Goal: Task Accomplishment & Management: Manage account settings

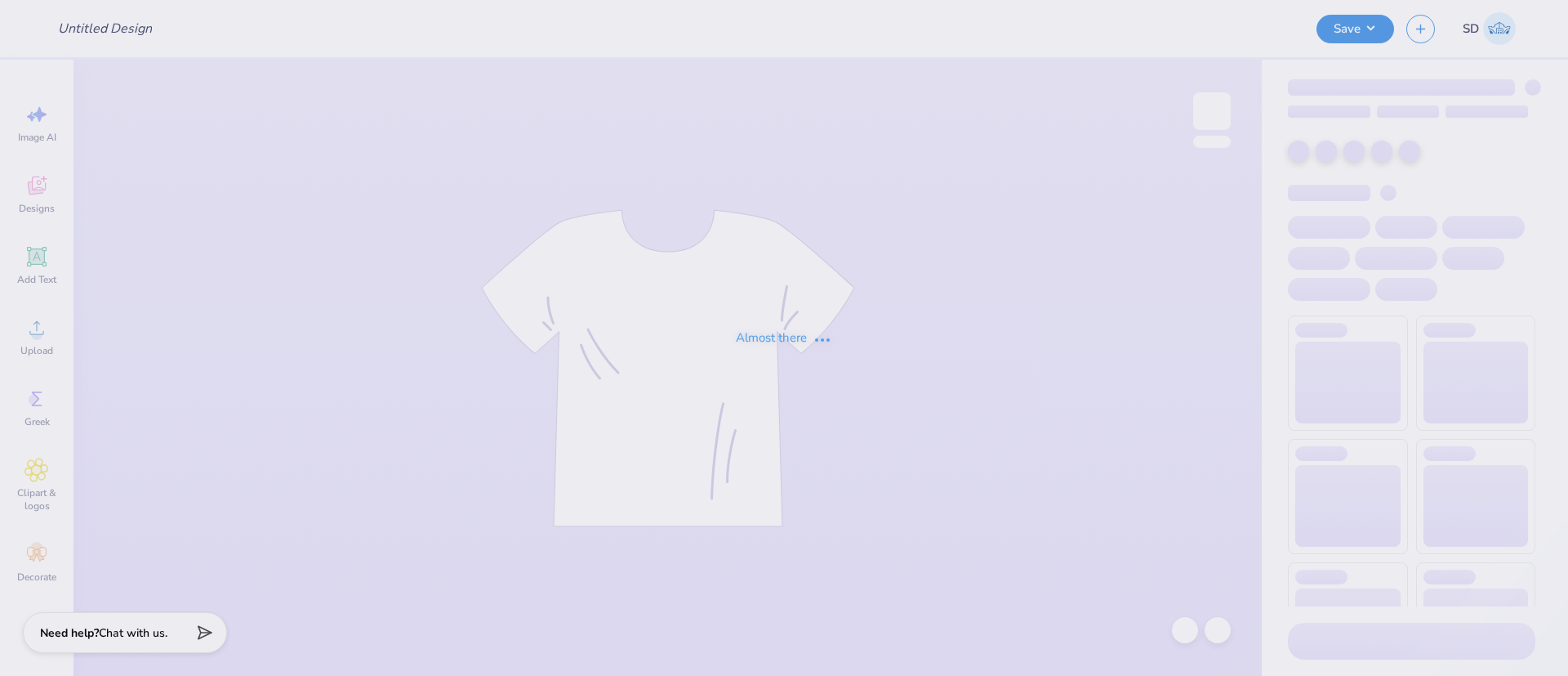
type input "Merch for A [GEOGRAPHIC_DATA][PERSON_NAME]"
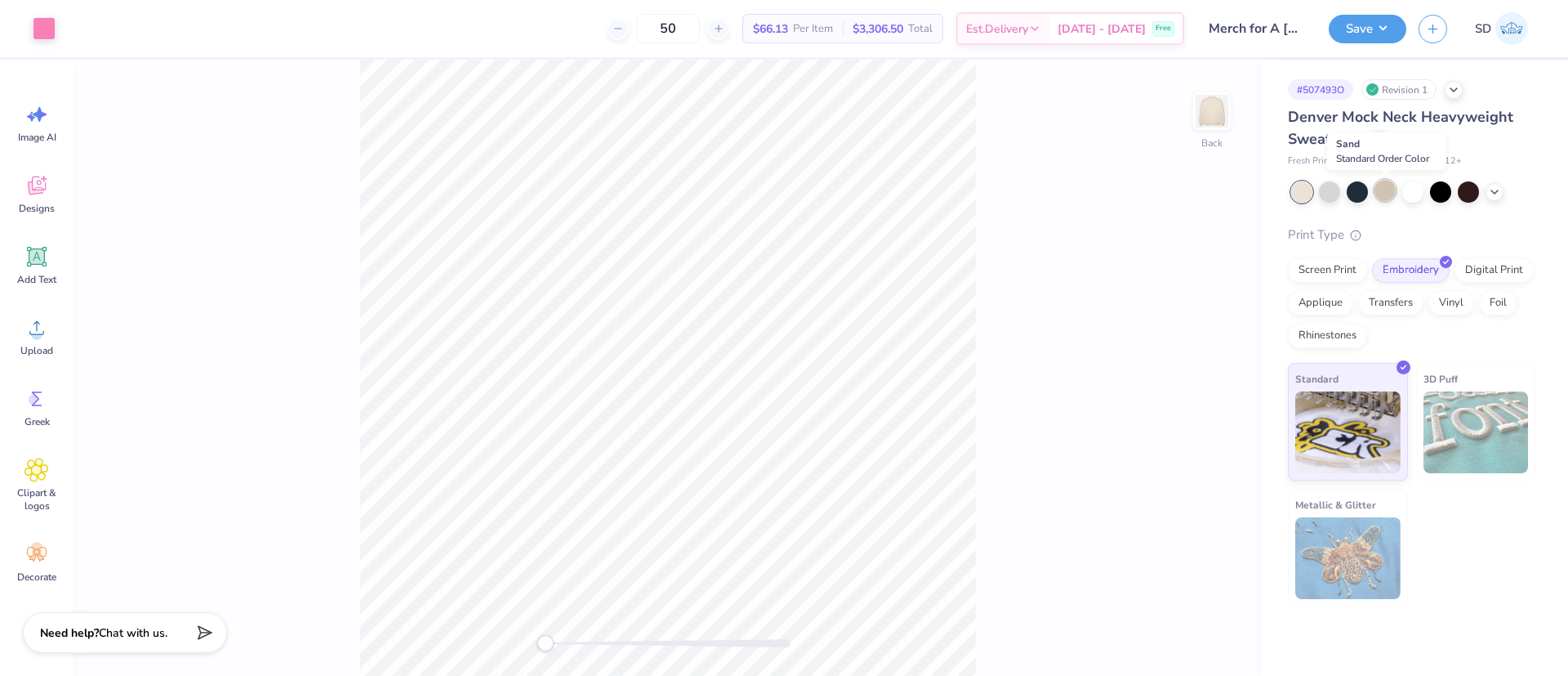
click at [1382, 188] on div at bounding box center [1385, 190] width 21 height 21
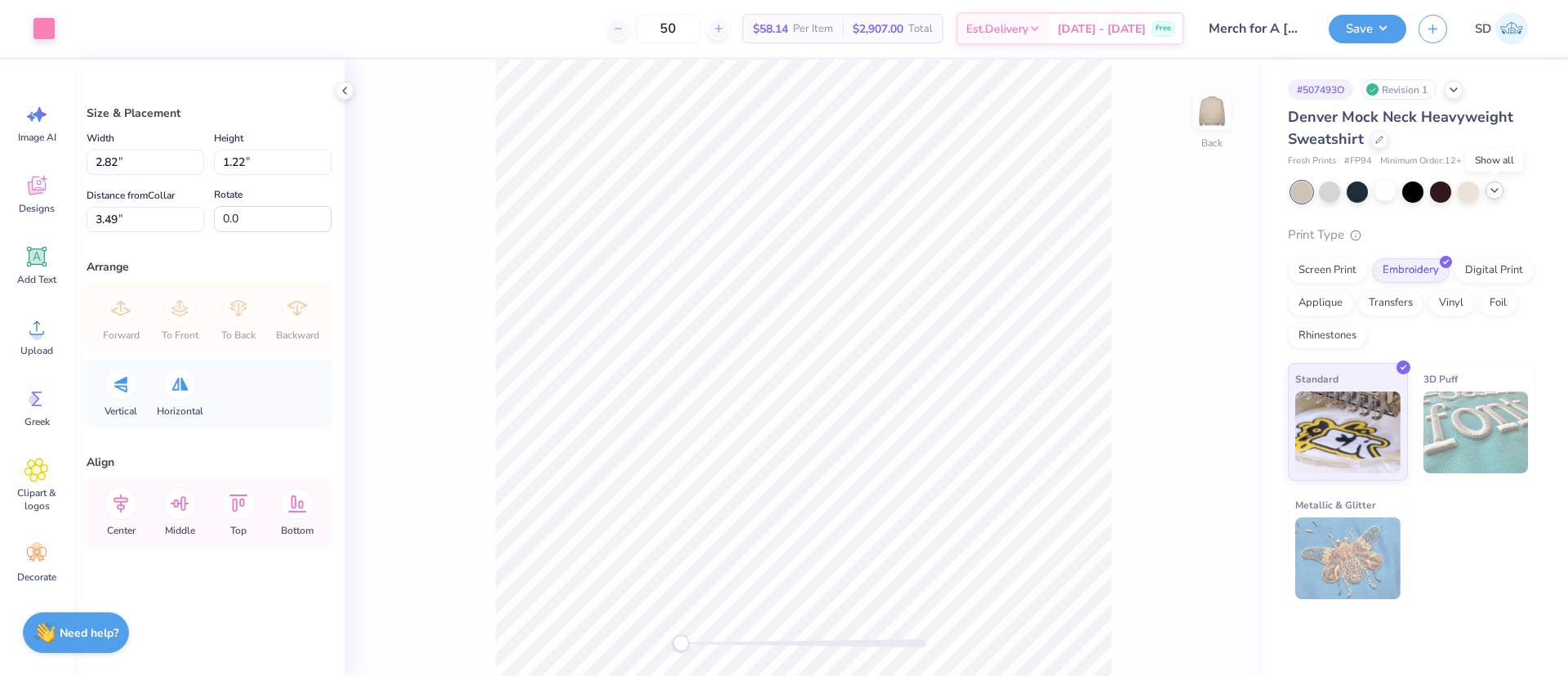
click at [1498, 195] on icon at bounding box center [1493, 190] width 13 height 13
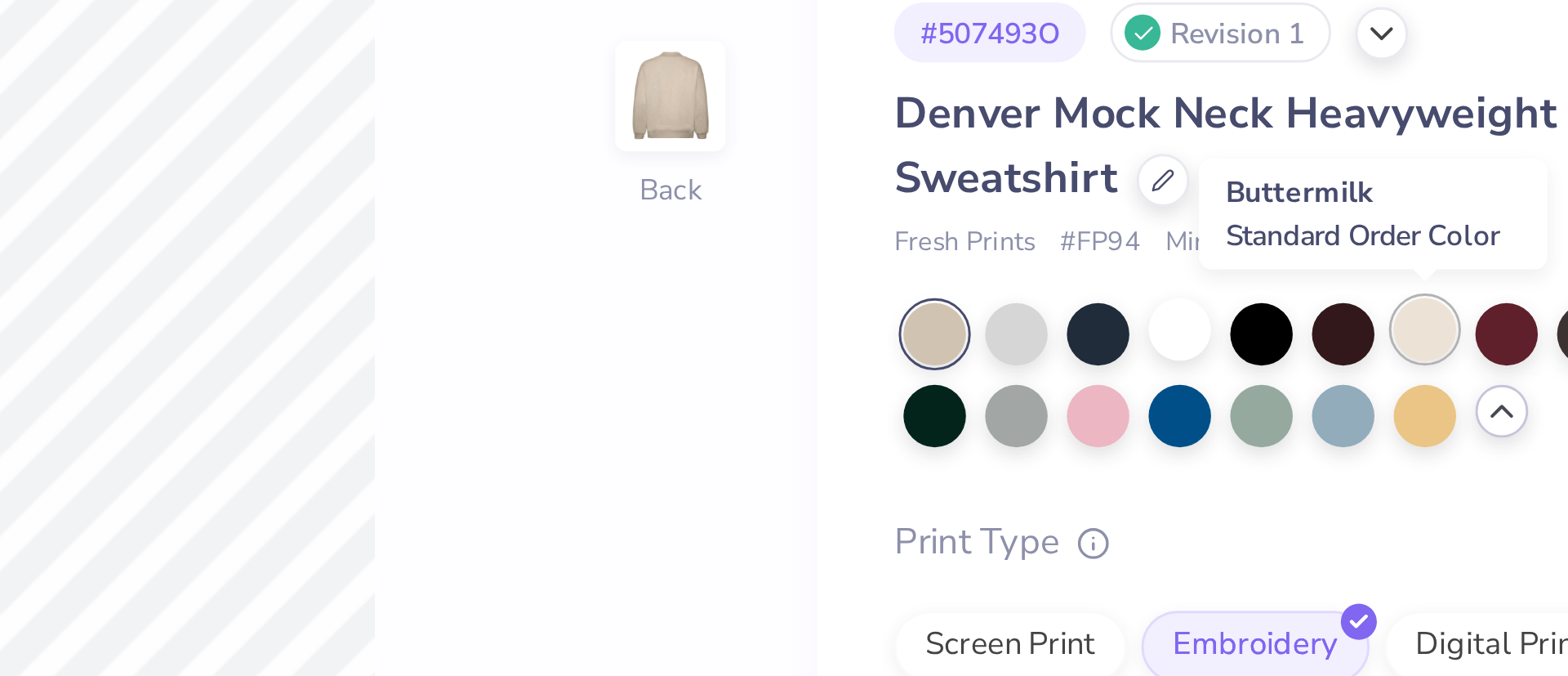
click at [1465, 188] on div at bounding box center [1468, 190] width 21 height 21
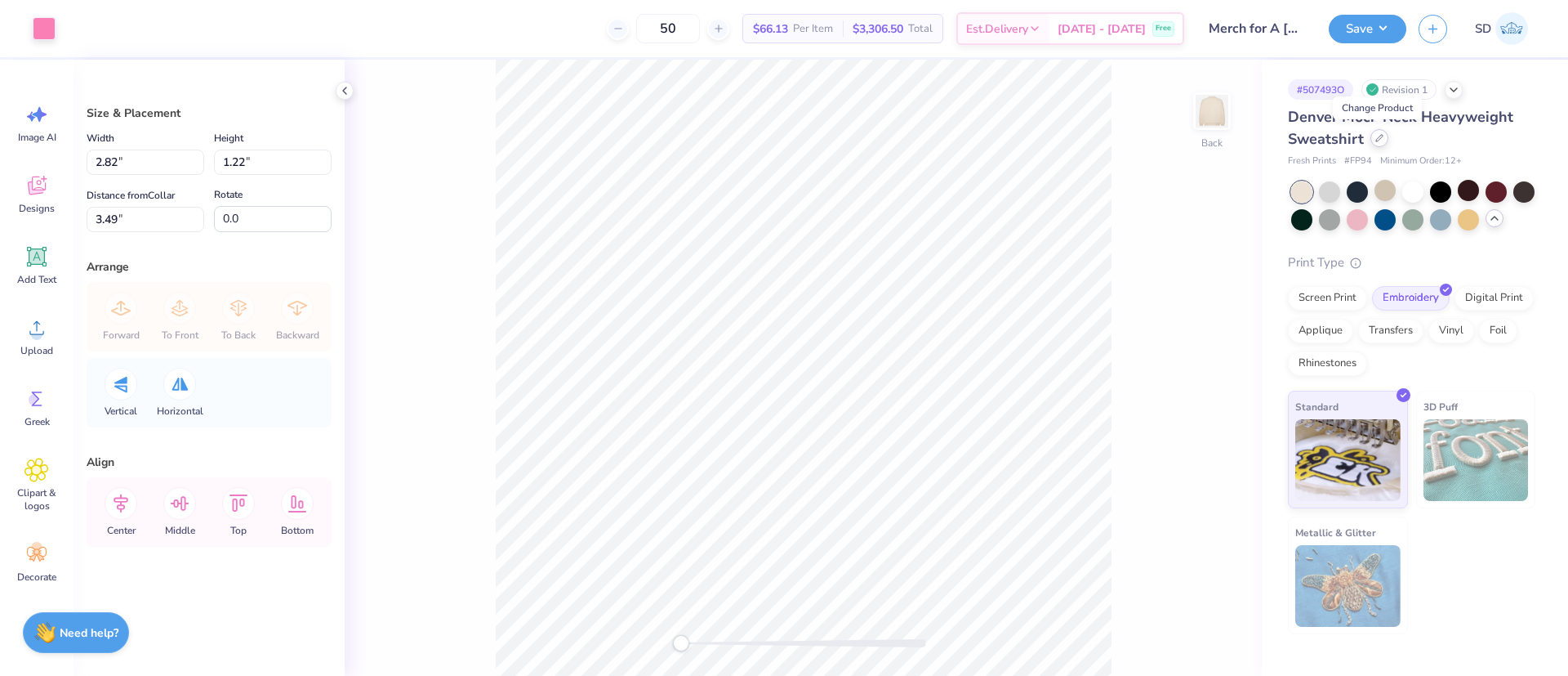
click at [1382, 143] on div at bounding box center [1379, 138] width 18 height 18
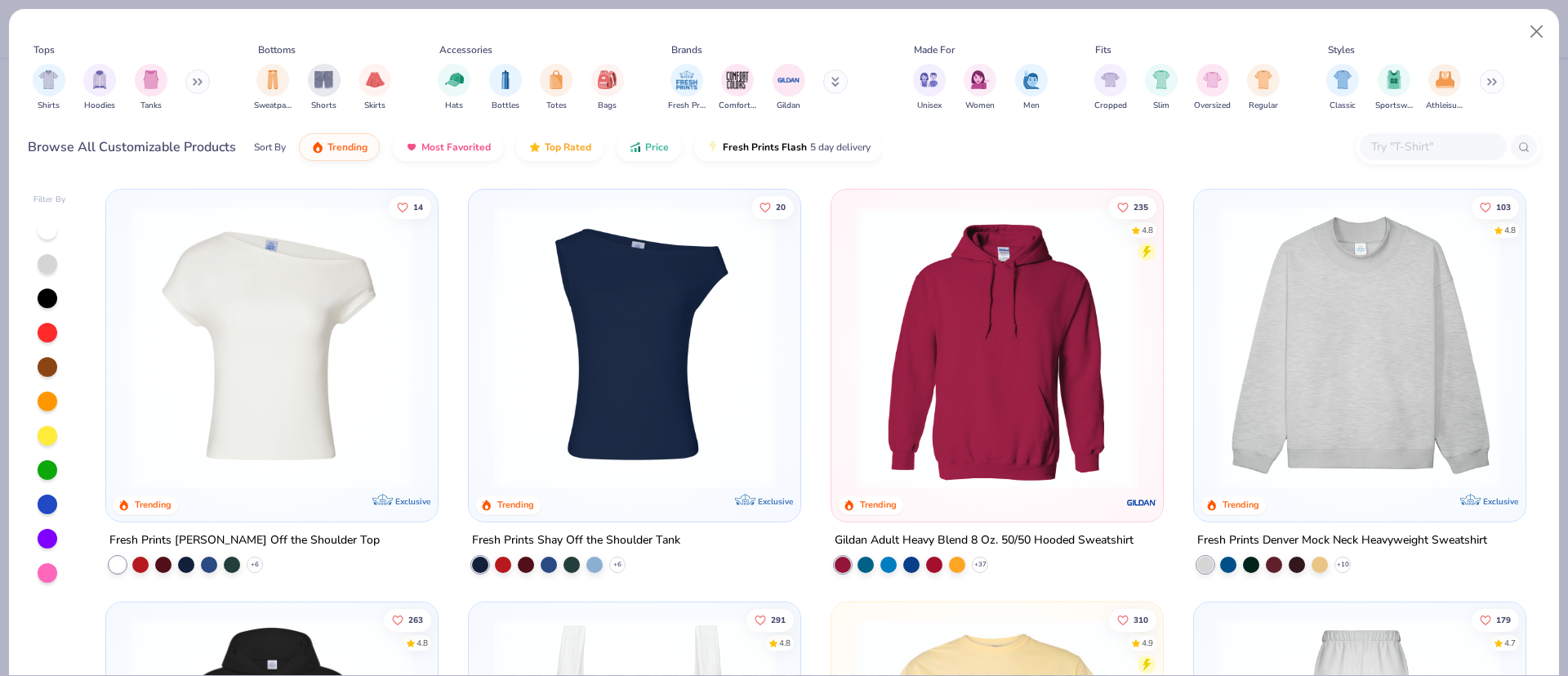
click at [1388, 143] on input "text" at bounding box center [1432, 147] width 126 height 19
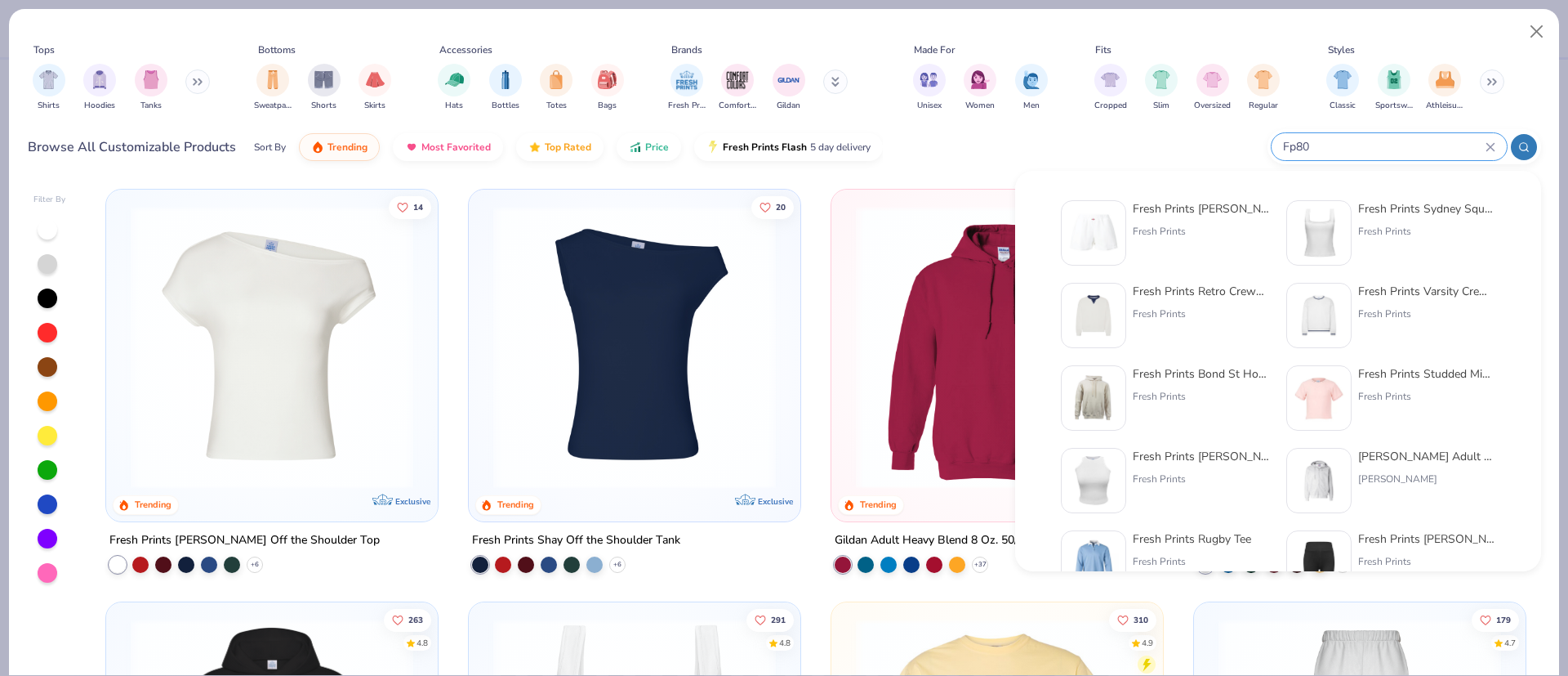
type input "Fp80"
click at [1139, 241] on div "Fresh Prints Rosette Terry Shorts Fresh Prints" at bounding box center [1201, 233] width 137 height 65
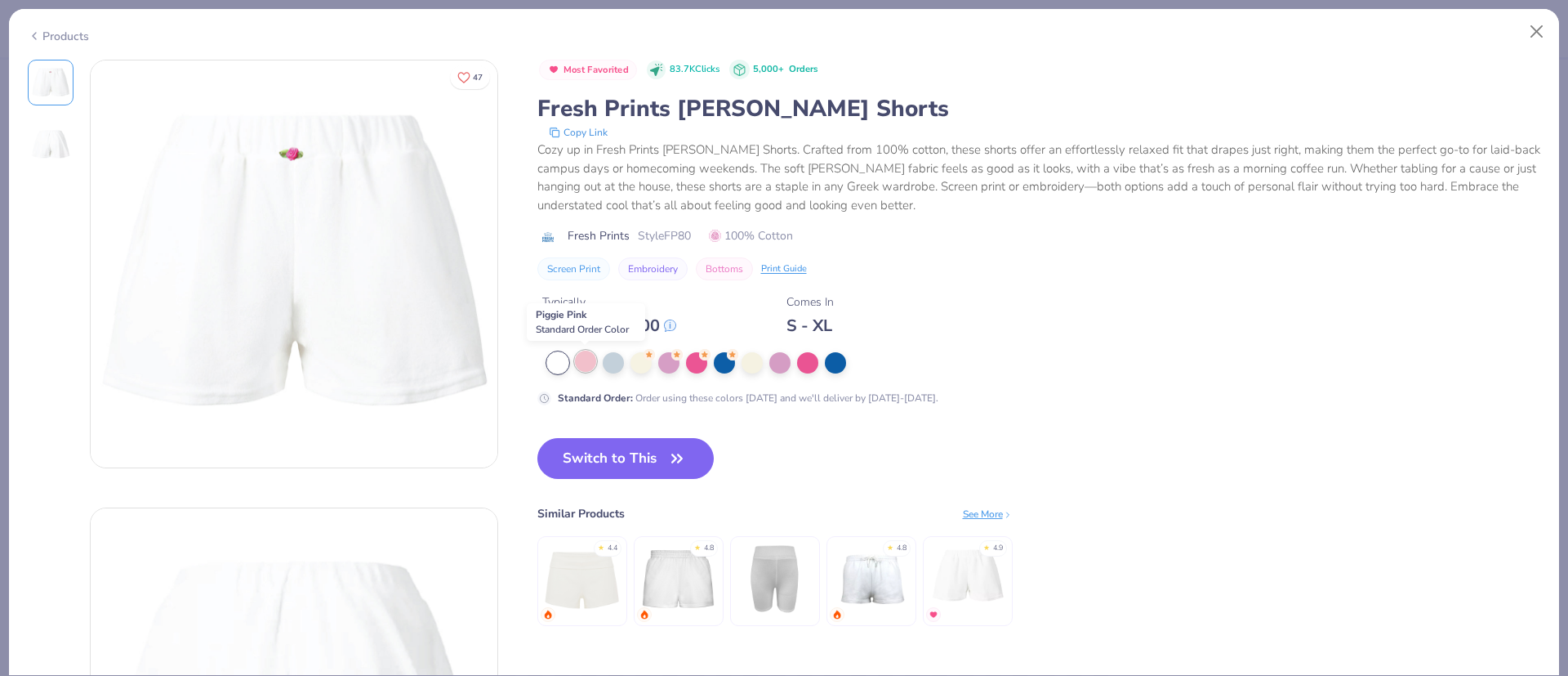
click at [579, 366] on div at bounding box center [585, 361] width 21 height 21
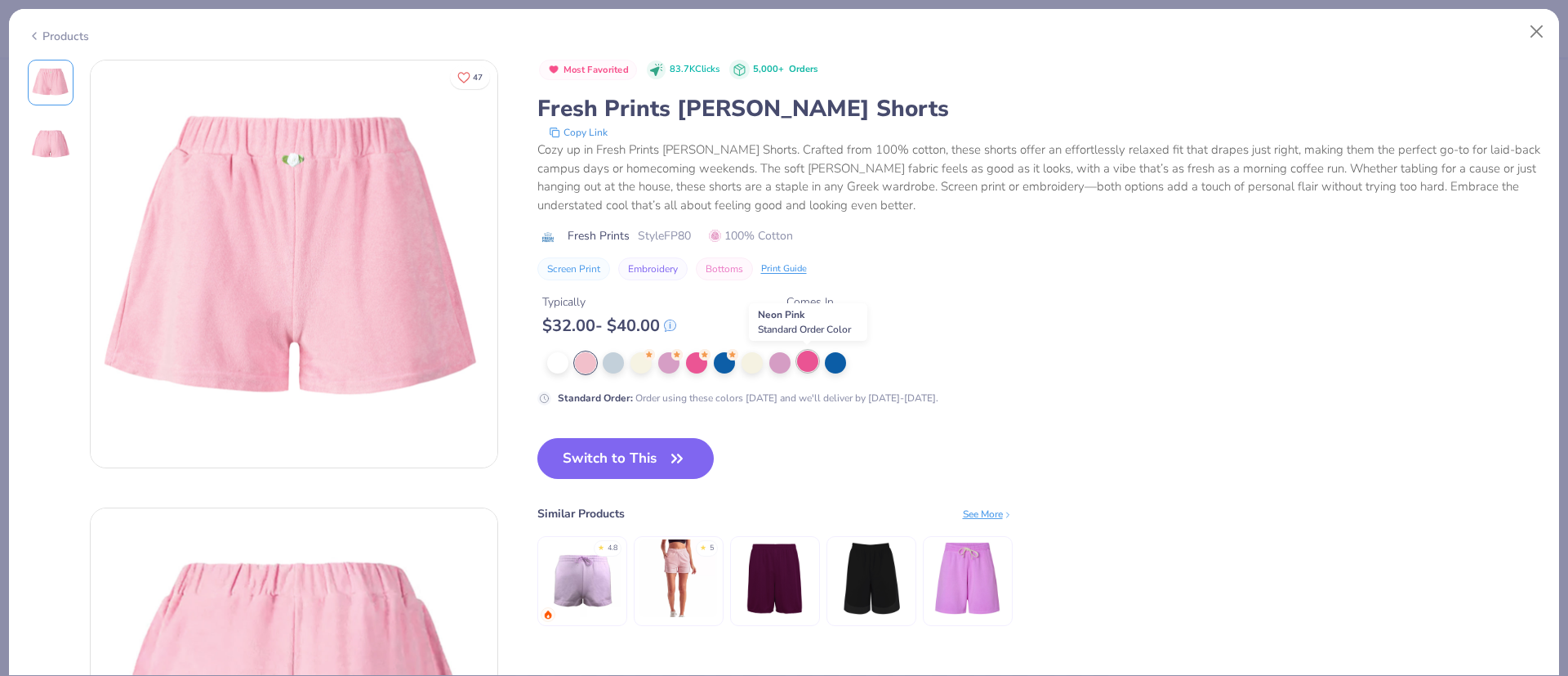
click at [800, 358] on div at bounding box center [807, 361] width 21 height 21
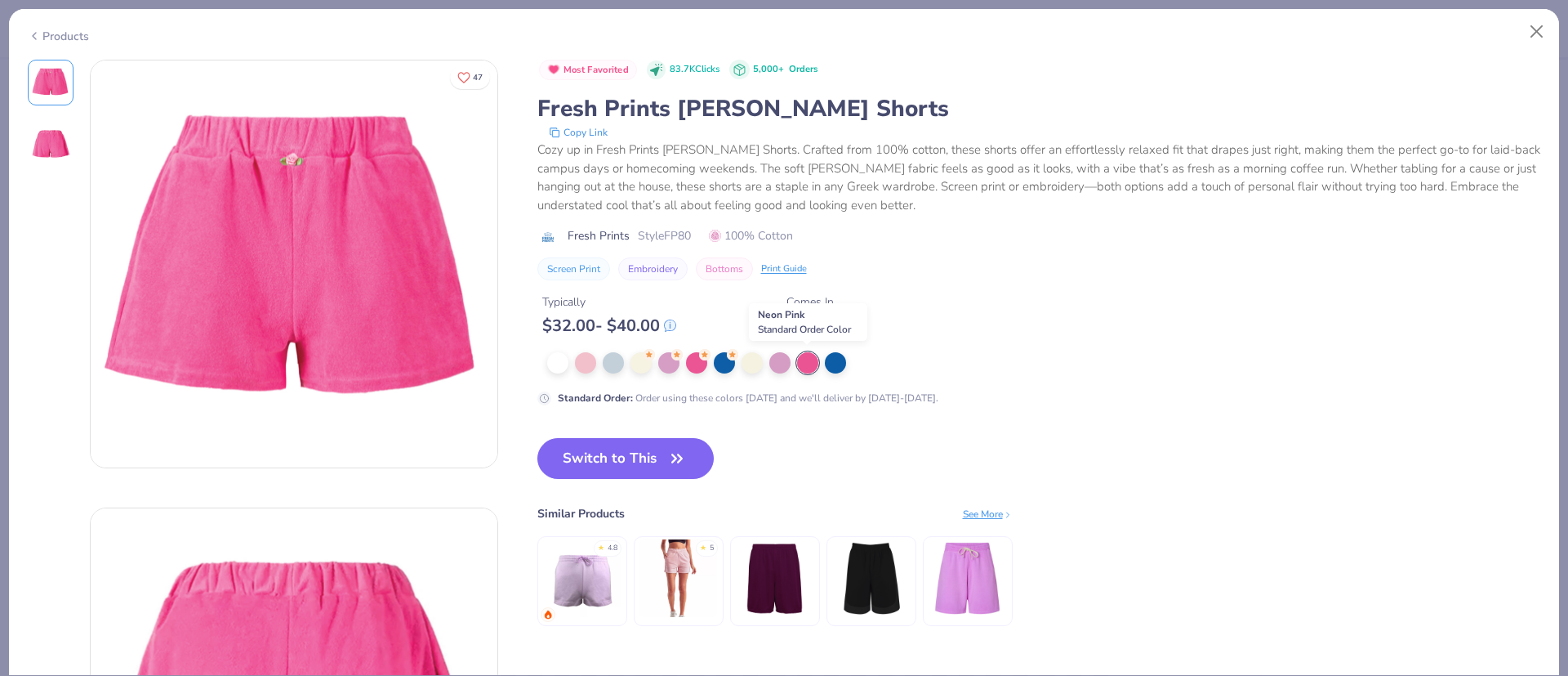
click at [800, 358] on div at bounding box center [807, 363] width 21 height 21
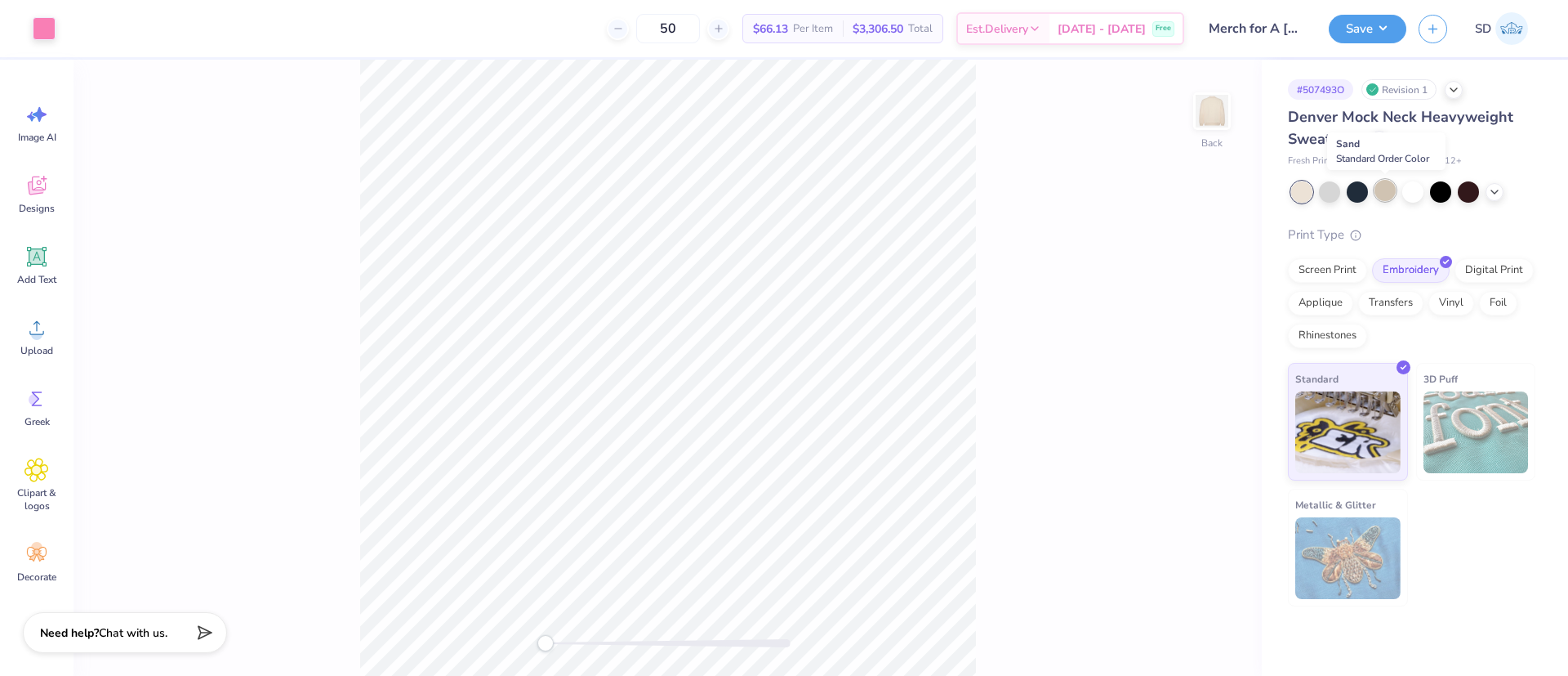
click at [1393, 187] on div at bounding box center [1385, 190] width 21 height 21
click at [1339, 40] on div "Save" at bounding box center [1367, 29] width 77 height 29
click at [1382, 35] on button "Save" at bounding box center [1367, 26] width 77 height 29
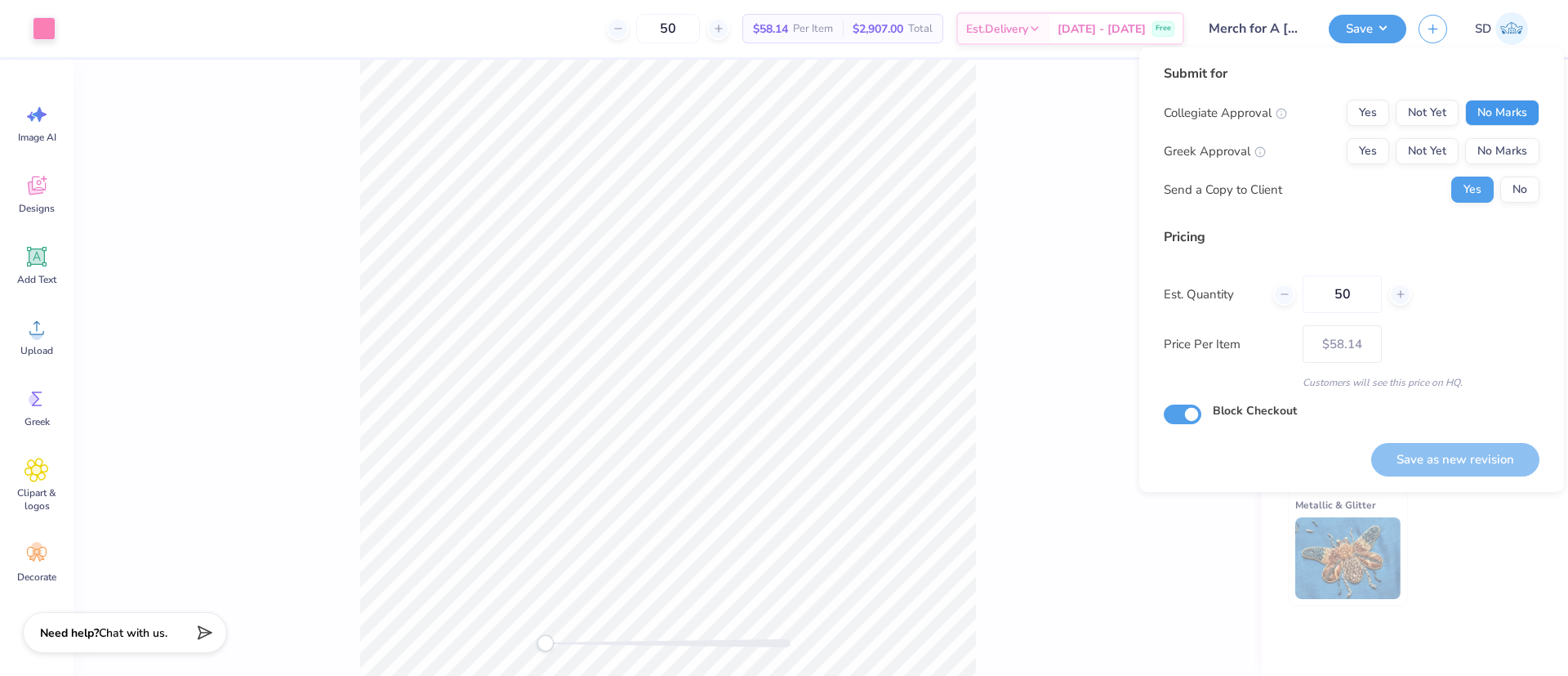
click at [1486, 119] on button "No Marks" at bounding box center [1502, 113] width 75 height 26
click at [1510, 146] on button "No Marks" at bounding box center [1502, 151] width 75 height 26
click at [1519, 178] on button "No" at bounding box center [1519, 189] width 39 height 26
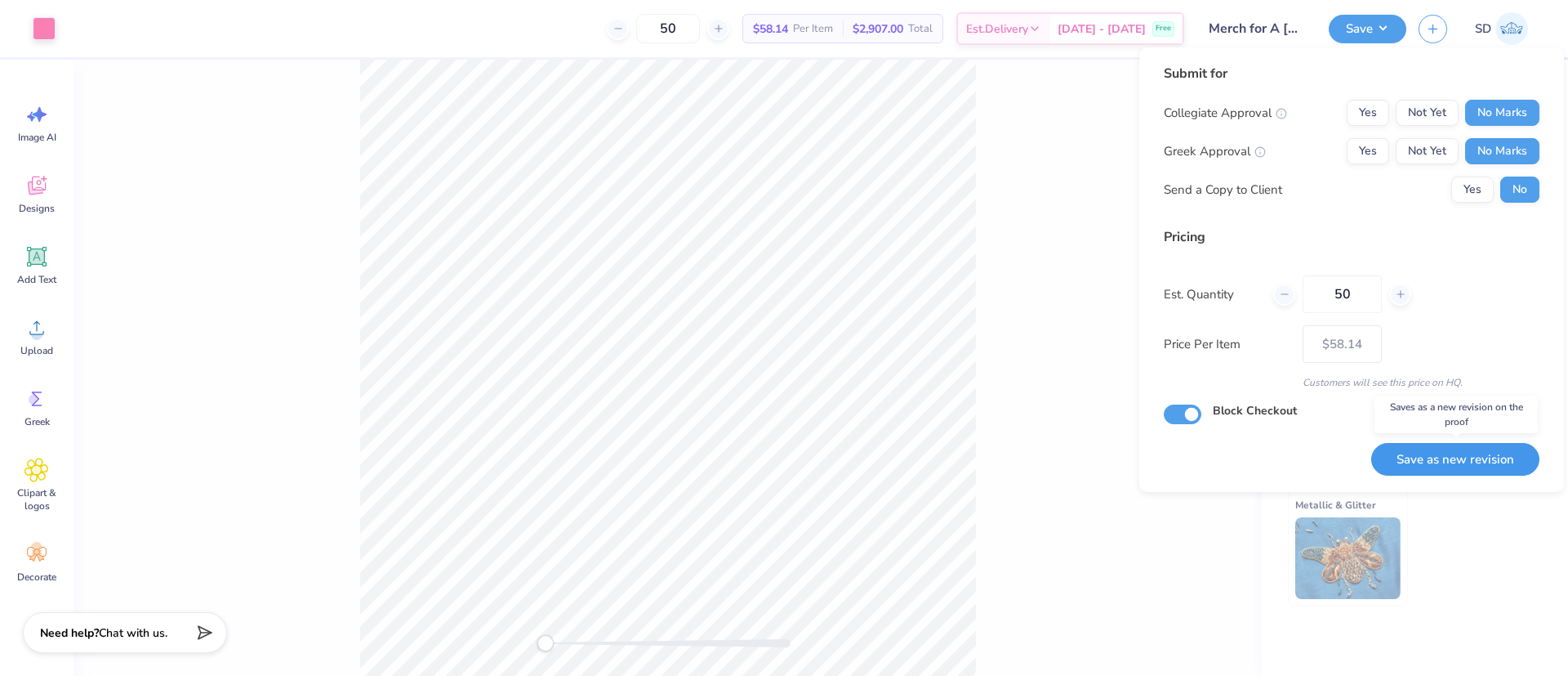
click at [1480, 457] on button "Save as new revision" at bounding box center [1455, 459] width 168 height 34
type input "$58.14"
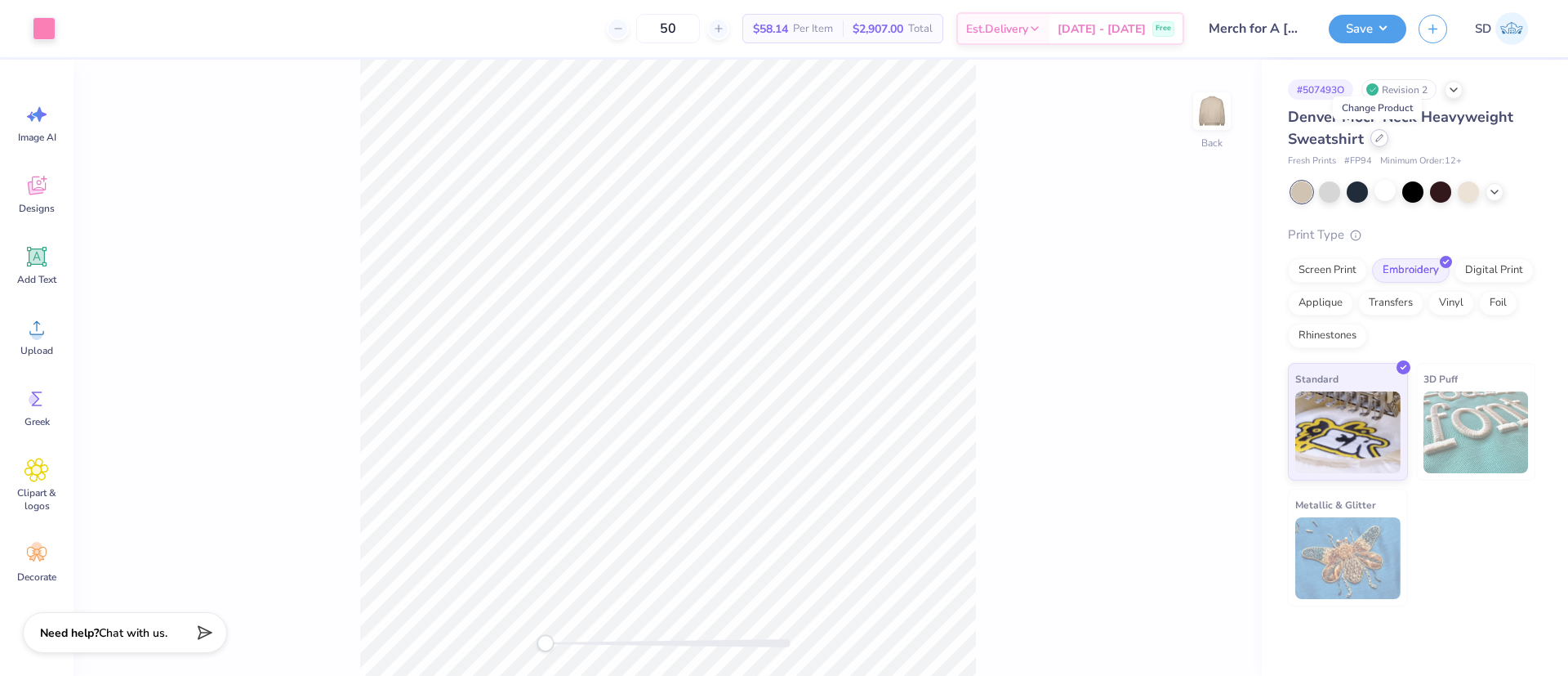
click at [1381, 140] on icon at bounding box center [1378, 137] width 8 height 8
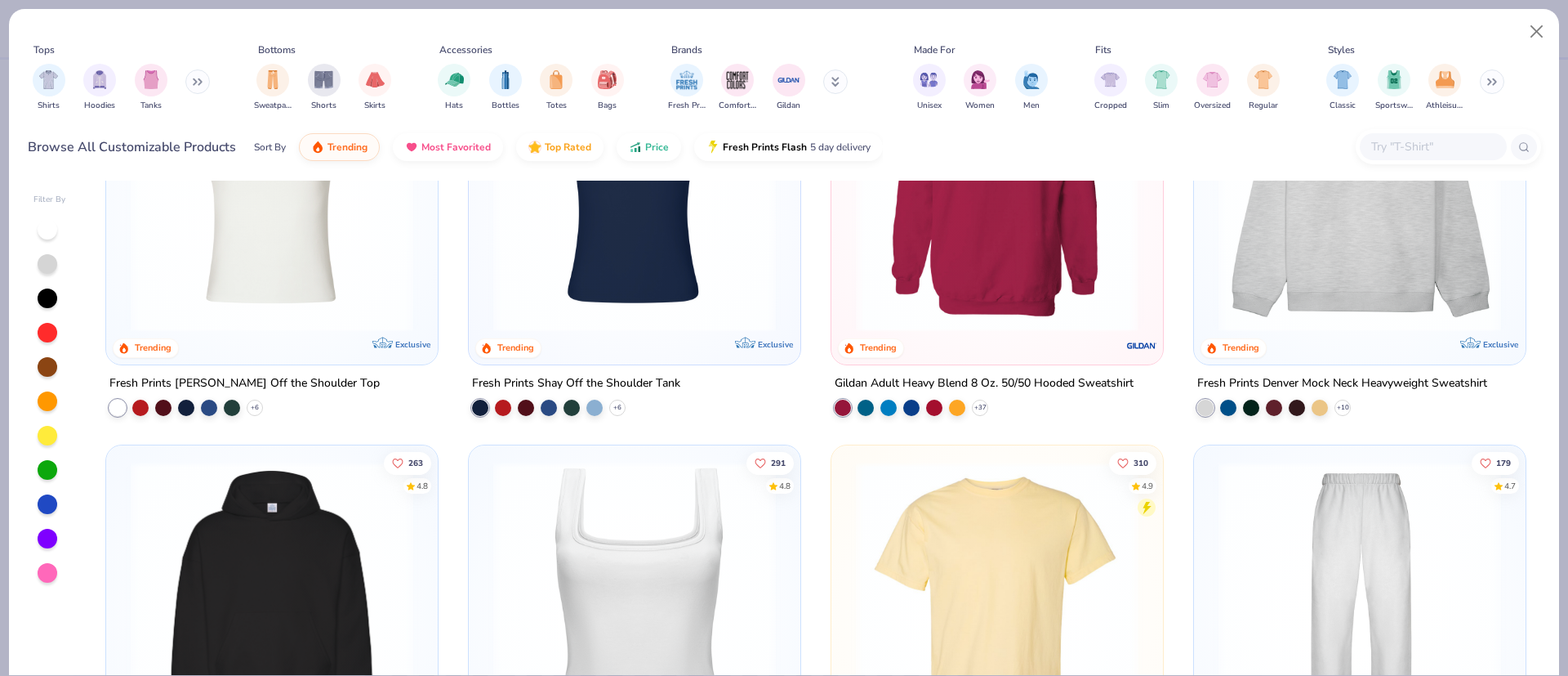
scroll to position [159, 0]
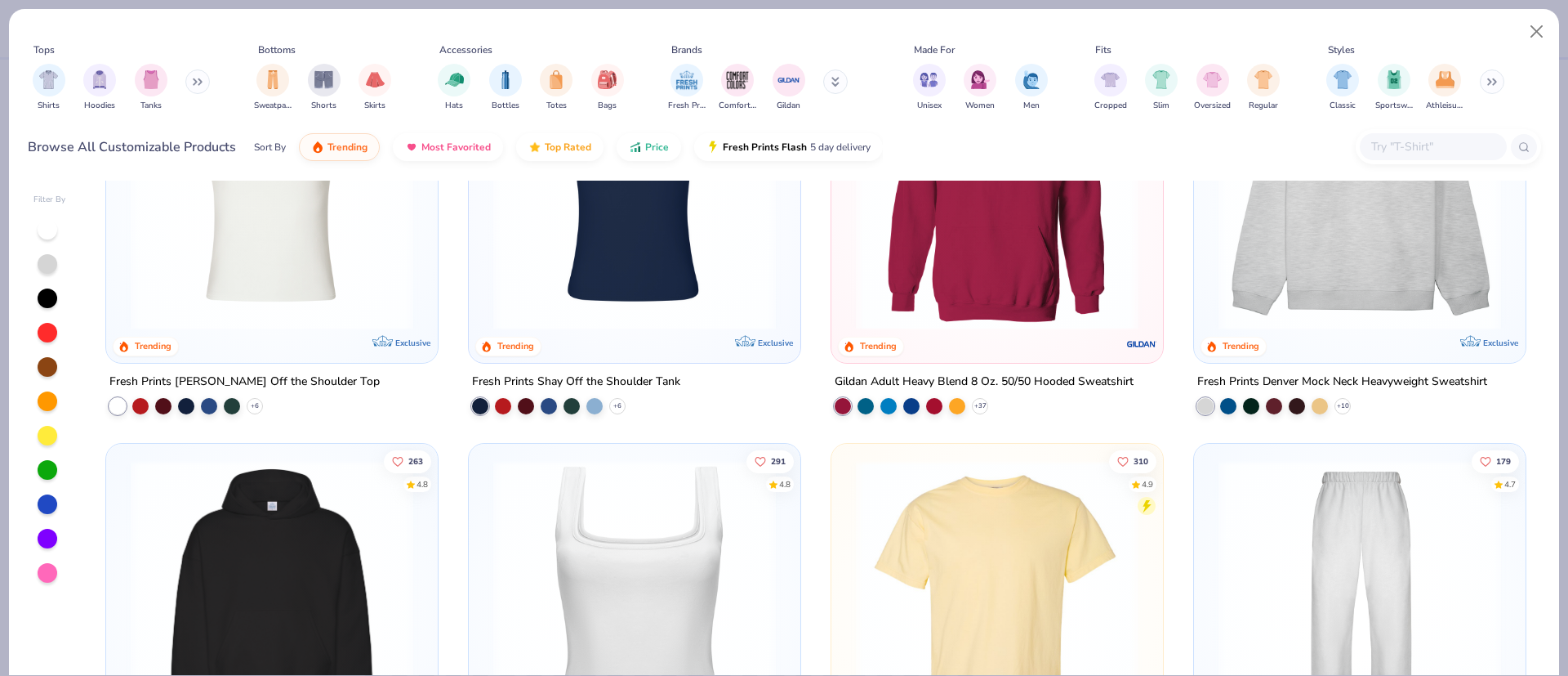
click at [1267, 379] on div "Fresh Prints Denver Mock Neck Heavyweight Sweatshirt" at bounding box center [1342, 382] width 290 height 21
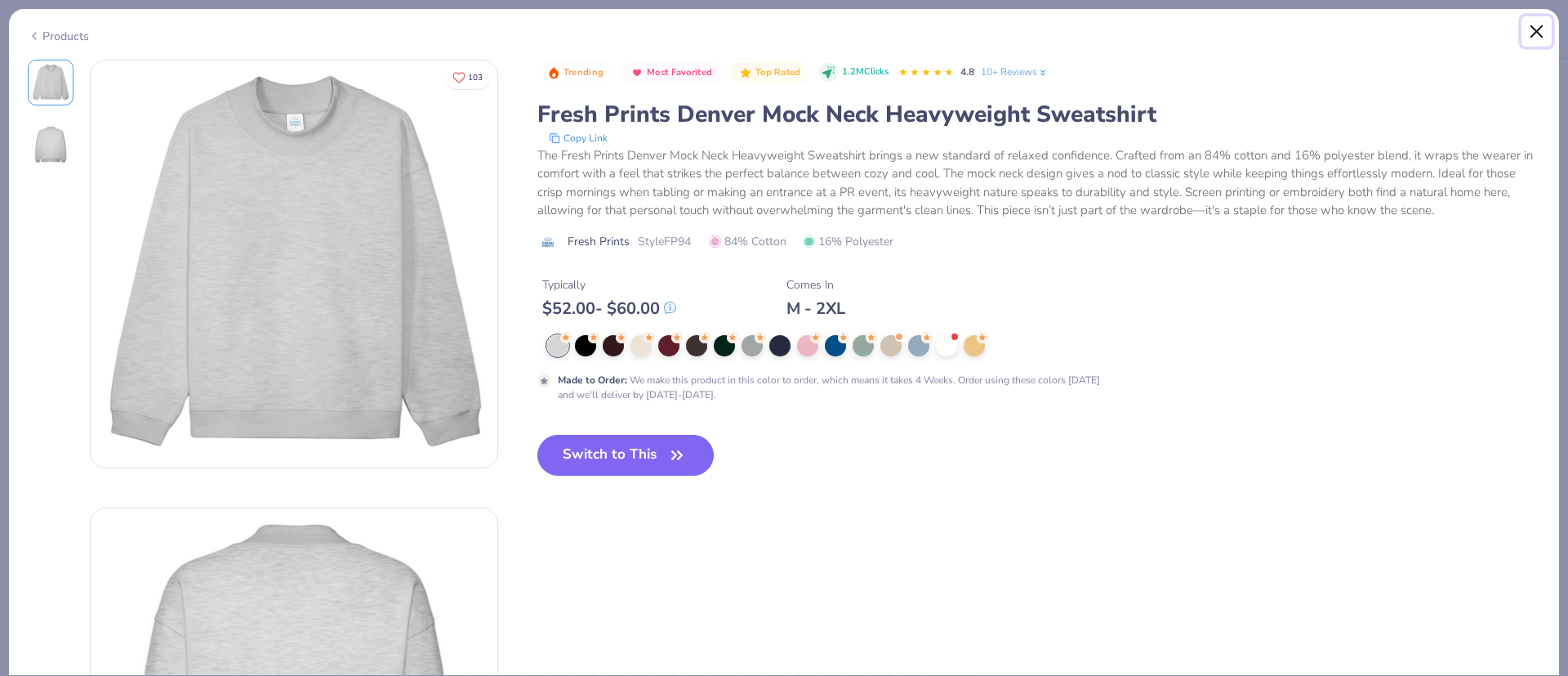
click at [1539, 27] on button "Close" at bounding box center [1537, 32] width 31 height 31
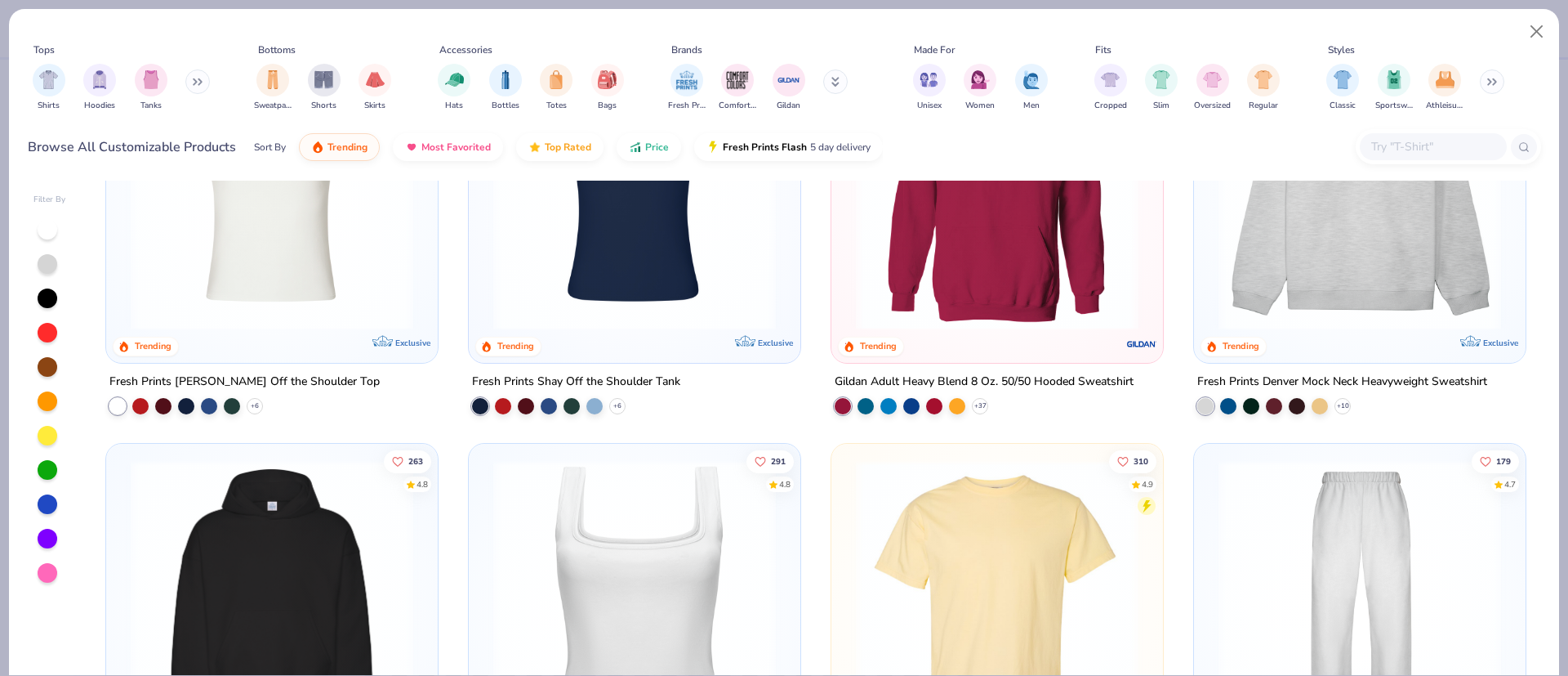
click at [1283, 253] on img at bounding box center [1359, 189] width 299 height 283
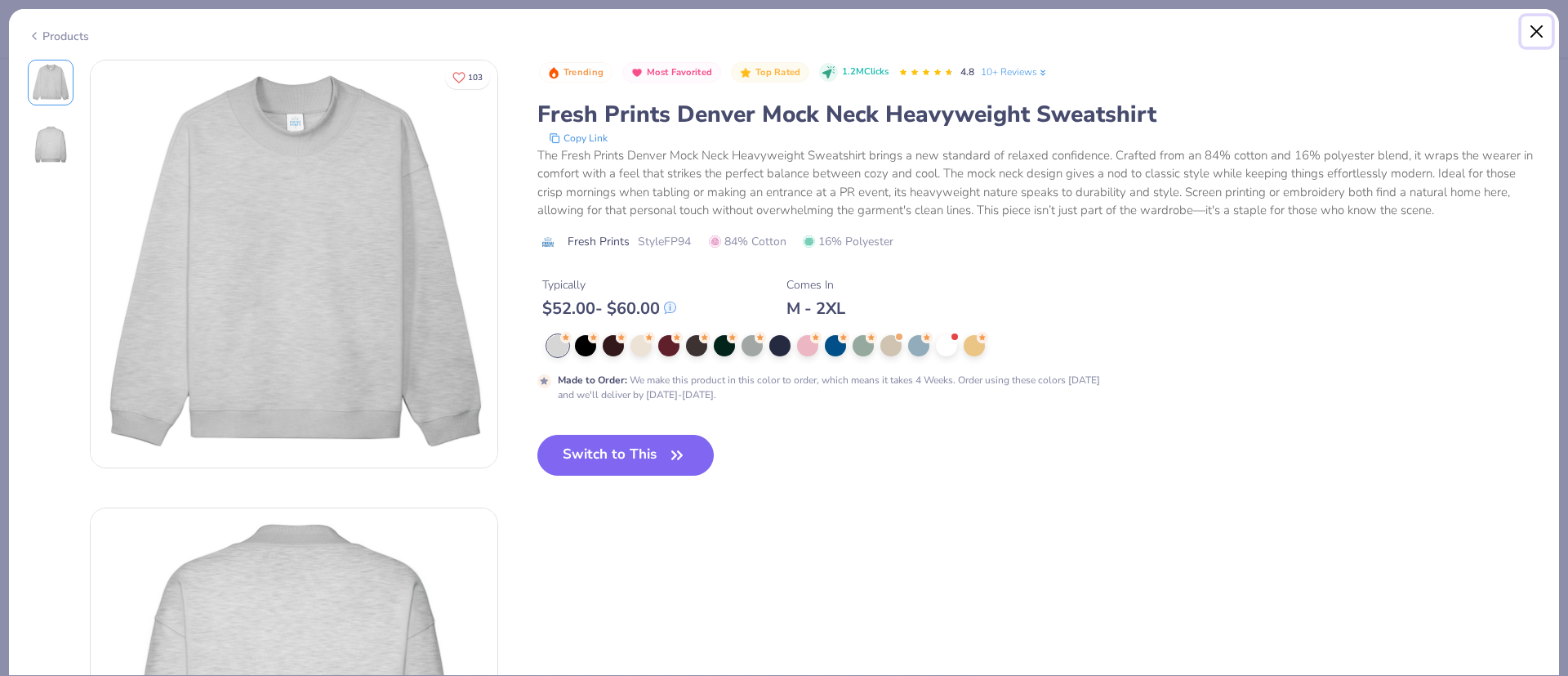
click at [1535, 21] on button "Close" at bounding box center [1537, 32] width 31 height 31
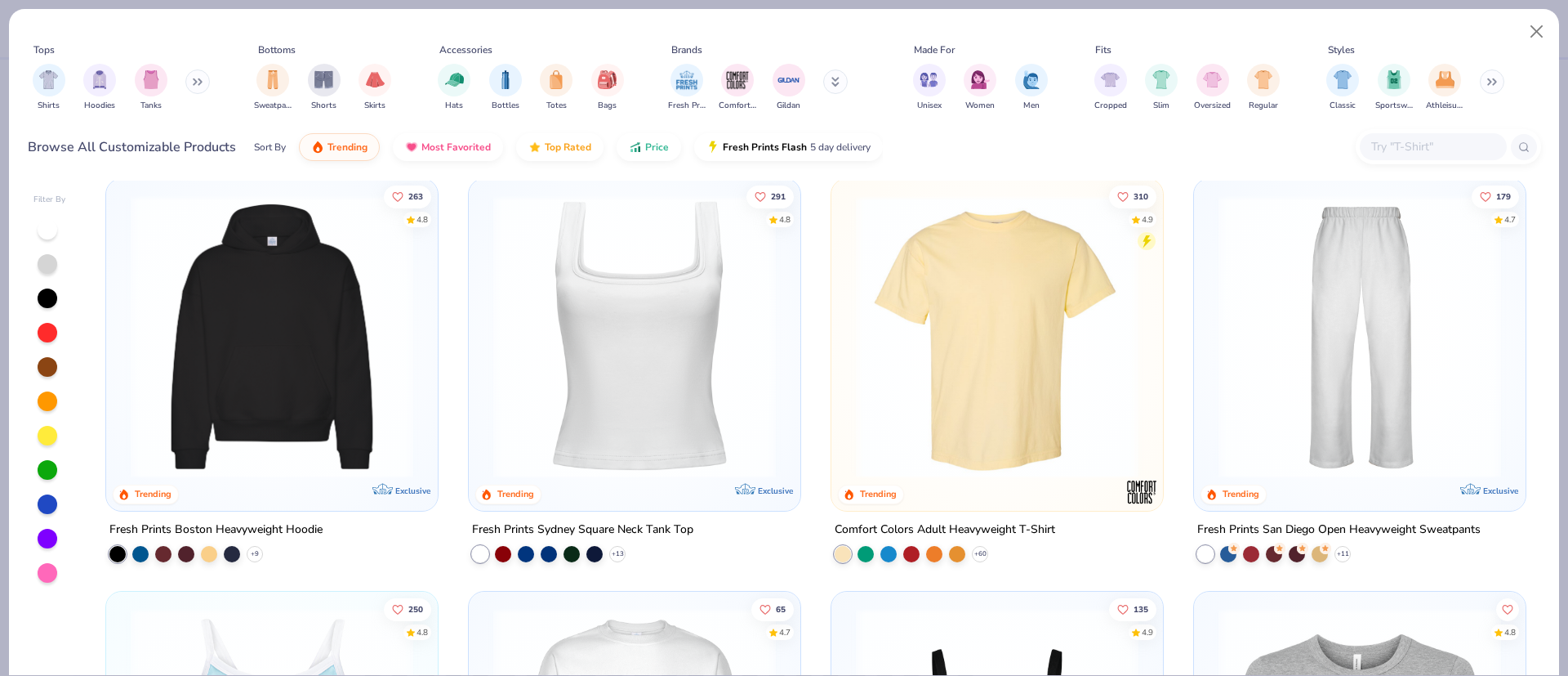
scroll to position [424, 0]
click at [265, 426] on img at bounding box center [271, 336] width 299 height 283
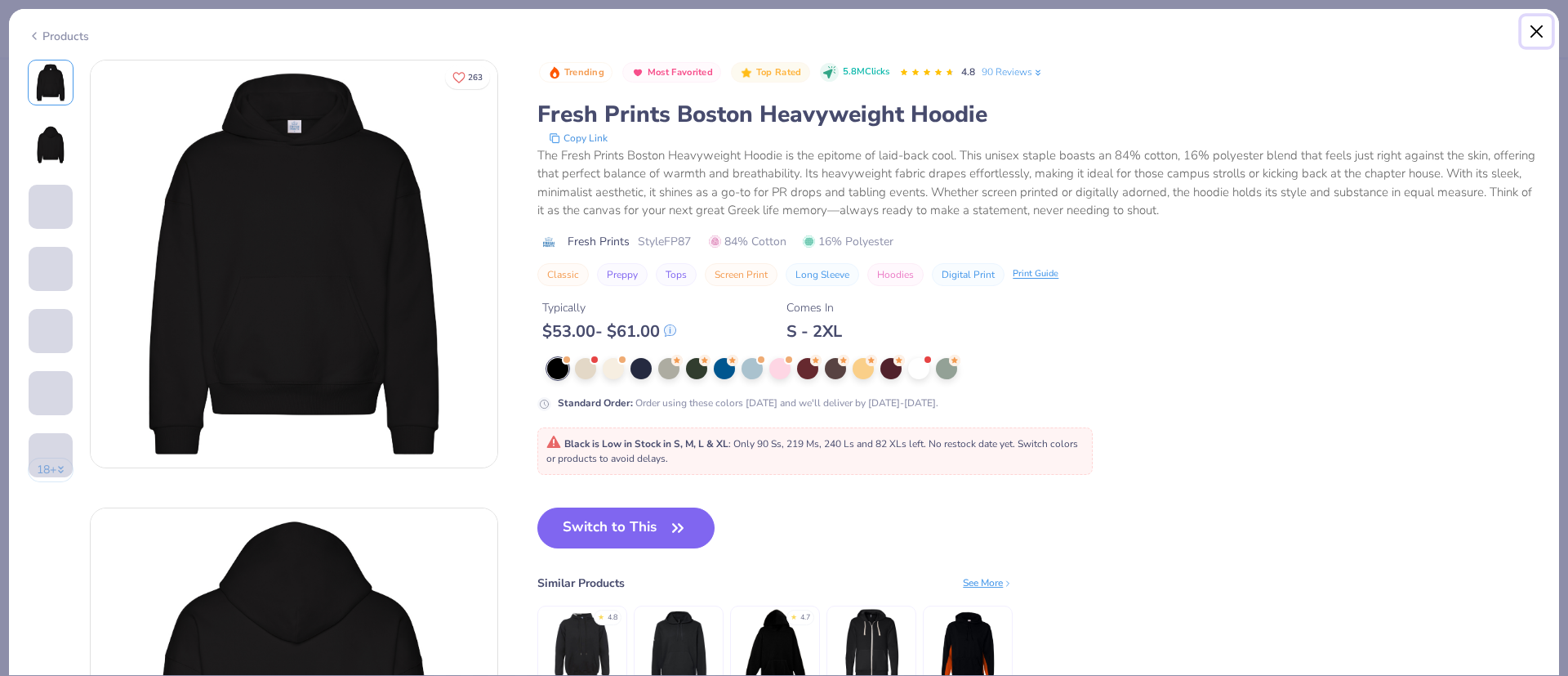
click at [1545, 40] on button "Close" at bounding box center [1537, 32] width 31 height 31
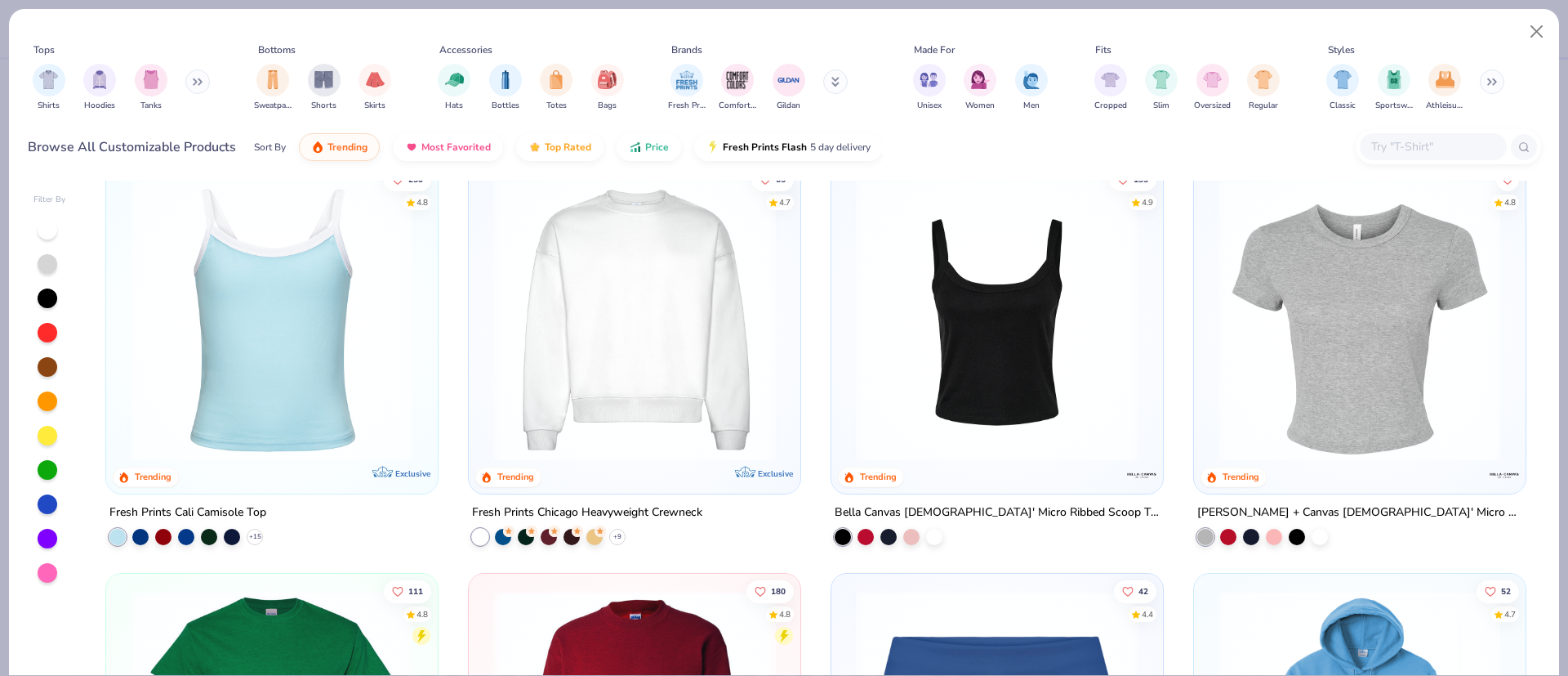
scroll to position [868, 0]
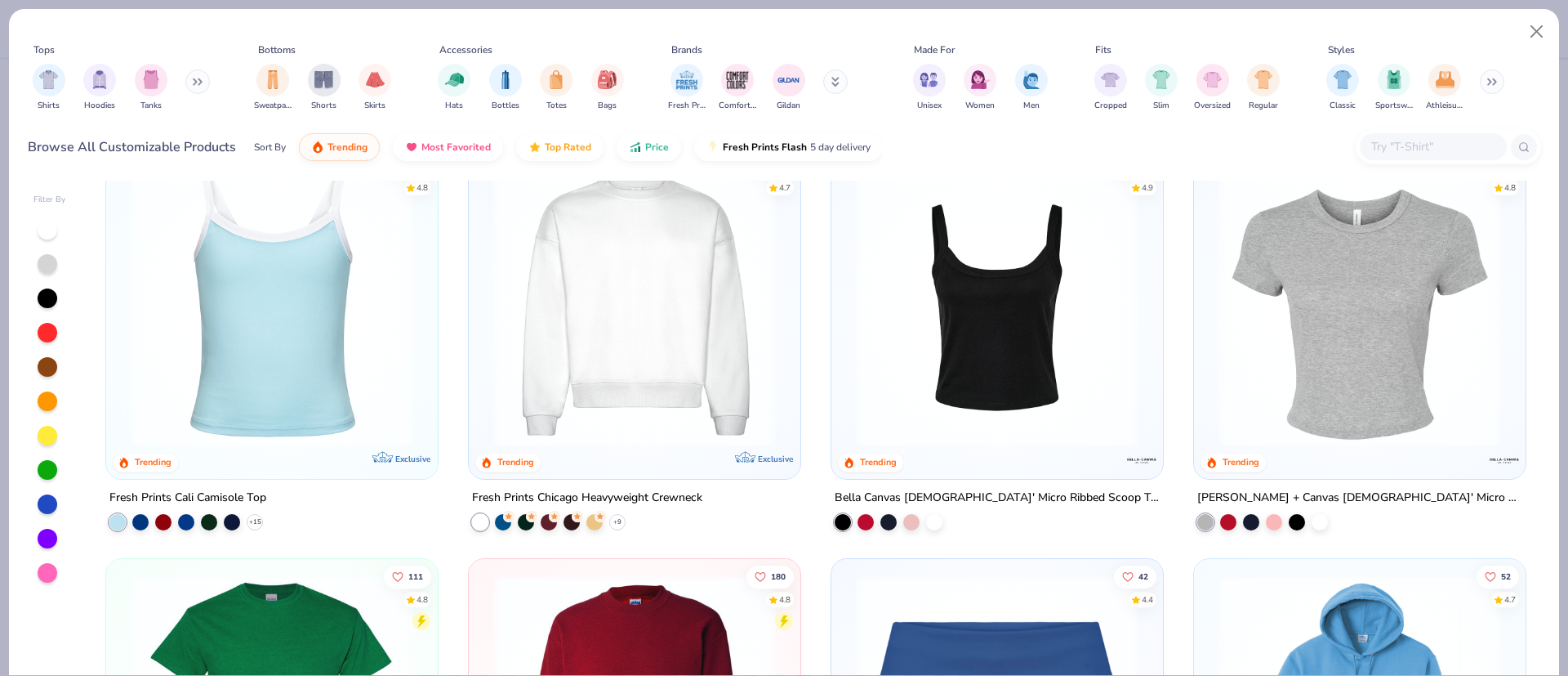
click at [585, 383] on div at bounding box center [335, 304] width 896 height 283
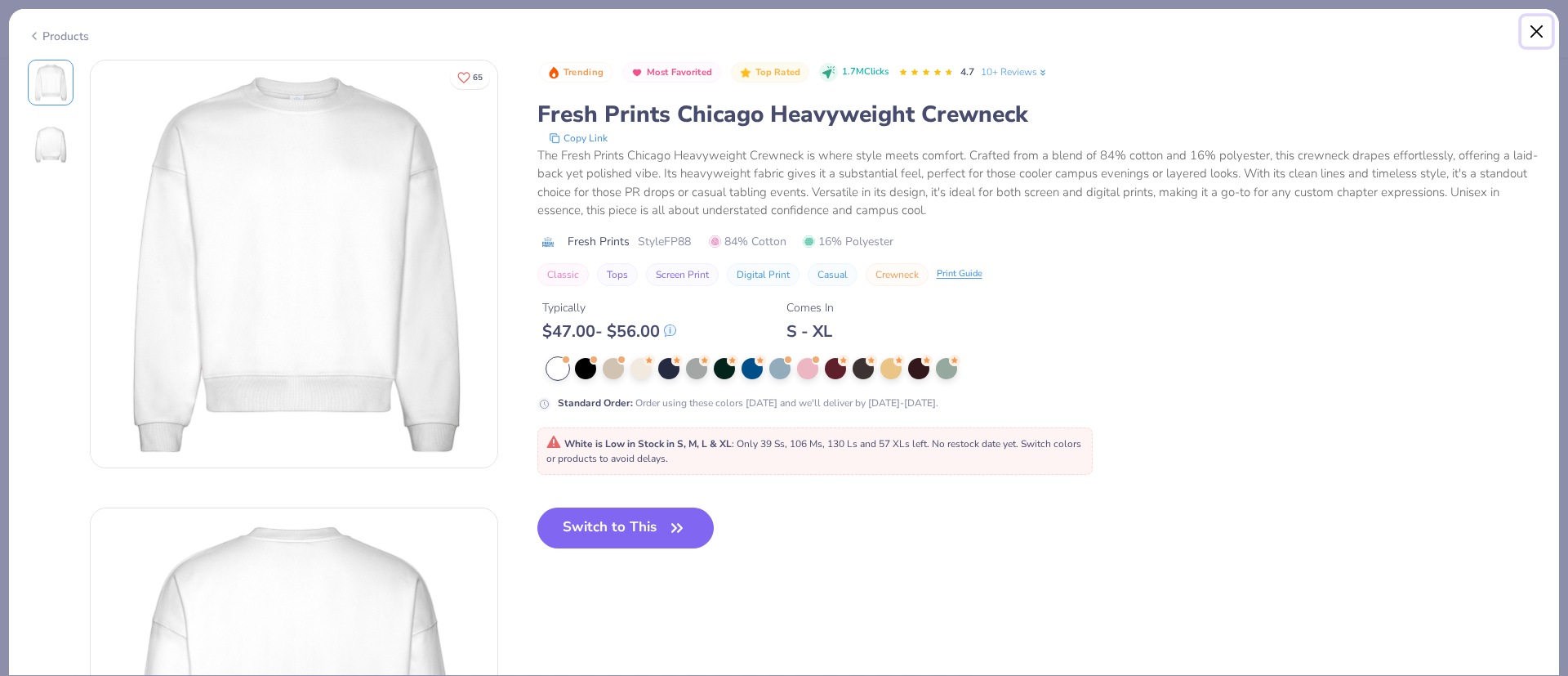
click at [1533, 31] on button "Close" at bounding box center [1537, 32] width 31 height 31
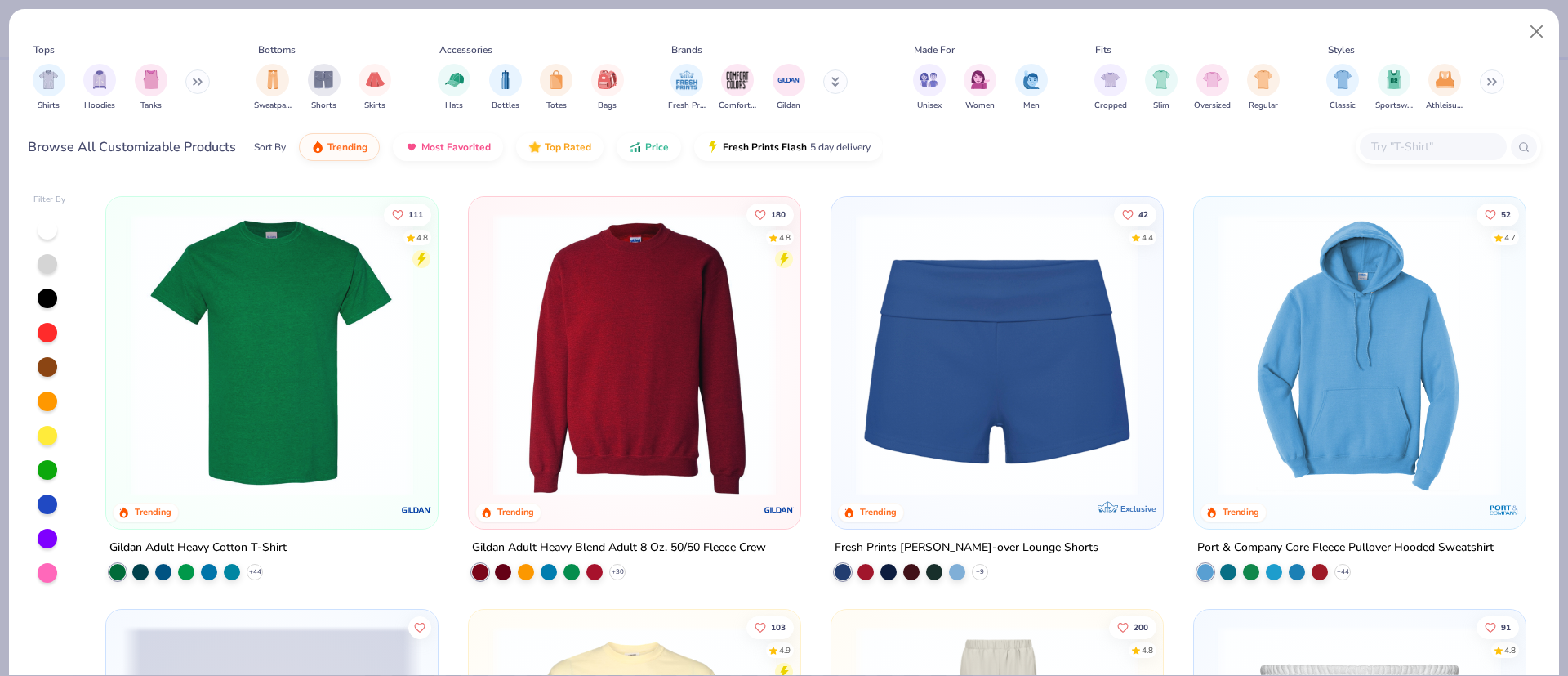
scroll to position [1231, 0]
click at [573, 428] on img at bounding box center [634, 354] width 299 height 283
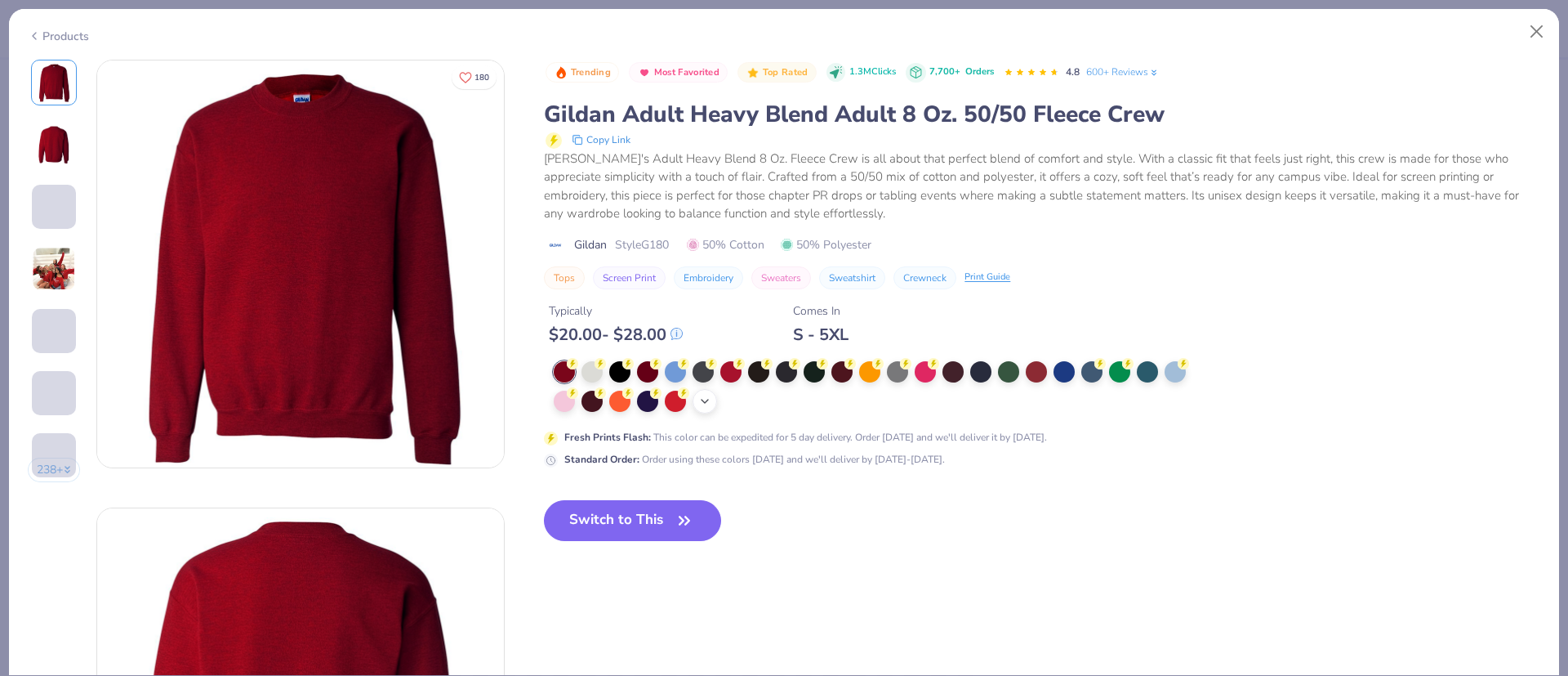
click at [713, 406] on div "+ 8" at bounding box center [704, 401] width 24 height 24
click at [1542, 30] on button "Close" at bounding box center [1537, 32] width 31 height 31
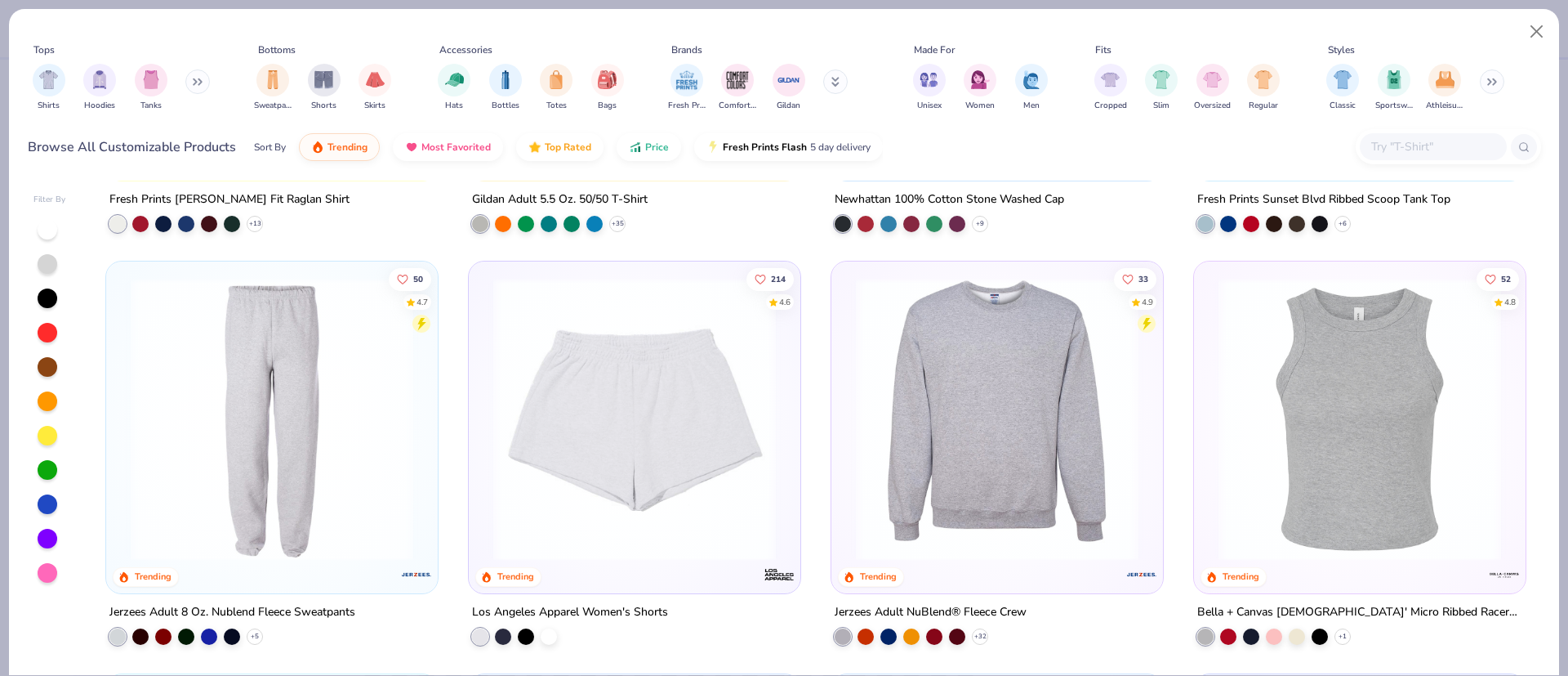
scroll to position [3757, 0]
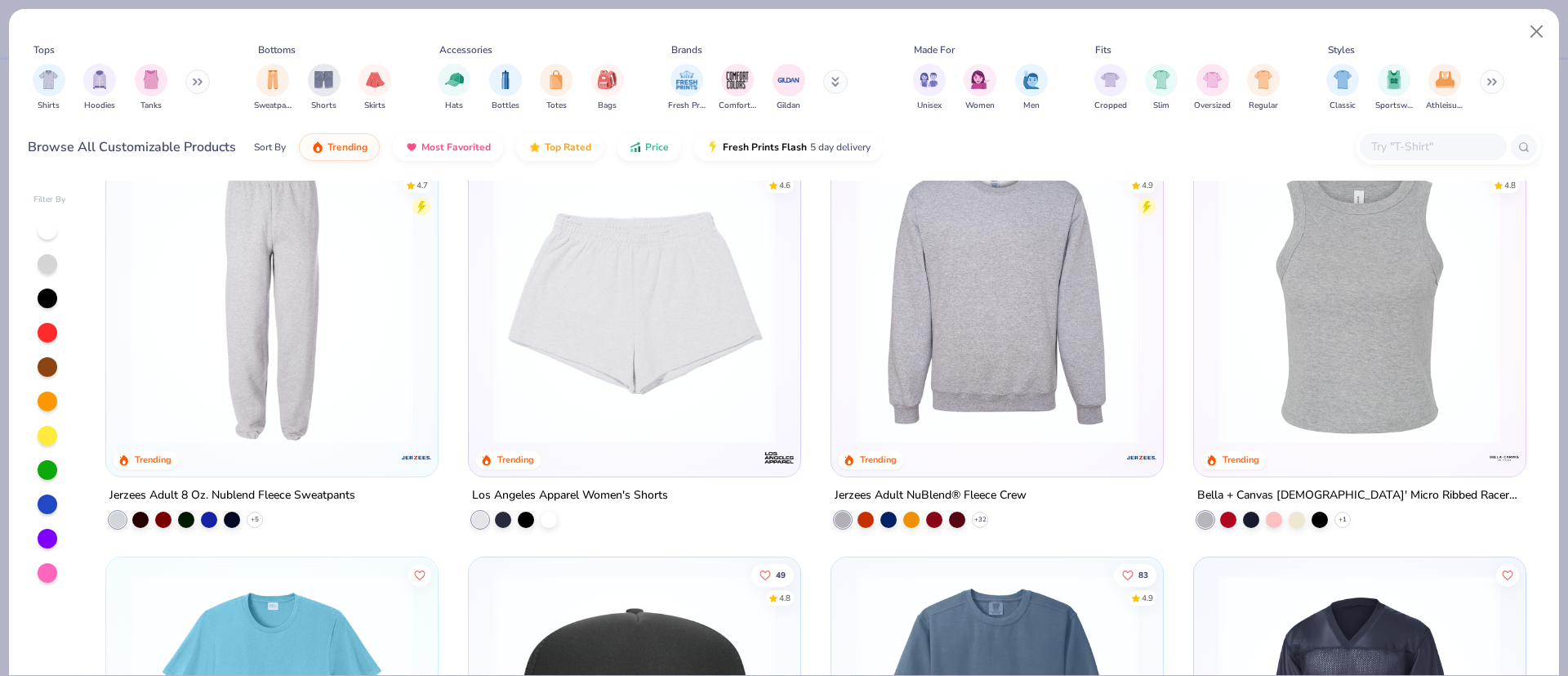
click at [935, 349] on img at bounding box center [996, 302] width 299 height 283
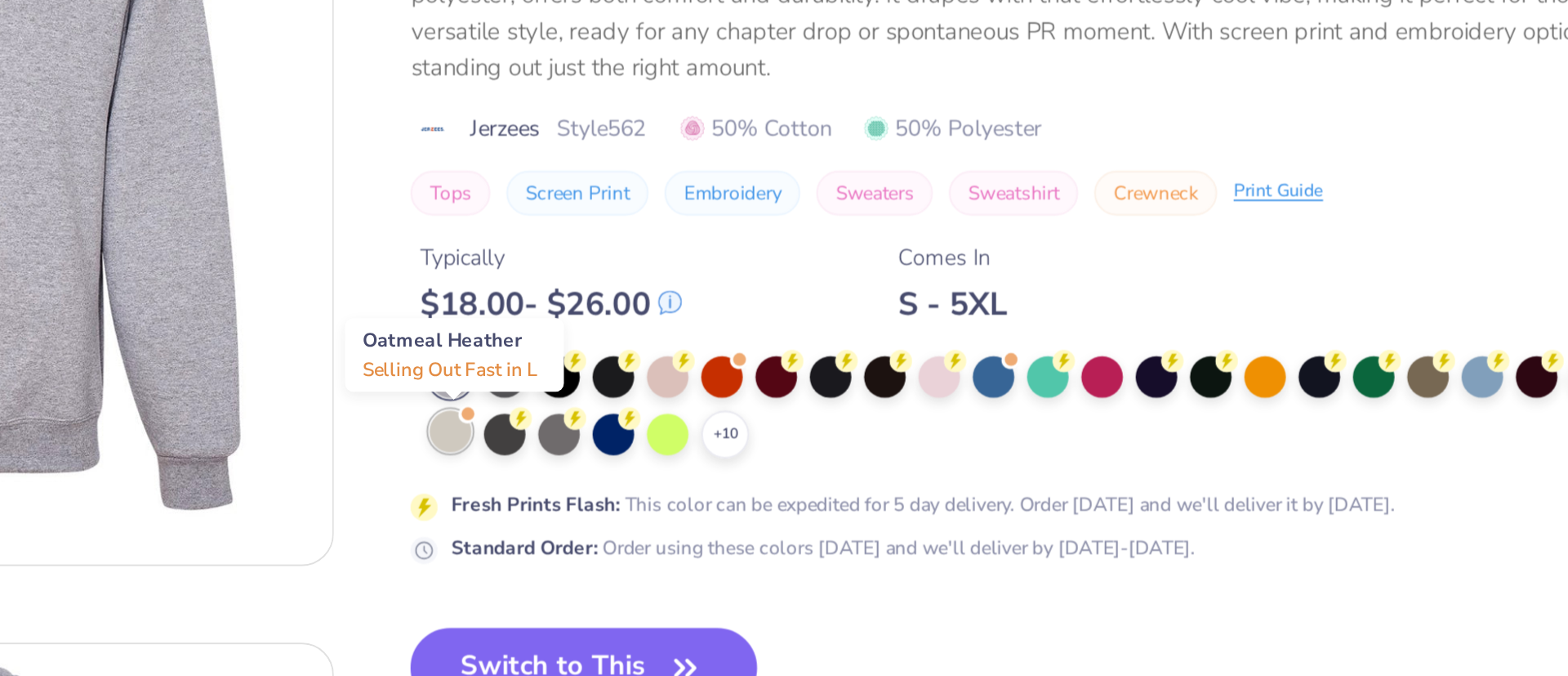
click at [551, 408] on div at bounding box center [558, 399] width 21 height 21
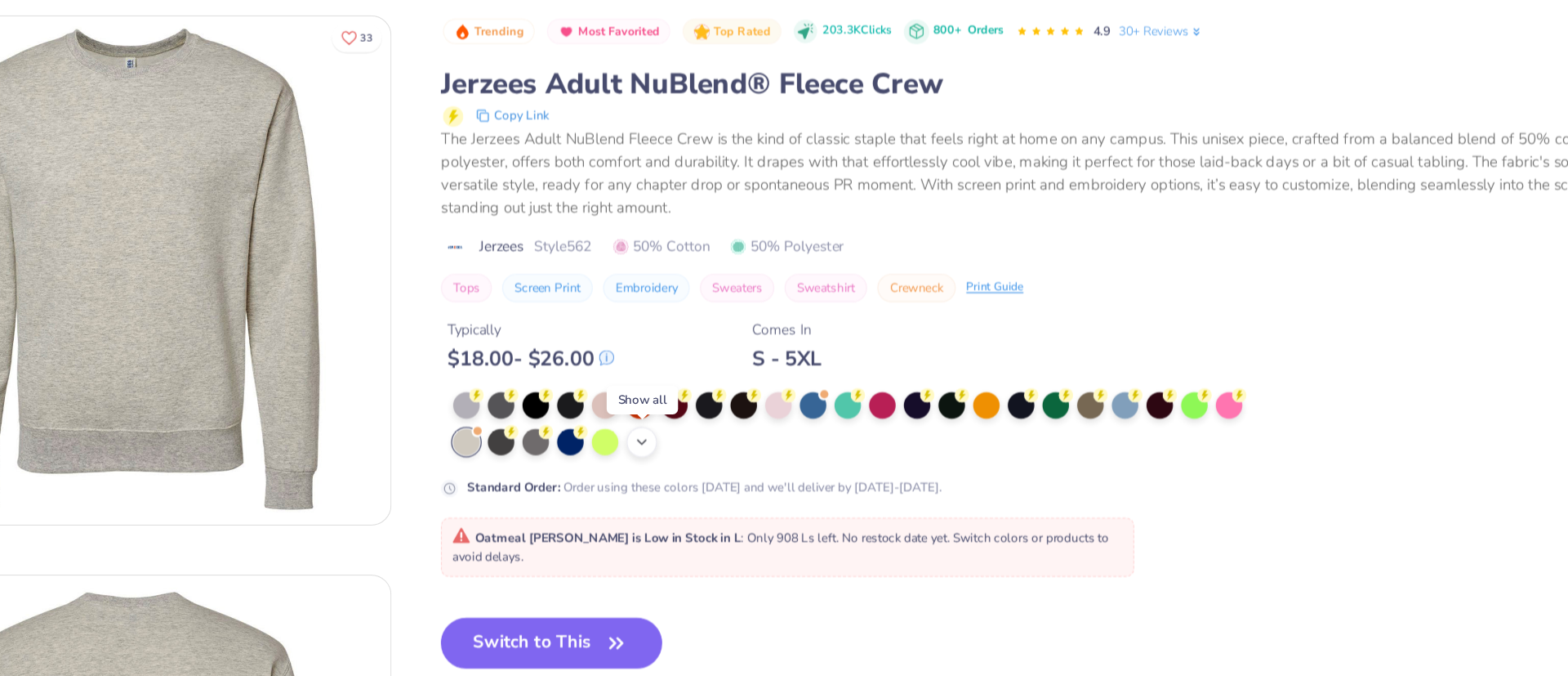
click at [697, 405] on icon at bounding box center [697, 401] width 13 height 13
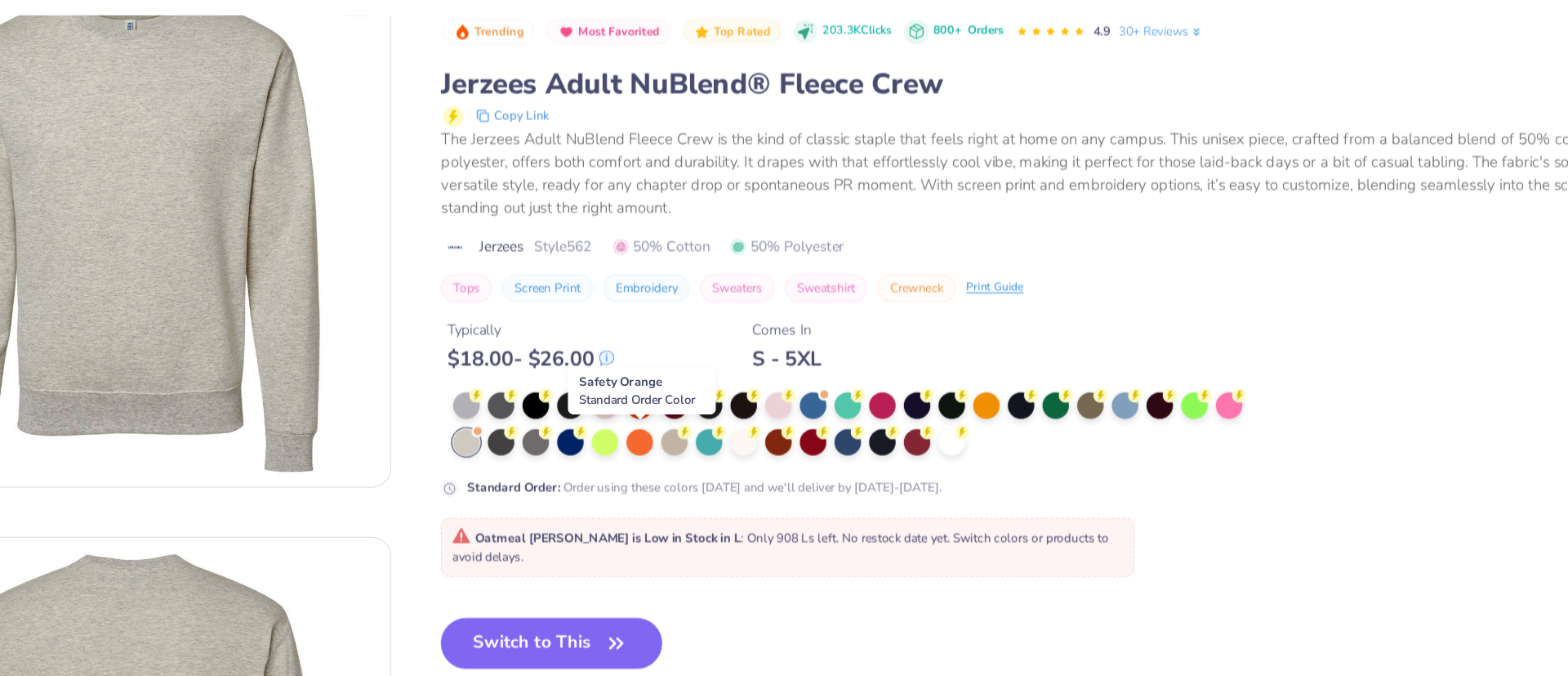
scroll to position [35, 0]
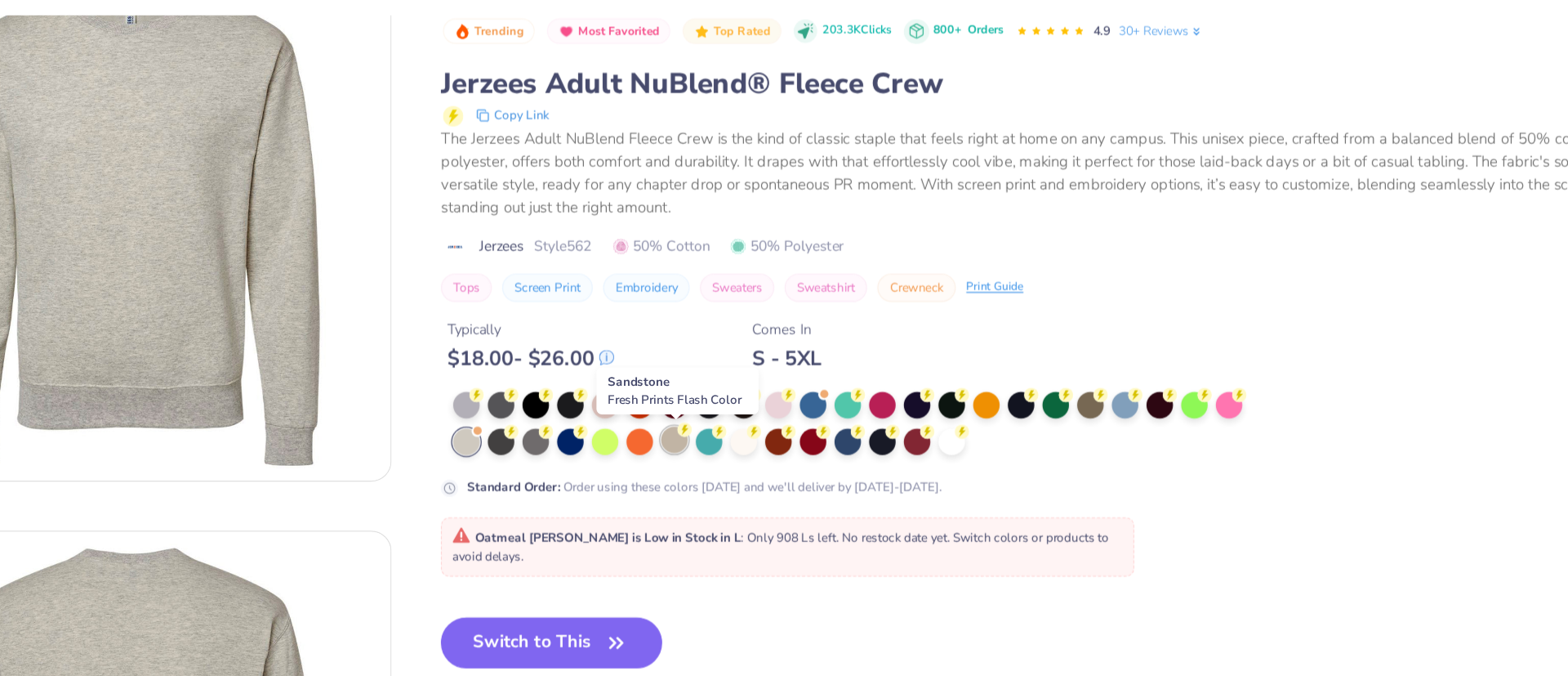
click at [733, 398] on div at bounding box center [724, 399] width 21 height 21
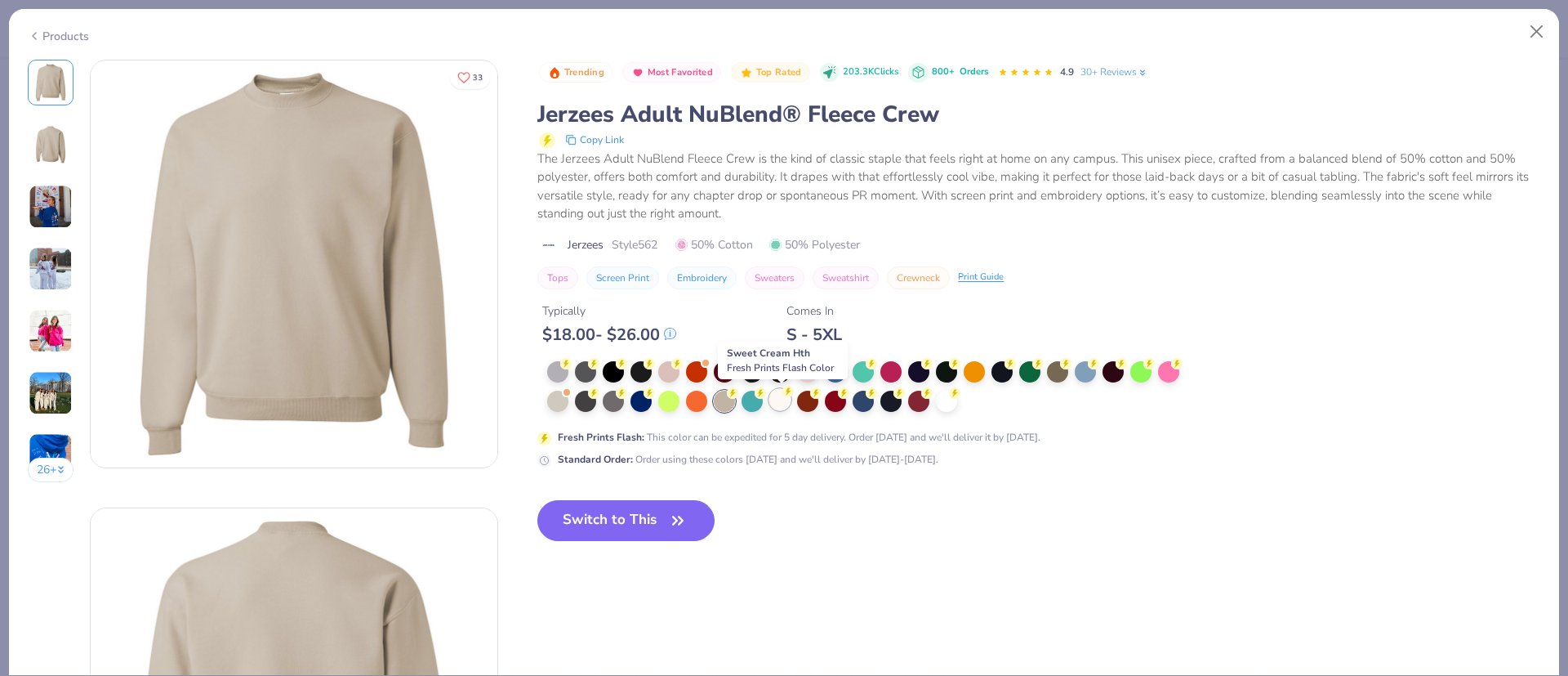
click at [778, 406] on div at bounding box center [780, 399] width 21 height 21
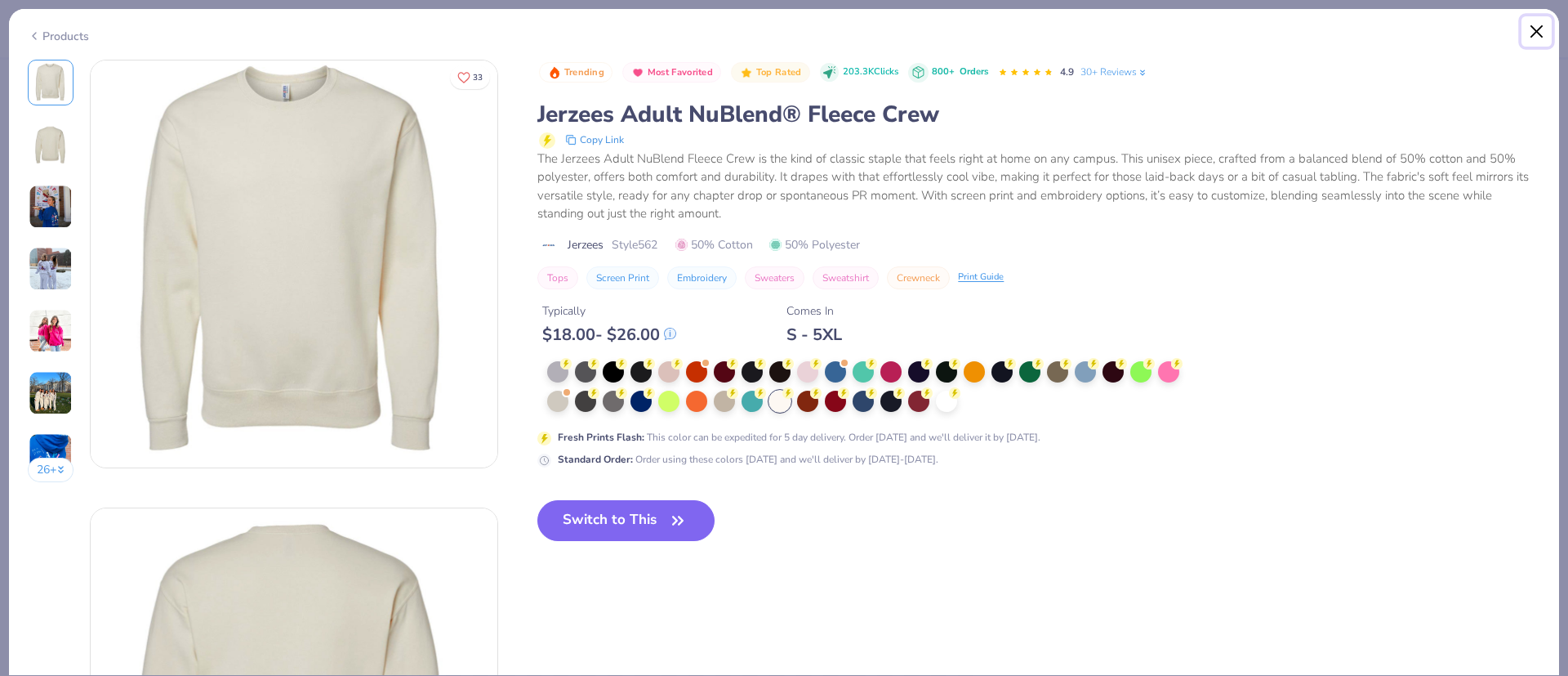
click at [1539, 30] on button "Close" at bounding box center [1537, 32] width 31 height 31
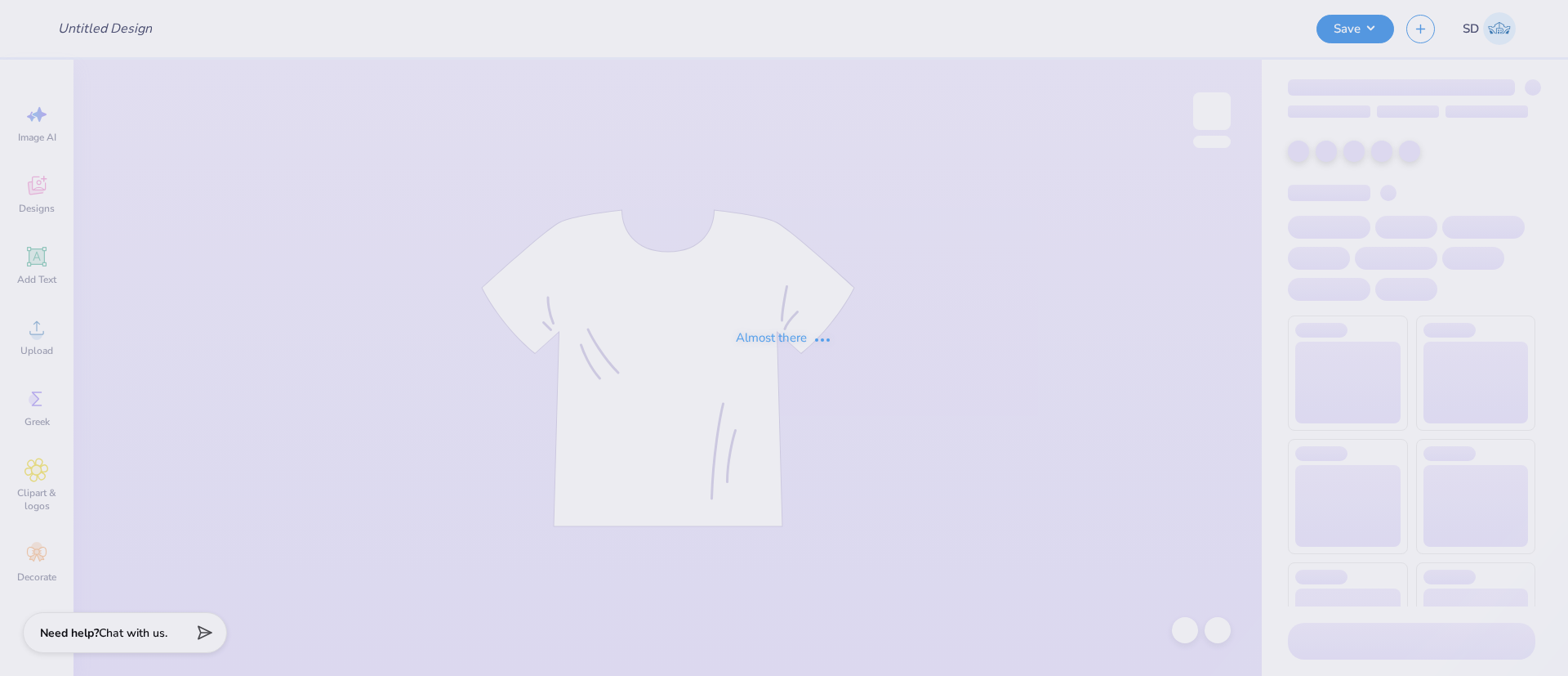
type input "Merch for A [GEOGRAPHIC_DATA][PERSON_NAME]"
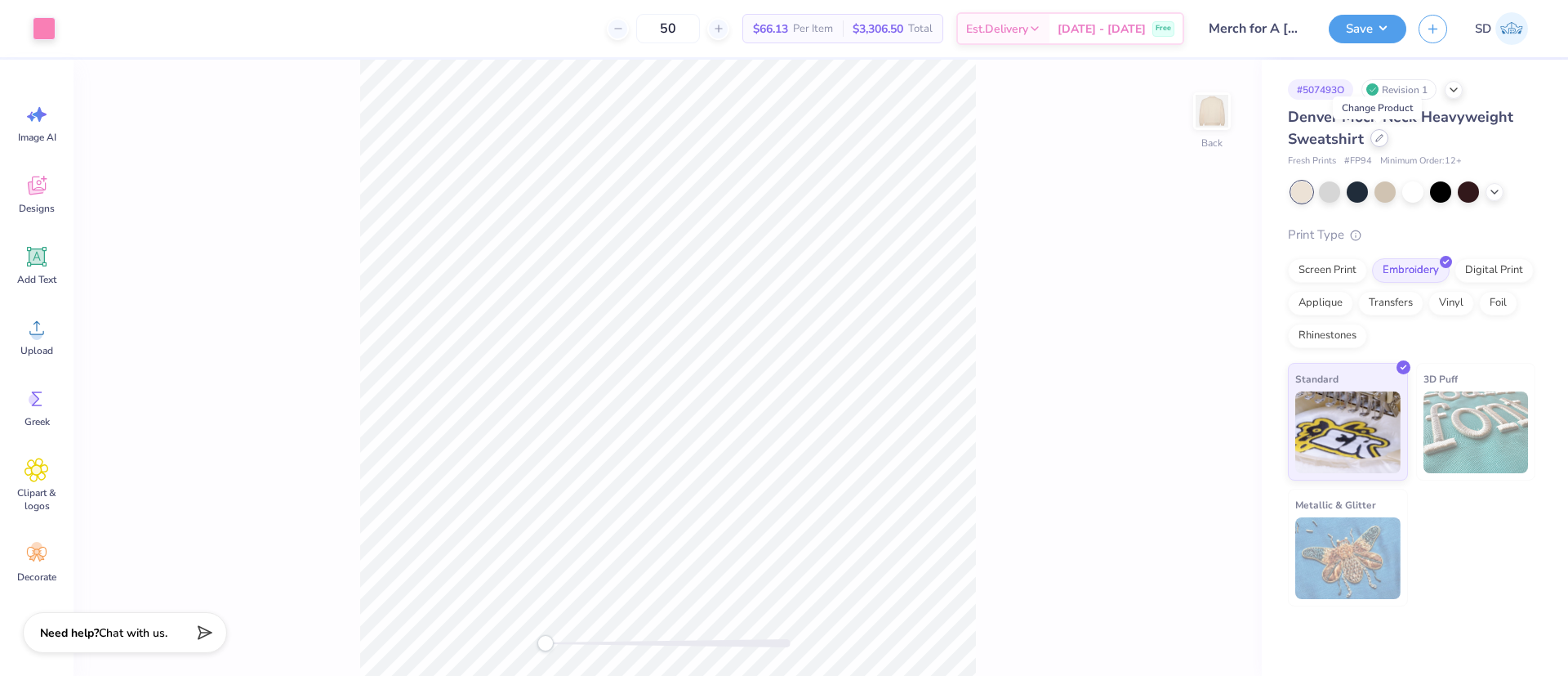
click at [1386, 139] on div at bounding box center [1379, 138] width 18 height 18
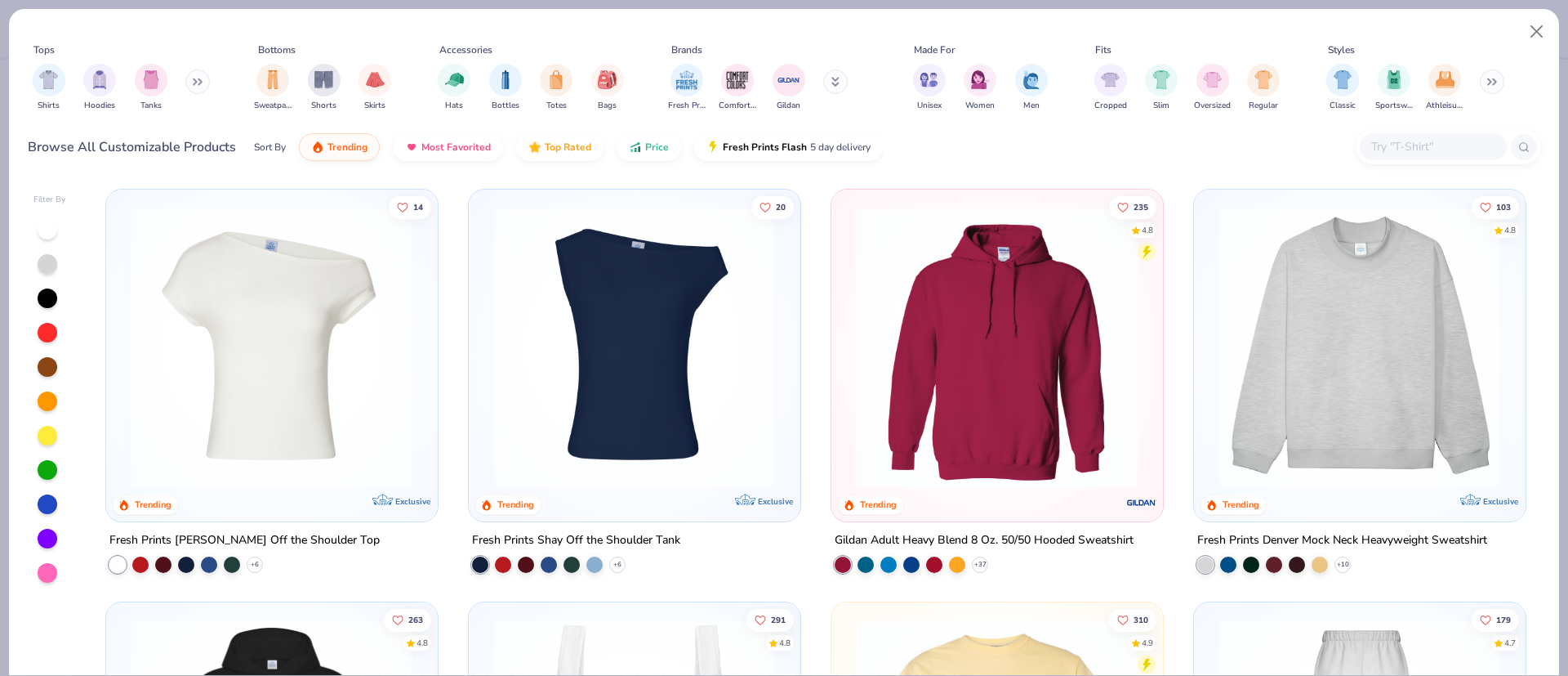
click at [1416, 143] on input "text" at bounding box center [1432, 147] width 126 height 19
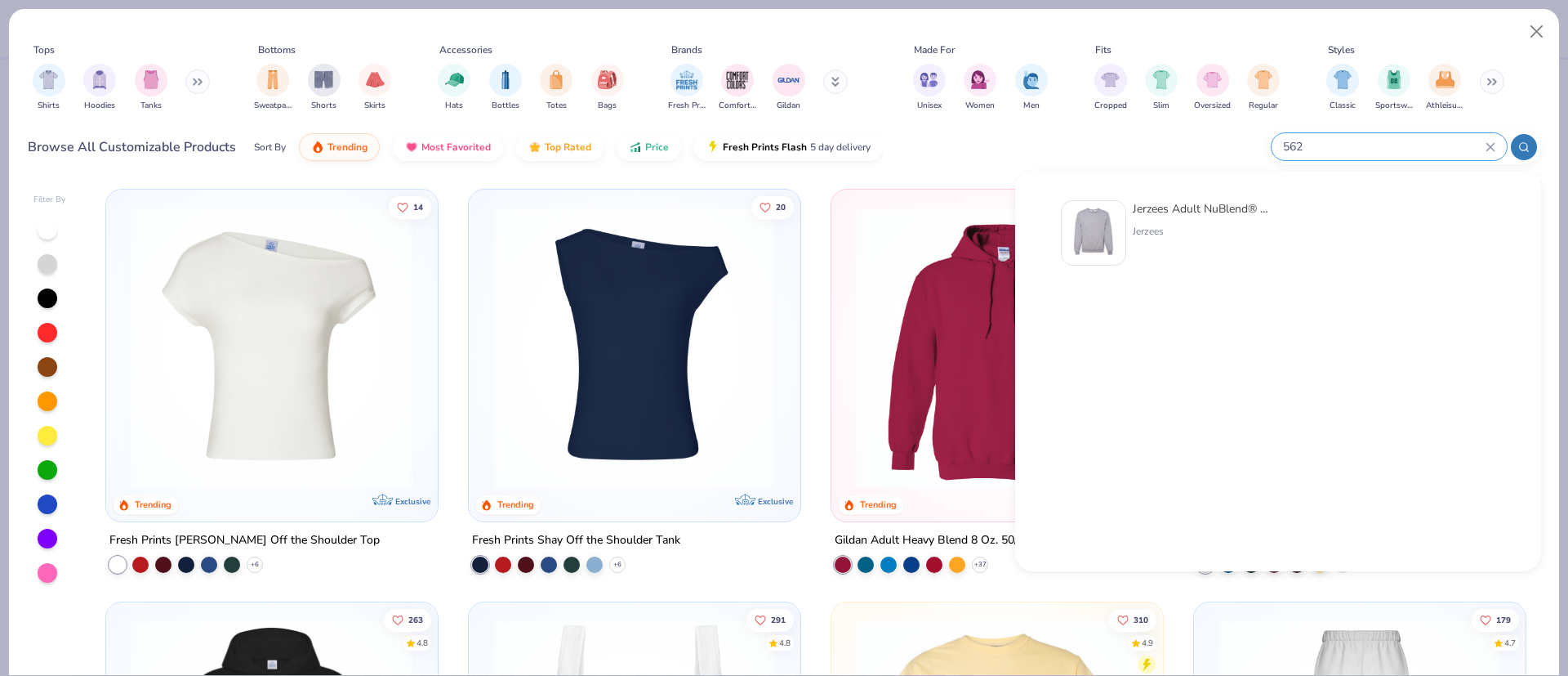
type input "562"
click at [1184, 239] on div "Jerzees Adult NuBlend® Fleece Crew Jerzees" at bounding box center [1201, 233] width 137 height 65
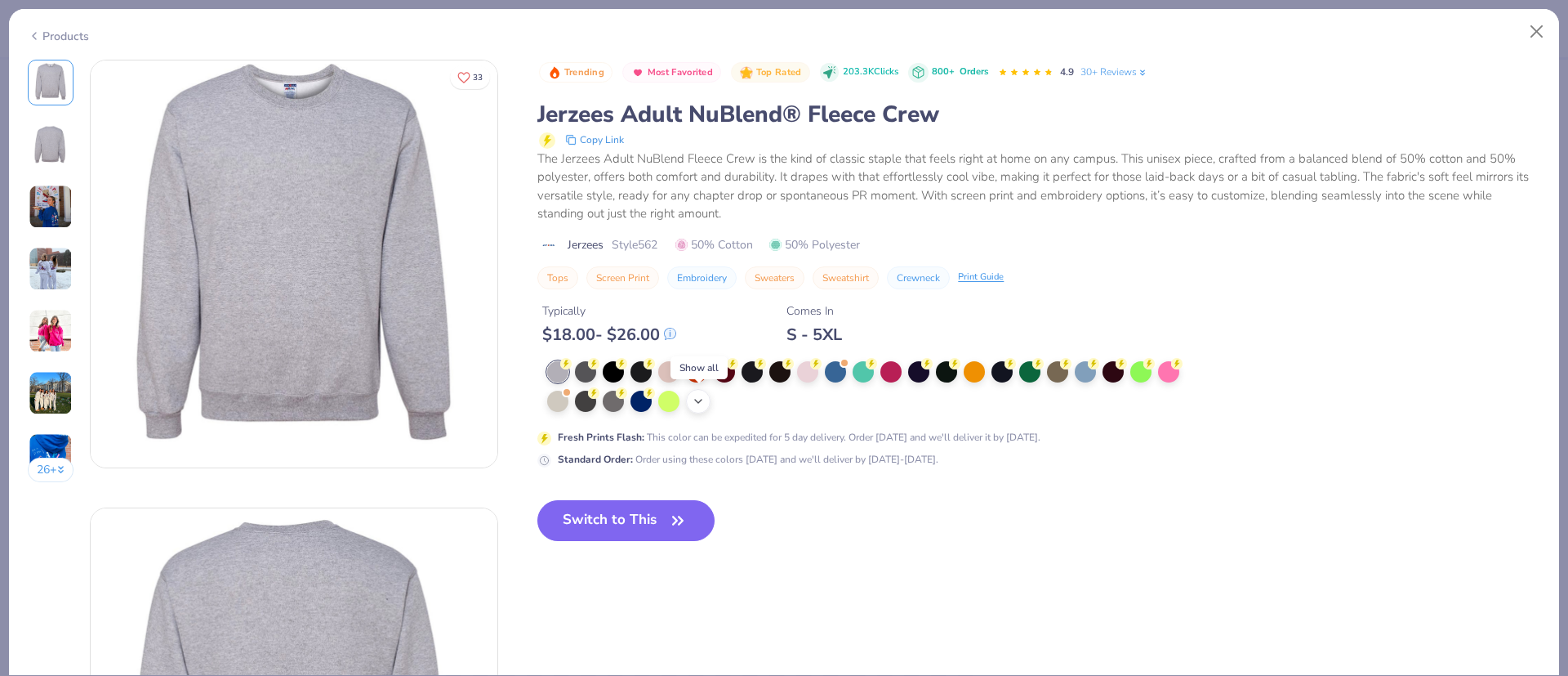
click at [694, 405] on icon at bounding box center [697, 401] width 13 height 13
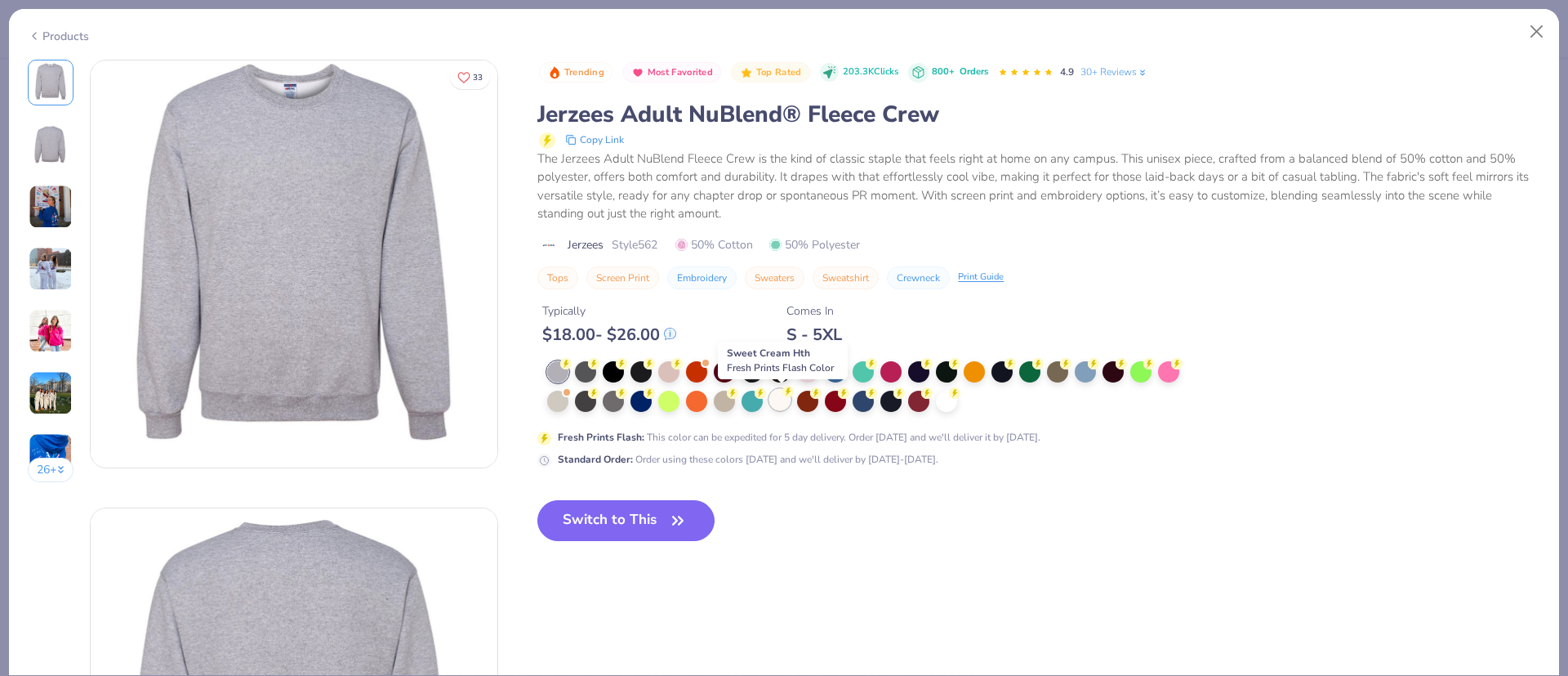
click at [782, 400] on div at bounding box center [780, 399] width 21 height 21
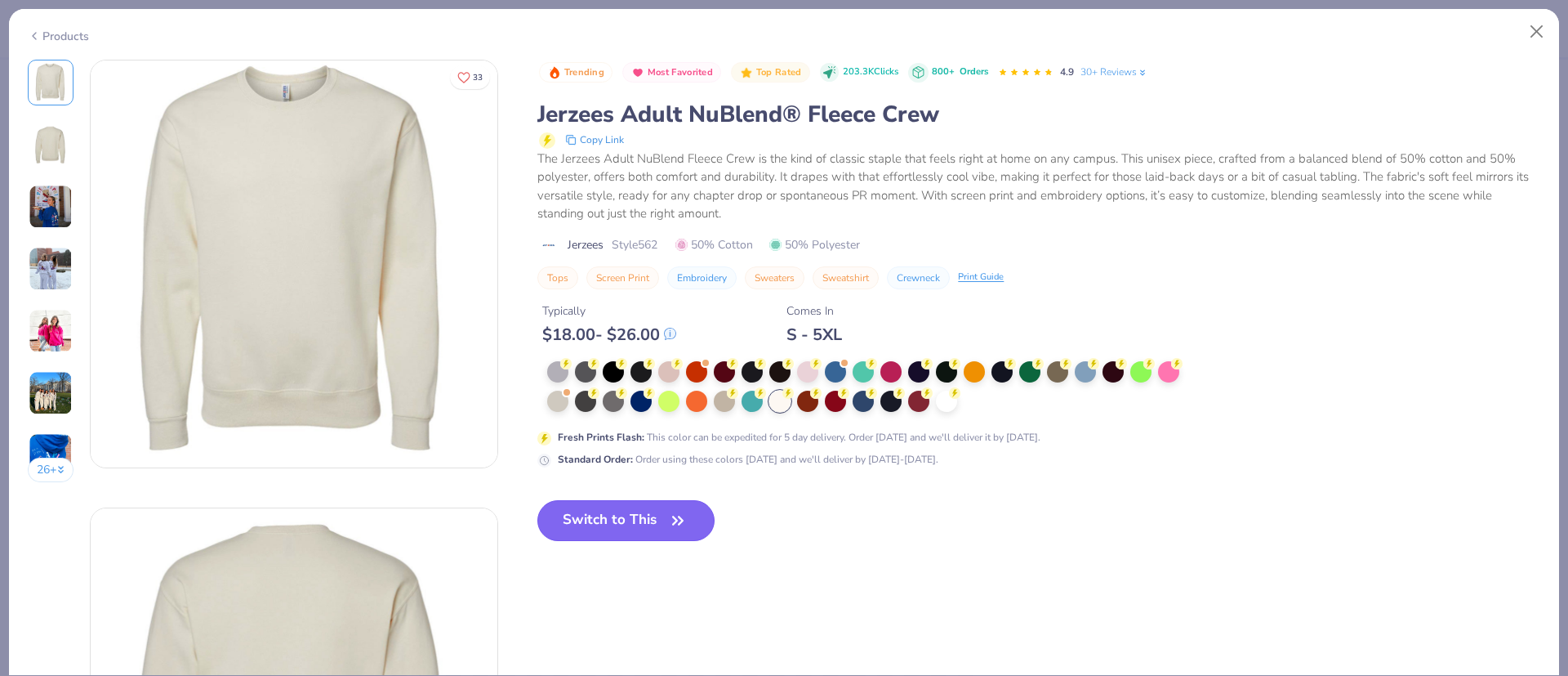
click at [595, 528] on button "Switch to This" at bounding box center [625, 520] width 177 height 41
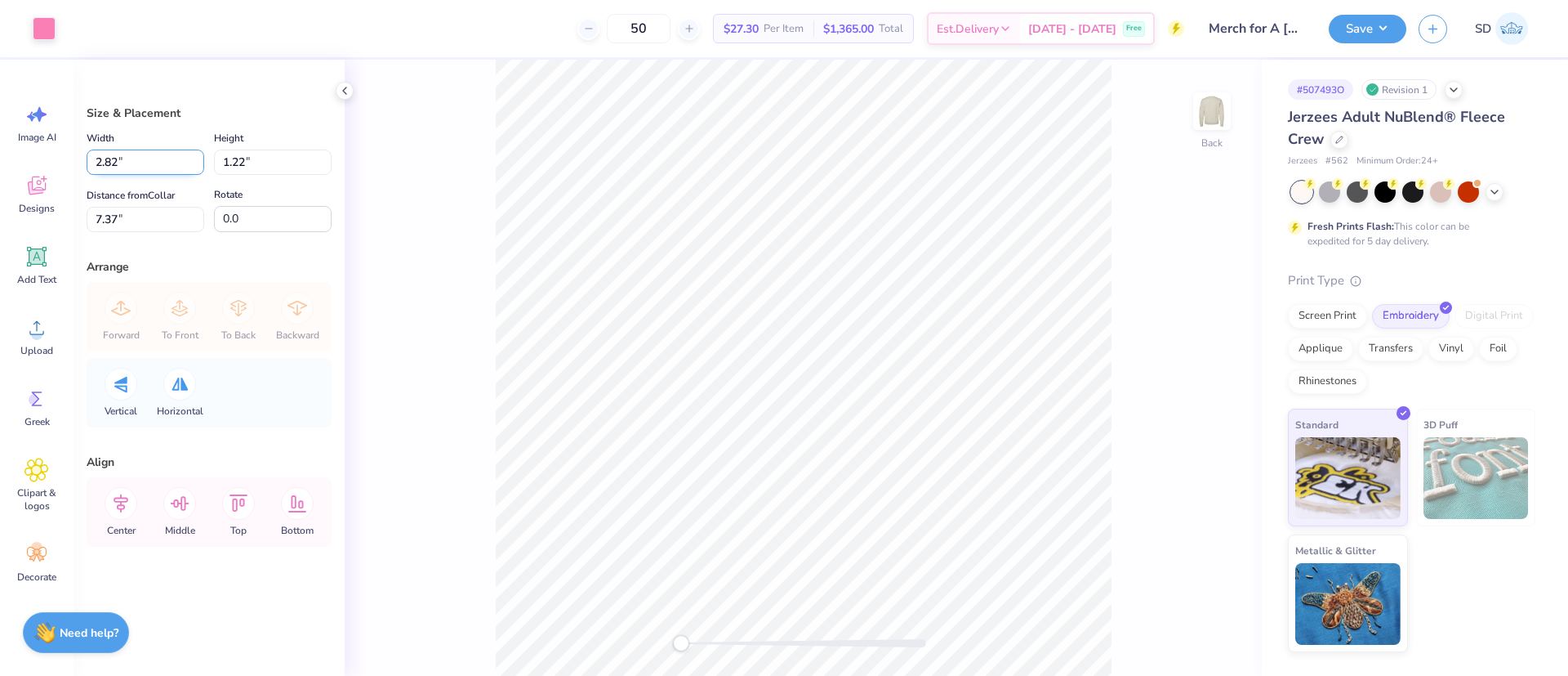
click at [119, 164] on input "2.82" at bounding box center [146, 161] width 118 height 25
type input "2"
type input "3.00"
type input "1.30"
type input "7.34"
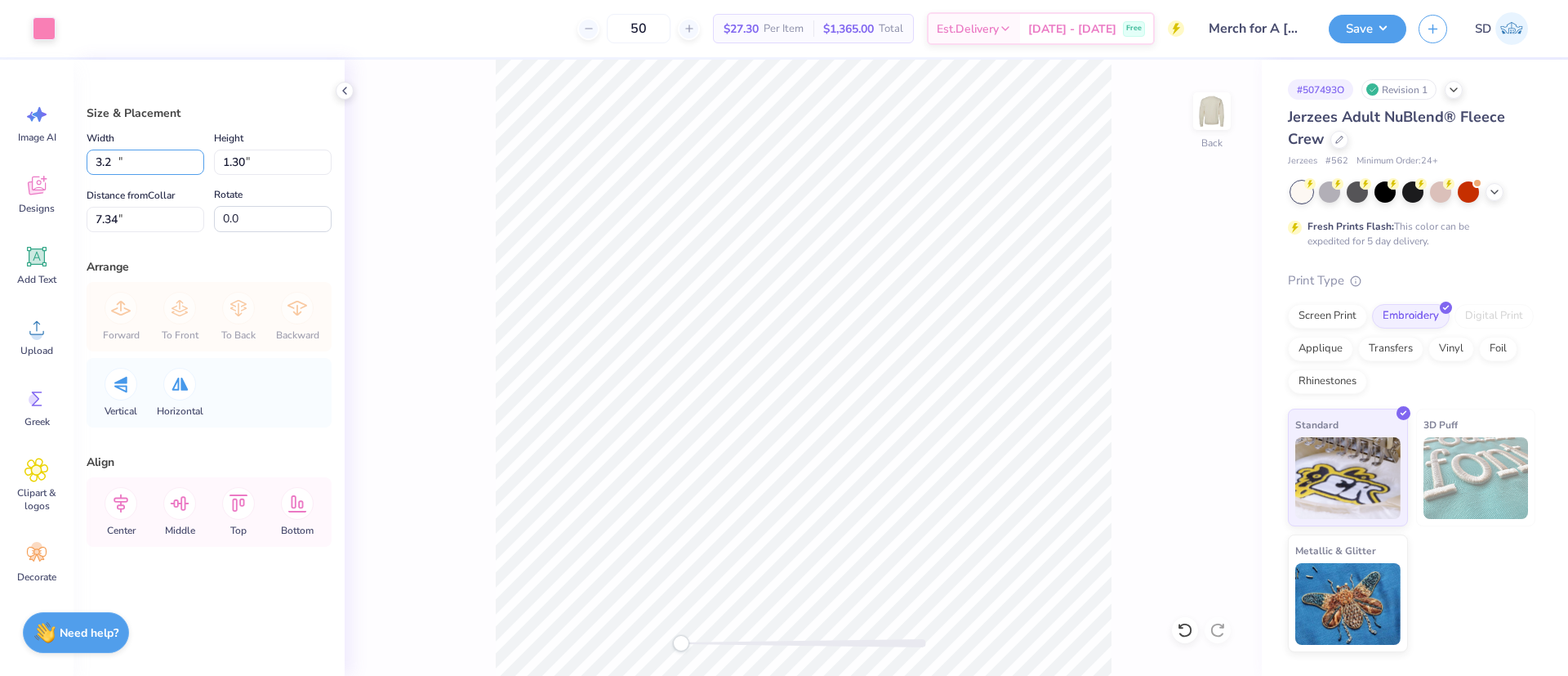
type input "3.20"
type input "1.39"
type input "7.29"
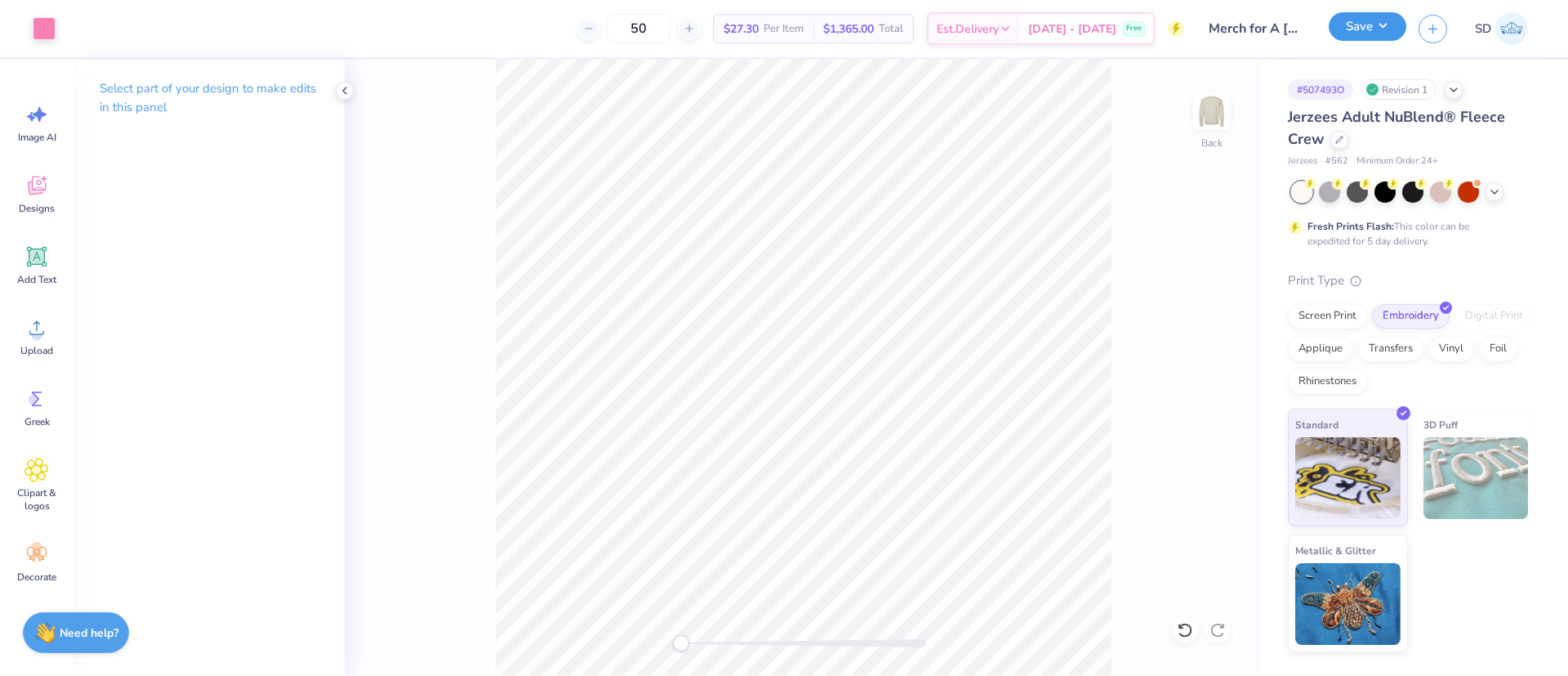
click at [1351, 31] on button "Save" at bounding box center [1367, 26] width 77 height 29
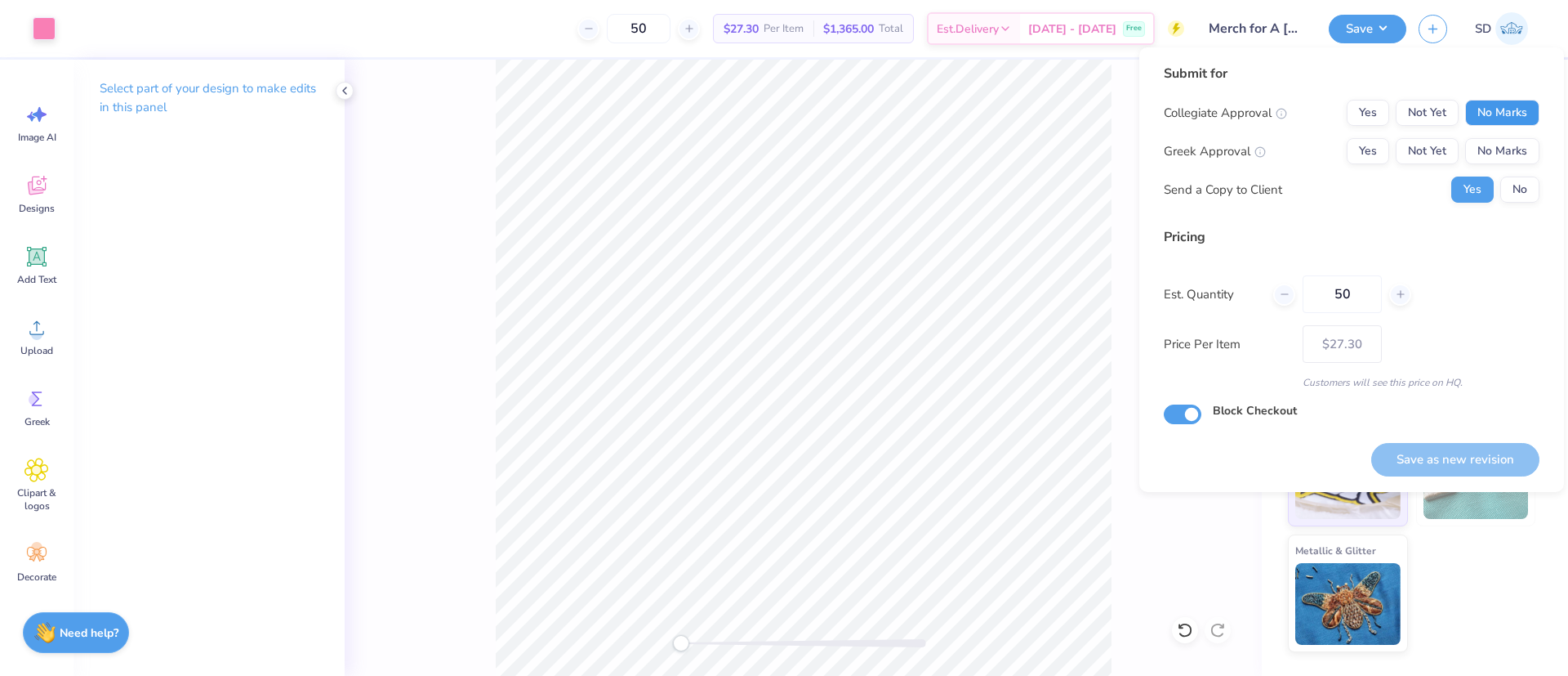
click at [1498, 115] on button "No Marks" at bounding box center [1502, 113] width 75 height 26
click at [1506, 153] on button "No Marks" at bounding box center [1502, 151] width 75 height 26
click at [1512, 192] on button "No" at bounding box center [1519, 189] width 39 height 26
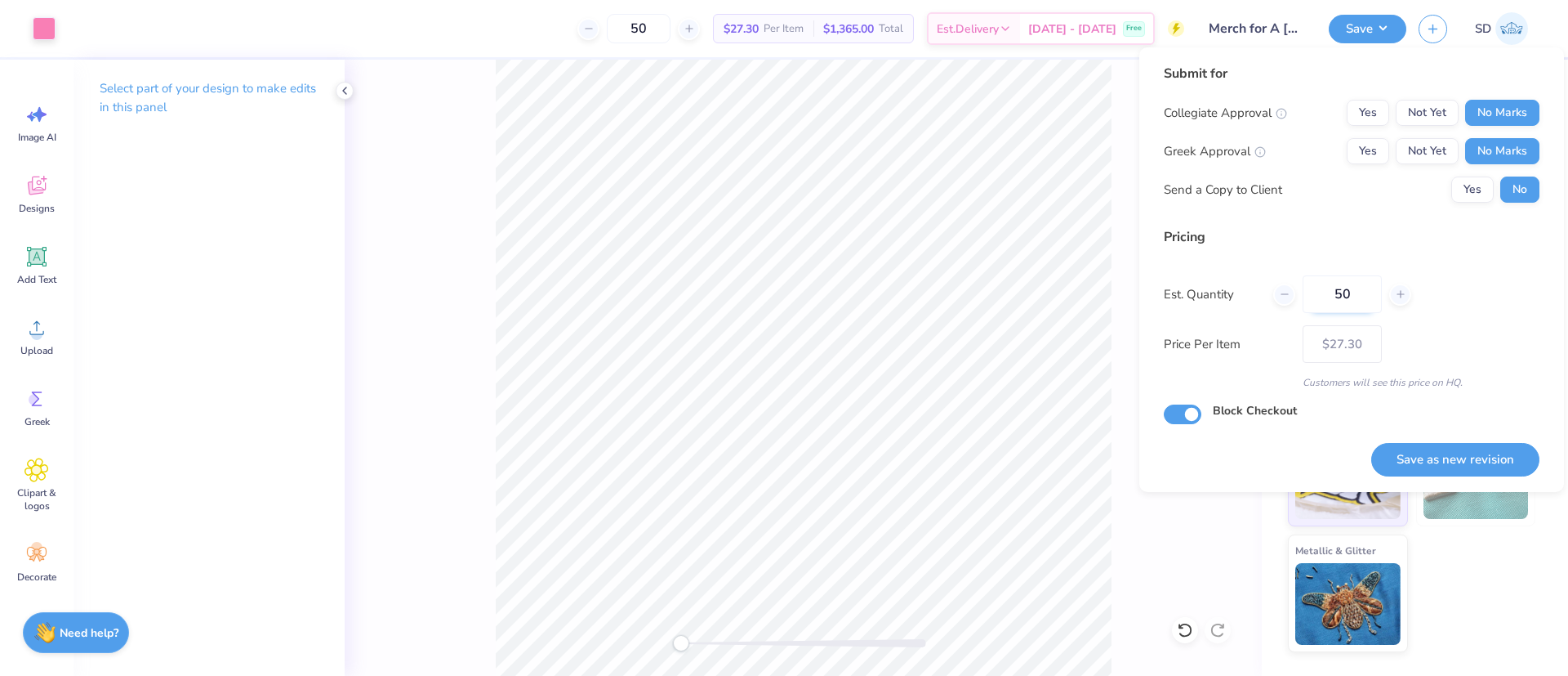
click at [1362, 289] on input "50" at bounding box center [1342, 293] width 79 height 37
type input "5"
type input "0"
type input "012"
type input "12"
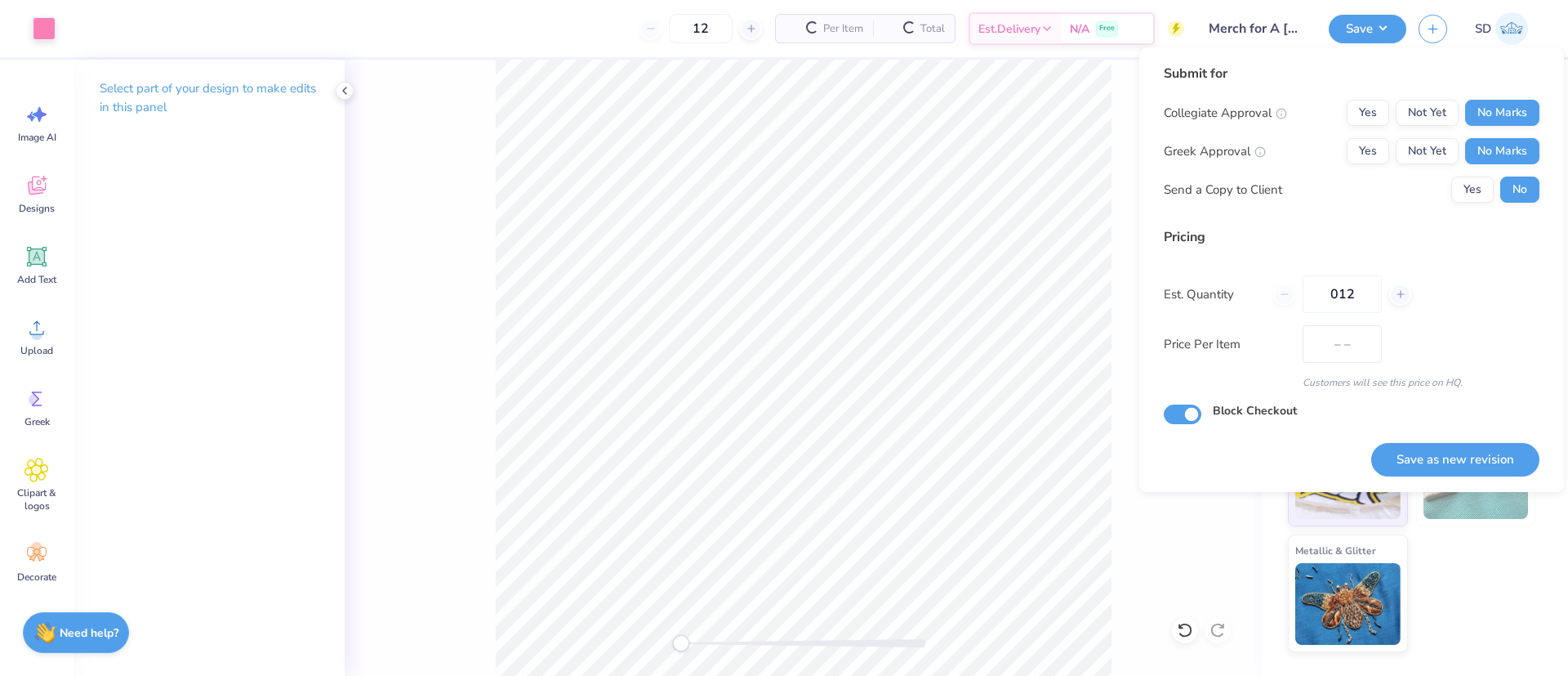
type input "$39.38"
type input "012"
click at [1437, 457] on button "Save as new revision" at bounding box center [1455, 459] width 168 height 34
type input "$39.38"
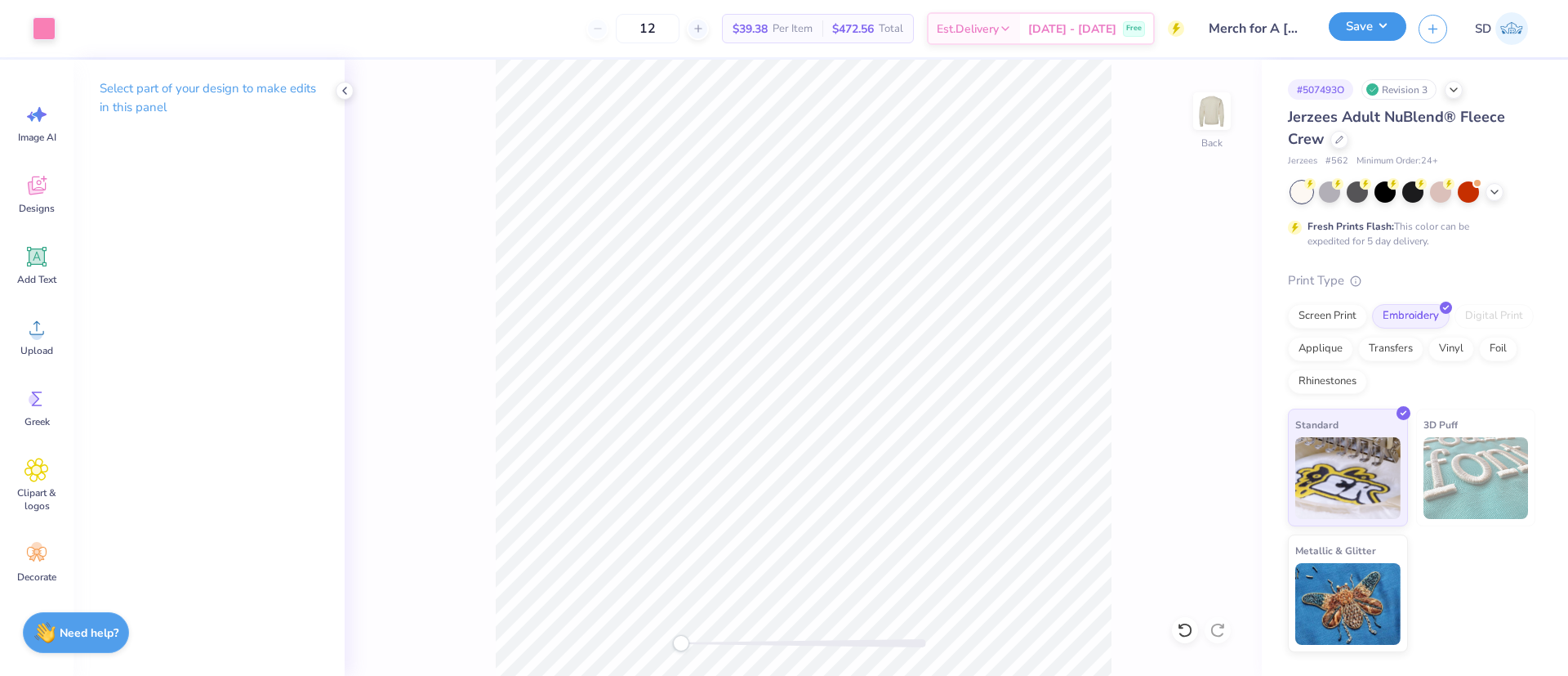
click at [1369, 35] on button "Save" at bounding box center [1367, 26] width 77 height 29
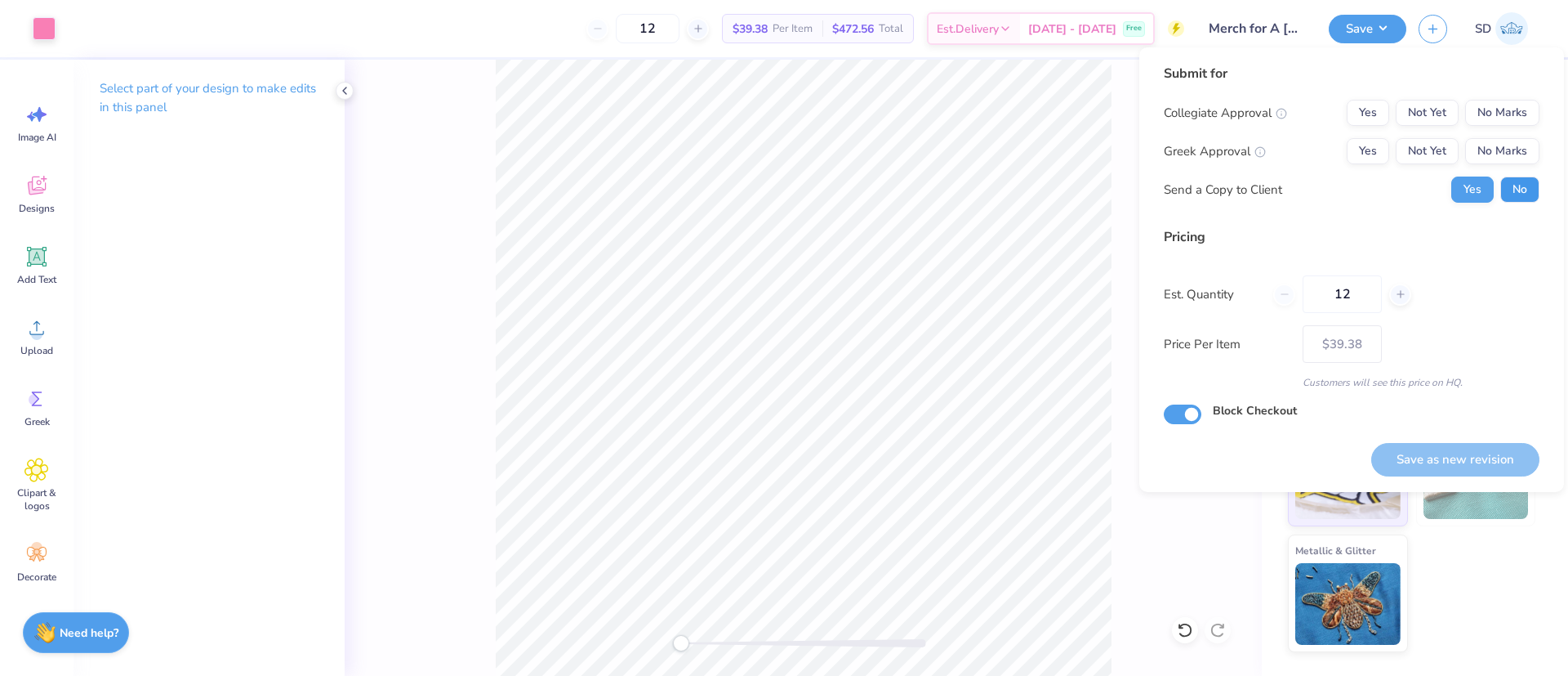
click at [1513, 189] on button "No" at bounding box center [1519, 189] width 39 height 26
click at [1515, 148] on button "No Marks" at bounding box center [1502, 151] width 75 height 26
click at [1507, 117] on button "No Marks" at bounding box center [1502, 113] width 75 height 26
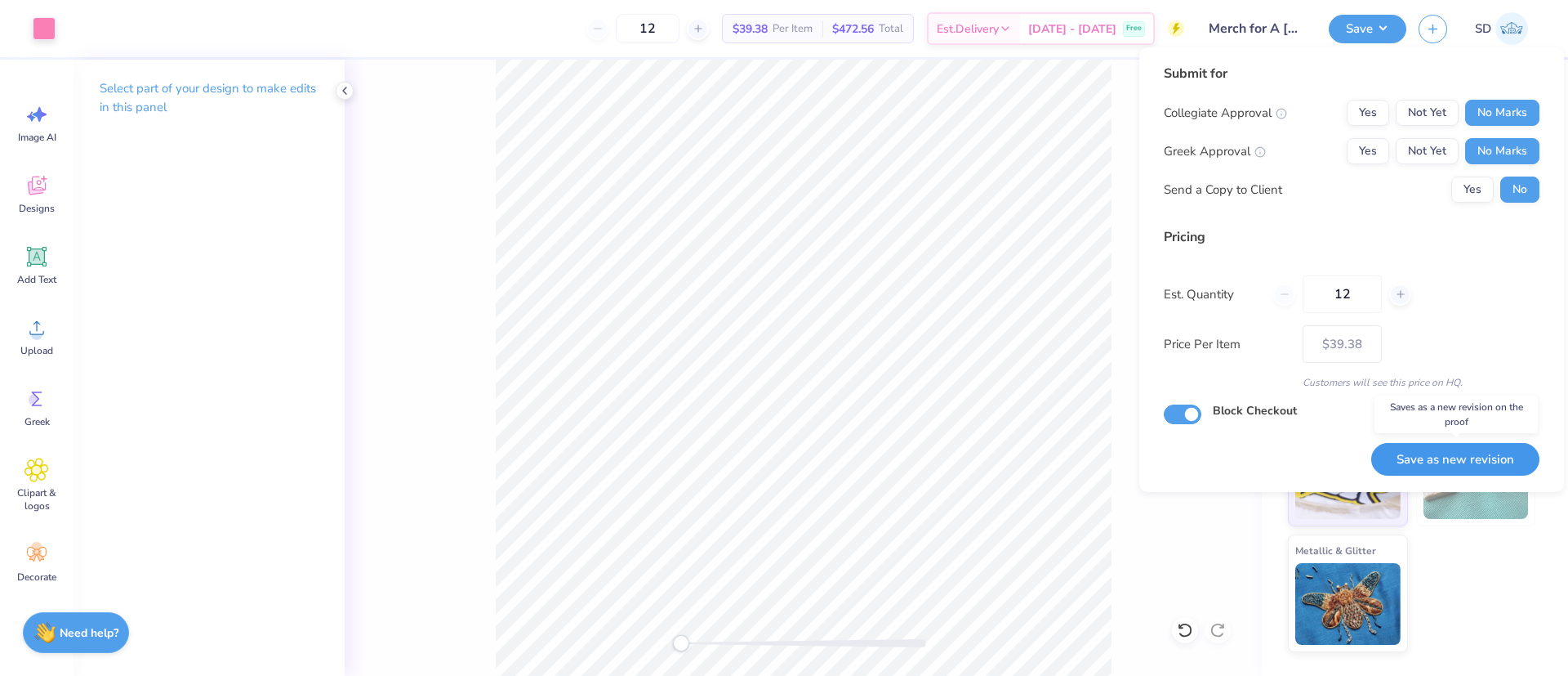
click at [1430, 460] on button "Save as new revision" at bounding box center [1455, 459] width 168 height 34
type input "$39.38"
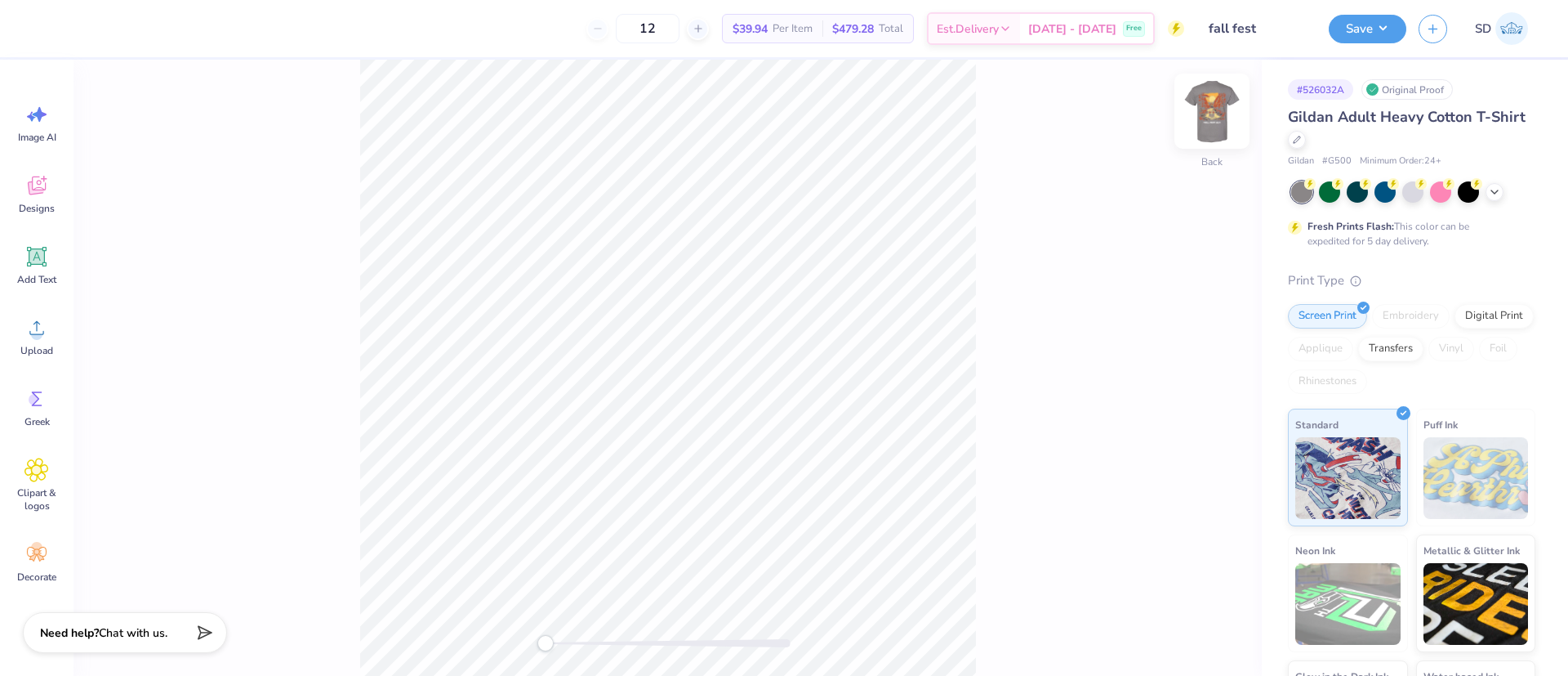
click at [1216, 115] on img at bounding box center [1212, 110] width 65 height 65
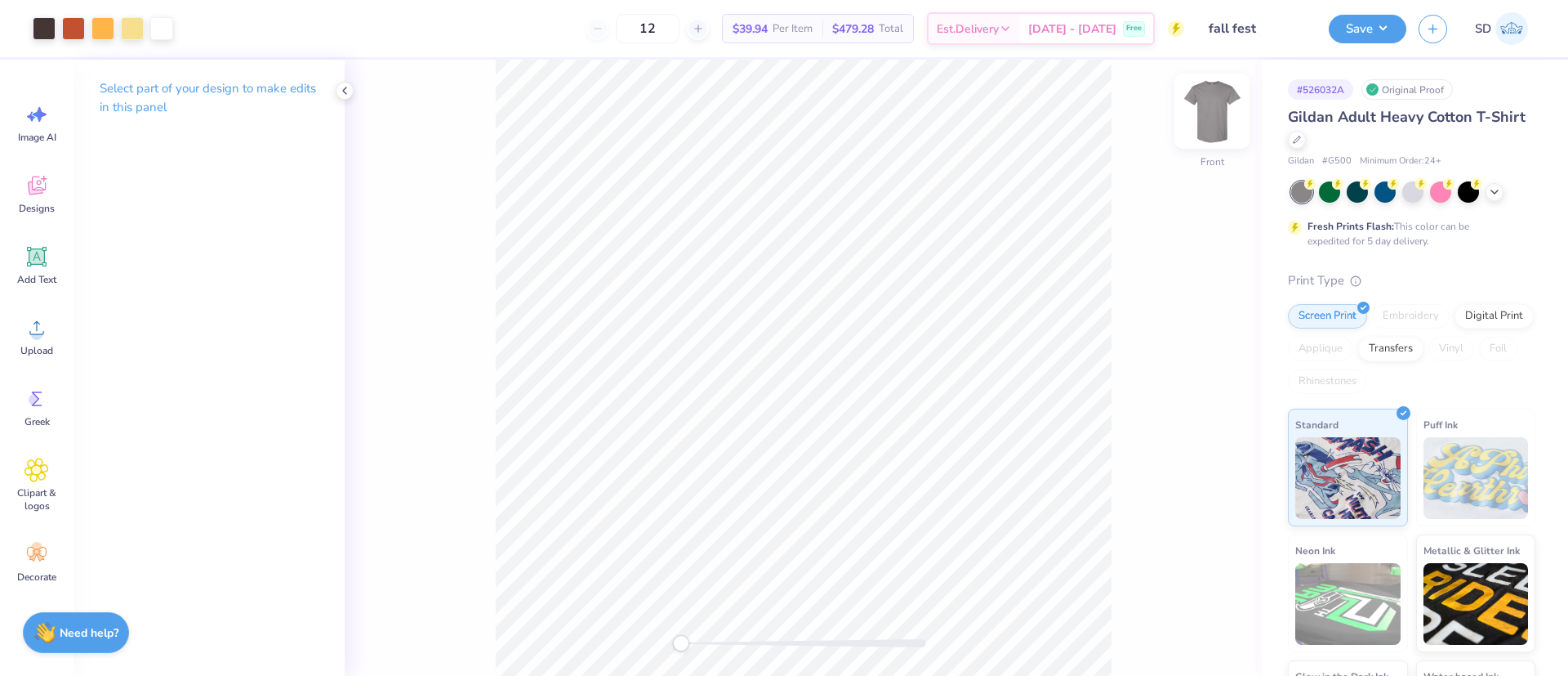
click at [1205, 115] on img at bounding box center [1212, 110] width 65 height 65
click at [1221, 120] on img at bounding box center [1212, 110] width 65 height 65
click at [1221, 120] on img at bounding box center [1212, 111] width 33 height 33
click at [37, 409] on icon at bounding box center [36, 398] width 24 height 24
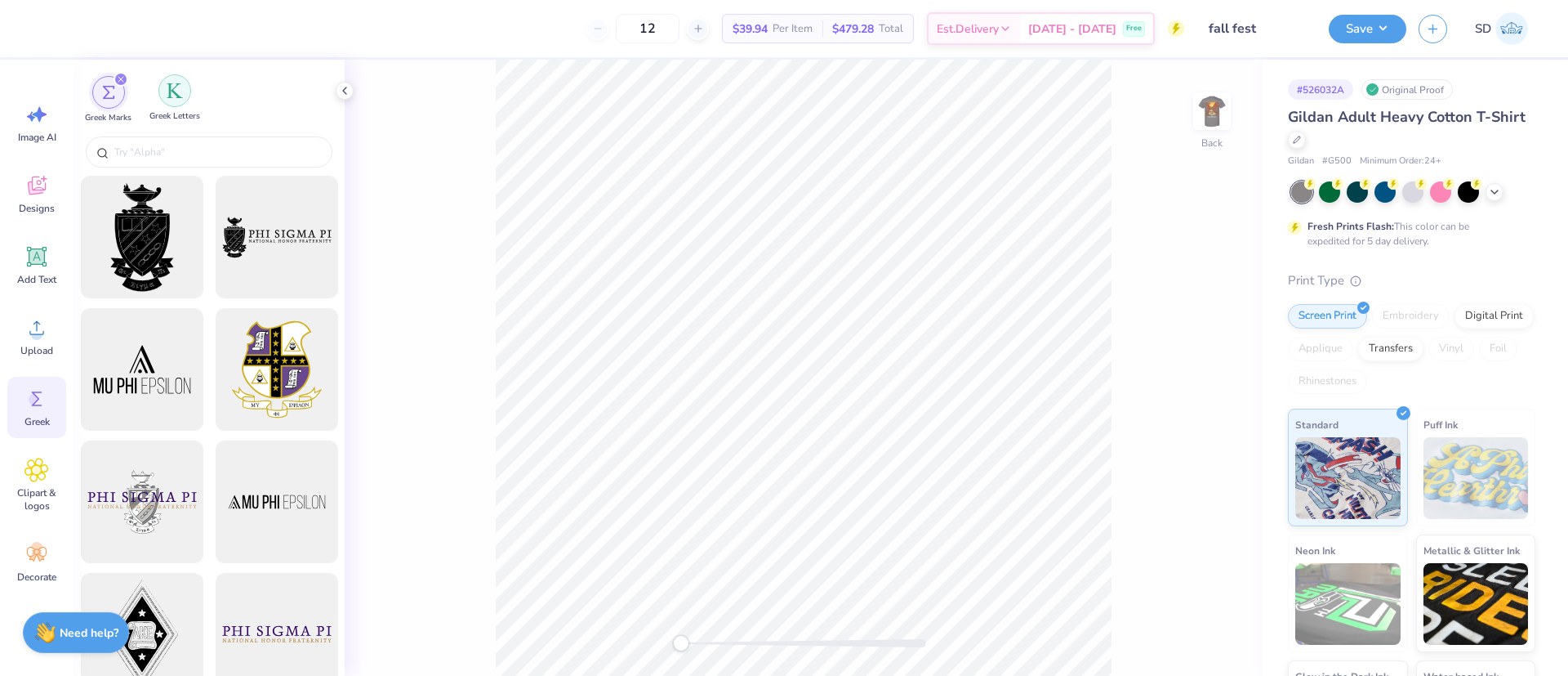
click at [168, 95] on img "filter for Greek Letters" at bounding box center [174, 90] width 16 height 16
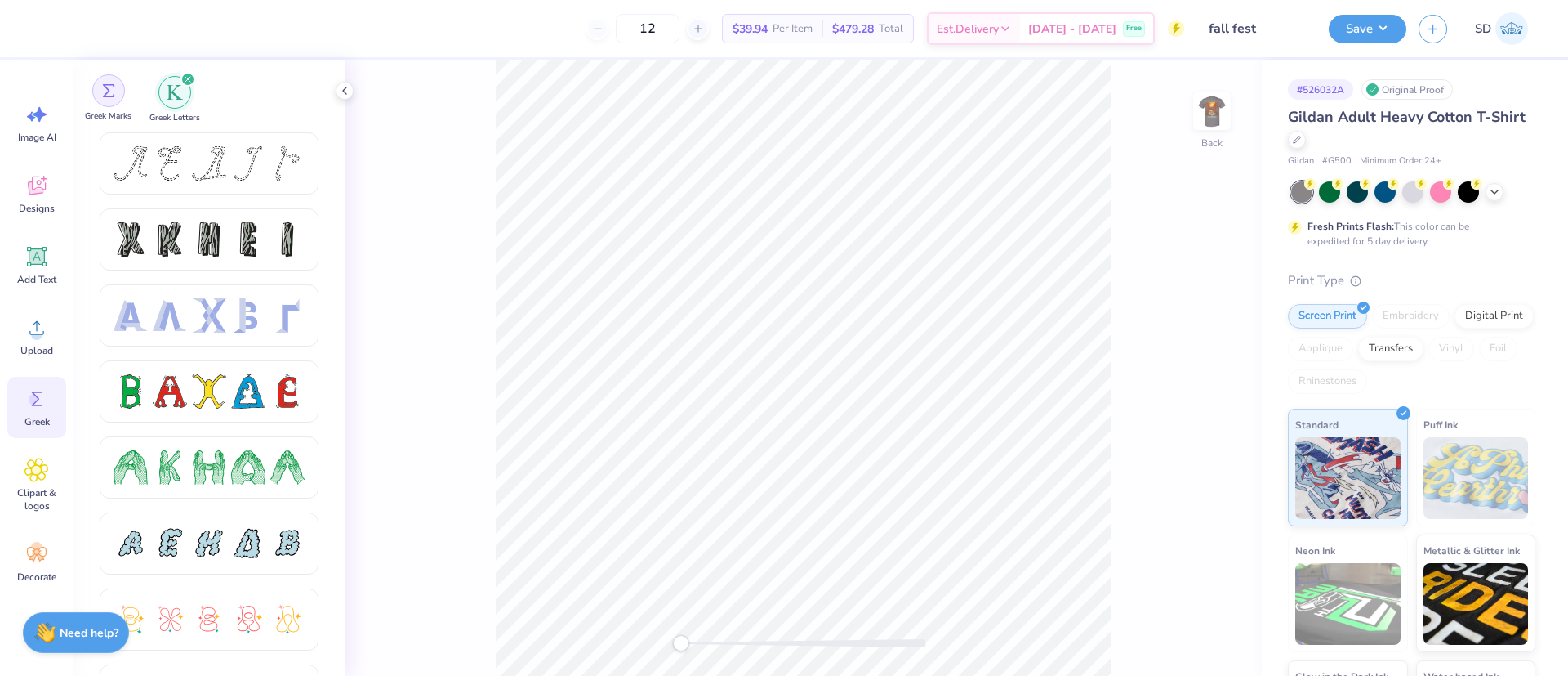
click at [117, 103] on div "filter for Greek Marks" at bounding box center [108, 91] width 33 height 33
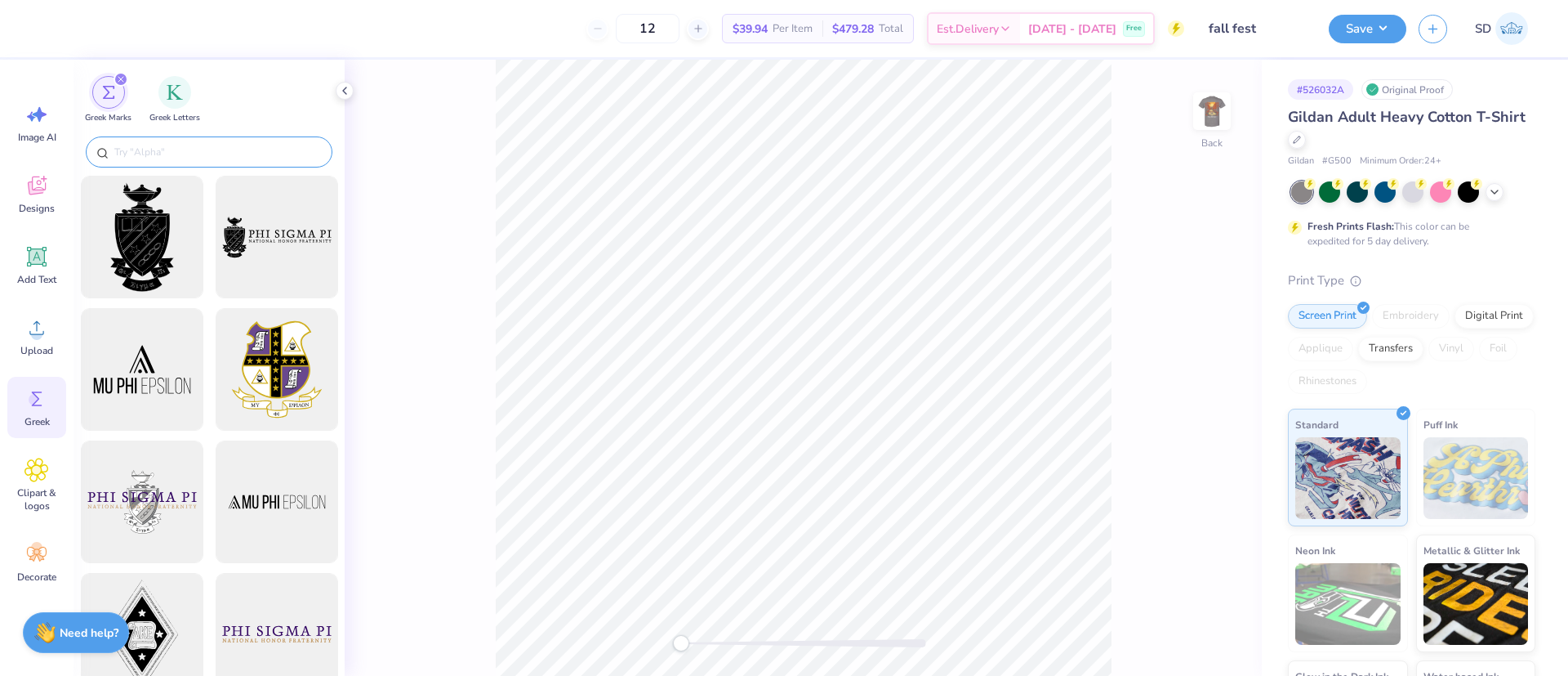
click at [225, 154] on input "text" at bounding box center [217, 152] width 209 height 16
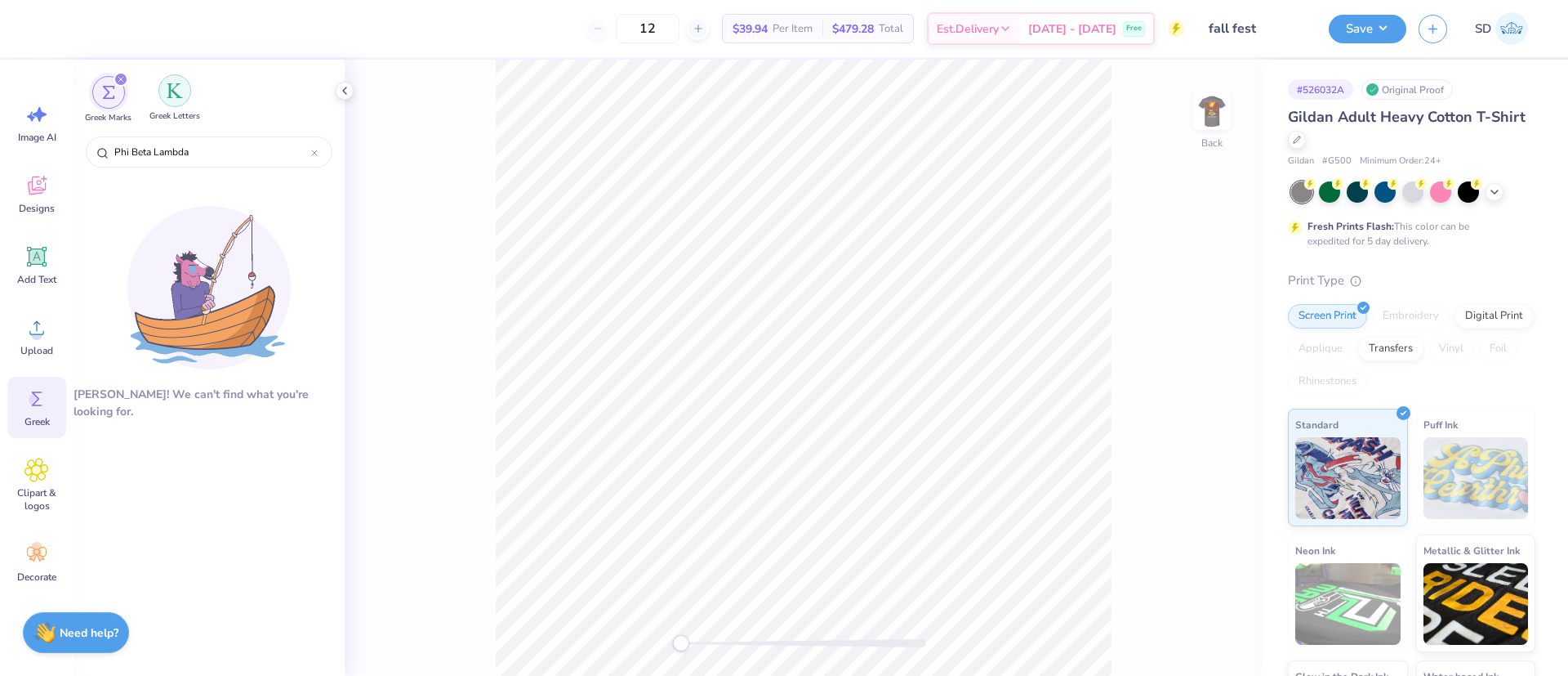
type input "Phi Beta Lambda"
click at [172, 91] on img "filter for Greek Letters" at bounding box center [174, 90] width 16 height 16
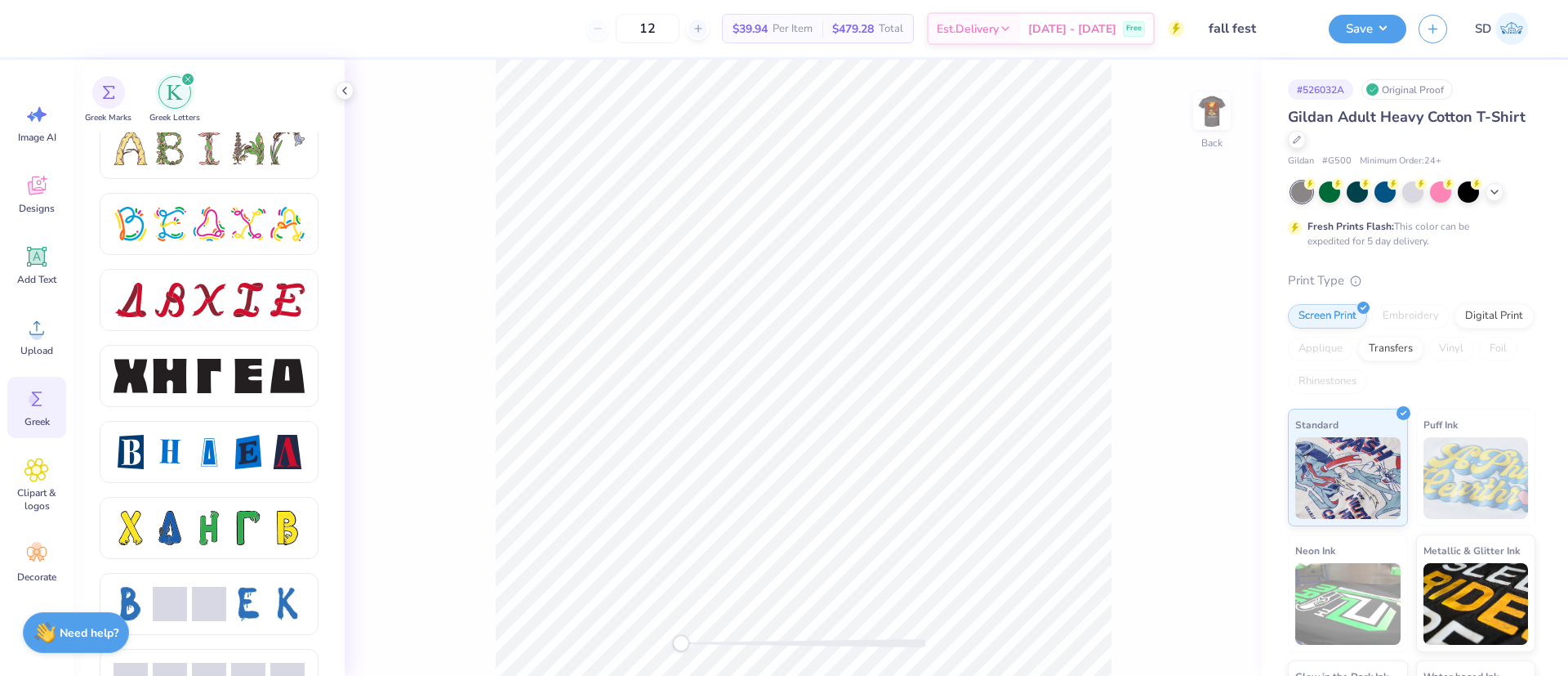
scroll to position [1996, 0]
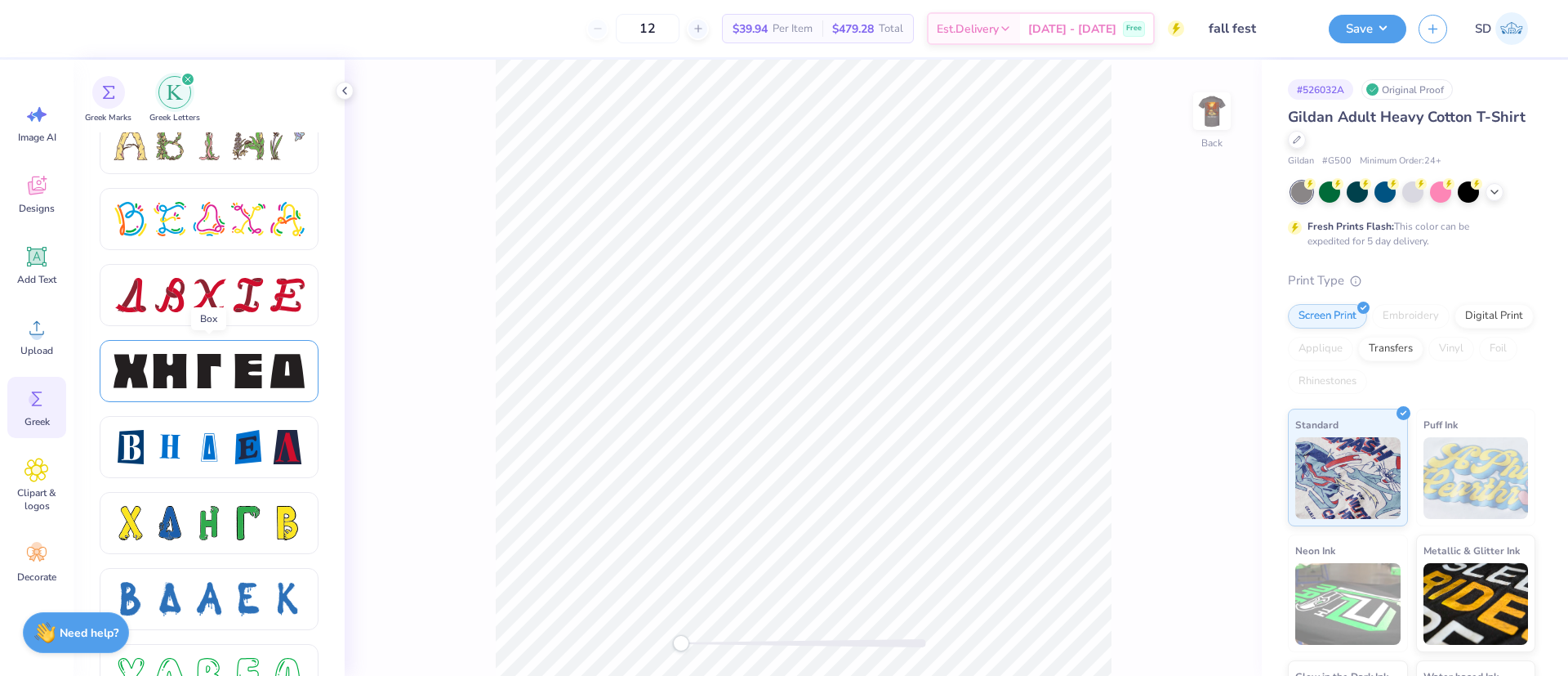
click at [223, 360] on div at bounding box center [209, 371] width 35 height 35
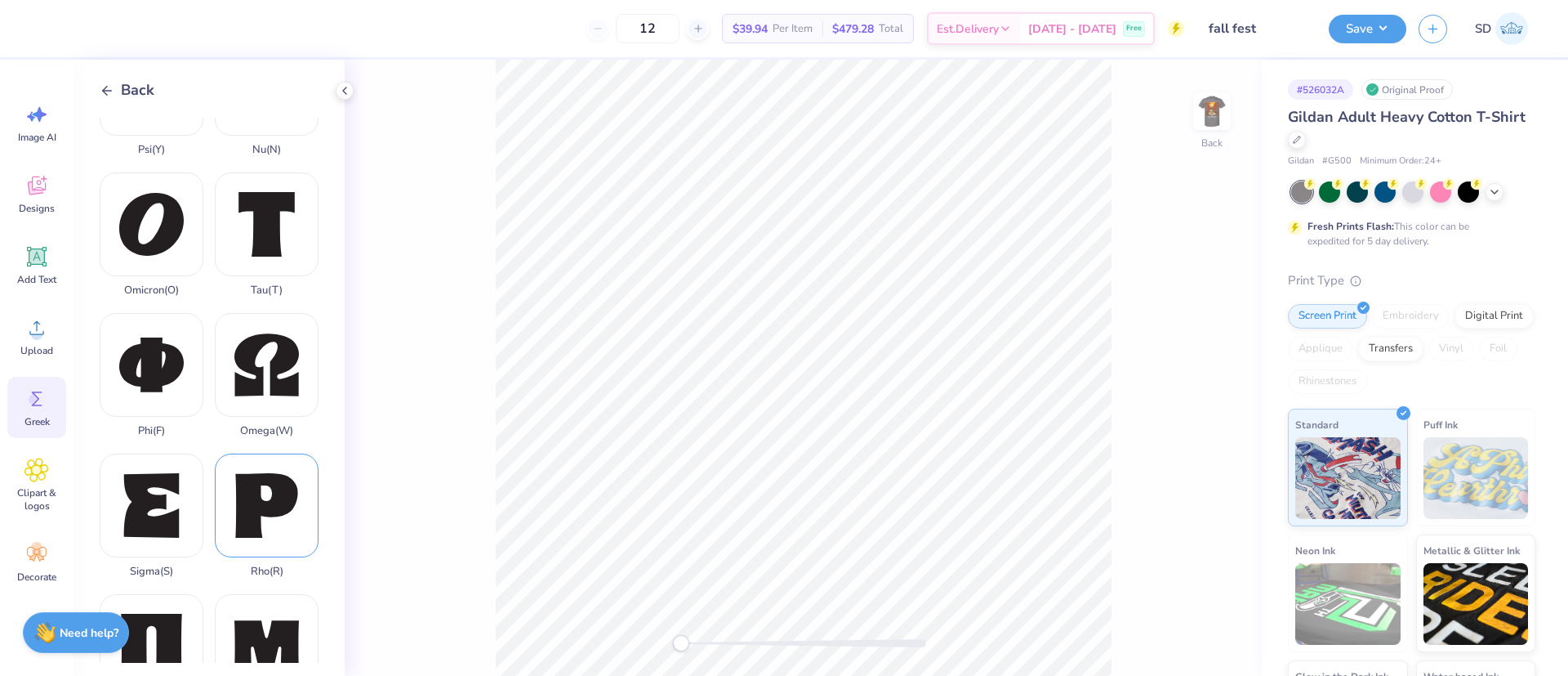
scroll to position [775, 0]
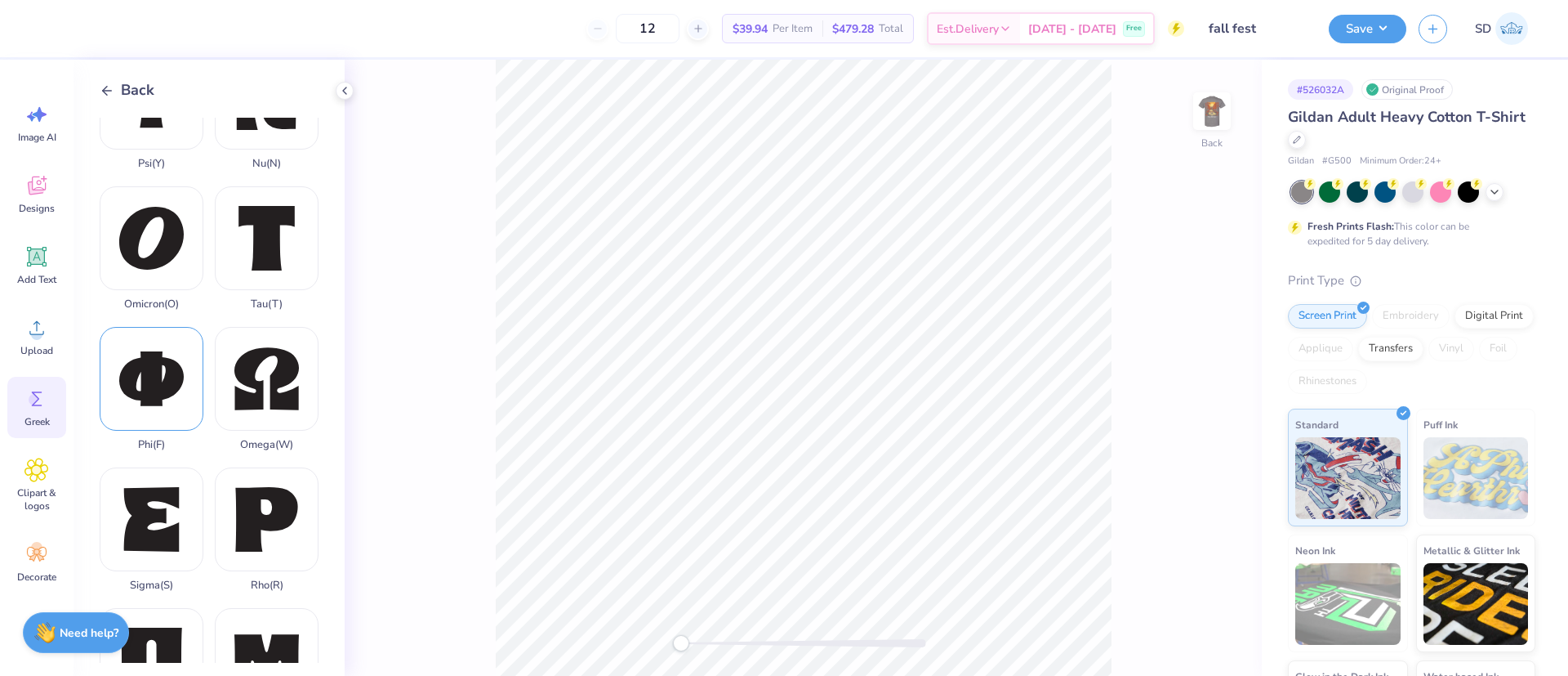
click at [143, 327] on div "Phi ( F )" at bounding box center [152, 389] width 104 height 124
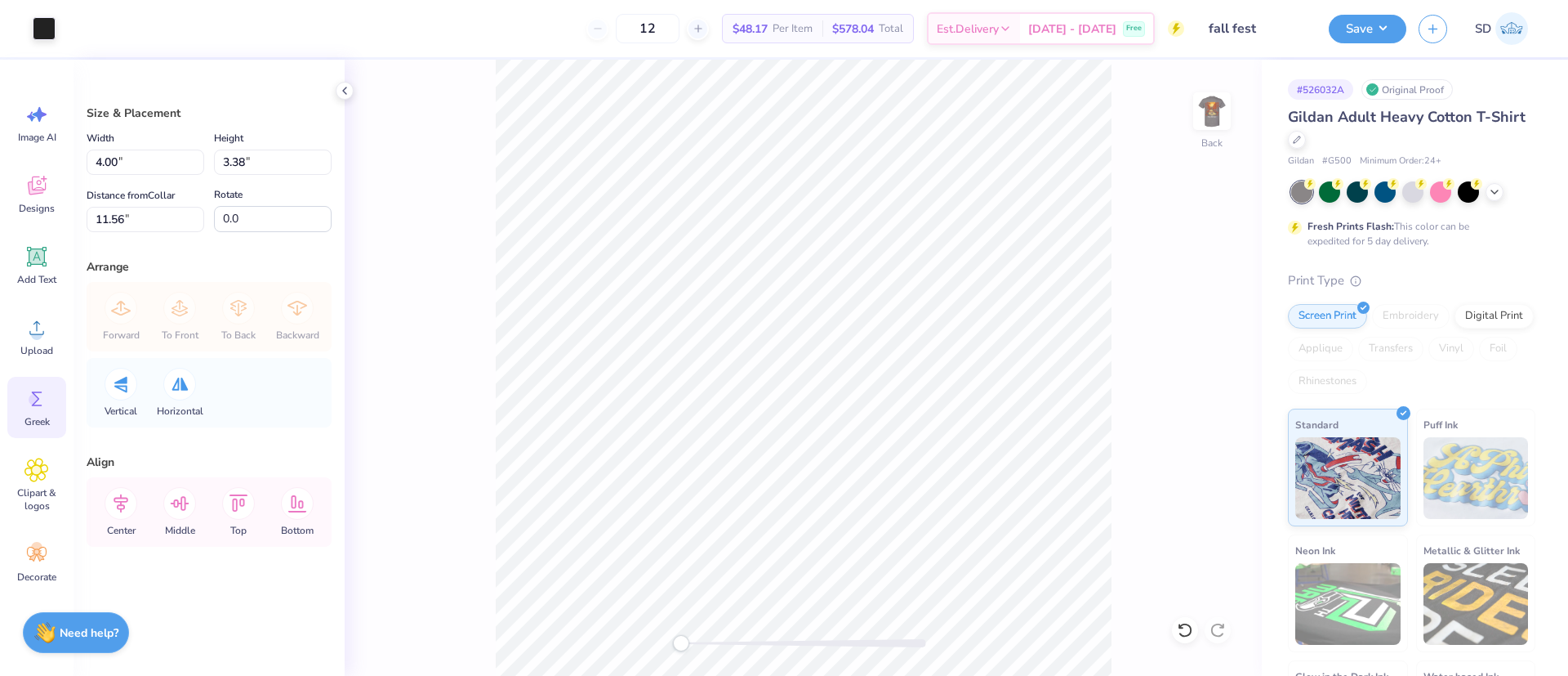
click at [56, 404] on div "Greek" at bounding box center [36, 407] width 59 height 62
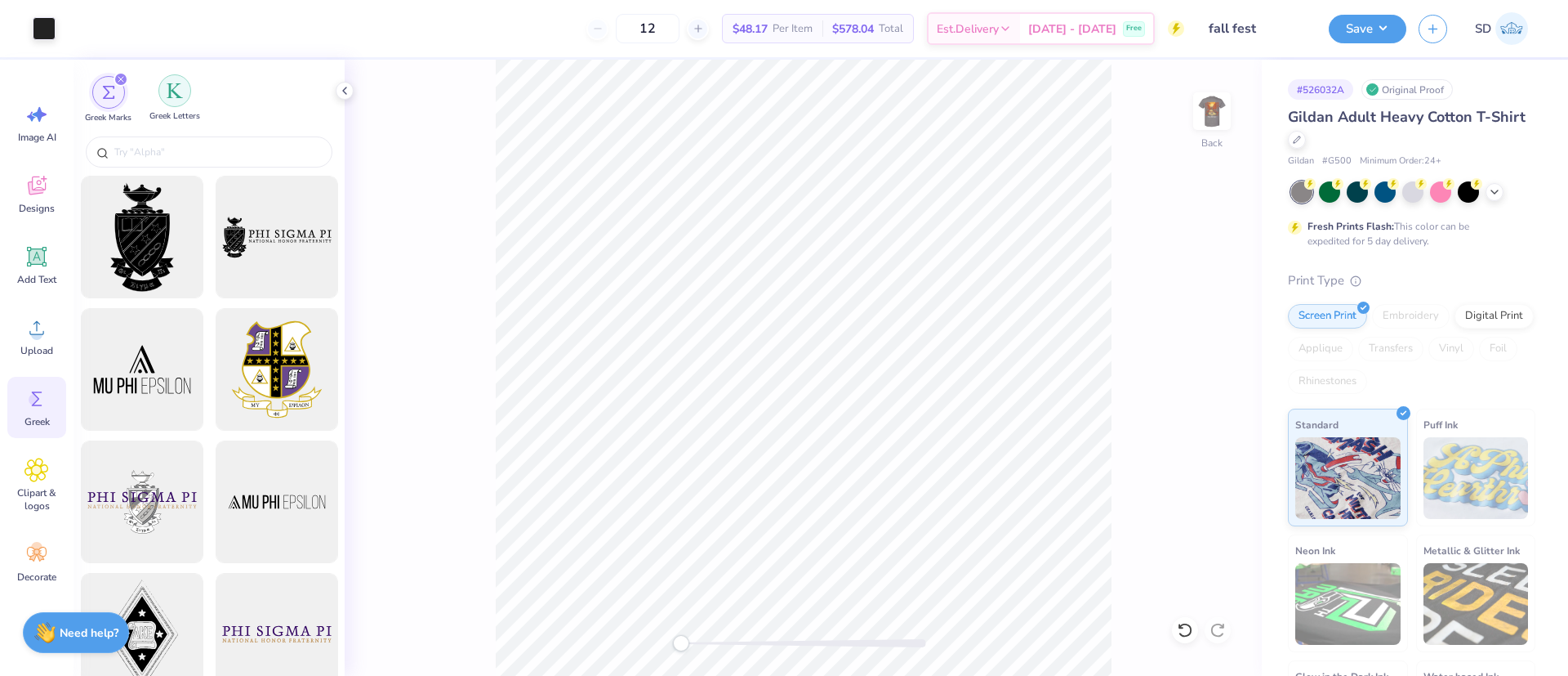
click at [182, 81] on div "filter for Greek Letters" at bounding box center [175, 91] width 33 height 33
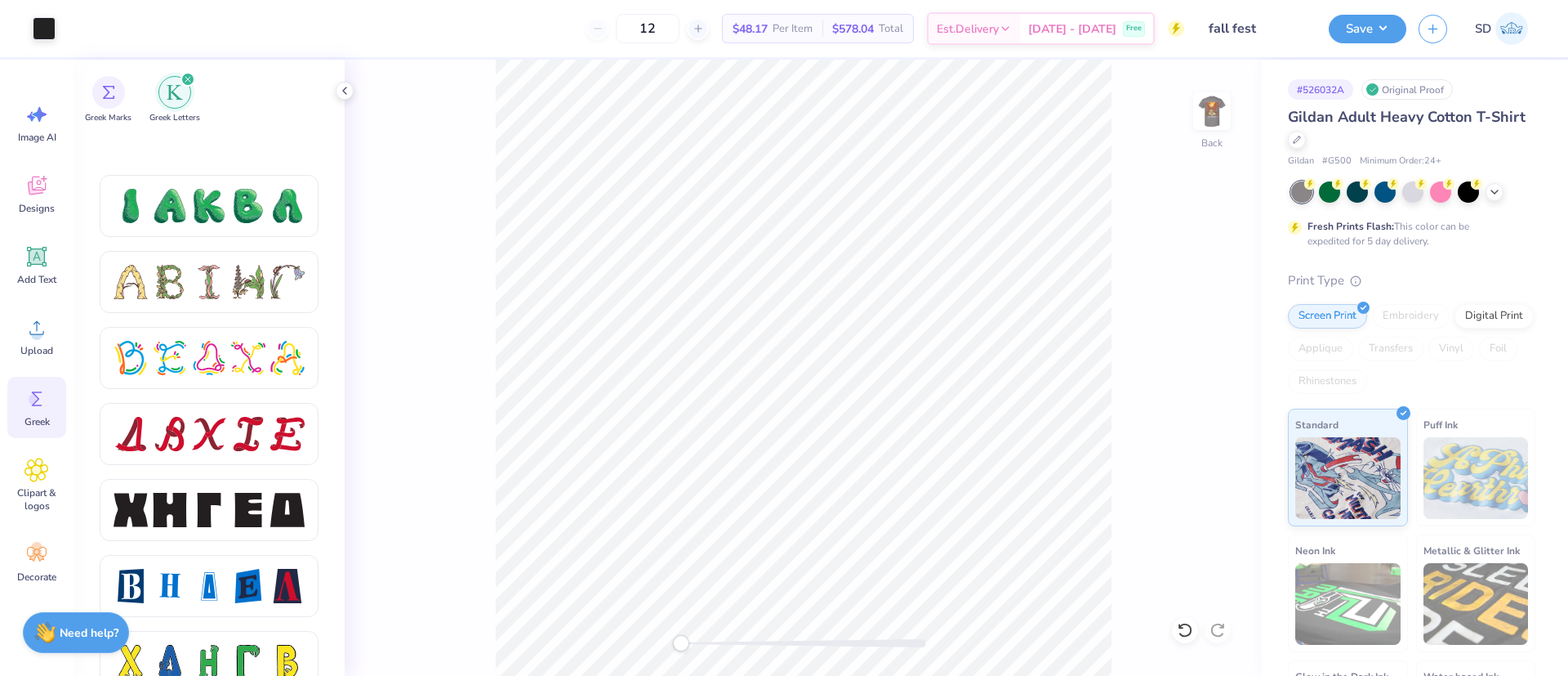
scroll to position [1979, 0]
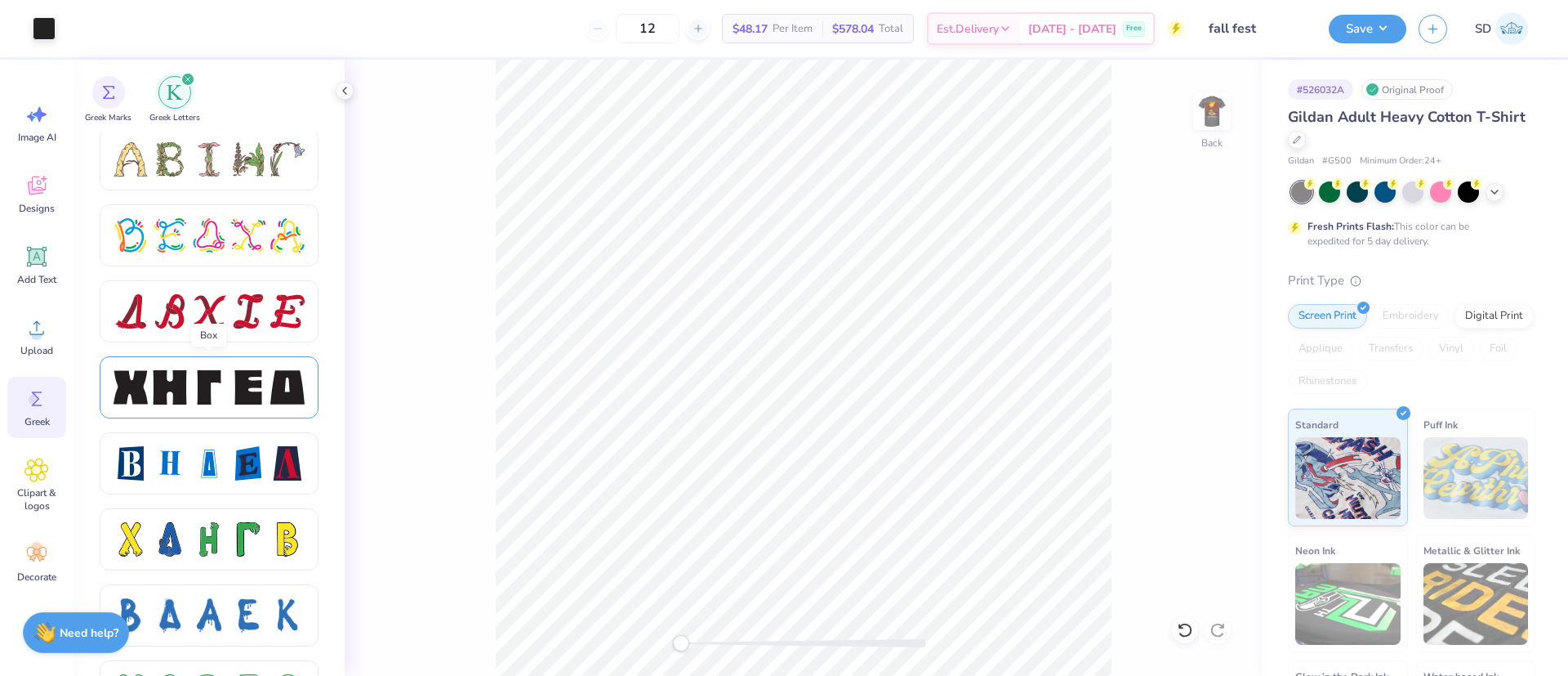
click at [217, 386] on div at bounding box center [209, 387] width 35 height 35
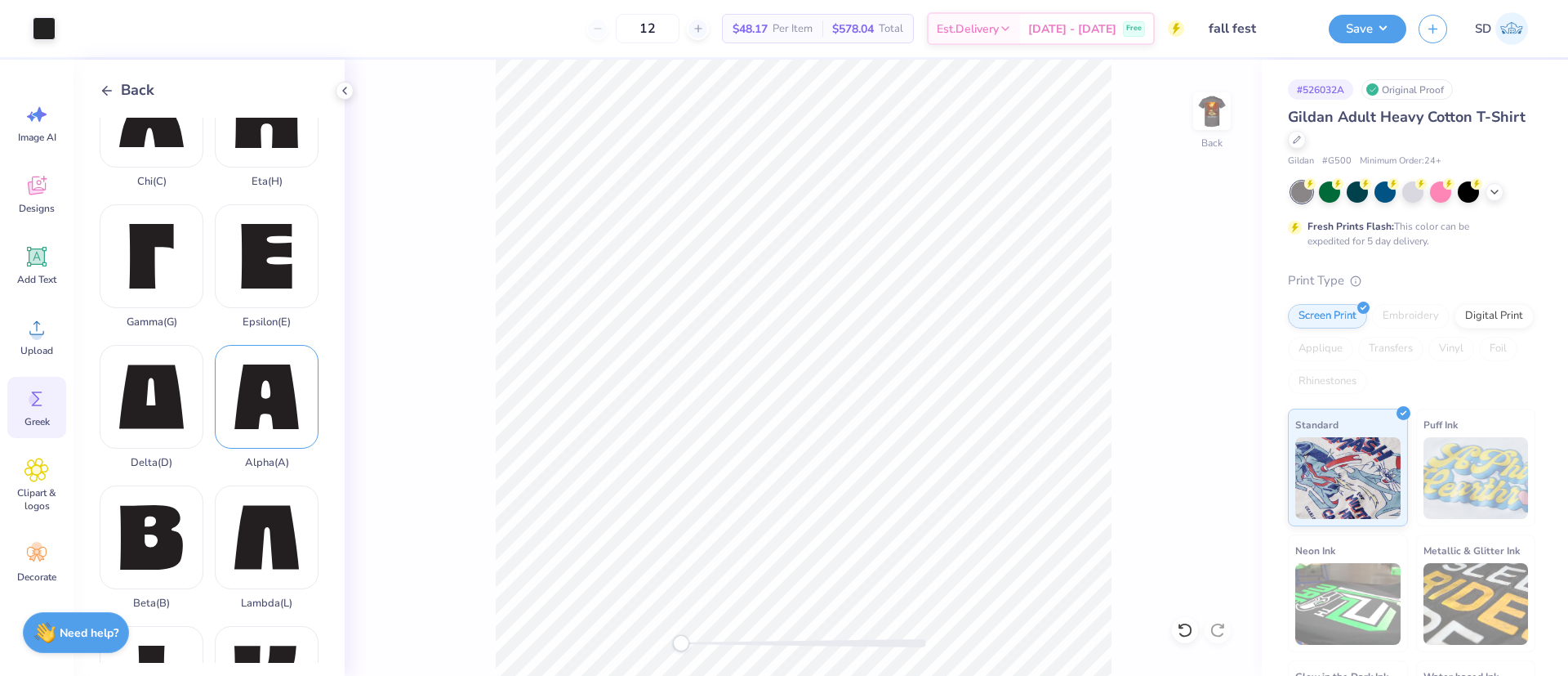
scroll to position [61, 0]
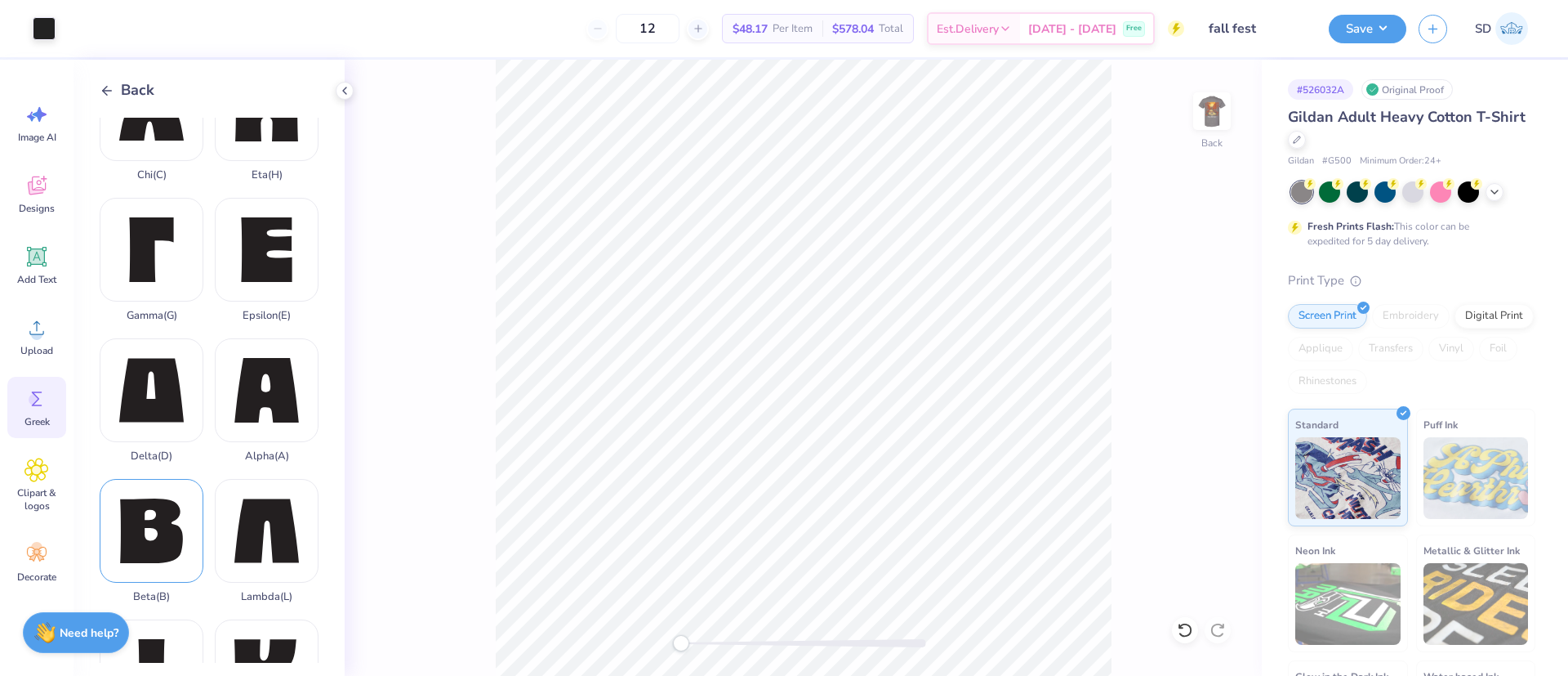
click at [137, 506] on div "Beta ( B )" at bounding box center [152, 541] width 104 height 124
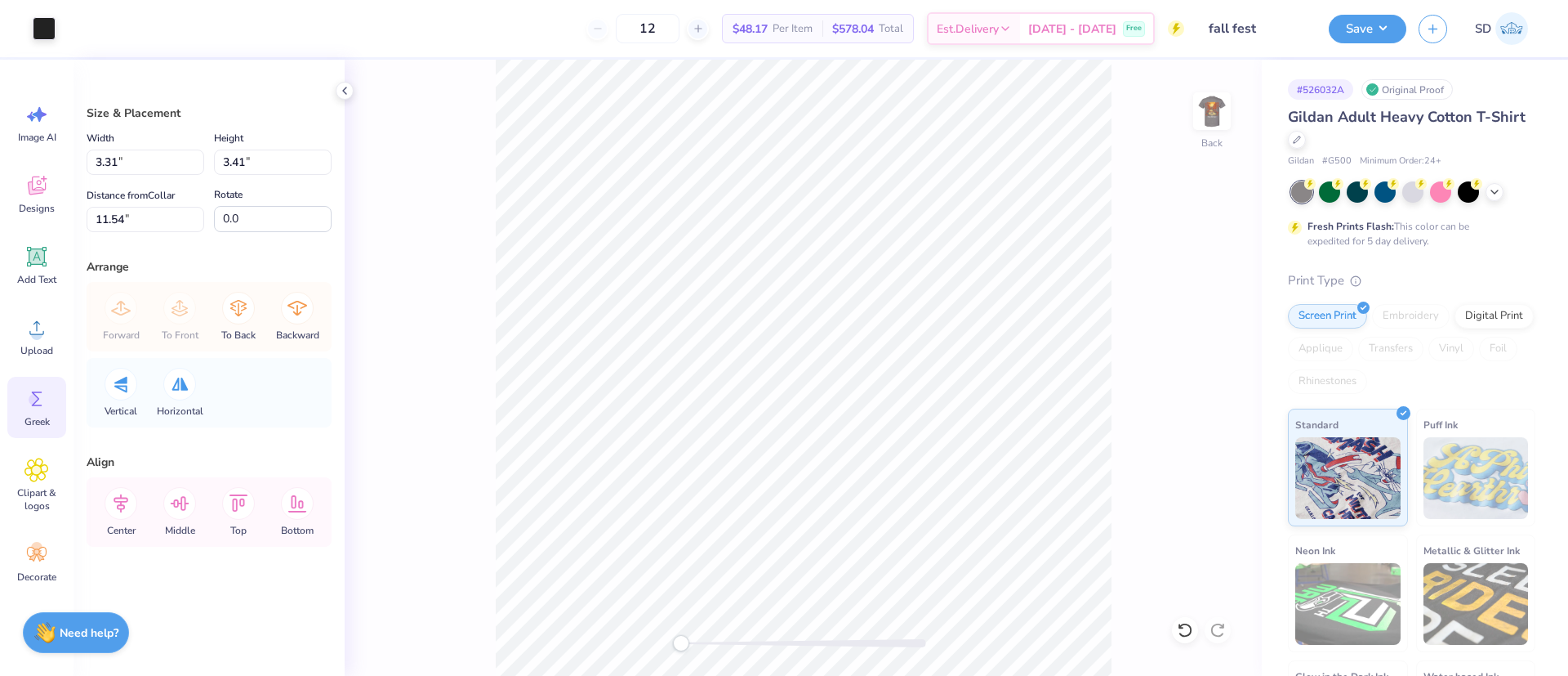
click at [45, 378] on div "Greek" at bounding box center [36, 407] width 59 height 62
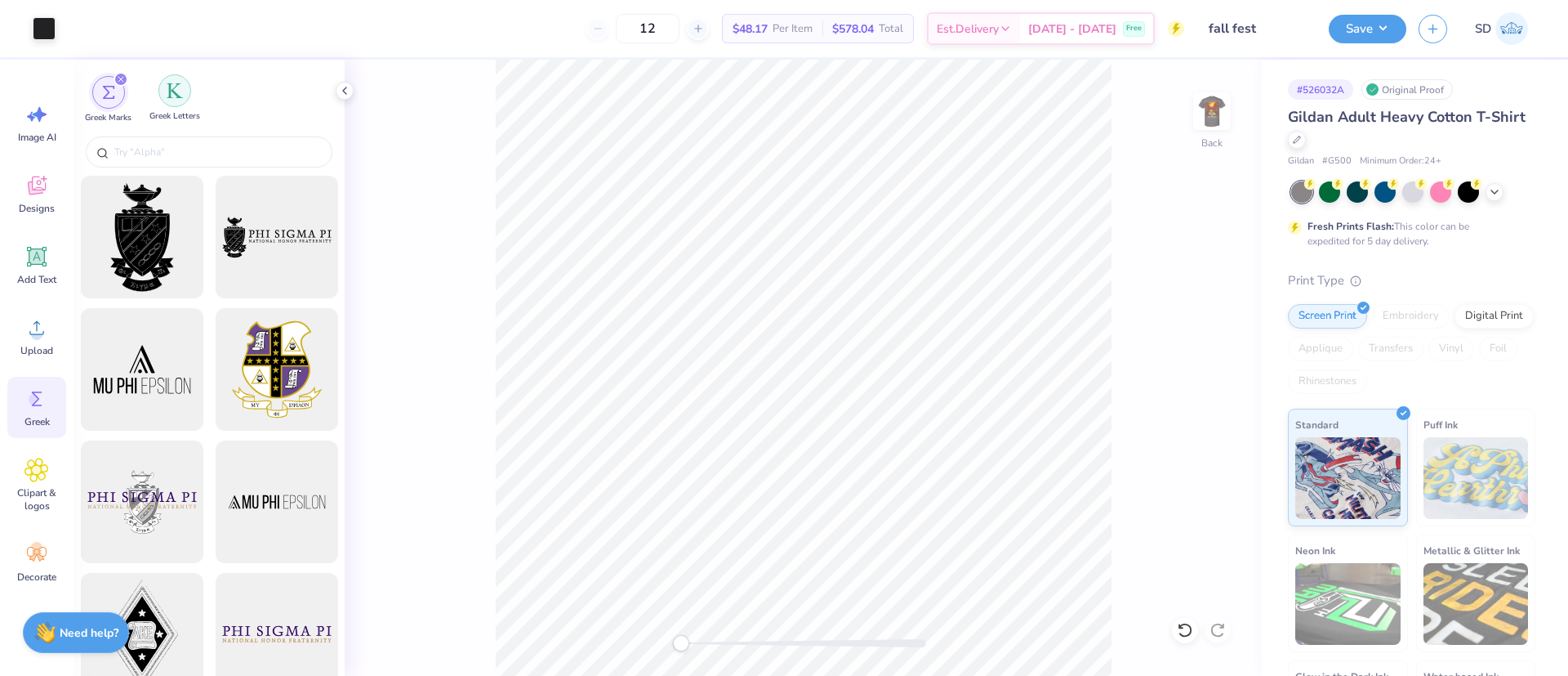
click at [173, 82] on img "filter for Greek Letters" at bounding box center [174, 90] width 16 height 16
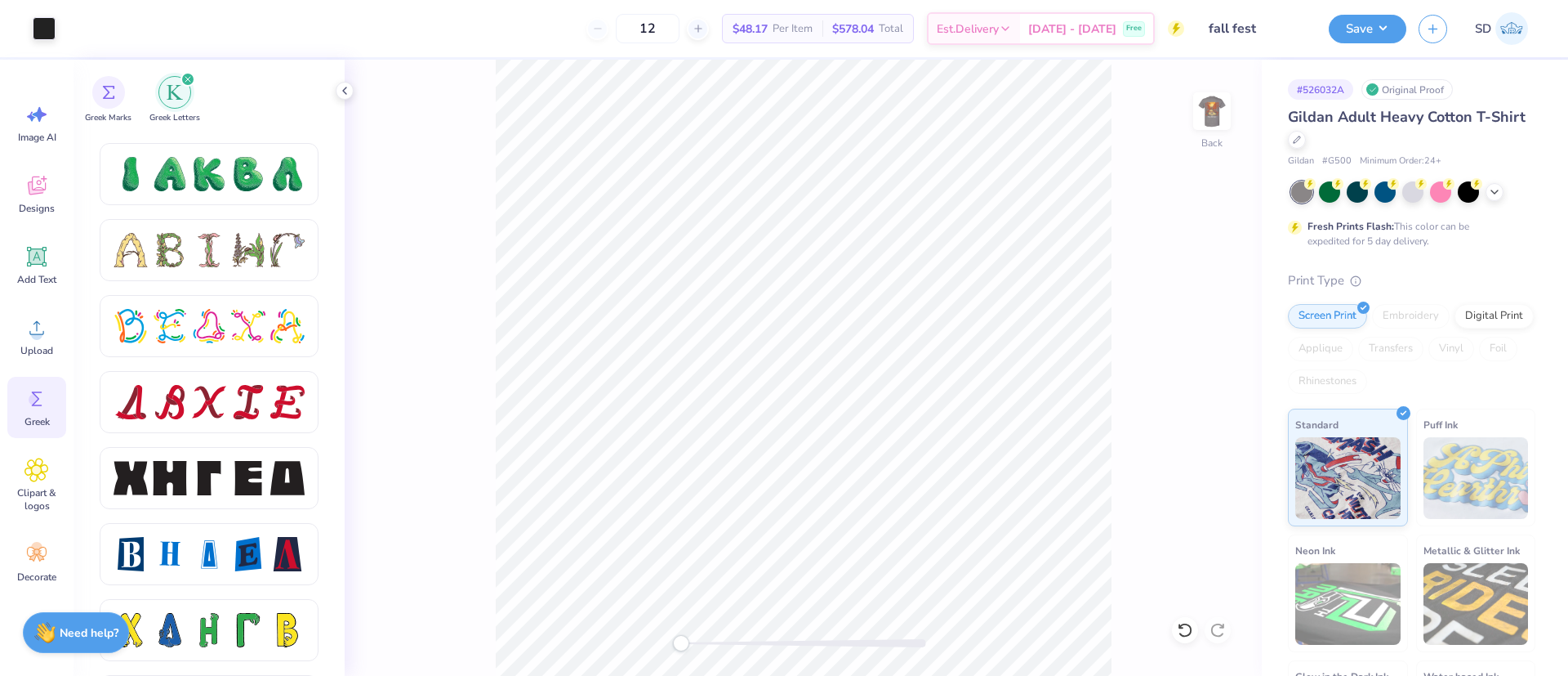
scroll to position [1893, 0]
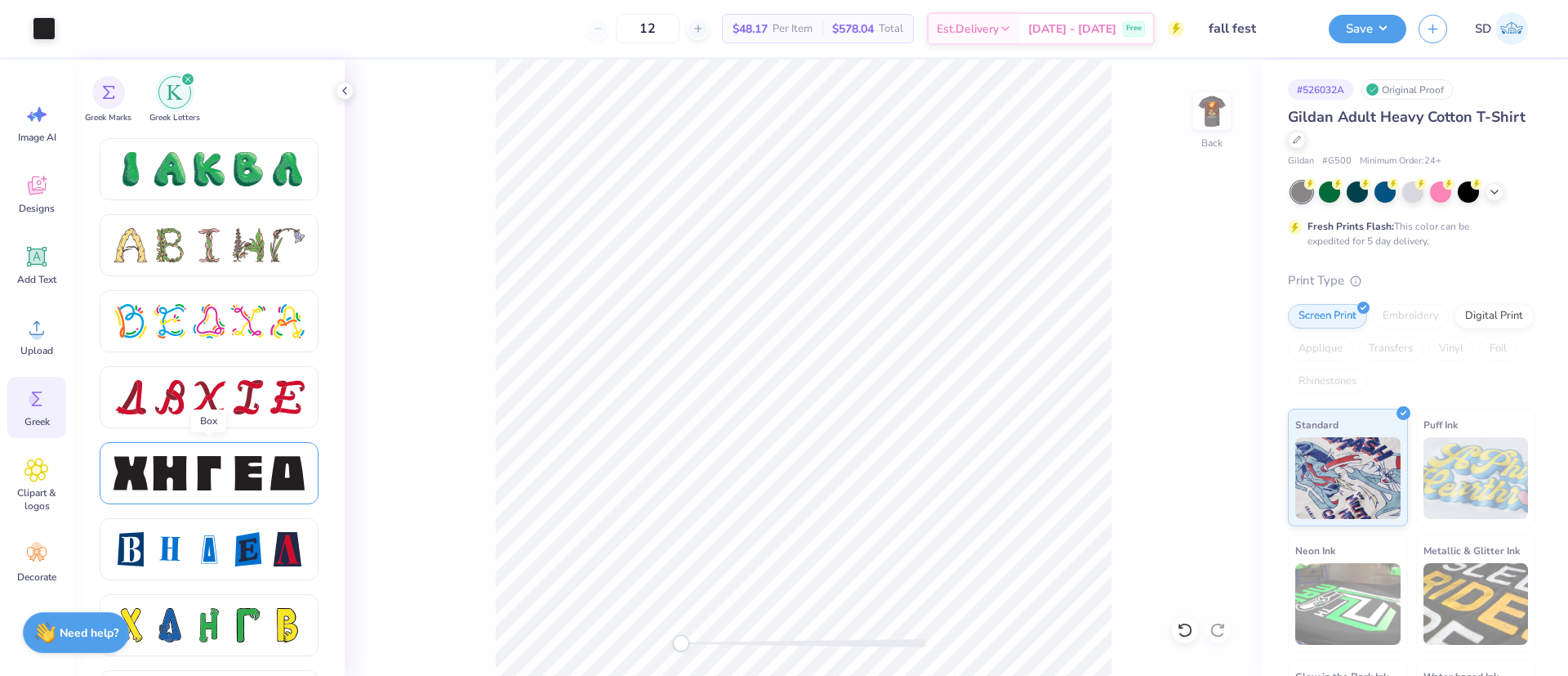
click at [235, 473] on div at bounding box center [248, 473] width 35 height 35
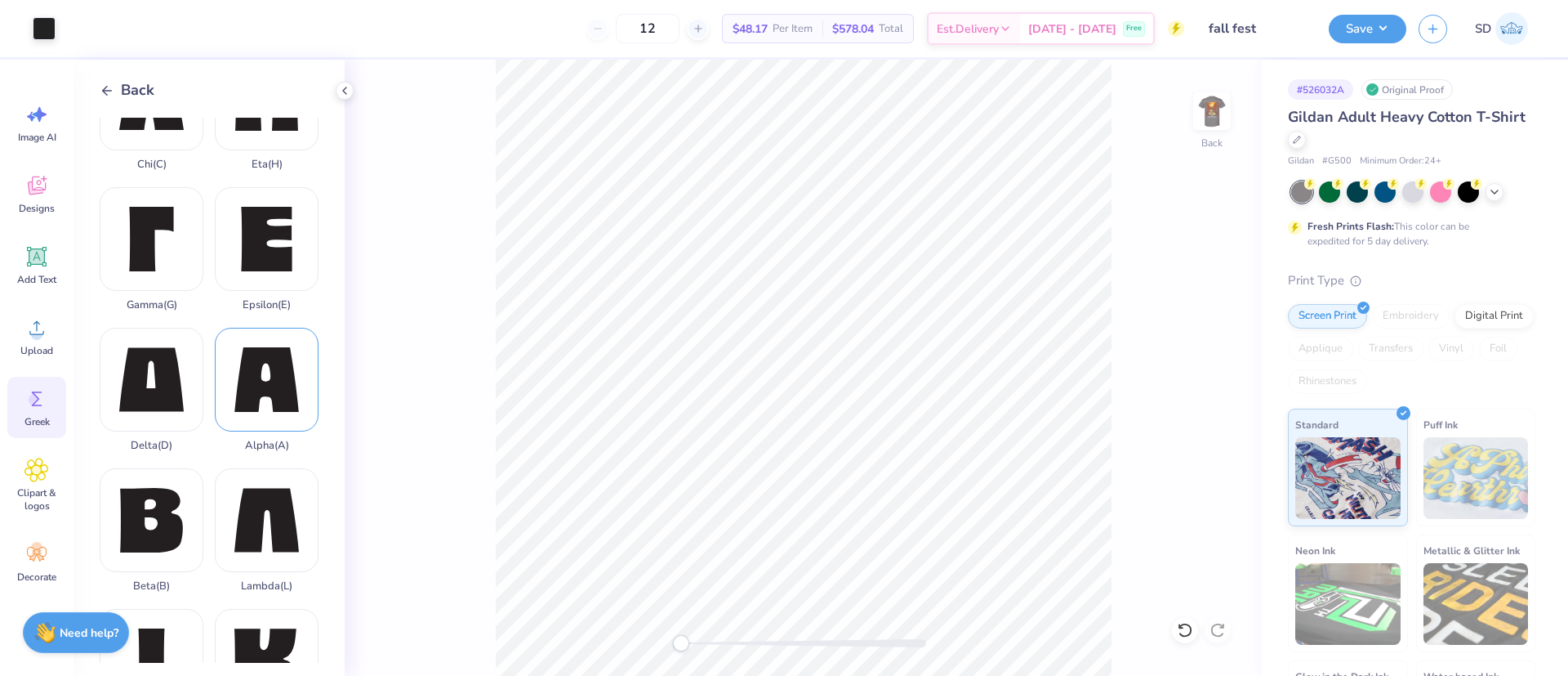
scroll to position [77, 0]
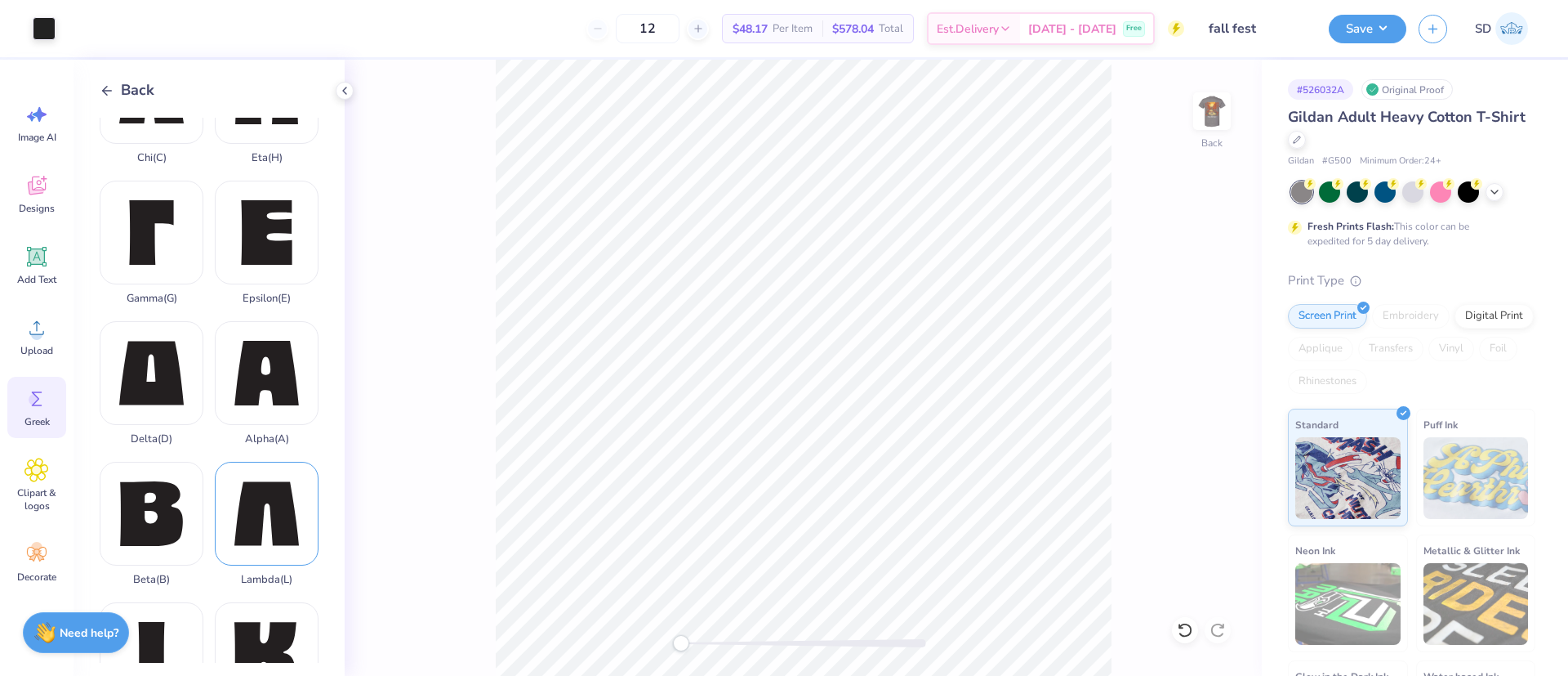
click at [255, 476] on div "Lambda ( L )" at bounding box center [267, 523] width 104 height 124
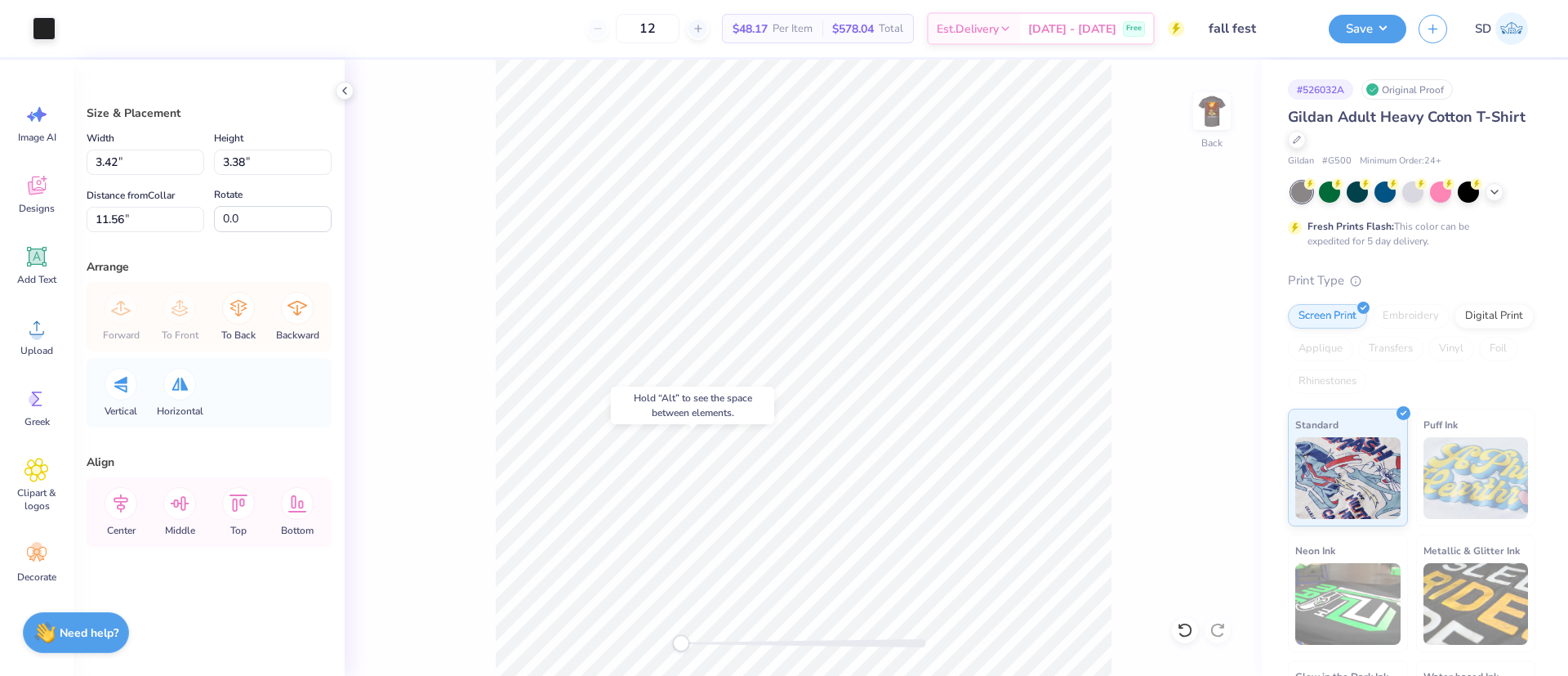
type input "3.31"
type input "3.41"
type input "11.54"
type input "4.00"
type input "3.38"
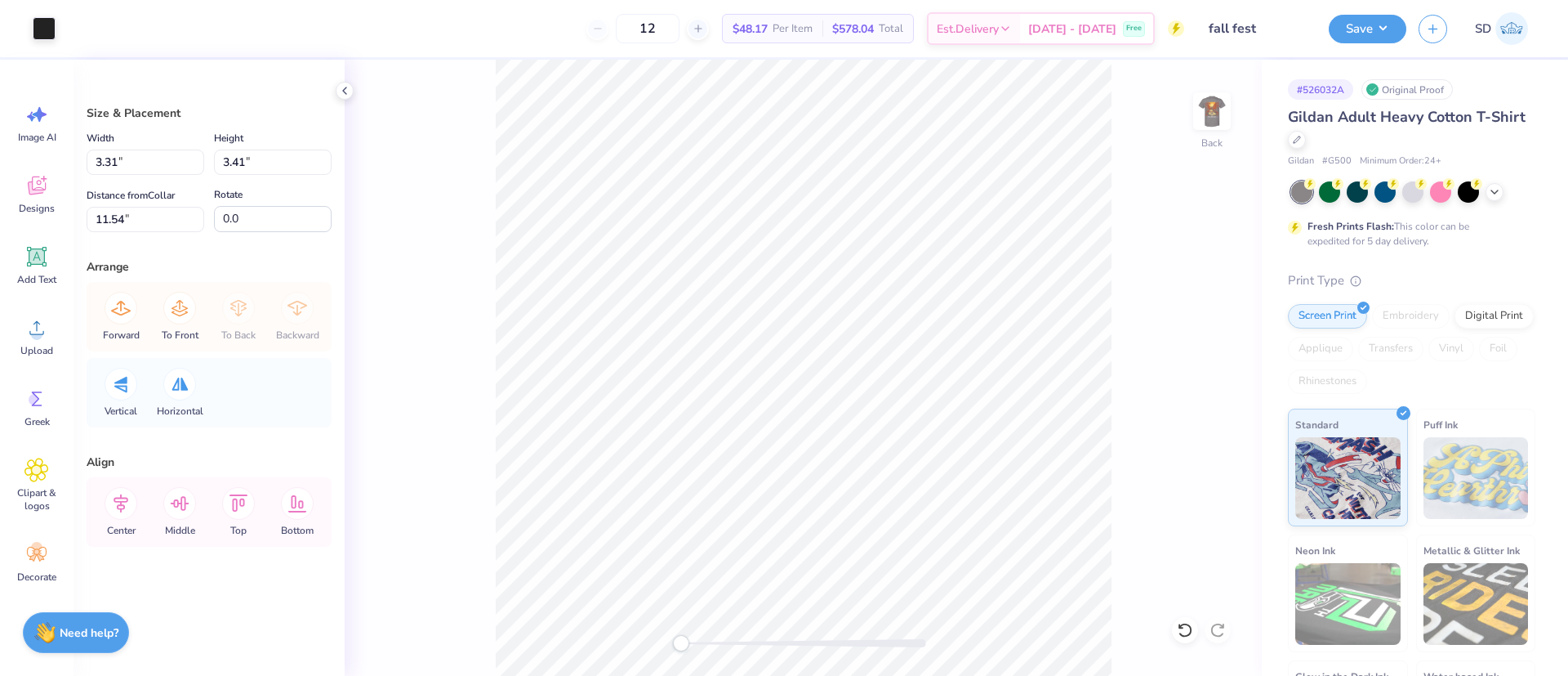
type input "11.56"
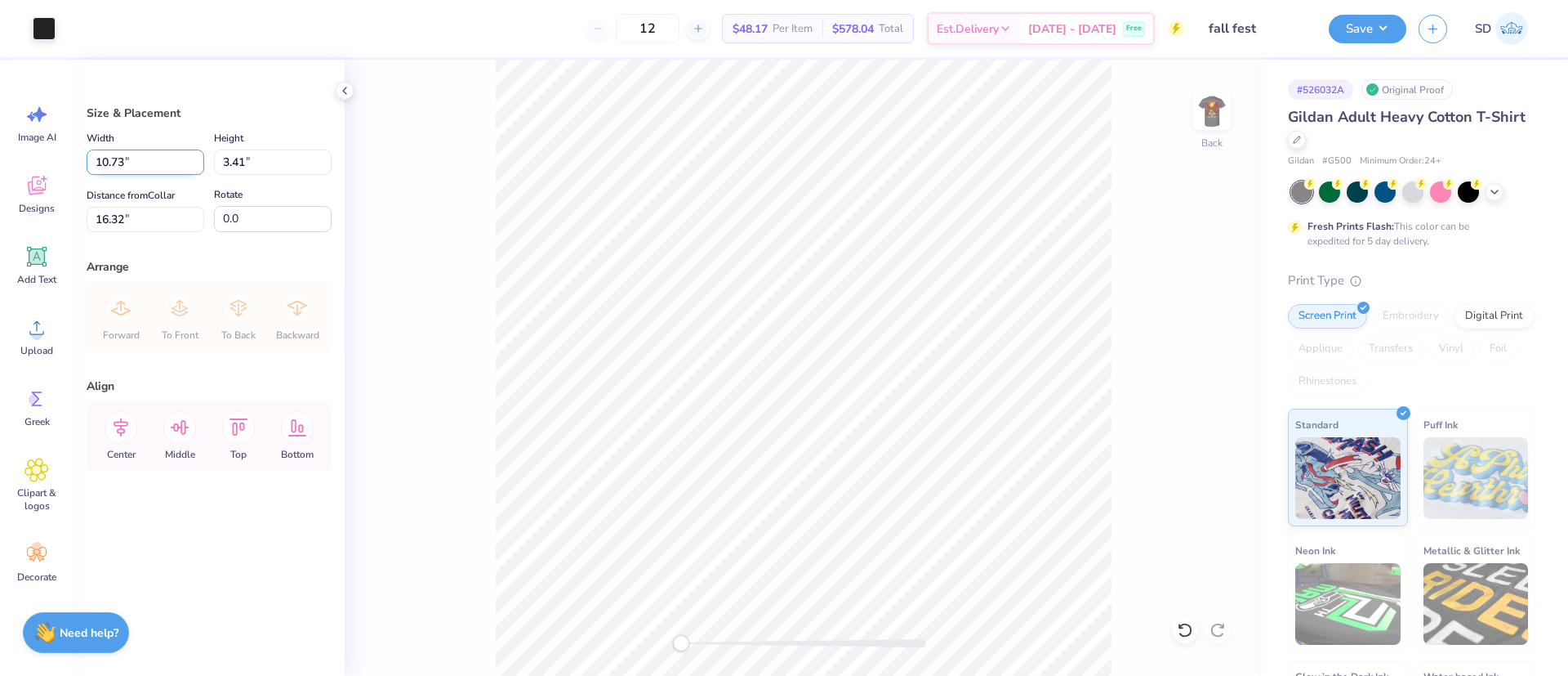
drag, startPoint x: 134, startPoint y: 157, endPoint x: 95, endPoint y: 156, distance: 39.0
click at [95, 156] on input "10.73" at bounding box center [146, 161] width 118 height 25
type input "4.00"
type input "1.27"
type input "17.39"
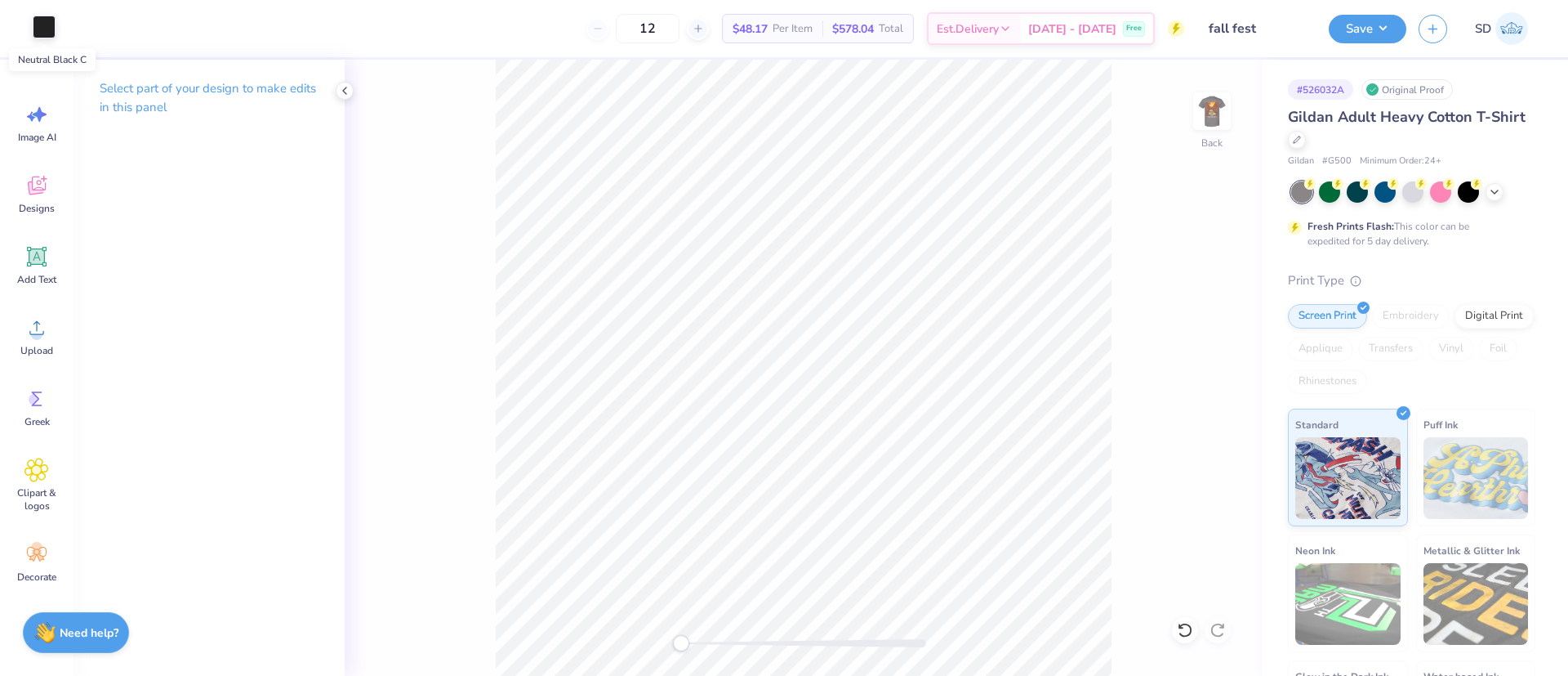
click at [39, 29] on div at bounding box center [44, 27] width 23 height 23
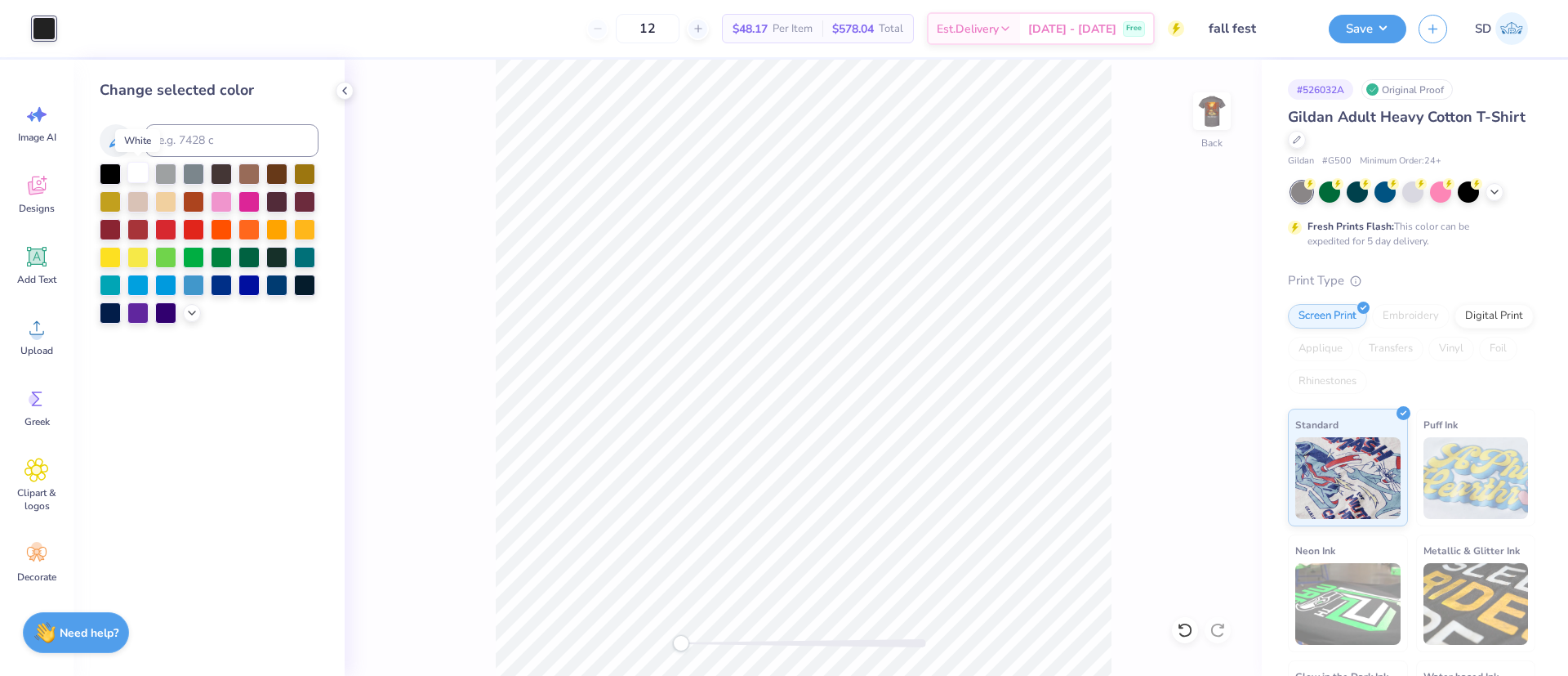
click at [138, 173] on div at bounding box center [138, 172] width 21 height 21
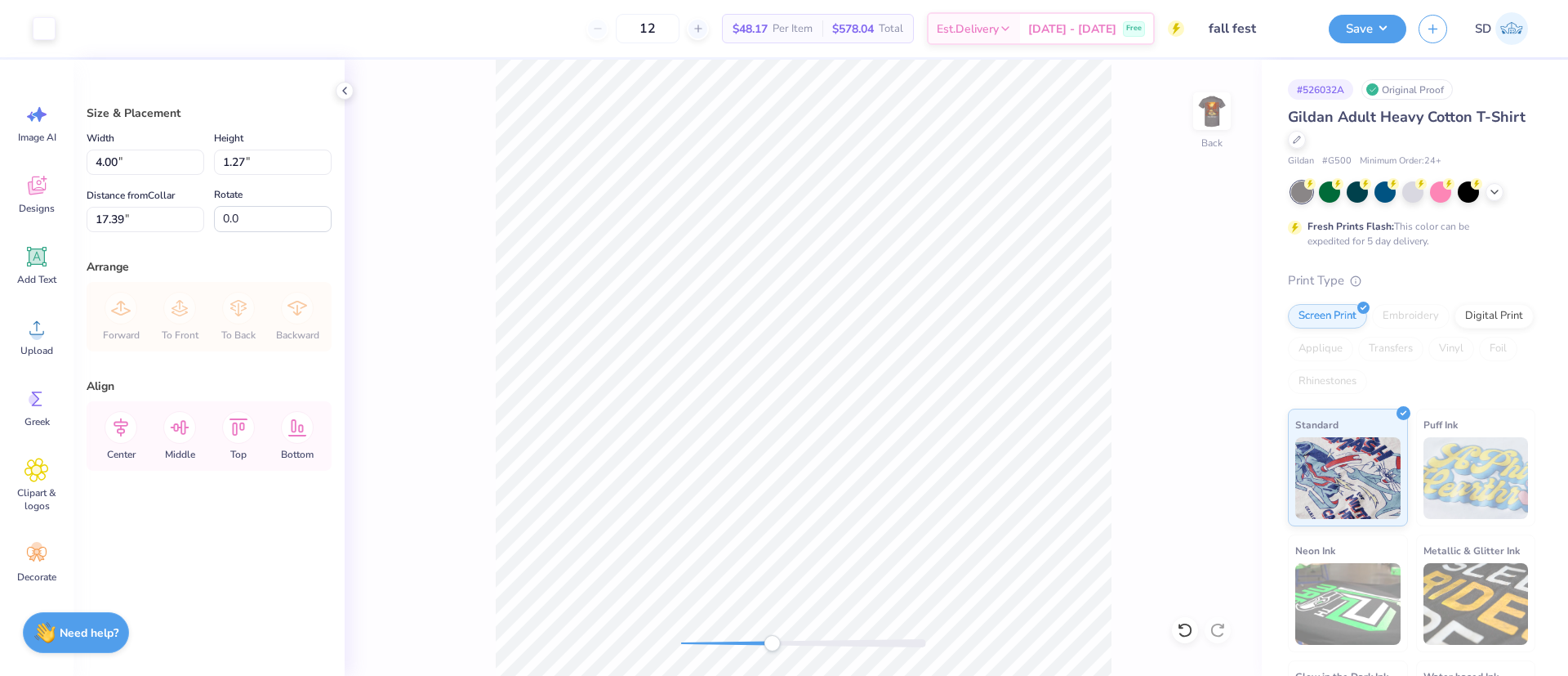
click at [794, 653] on div "Back" at bounding box center [802, 368] width 917 height 616
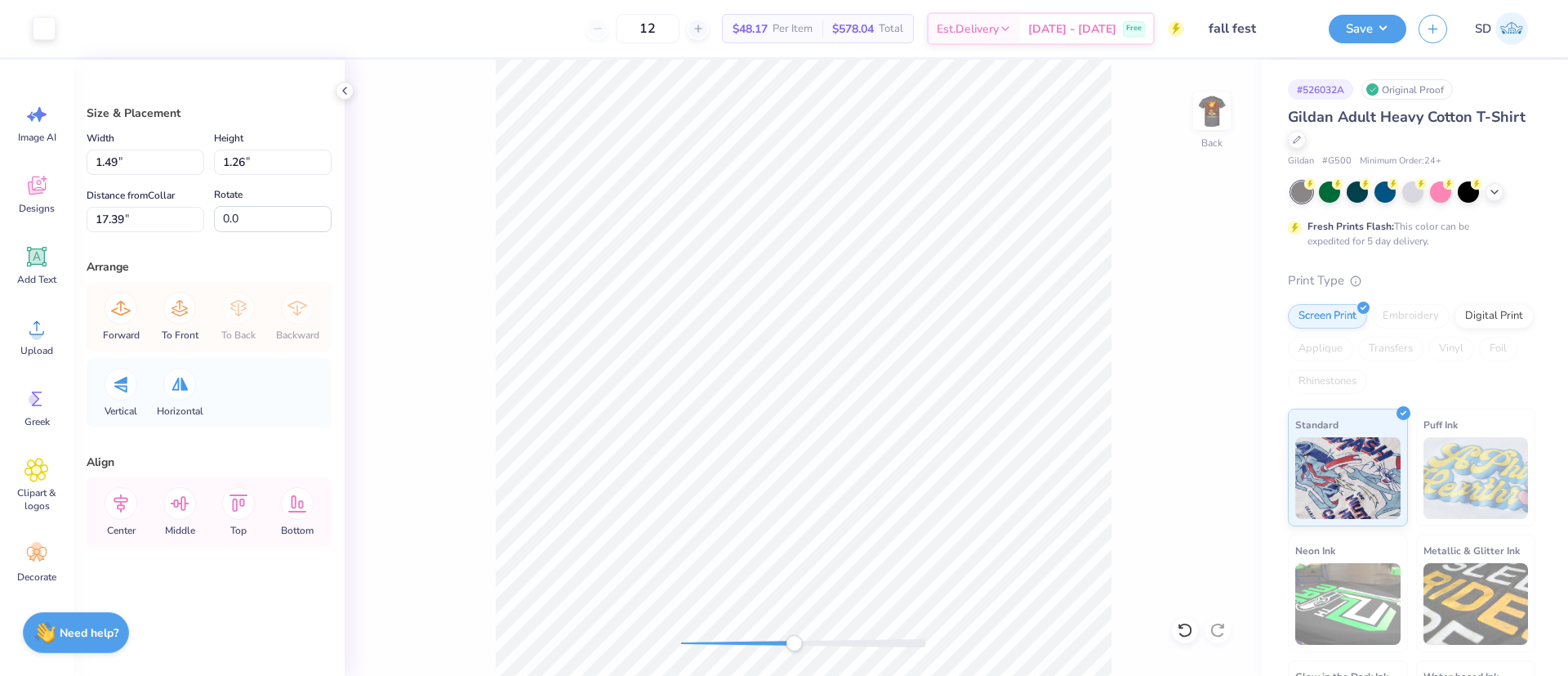
type input "1.23"
type input "1.27"
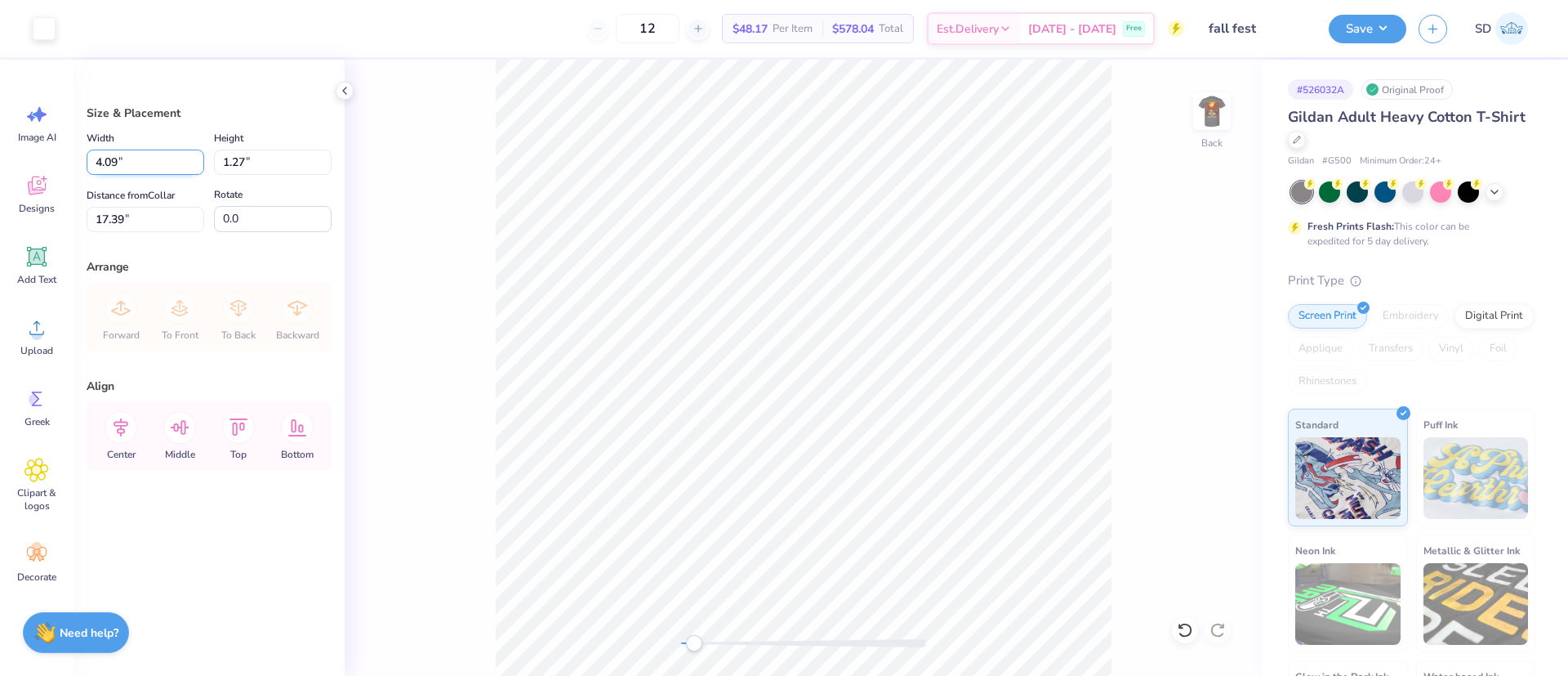
click at [119, 162] on input "4.09" at bounding box center [146, 161] width 118 height 25
type input "4.00"
type input "1.24"
type input "1.76"
click at [859, 406] on li "Group" at bounding box center [877, 414] width 128 height 32
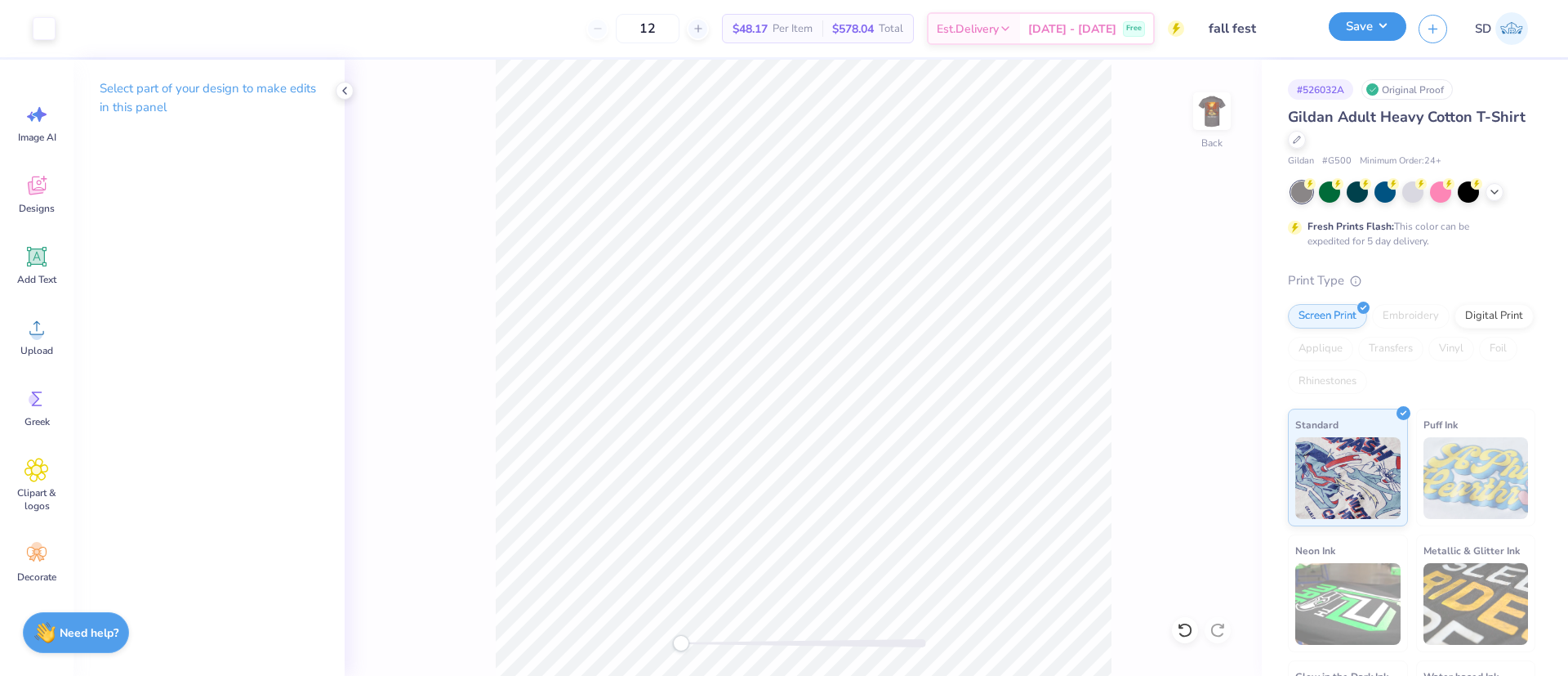
click at [1366, 18] on button "Save" at bounding box center [1367, 26] width 77 height 29
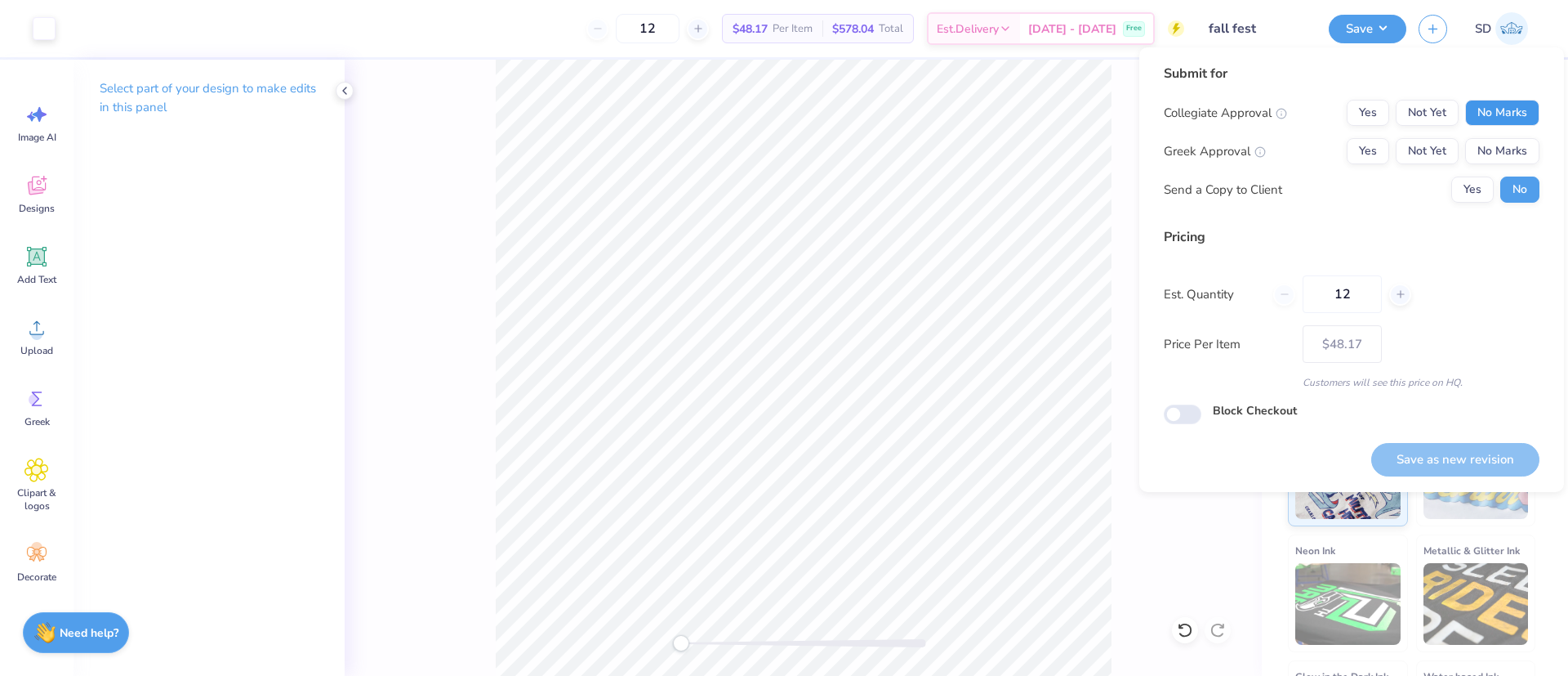
click at [1502, 119] on button "No Marks" at bounding box center [1502, 113] width 75 height 26
click at [1353, 147] on button "Yes" at bounding box center [1368, 151] width 42 height 26
click at [1460, 455] on button "Save as new revision" at bounding box center [1455, 459] width 168 height 34
type input "$48.17"
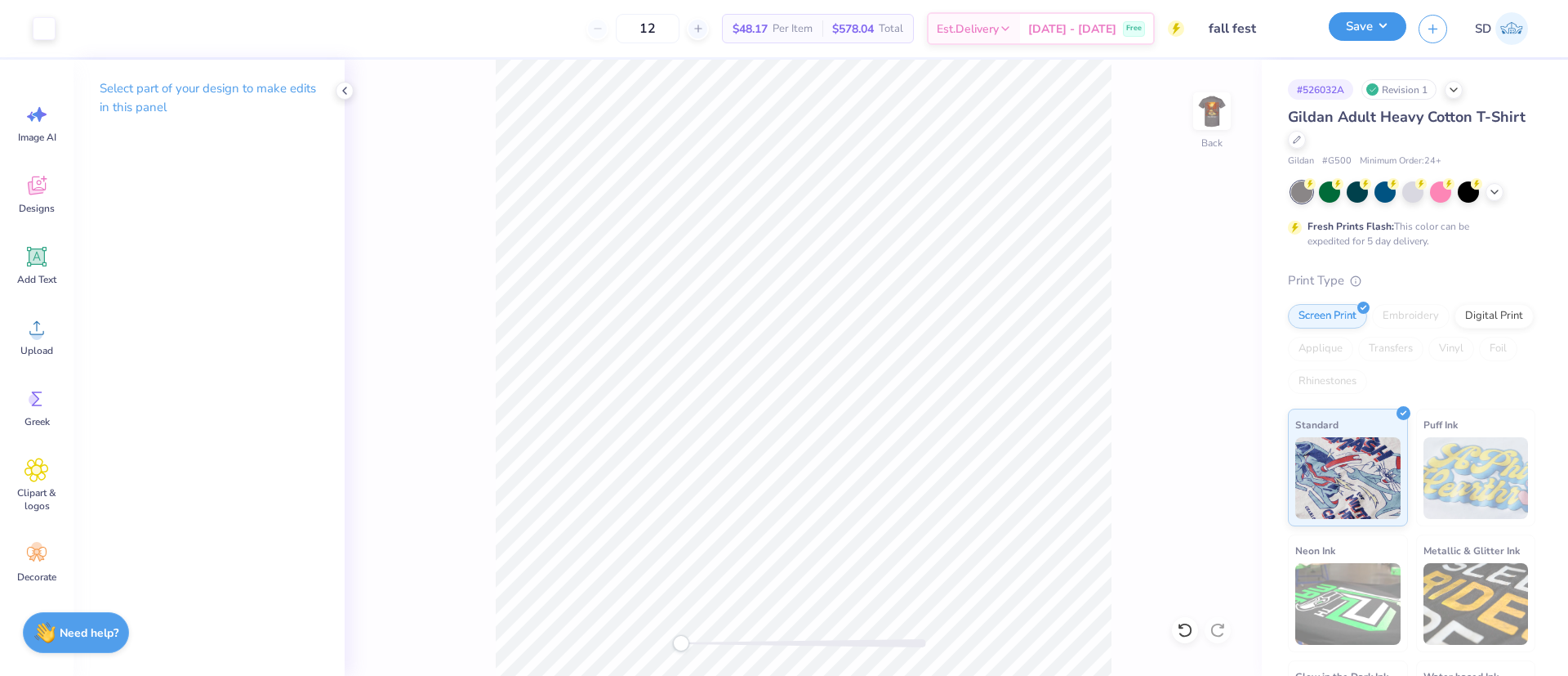
click at [1371, 24] on button "Save" at bounding box center [1367, 26] width 77 height 29
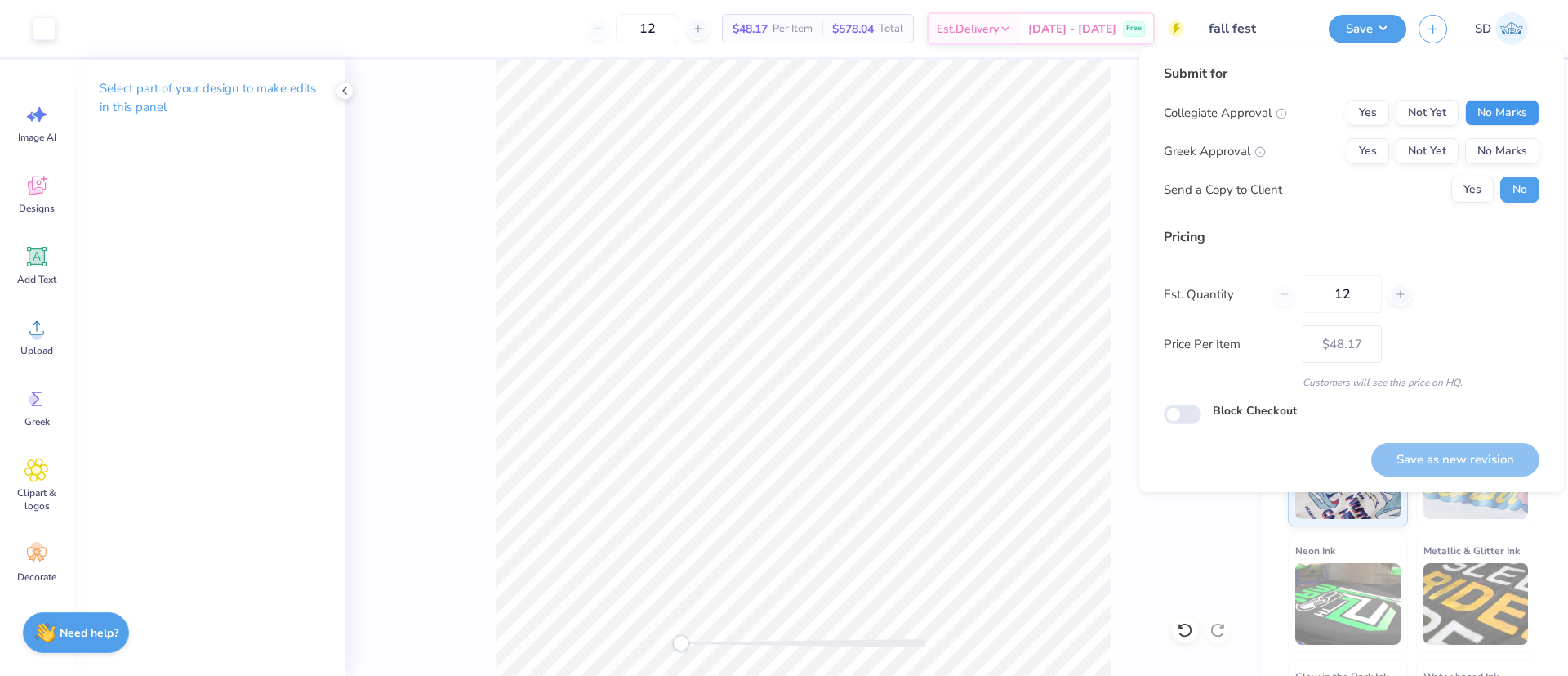
click at [1500, 118] on button "No Marks" at bounding box center [1502, 113] width 75 height 26
click at [1364, 154] on button "Yes" at bounding box center [1368, 151] width 42 height 26
click at [1467, 448] on button "Save as new revision" at bounding box center [1455, 459] width 168 height 34
type input "$48.17"
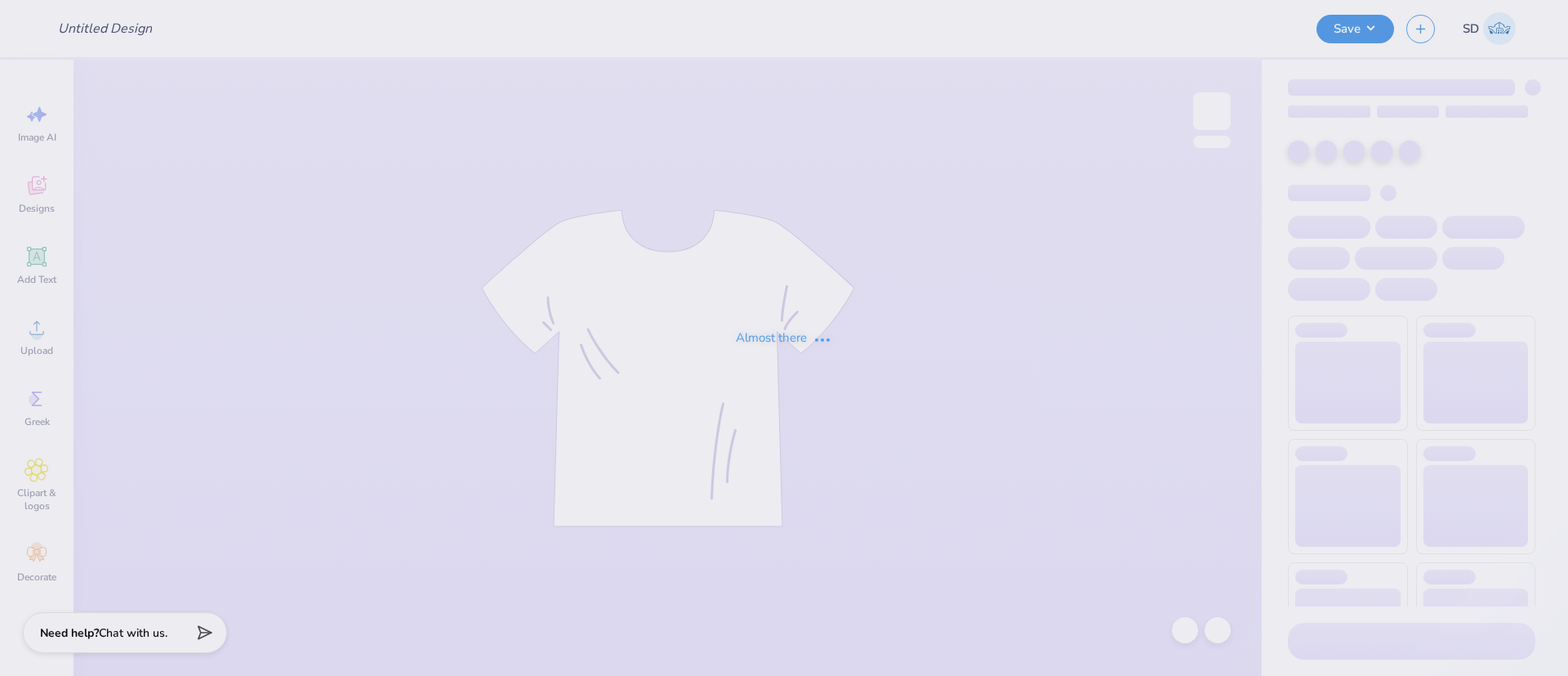
type input "fall fest shirt"
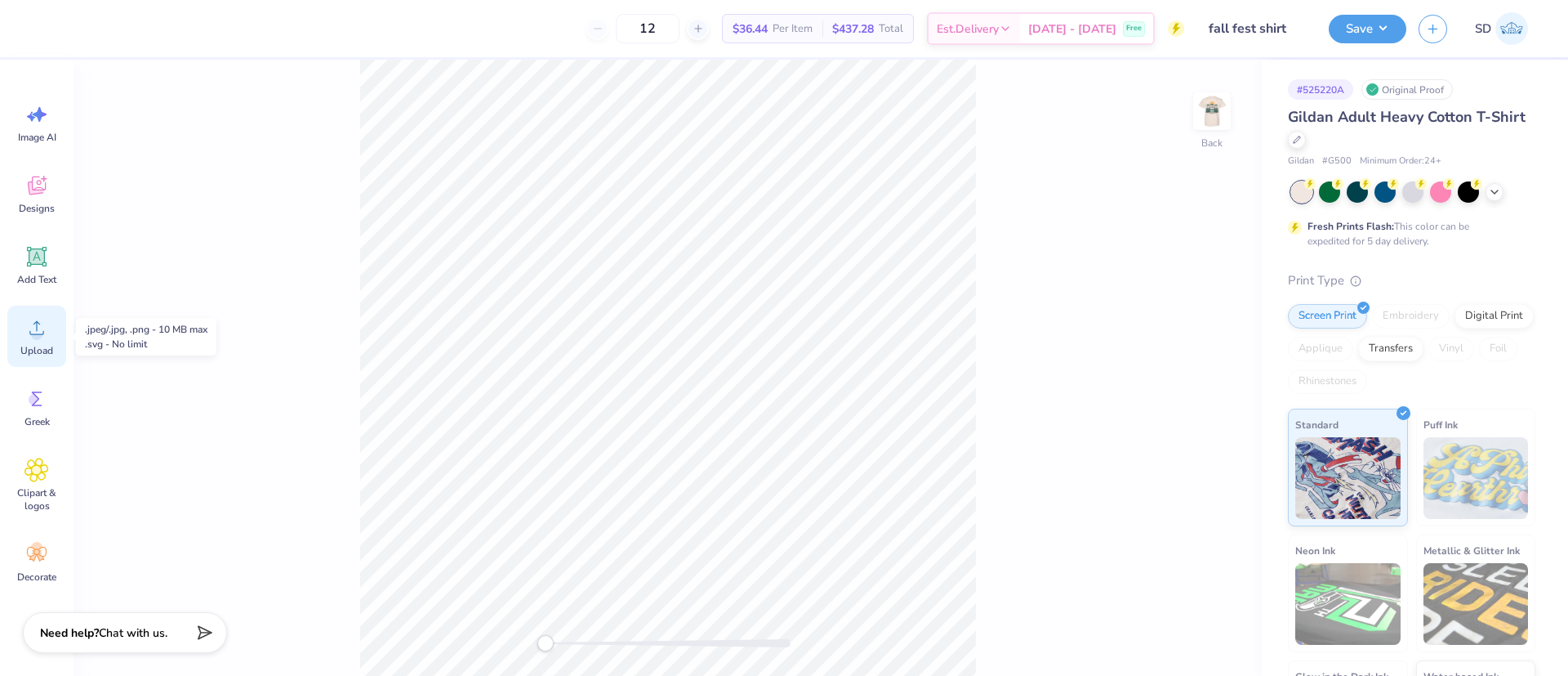
click at [34, 338] on circle at bounding box center [36, 333] width 11 height 11
click at [39, 391] on icon at bounding box center [37, 398] width 10 height 15
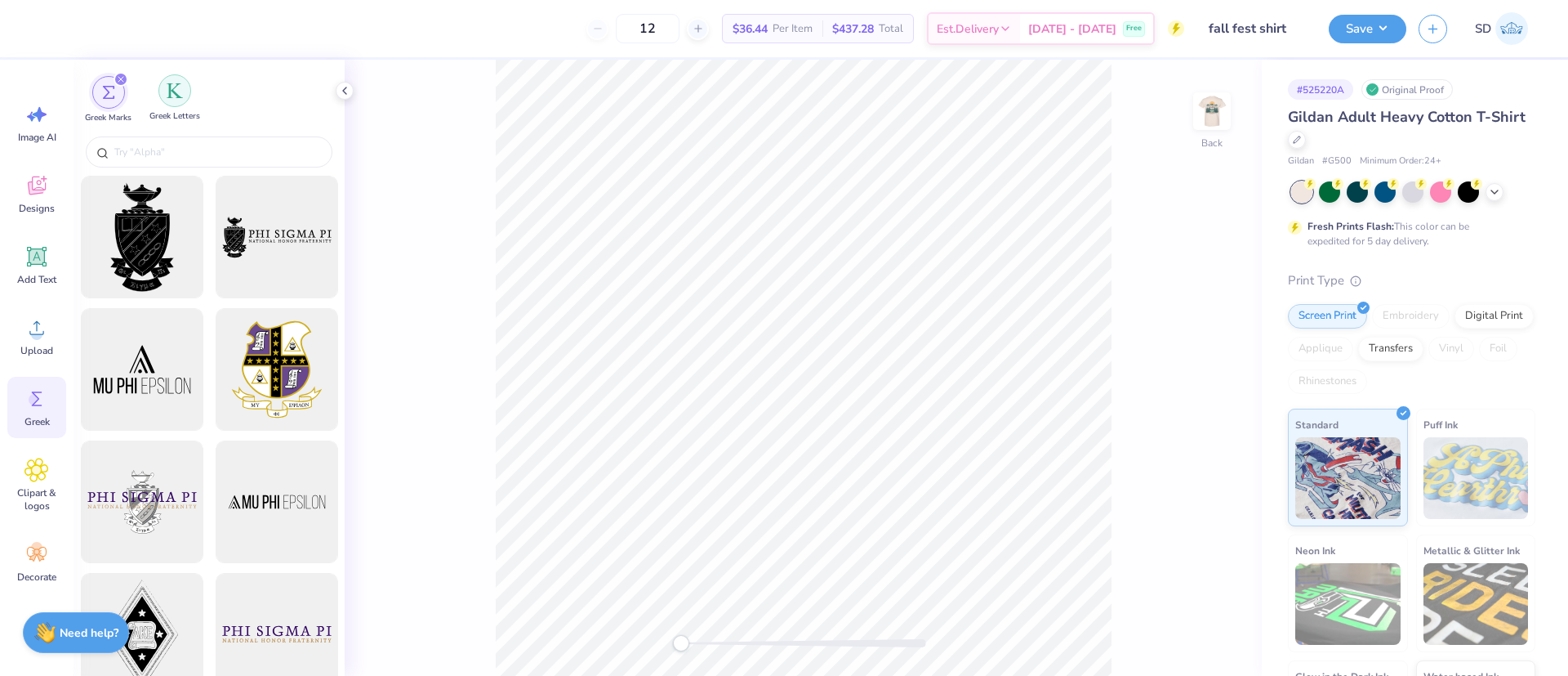
click at [180, 94] on img "filter for Greek Letters" at bounding box center [174, 90] width 16 height 16
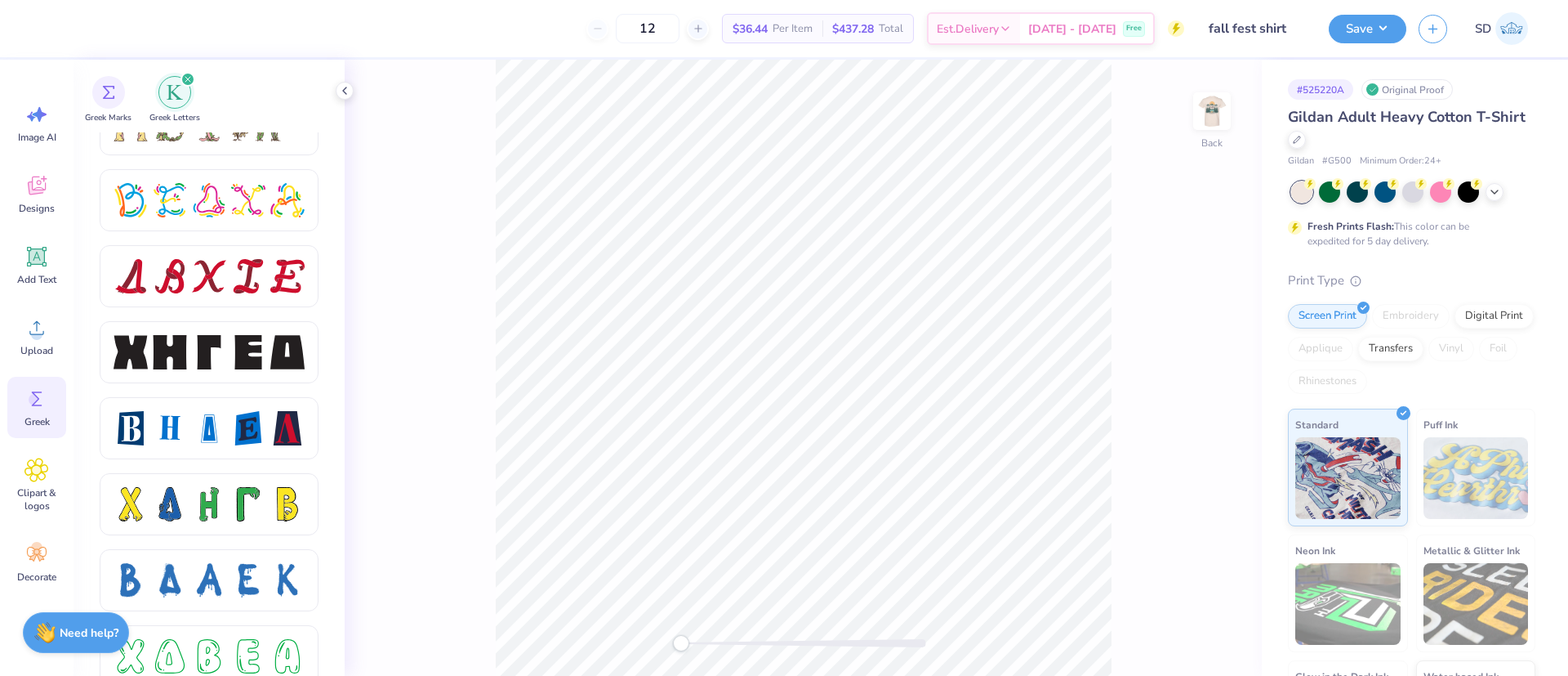
scroll to position [2024, 0]
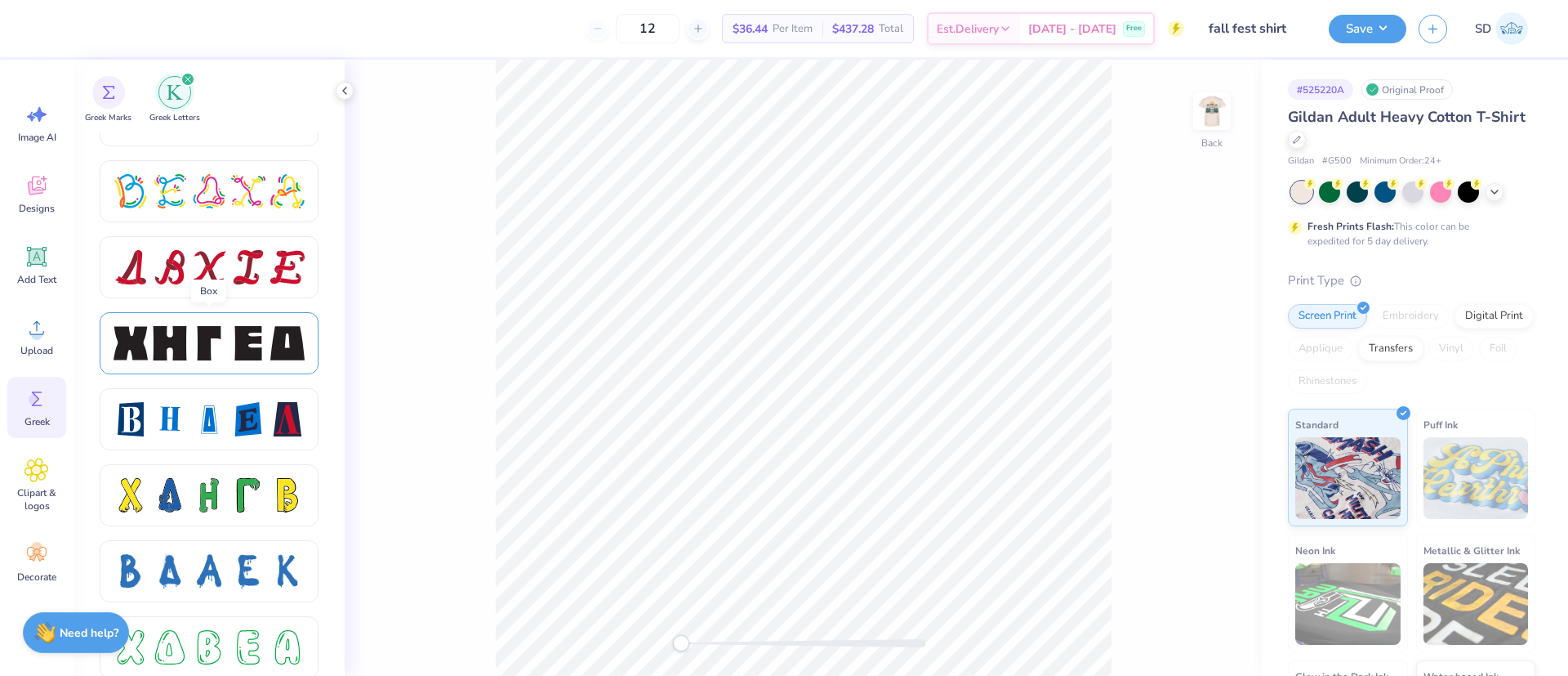
click at [198, 358] on div at bounding box center [209, 344] width 35 height 35
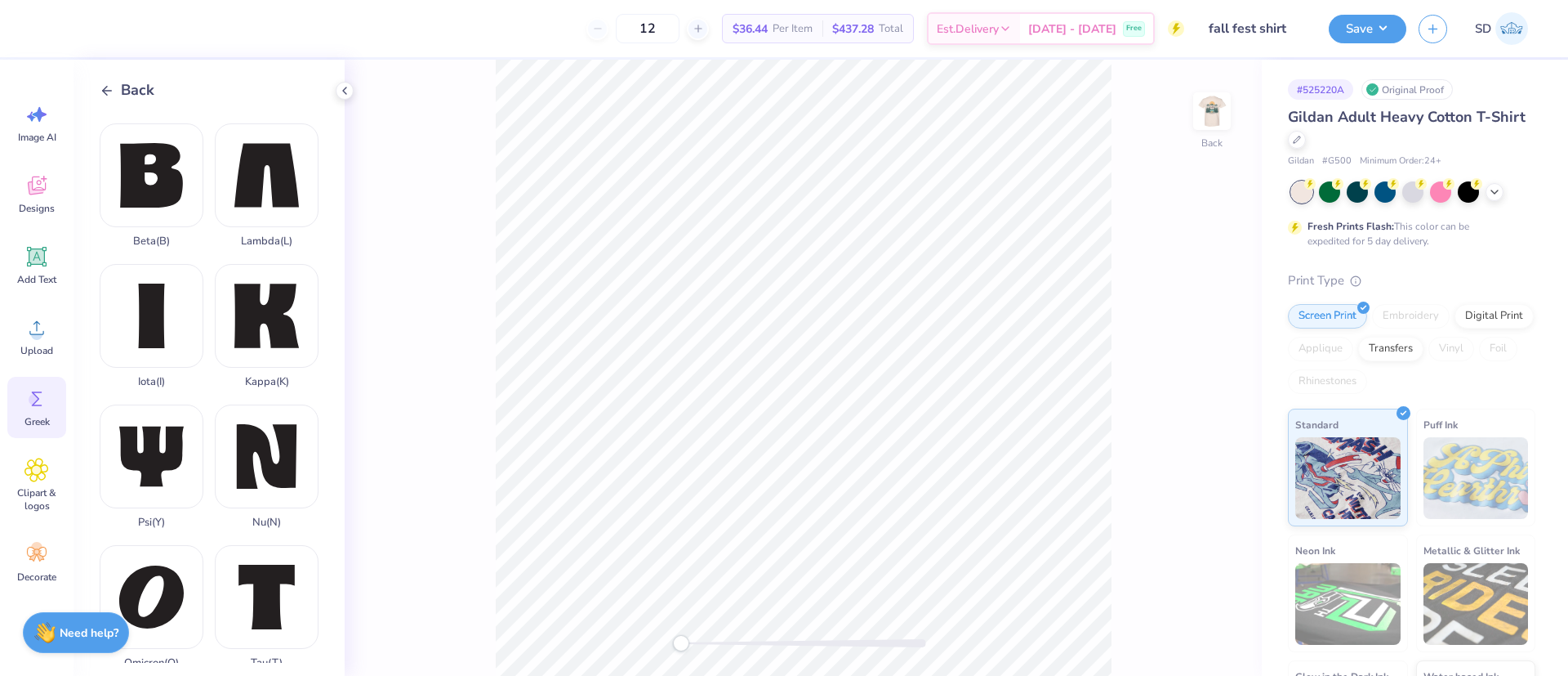
scroll to position [0, 0]
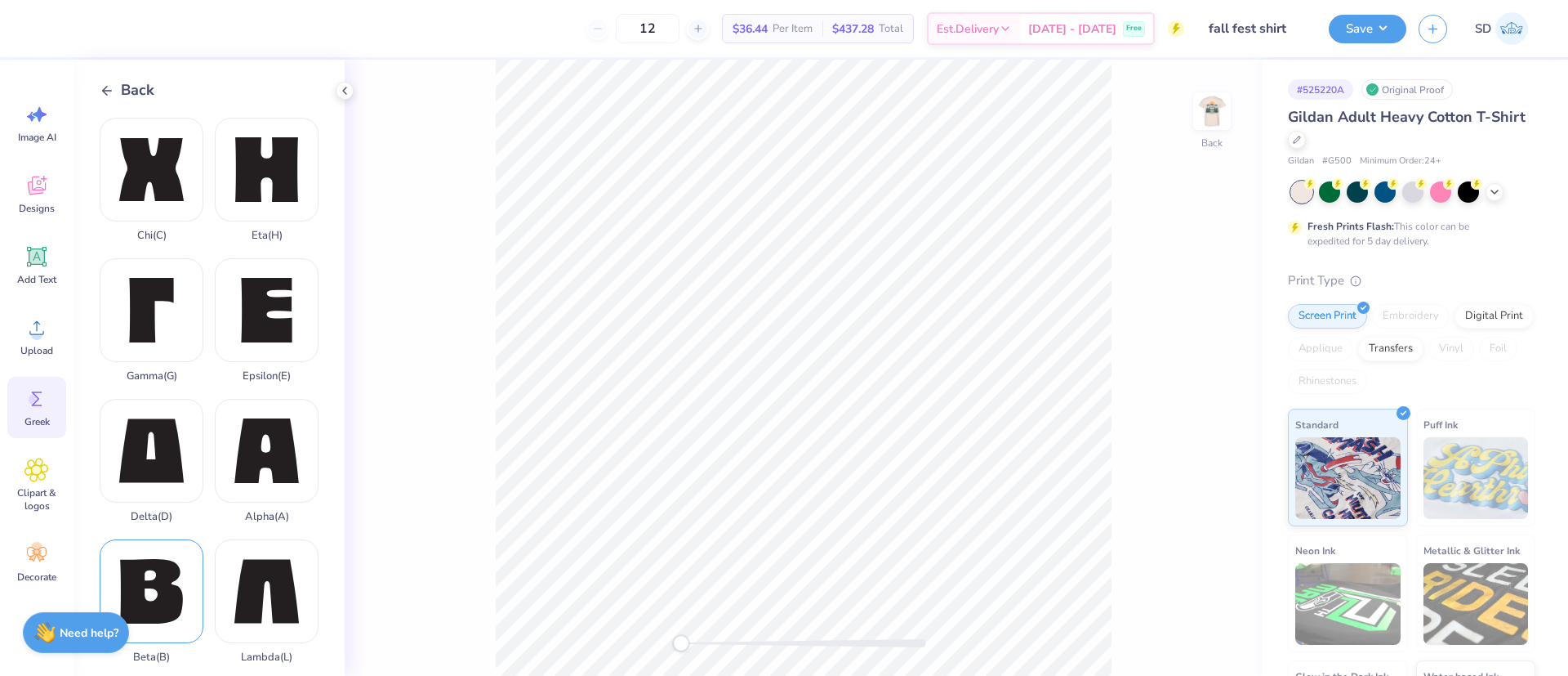
click at [162, 556] on div "Beta ( B )" at bounding box center [152, 601] width 104 height 124
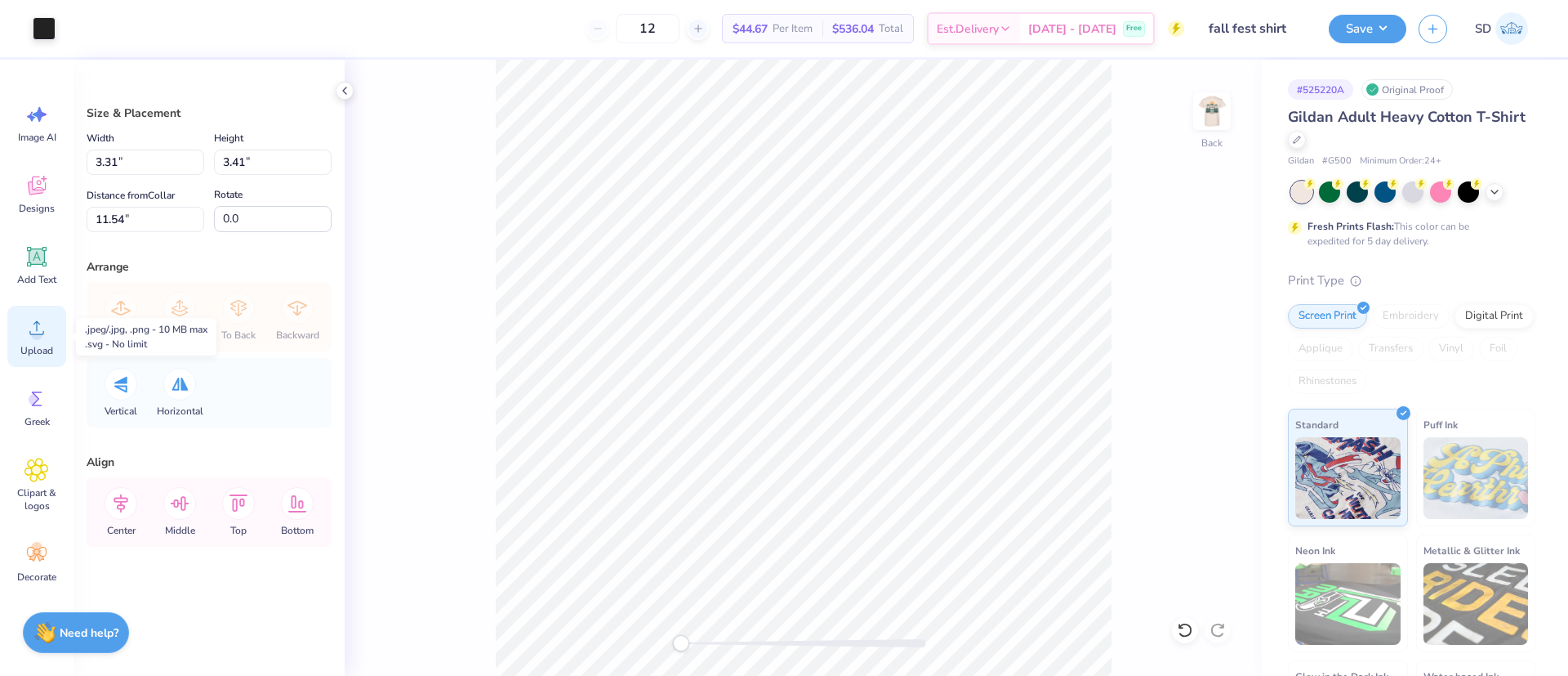
click at [35, 335] on circle at bounding box center [36, 333] width 11 height 11
click at [42, 415] on span "Greek" at bounding box center [36, 421] width 25 height 13
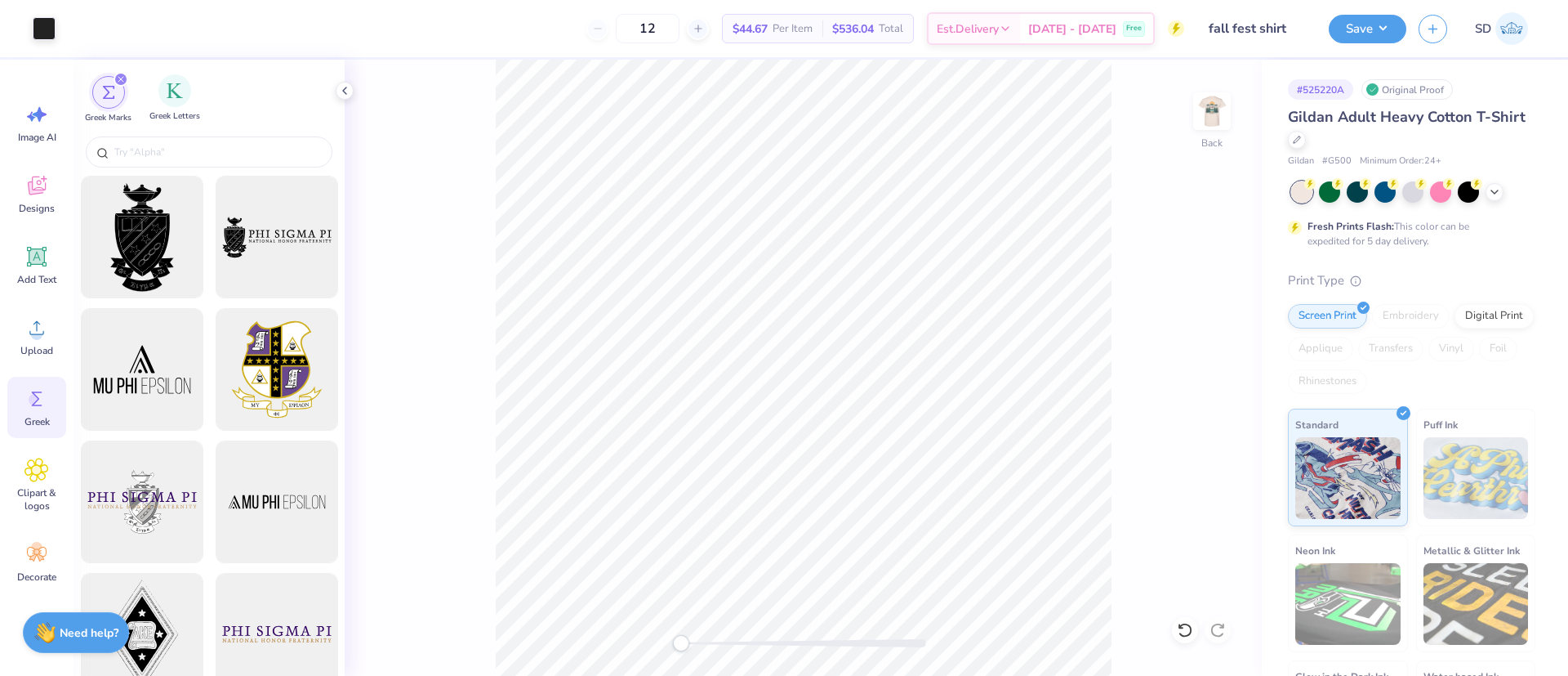
click at [197, 115] on span "Greek Letters" at bounding box center [174, 116] width 50 height 12
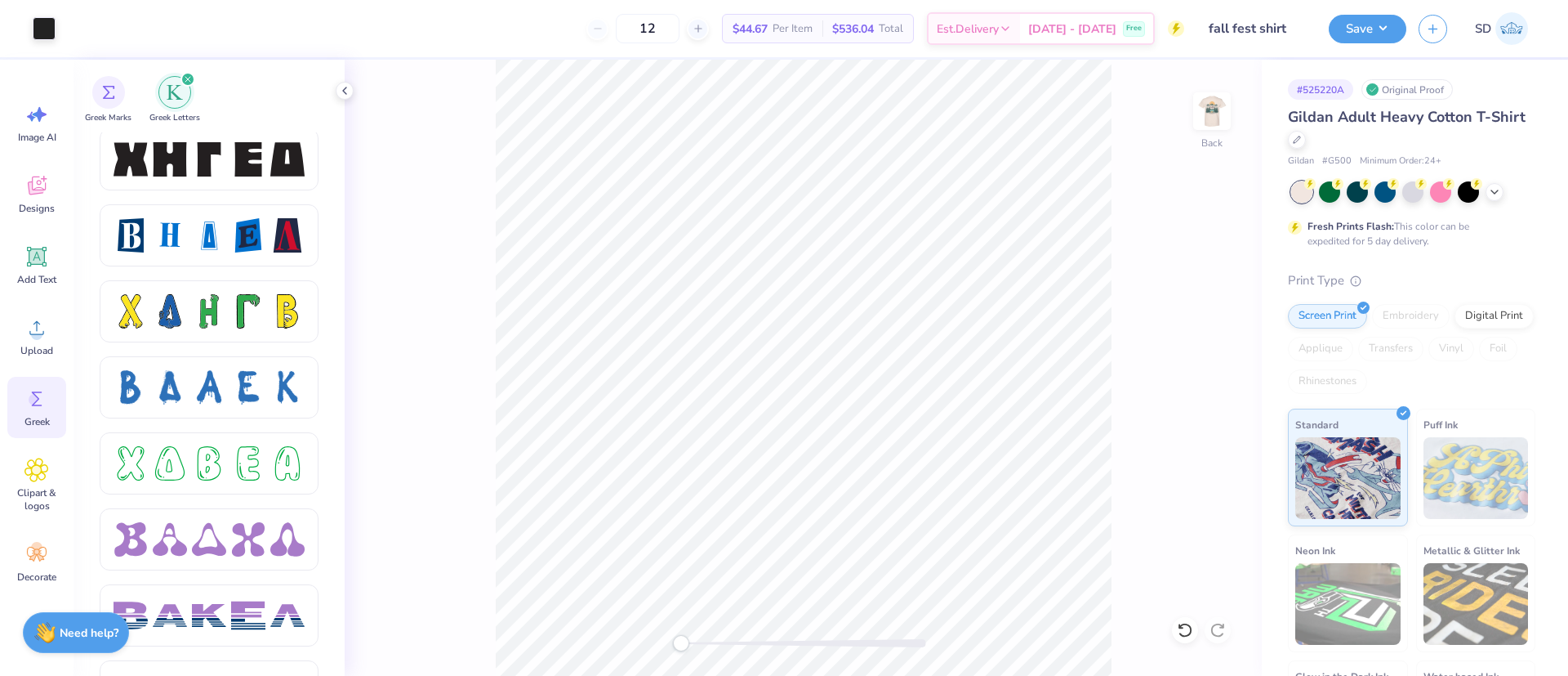
scroll to position [2169, 0]
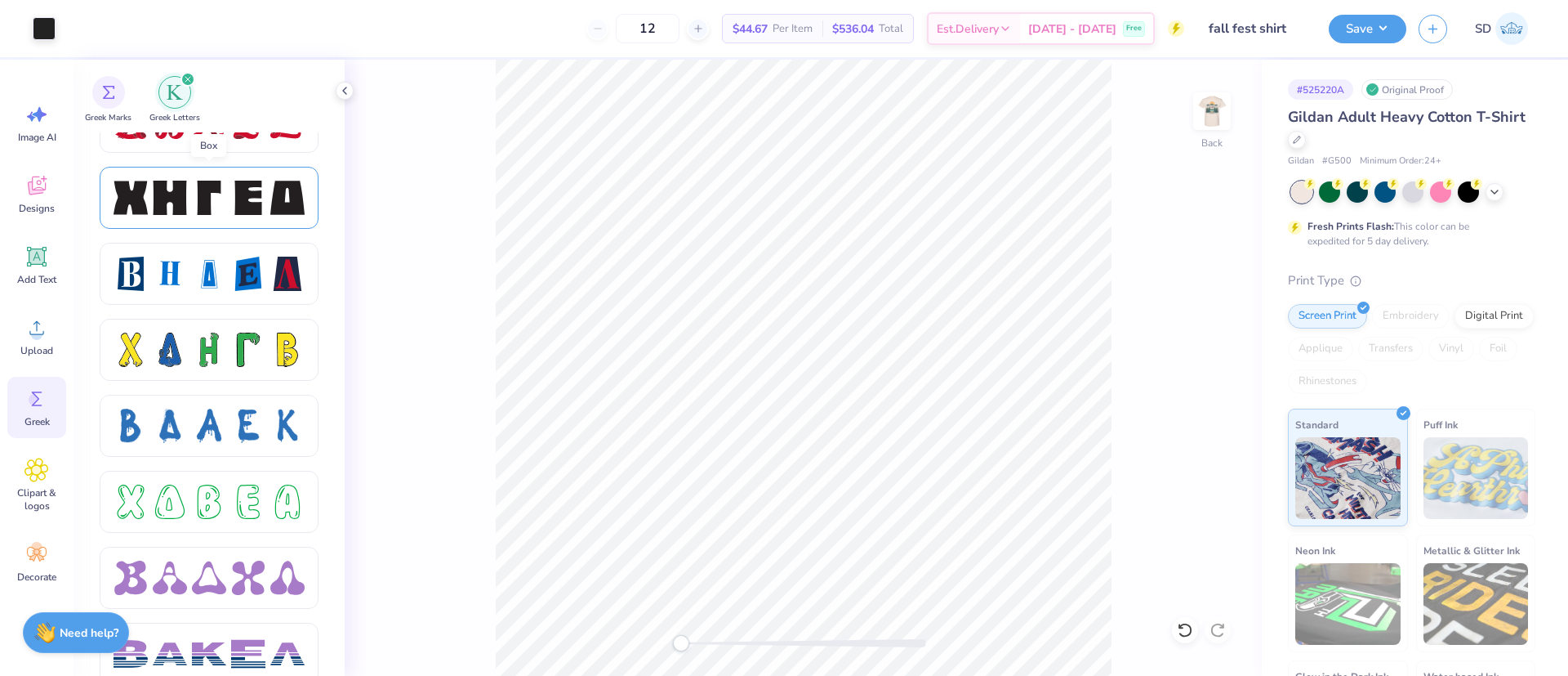
click at [192, 206] on div at bounding box center [209, 198] width 35 height 35
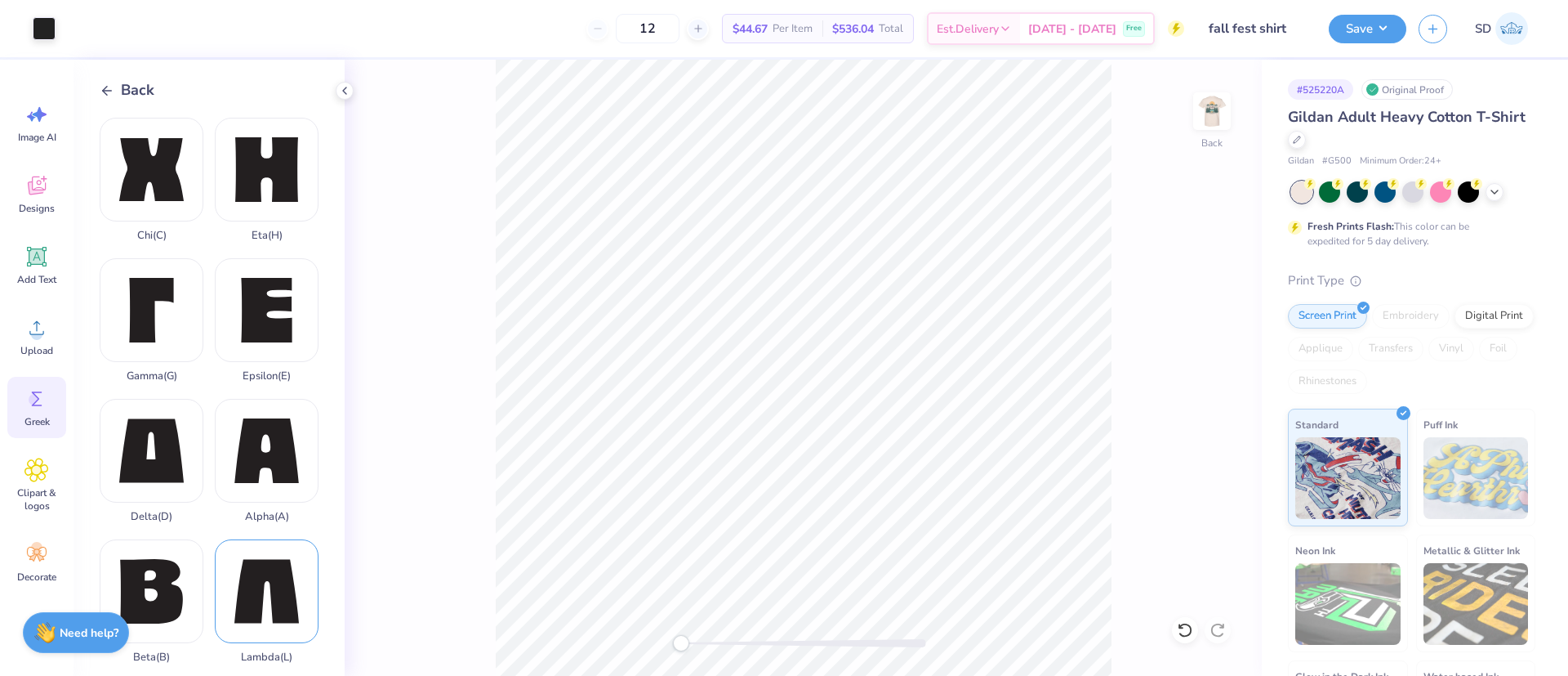
click at [234, 539] on div "Lambda ( L )" at bounding box center [267, 601] width 104 height 124
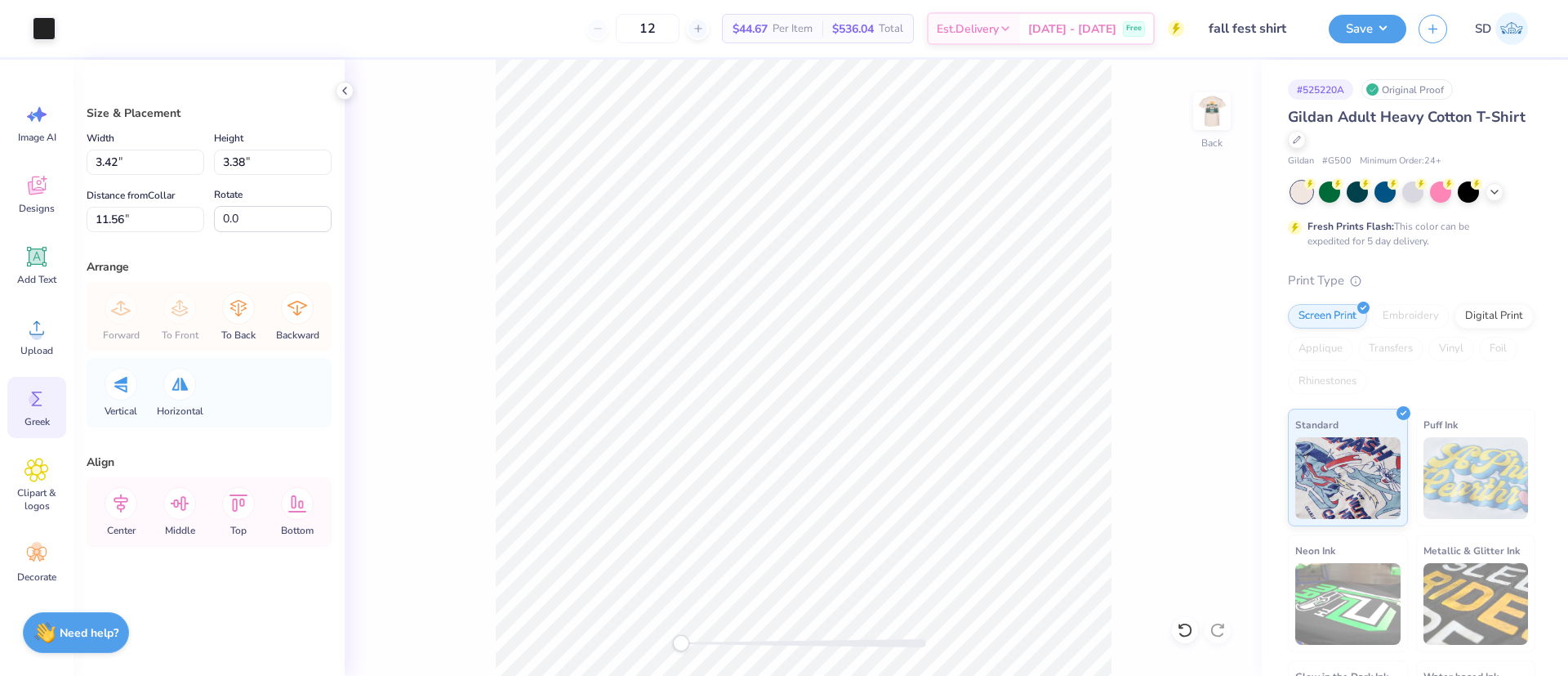
click at [43, 412] on div "Greek" at bounding box center [36, 407] width 59 height 62
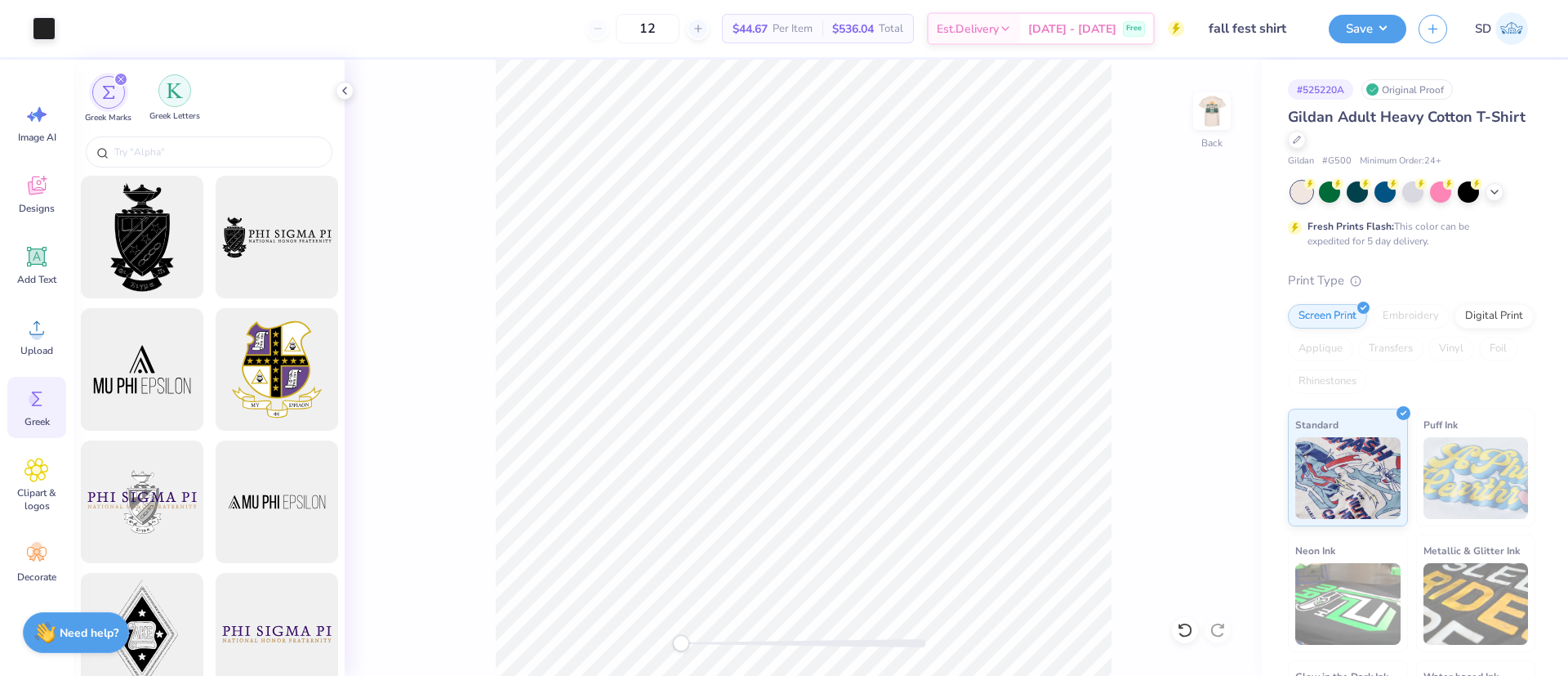
click at [183, 84] on div "filter for Greek Letters" at bounding box center [175, 91] width 33 height 33
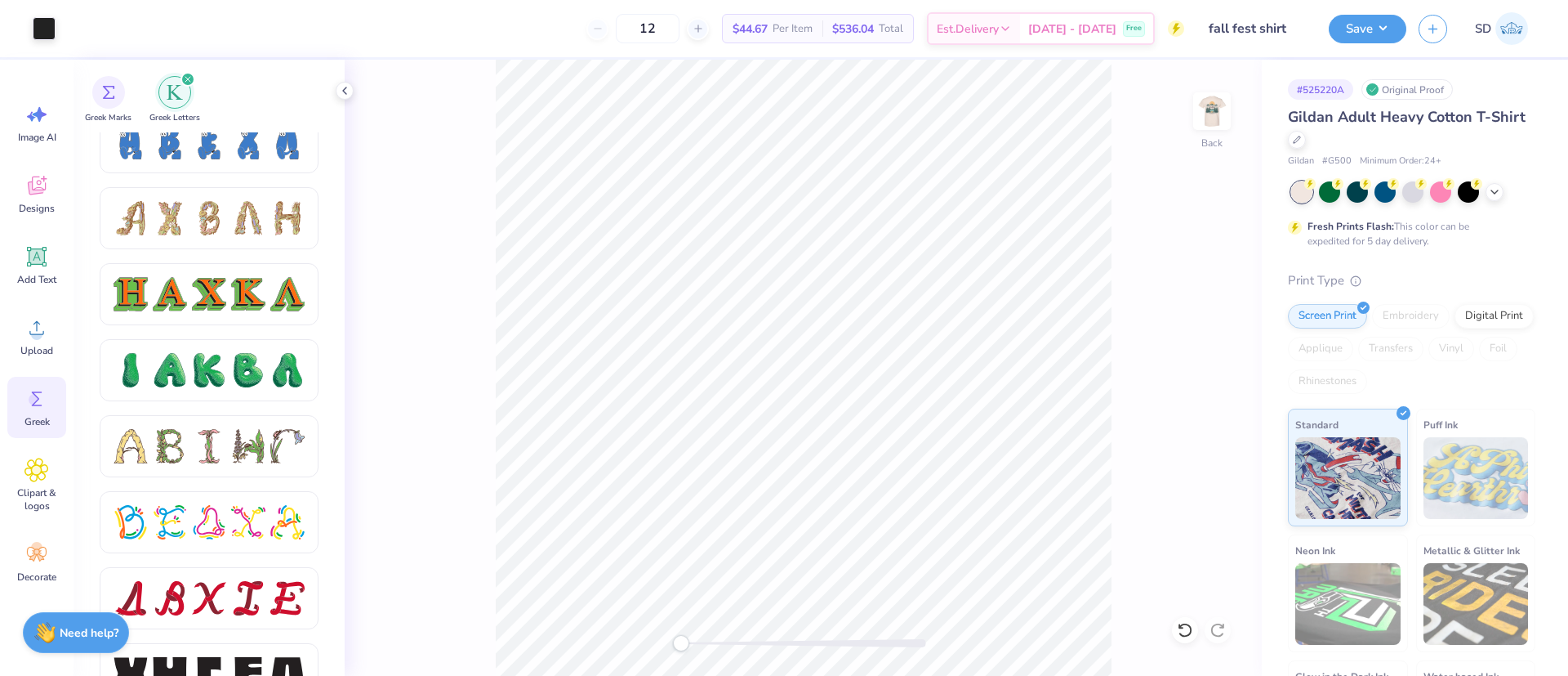
scroll to position [1848, 0]
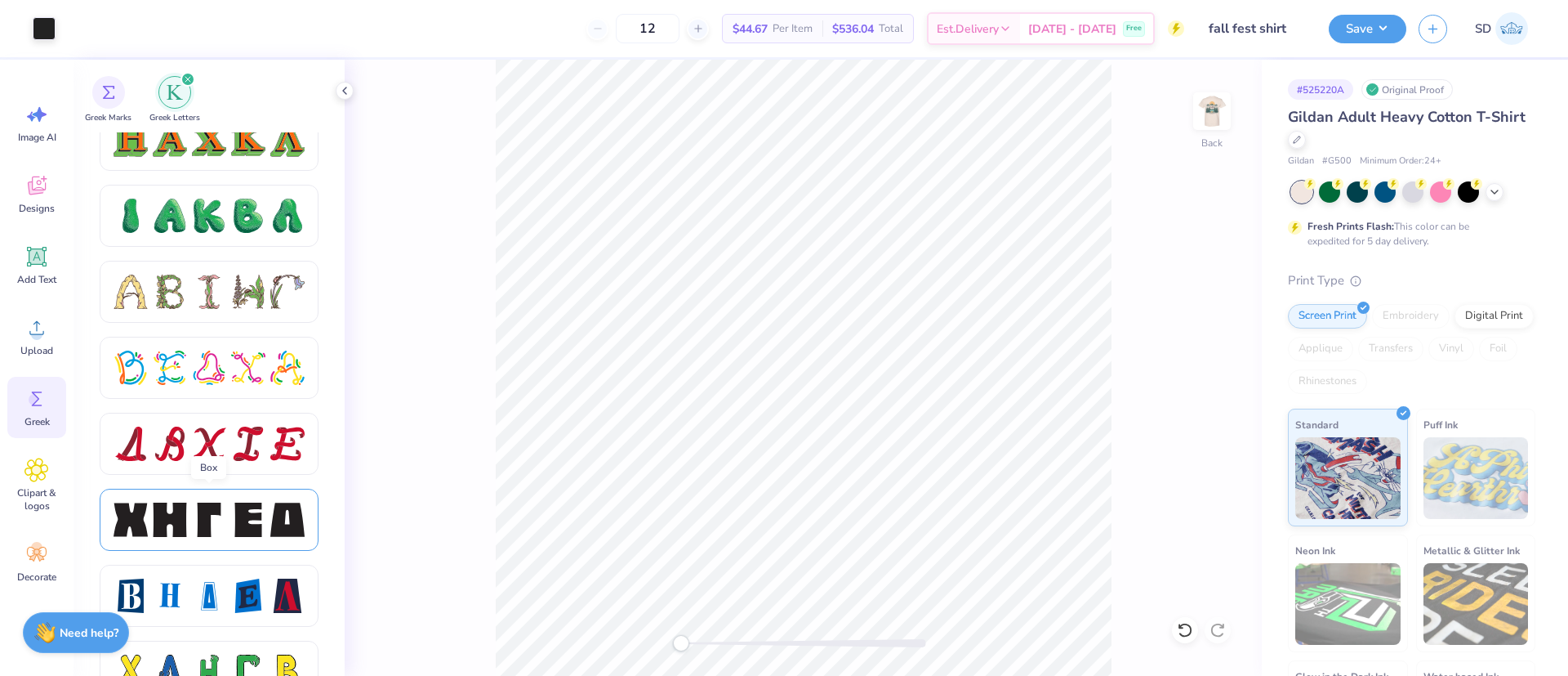
click at [201, 549] on div at bounding box center [209, 520] width 219 height 62
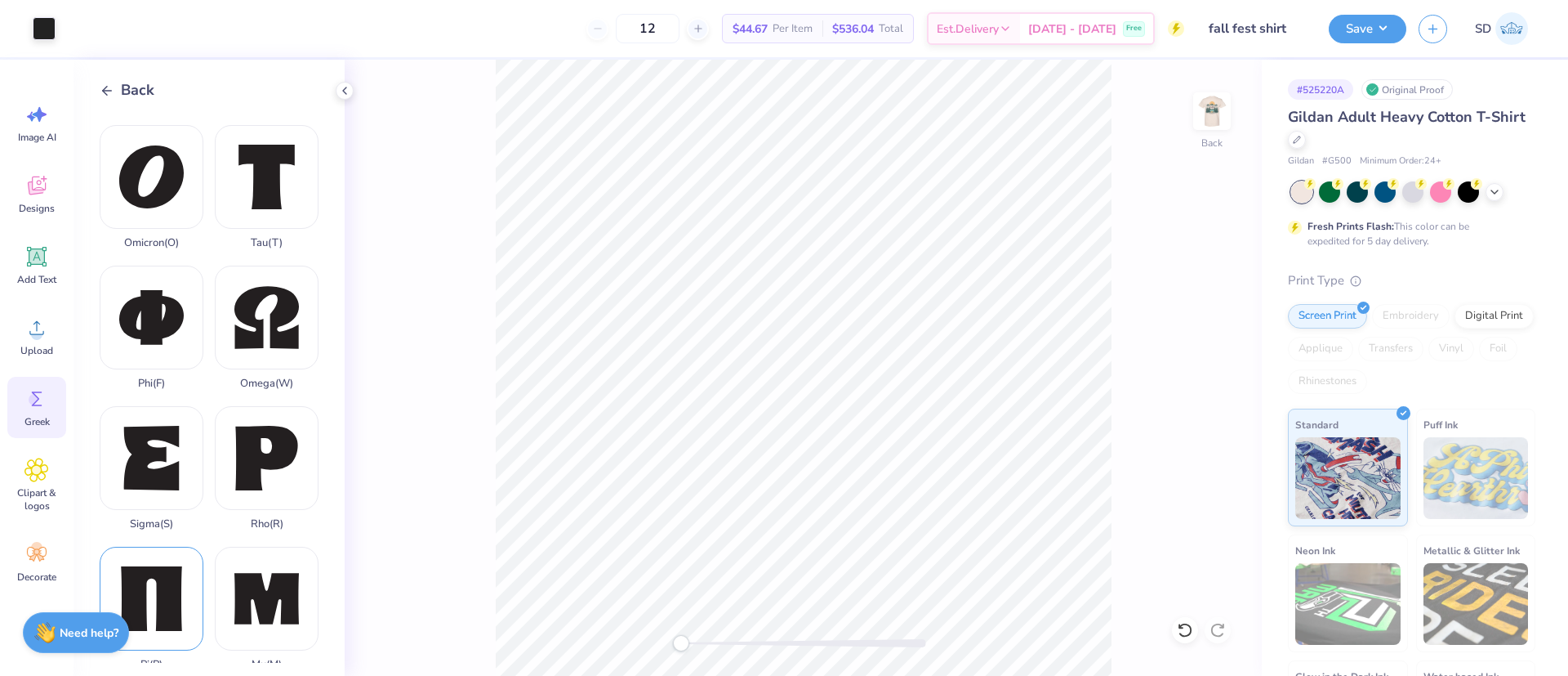
scroll to position [830, 0]
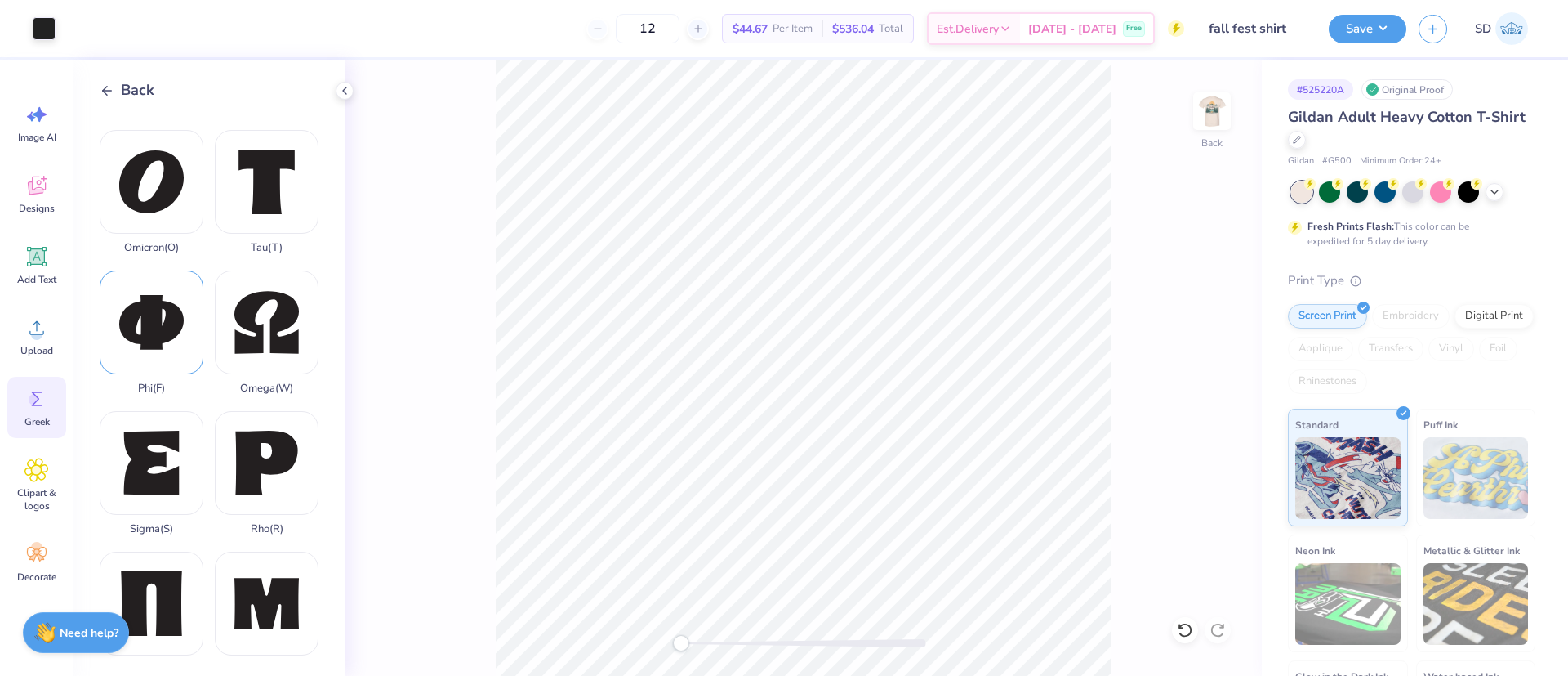
click at [151, 271] on div "Phi ( F )" at bounding box center [152, 332] width 104 height 124
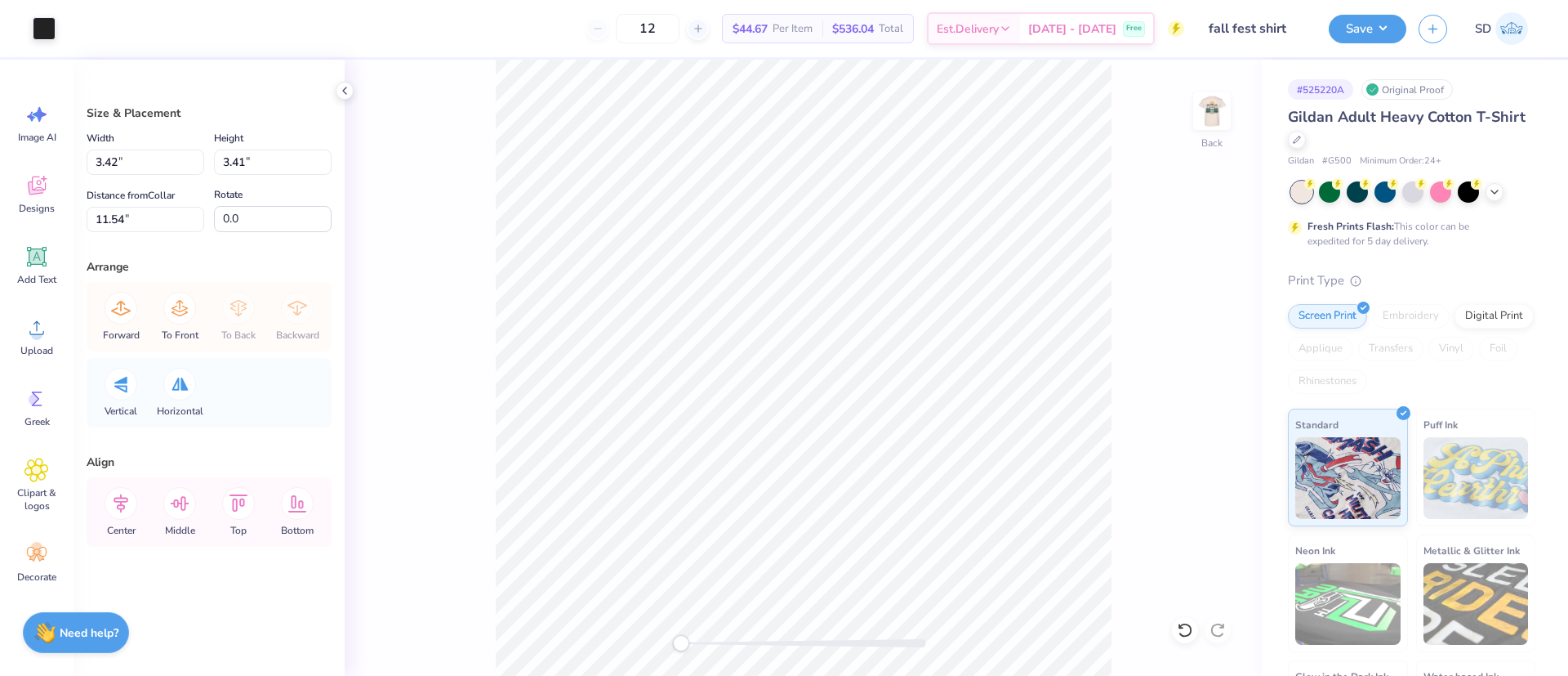
type input "3.31"
type input "3.41"
type input "11.54"
type input "3.42"
type input "3.38"
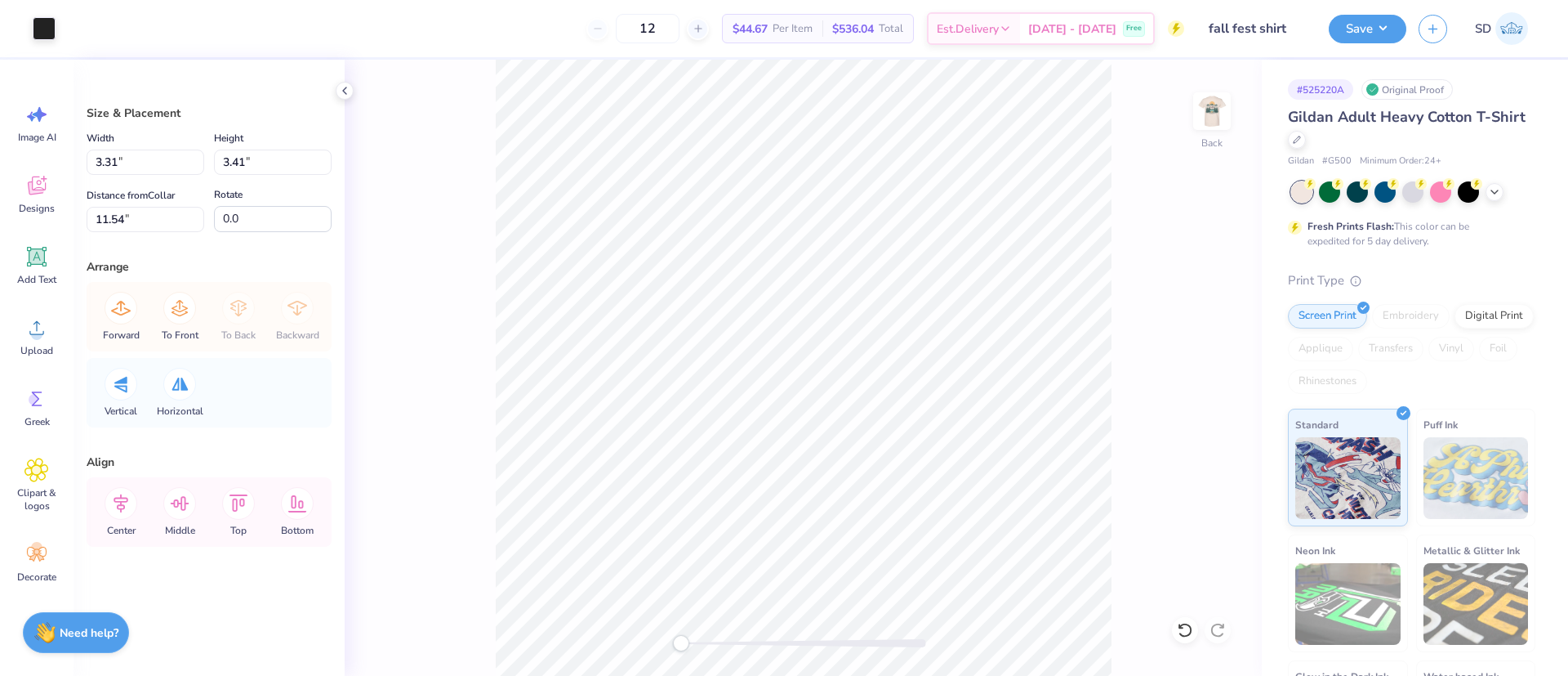
type input "11.56"
type input "4.00"
type input "4.24"
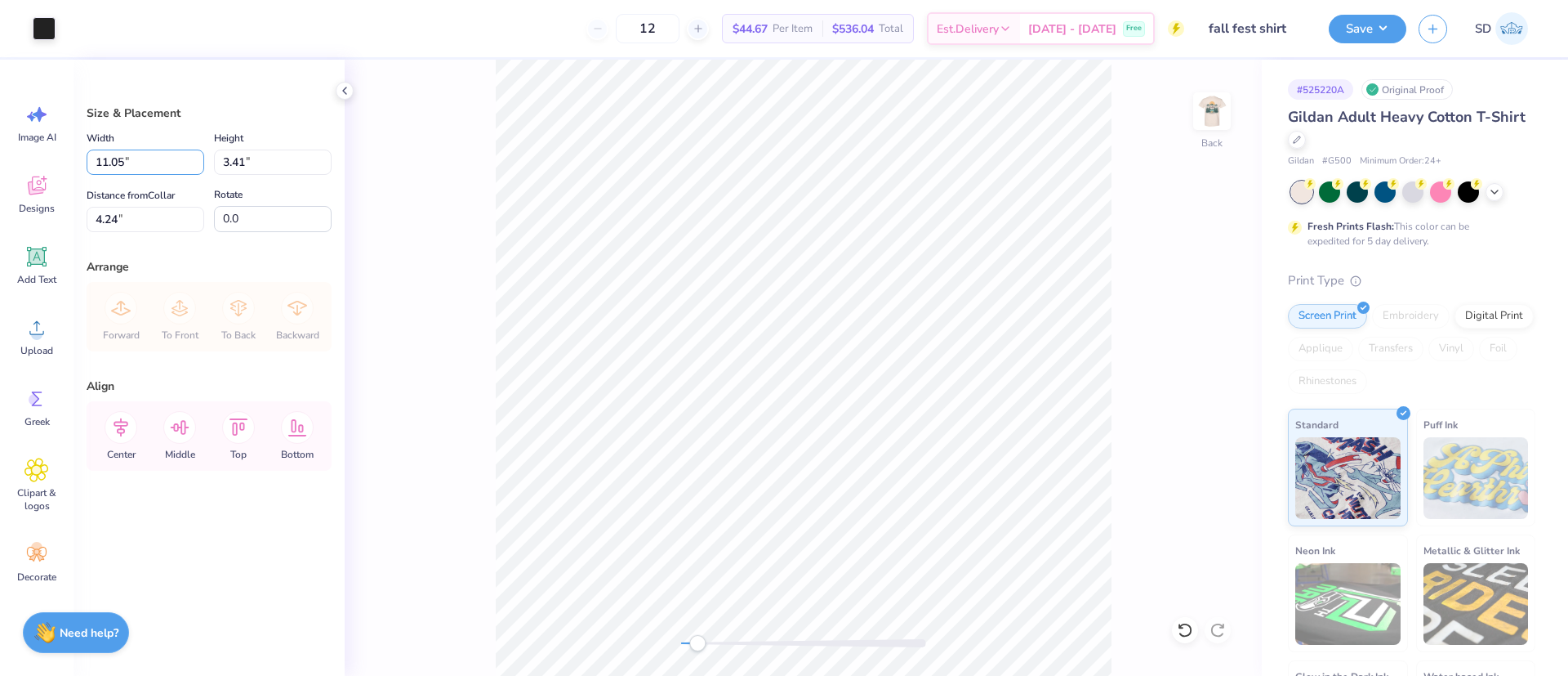
drag, startPoint x: 126, startPoint y: 164, endPoint x: 71, endPoint y: 168, distance: 55.1
click at [71, 168] on div "Art colors 12 $44.67 Per Item $536.04 Total Est. Delivery [DATE] - [DATE] Free …" at bounding box center [784, 338] width 1568 height 676
type input "4.00"
type input "1.23"
type input "3.00"
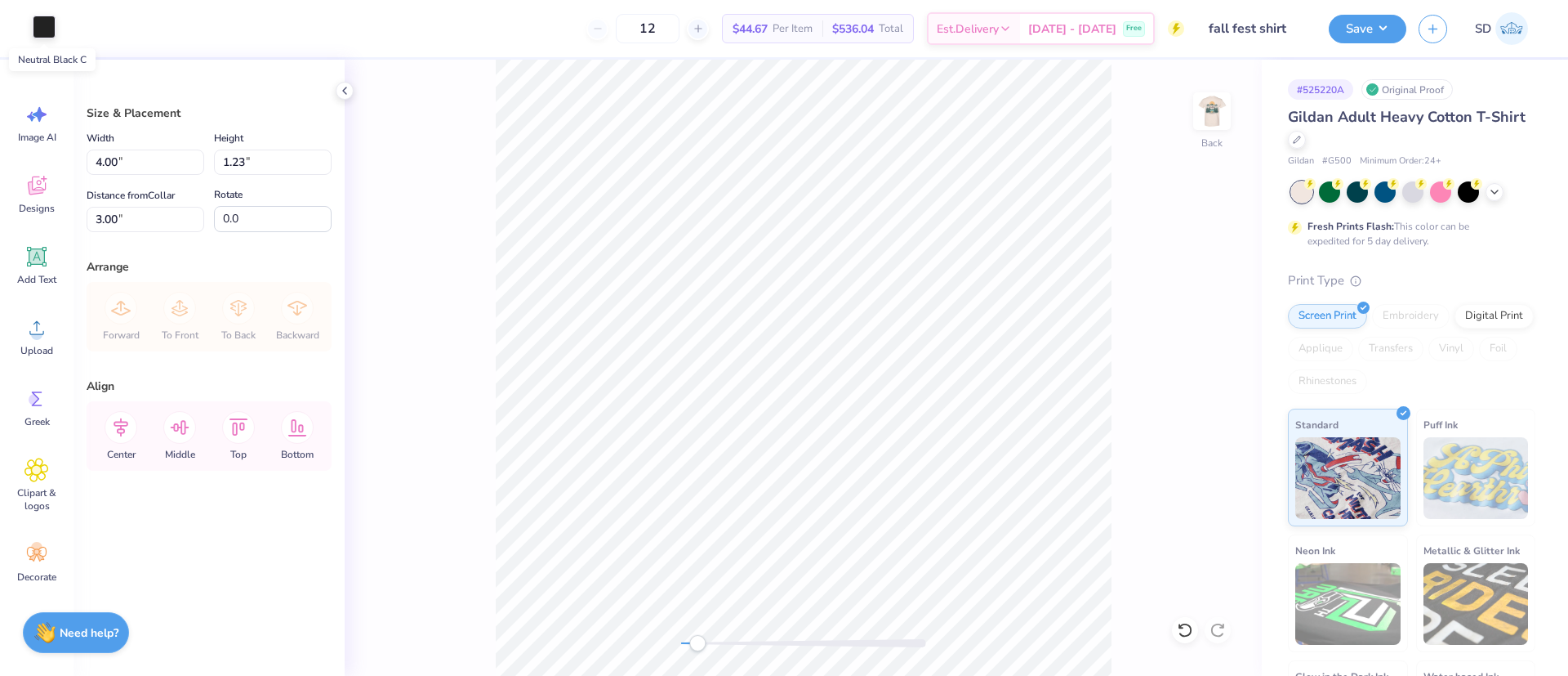
click at [40, 17] on div at bounding box center [44, 27] width 23 height 23
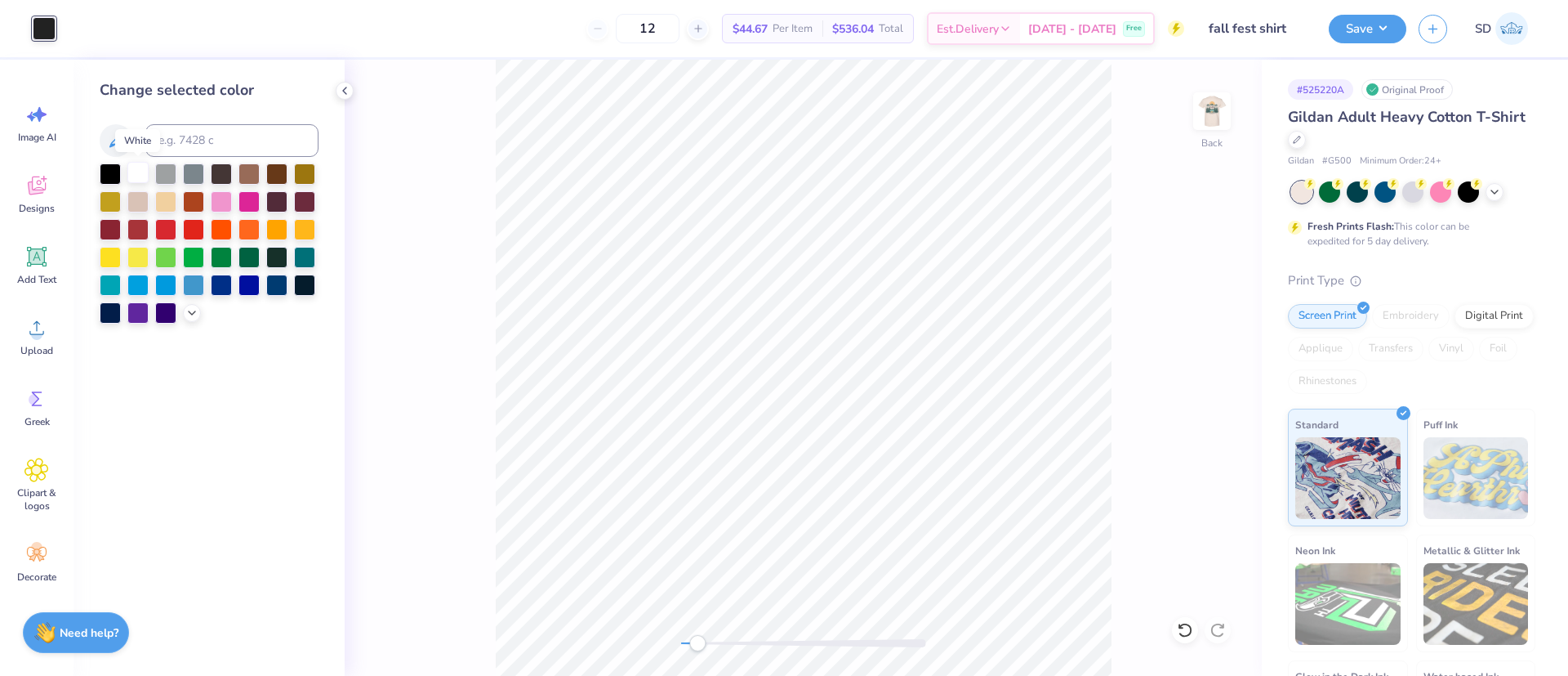
click at [140, 174] on div at bounding box center [138, 172] width 21 height 21
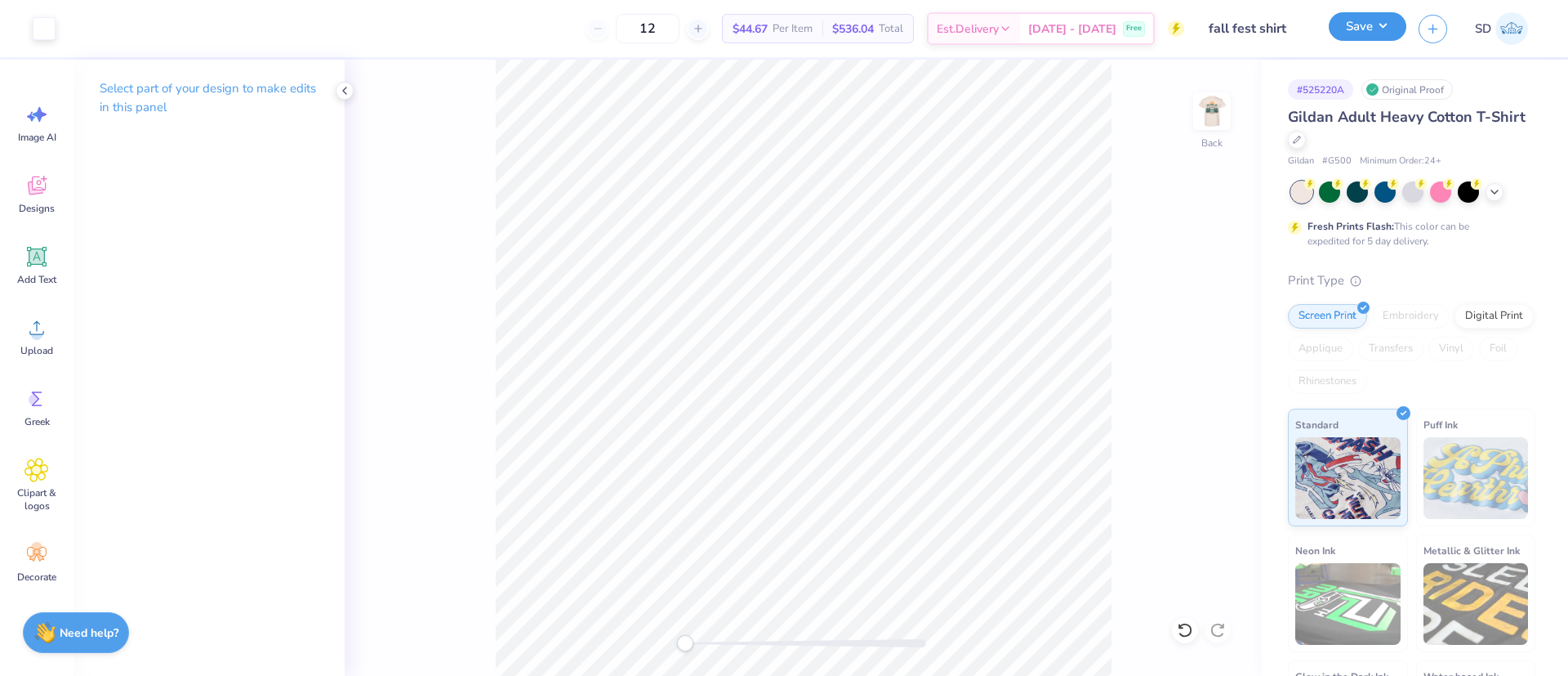
click at [1344, 18] on button "Save" at bounding box center [1367, 26] width 77 height 29
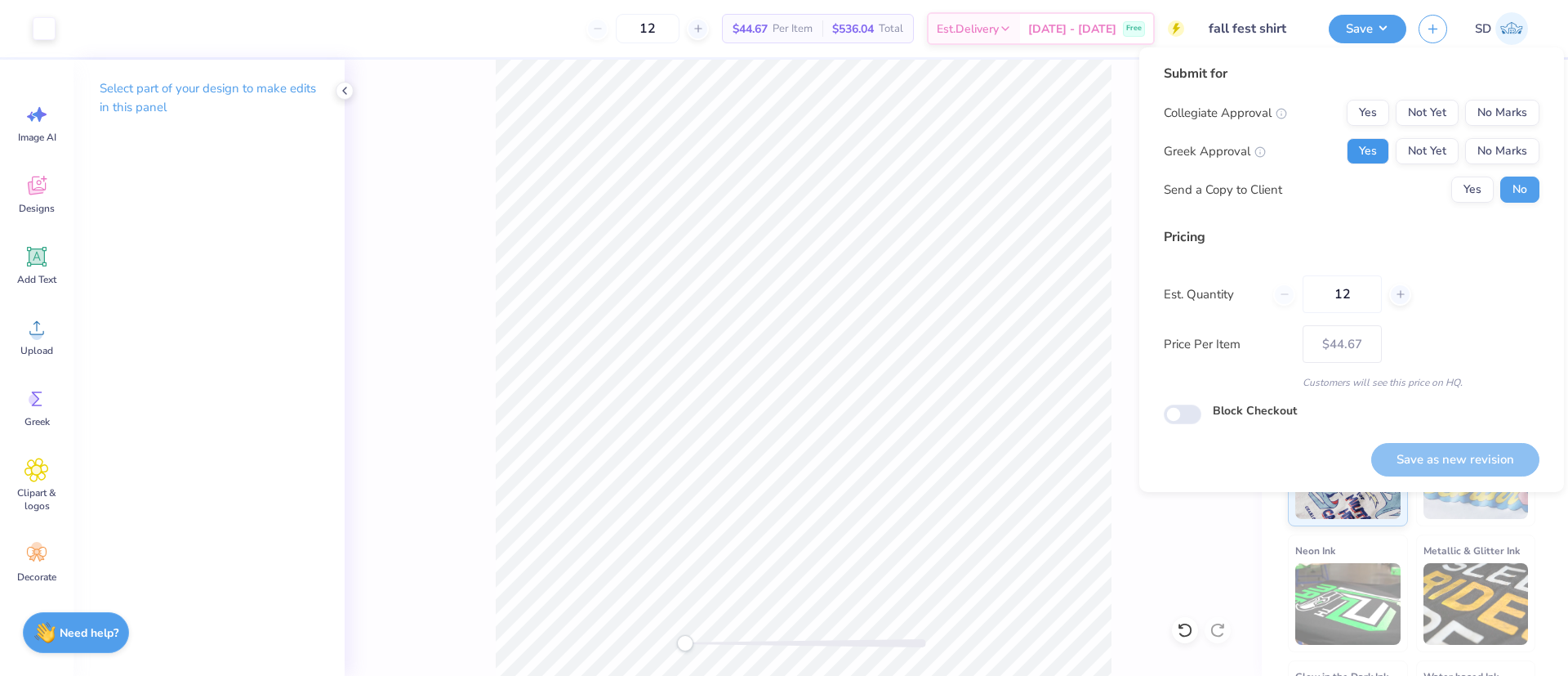
click at [1368, 141] on button "Yes" at bounding box center [1368, 151] width 42 height 26
click at [1479, 120] on button "No Marks" at bounding box center [1502, 113] width 75 height 26
click at [1463, 456] on button "Save as new revision" at bounding box center [1455, 459] width 168 height 34
type input "$44.67"
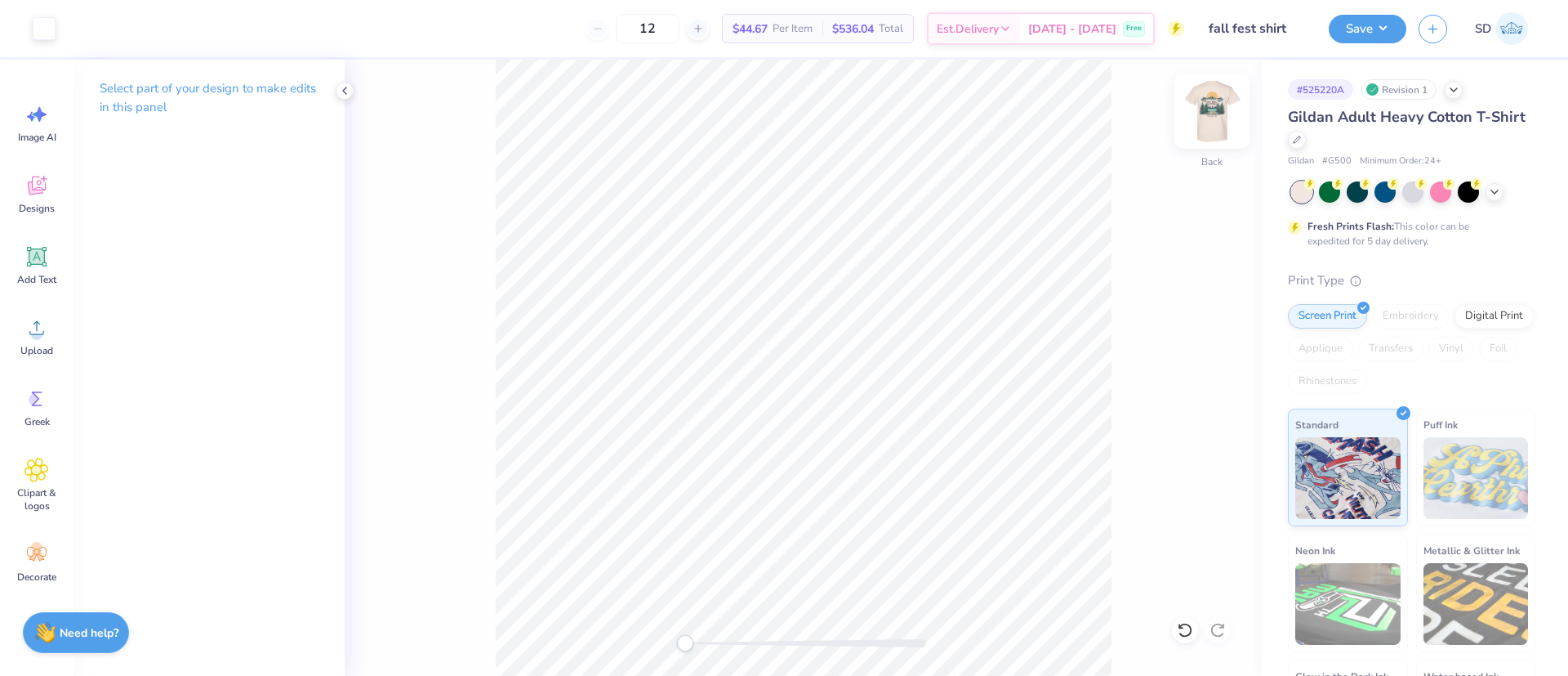
click at [1204, 102] on img at bounding box center [1212, 110] width 65 height 65
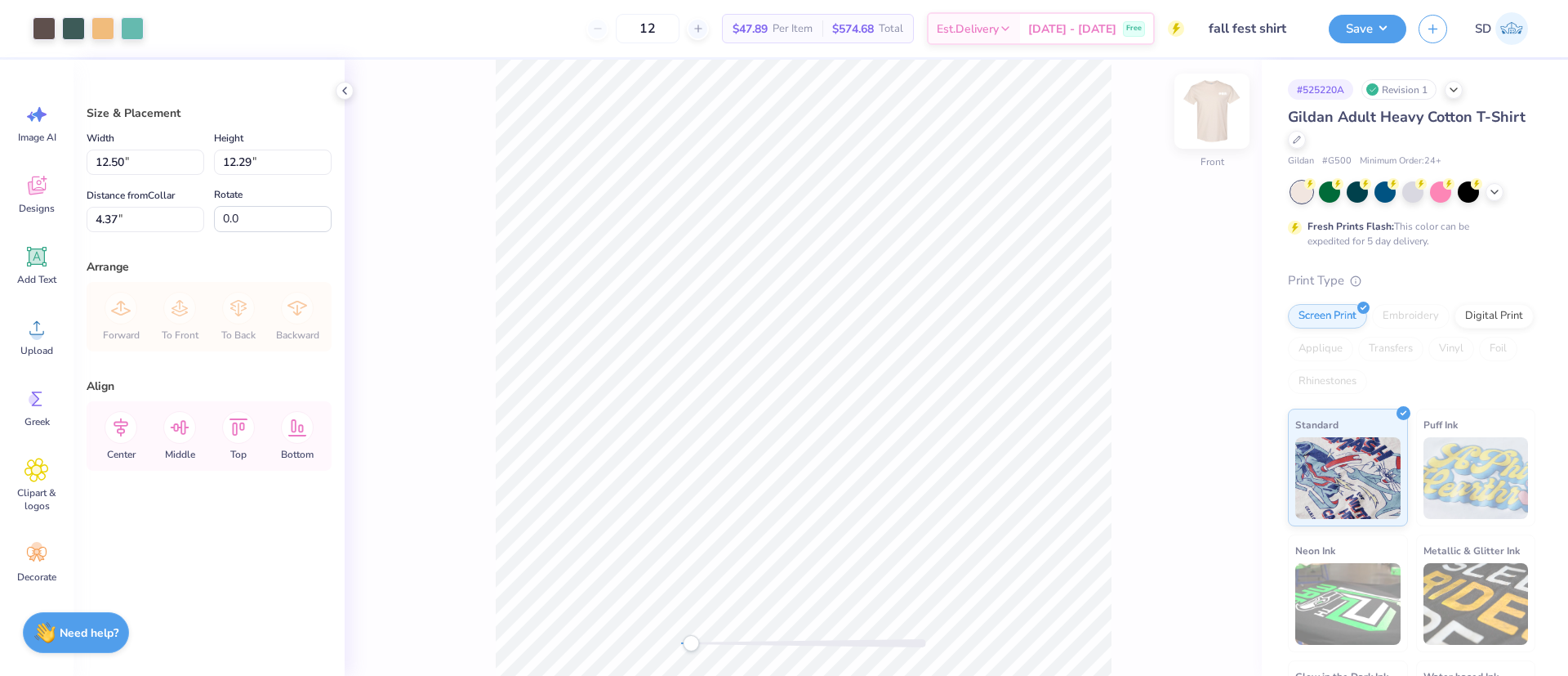
click at [1211, 117] on img at bounding box center [1212, 110] width 65 height 65
click at [1206, 128] on img at bounding box center [1212, 111] width 33 height 33
click at [1227, 124] on img at bounding box center [1212, 110] width 65 height 65
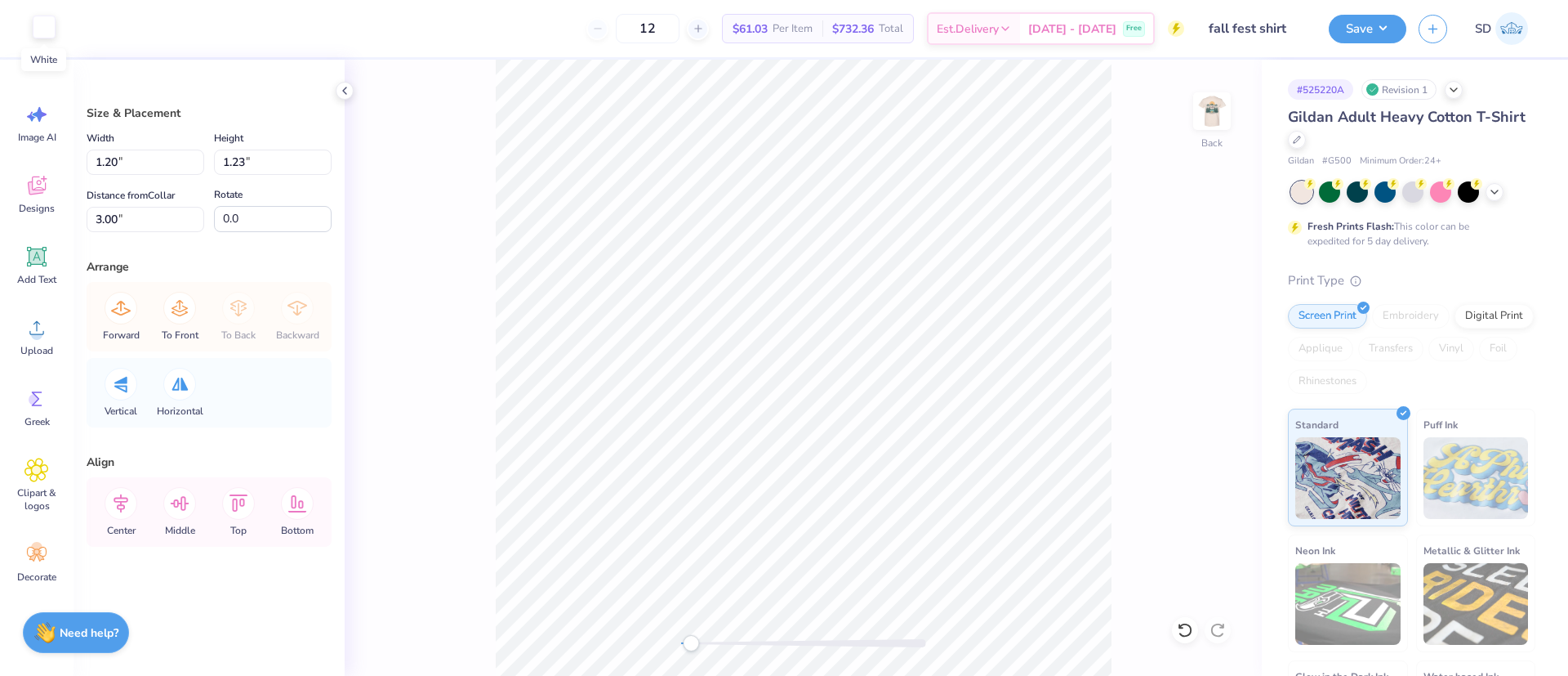
click at [37, 32] on div at bounding box center [44, 27] width 23 height 23
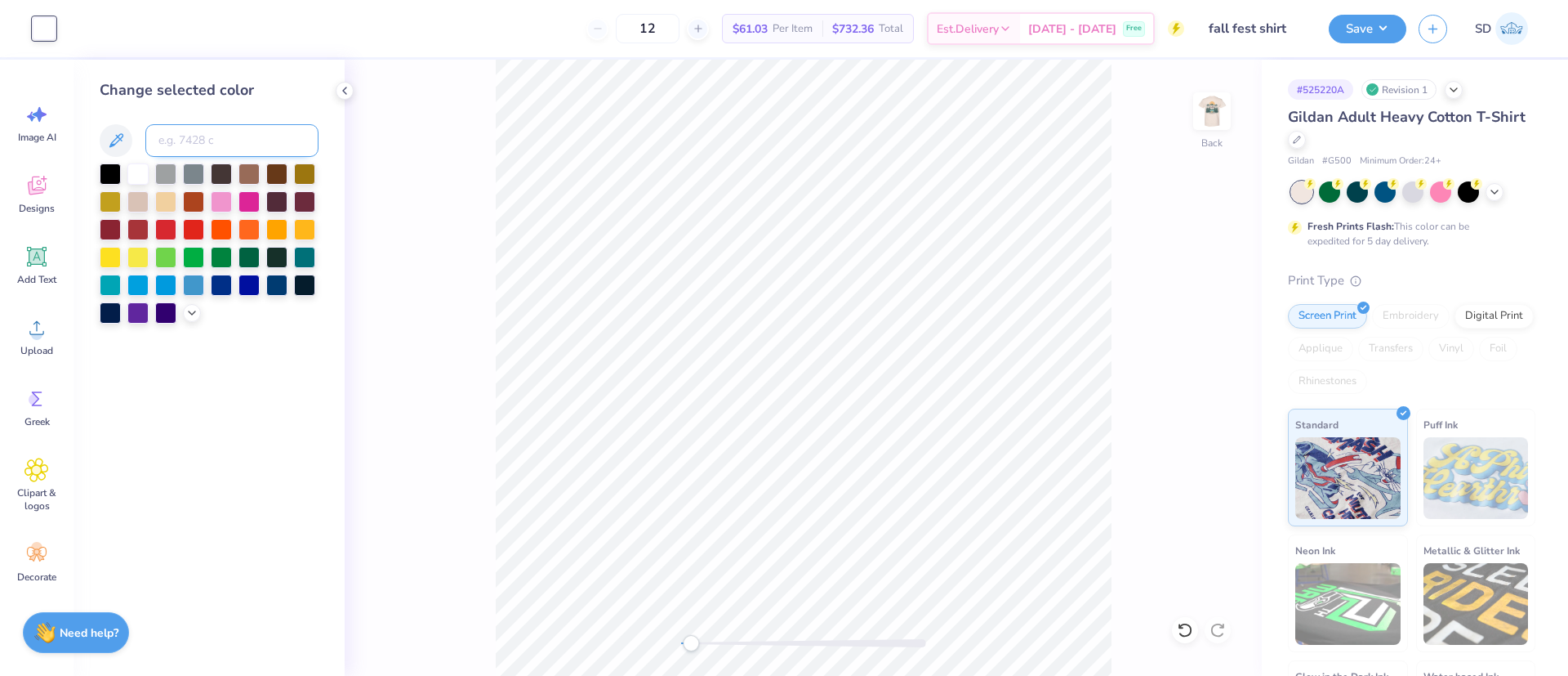
click at [185, 141] on input at bounding box center [232, 141] width 173 height 33
type input "411"
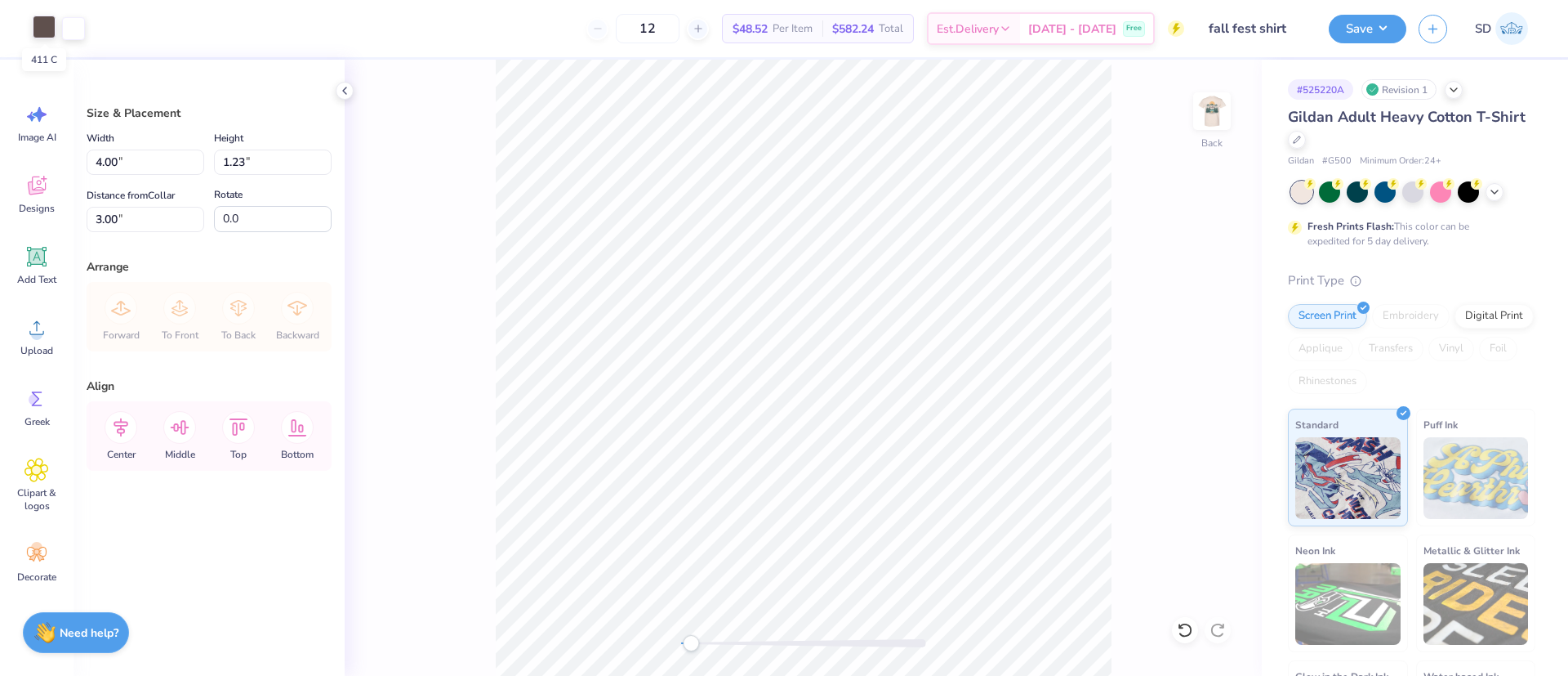
click at [38, 25] on div at bounding box center [44, 27] width 23 height 23
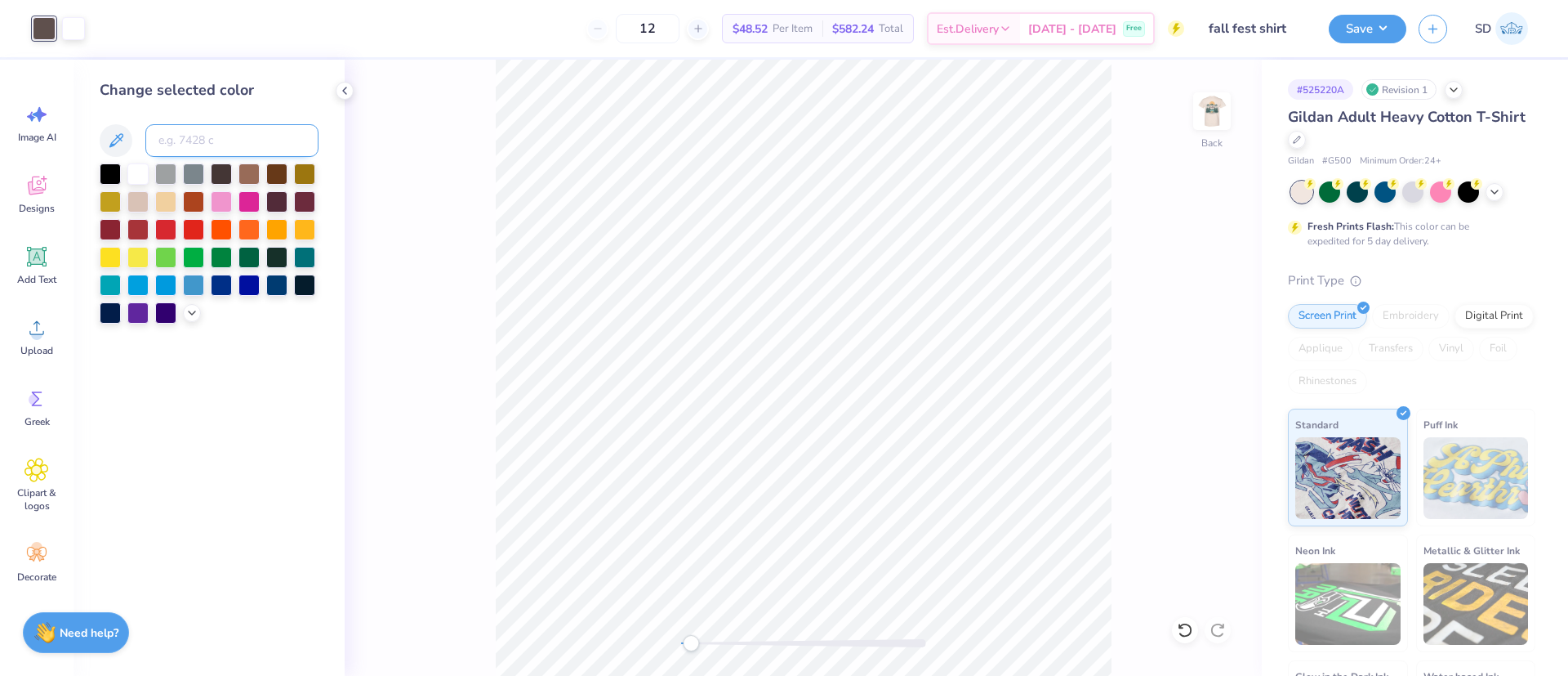
click at [241, 146] on input at bounding box center [232, 141] width 173 height 33
type input "411"
click at [76, 36] on div at bounding box center [74, 27] width 23 height 23
click at [188, 140] on input at bounding box center [232, 141] width 173 height 33
type input "411"
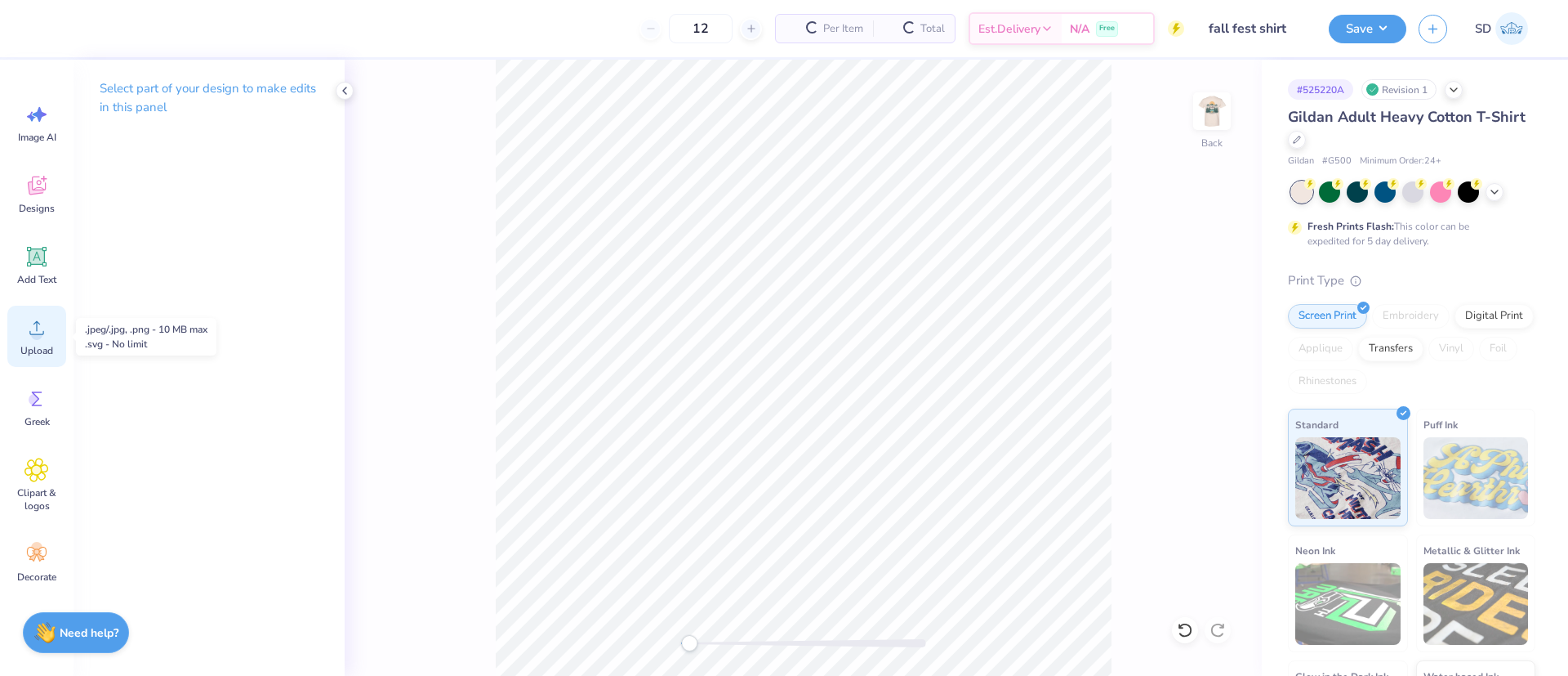
click at [40, 330] on circle at bounding box center [36, 333] width 11 height 11
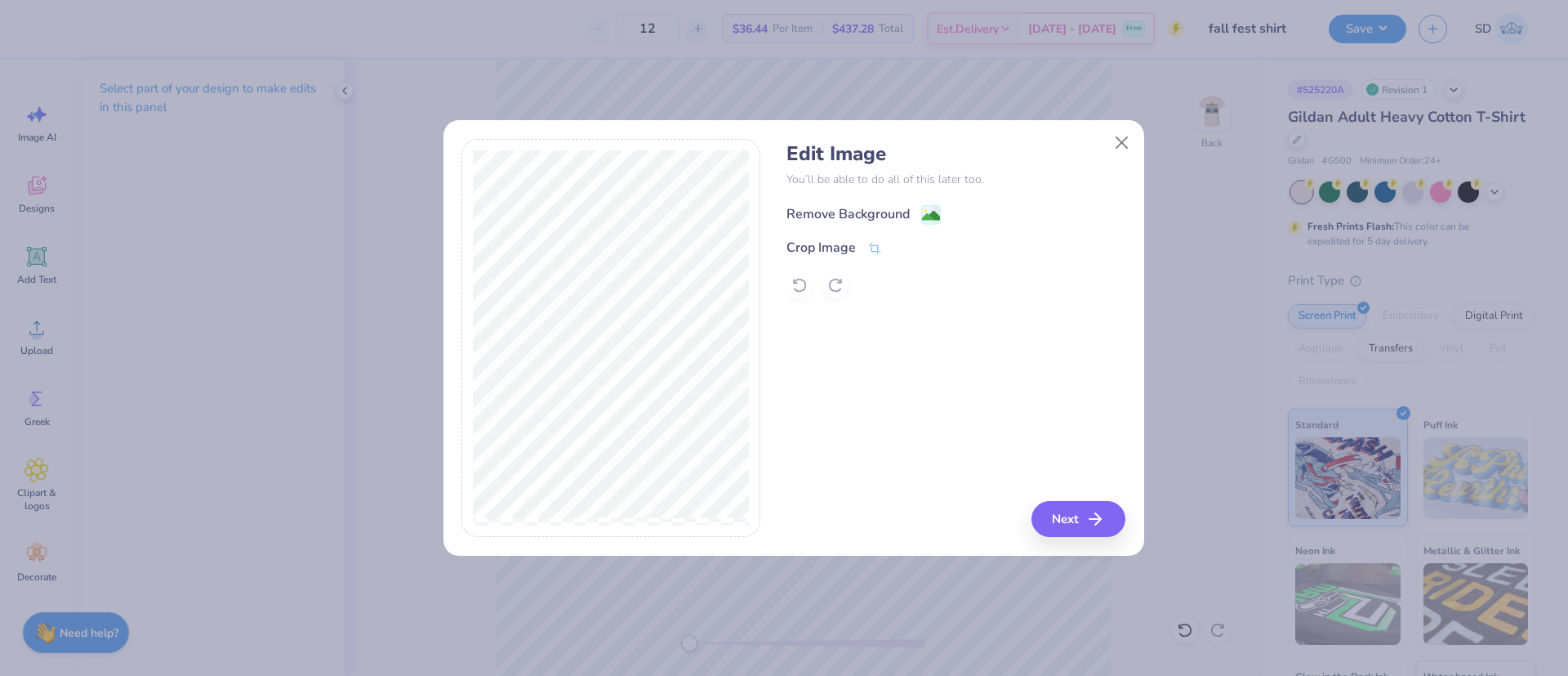
click at [810, 215] on div "Remove Background" at bounding box center [848, 213] width 123 height 20
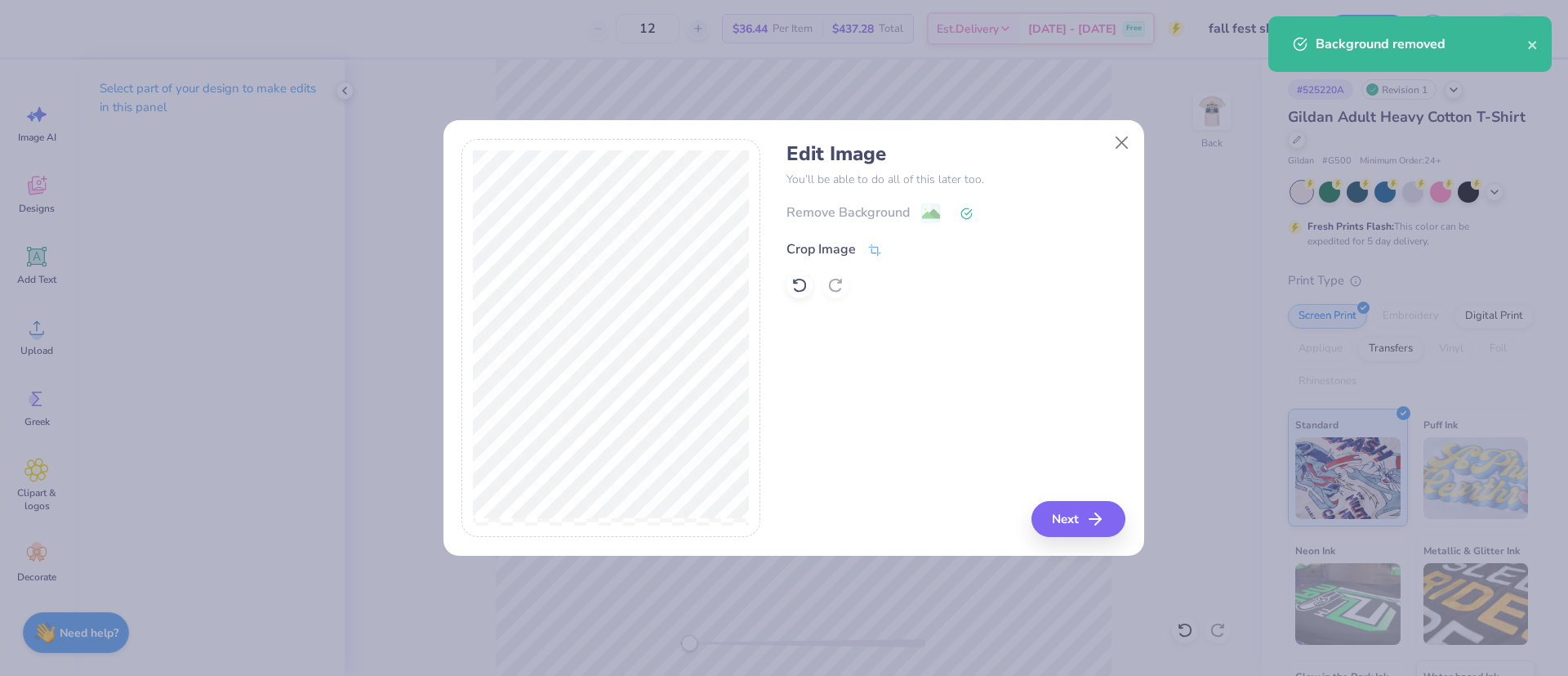
click at [826, 248] on div "Crop Image" at bounding box center [821, 249] width 69 height 20
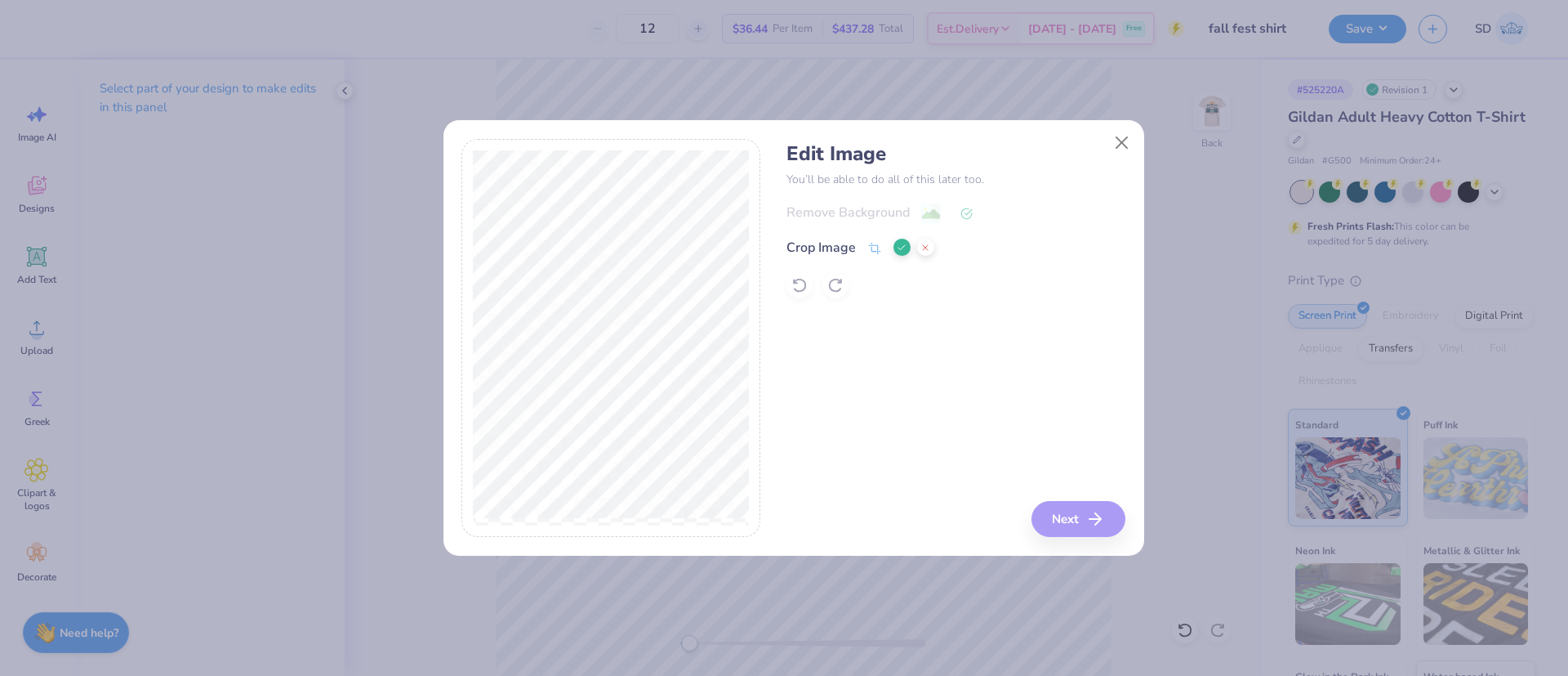
click at [896, 239] on div at bounding box center [913, 247] width 41 height 20
click at [900, 250] on icon at bounding box center [901, 247] width 10 height 10
click at [1095, 522] on icon "button" at bounding box center [1100, 519] width 20 height 20
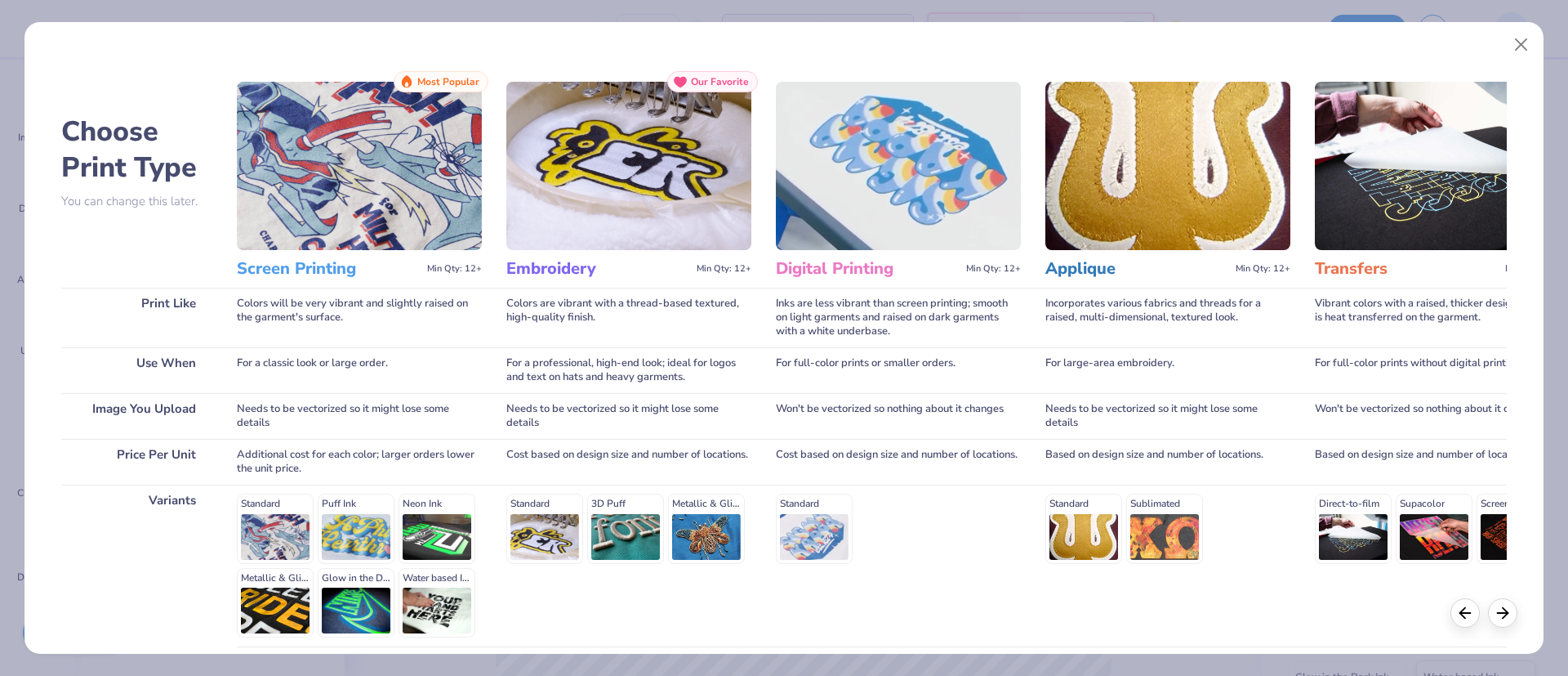
scroll to position [139, 0]
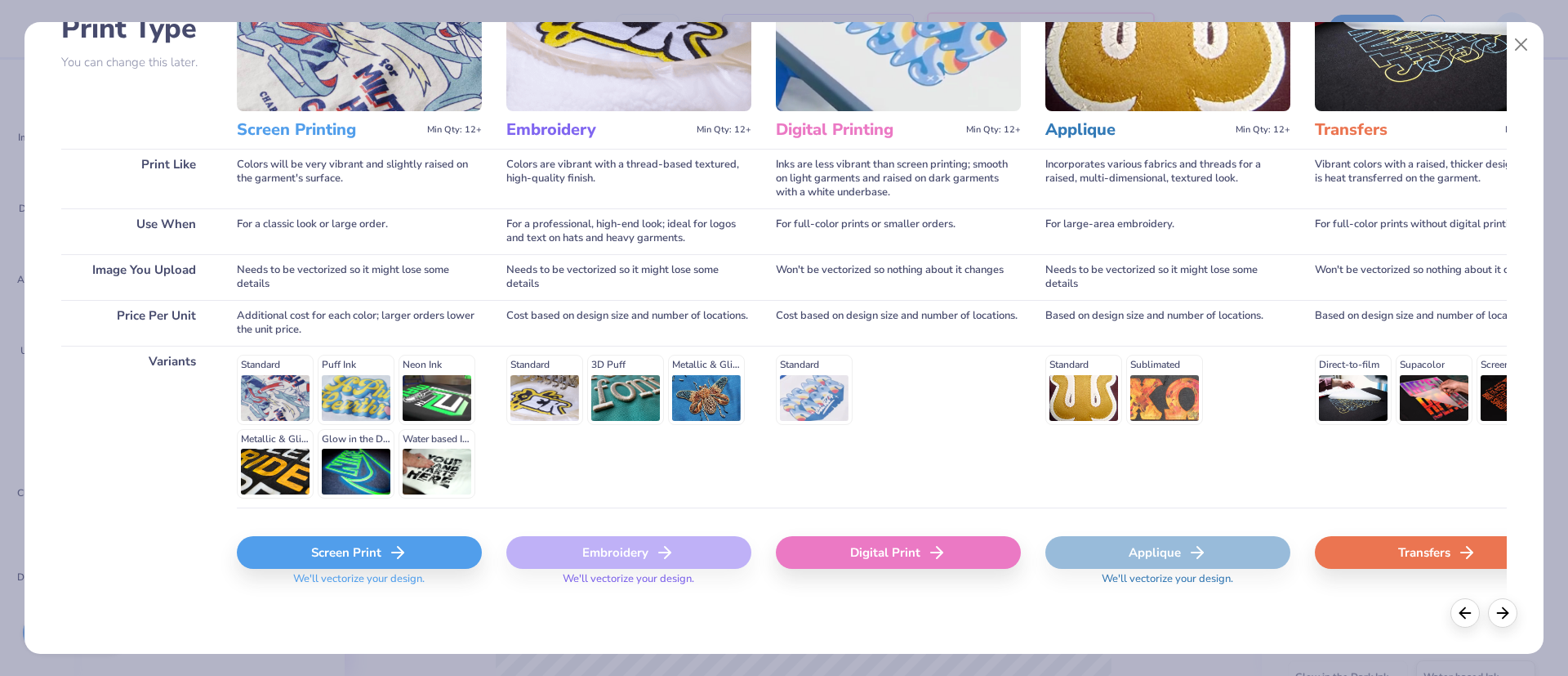
click at [379, 561] on div "Screen Print" at bounding box center [359, 553] width 245 height 33
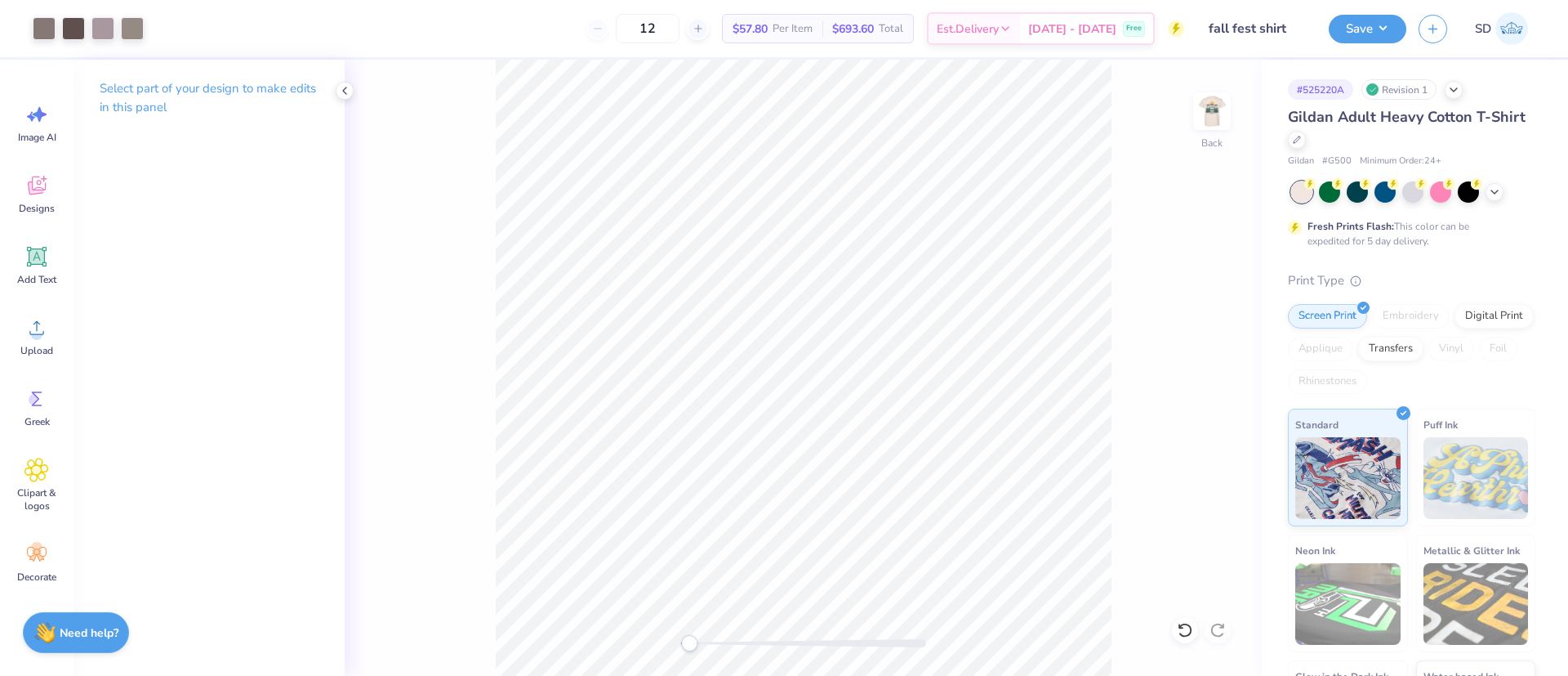
click at [1190, 298] on div "Back" at bounding box center [802, 368] width 917 height 616
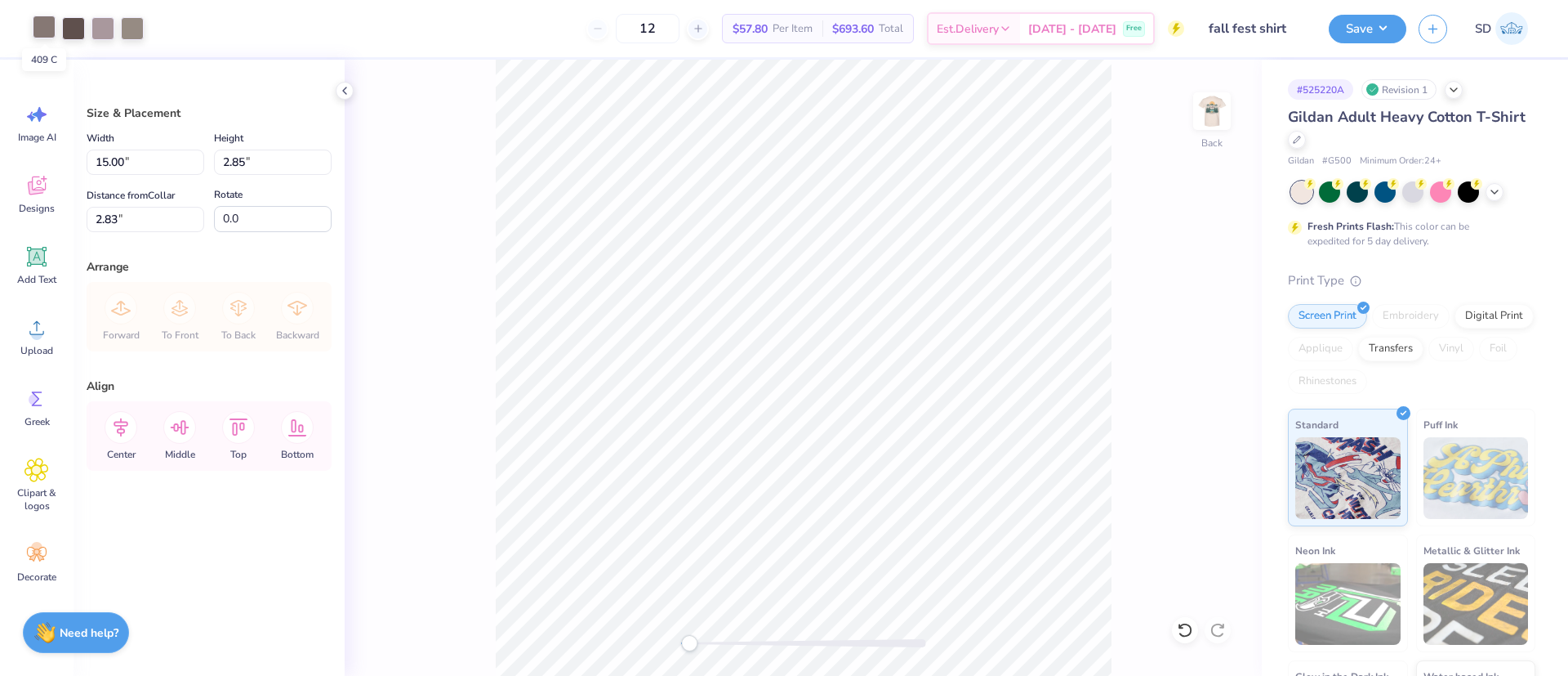
click at [49, 30] on div at bounding box center [44, 27] width 23 height 23
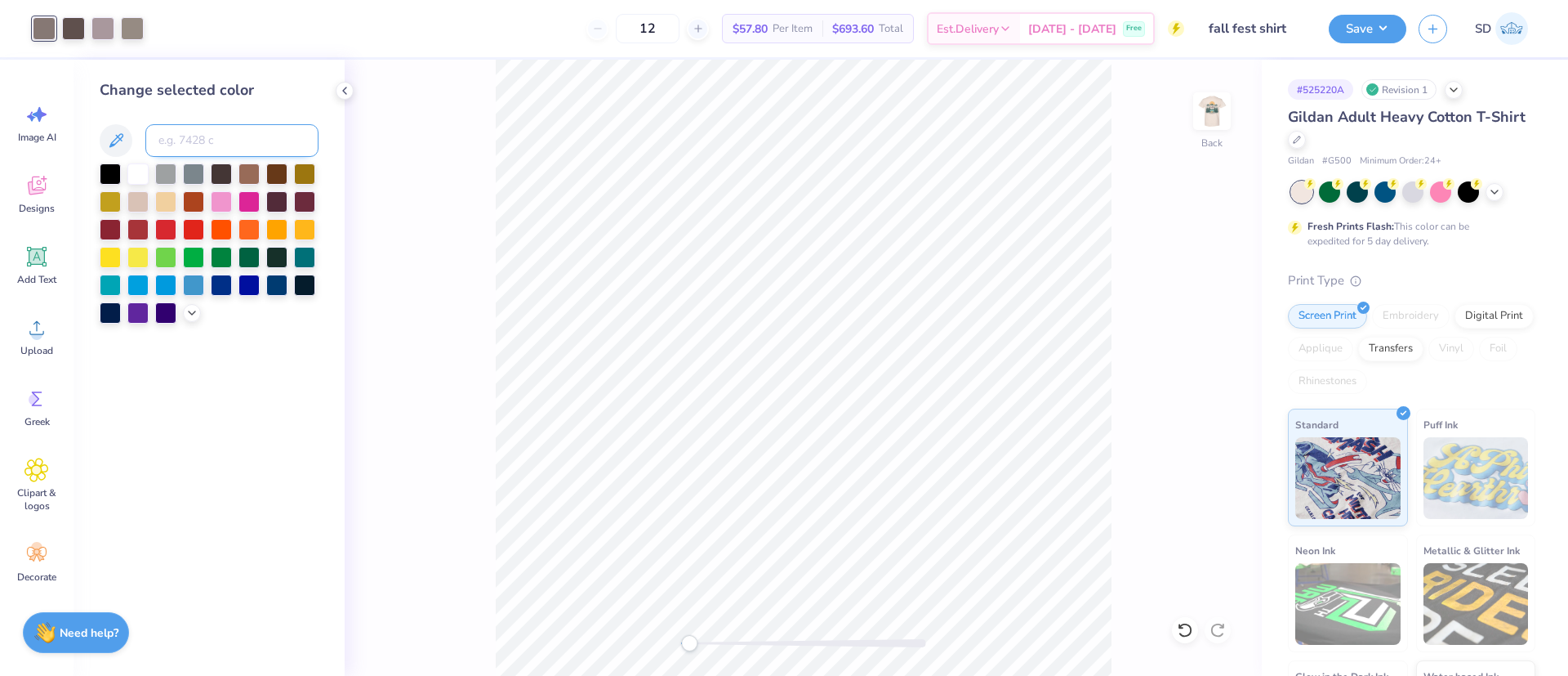
click at [238, 129] on input at bounding box center [232, 141] width 173 height 33
type input "411"
click at [68, 26] on div at bounding box center [74, 27] width 23 height 23
click at [229, 140] on input at bounding box center [232, 141] width 173 height 33
type input "411"
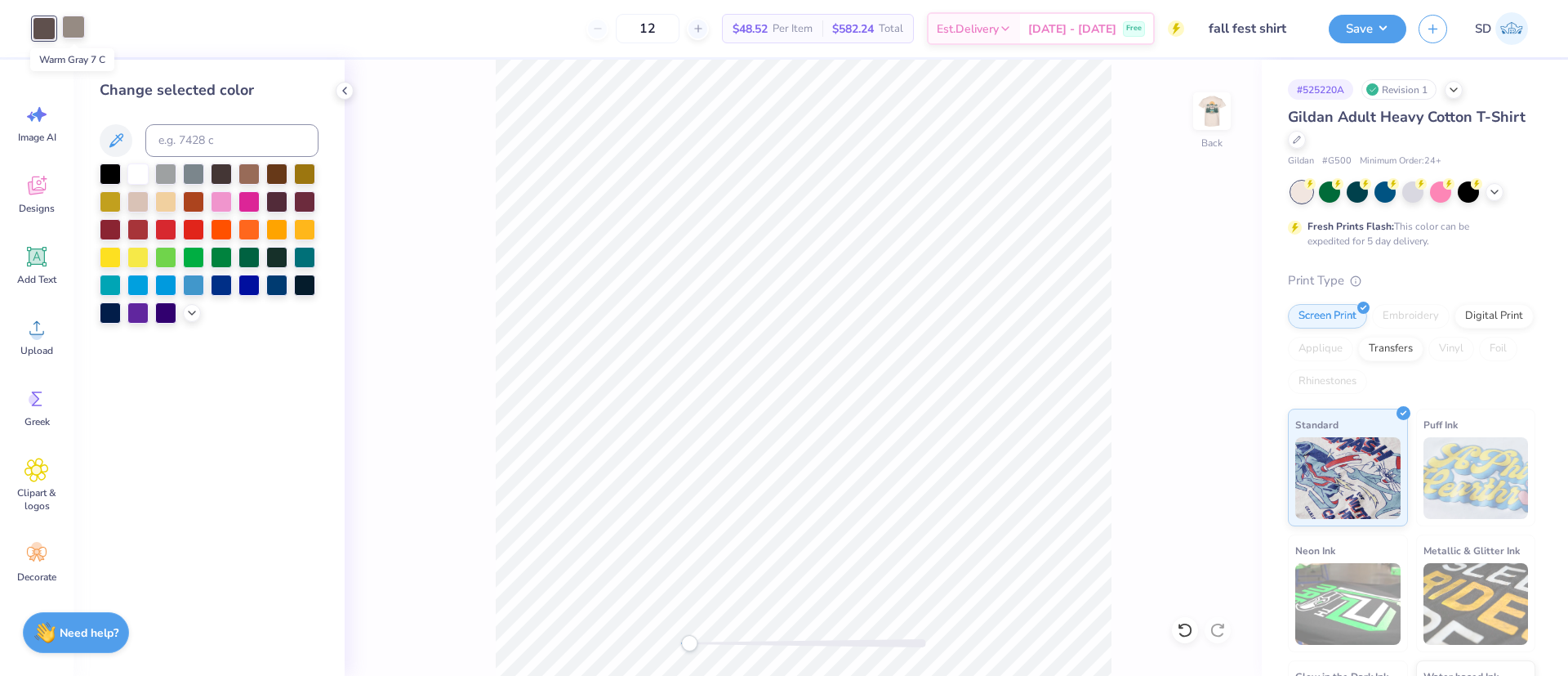
click at [74, 21] on div at bounding box center [74, 27] width 23 height 23
click at [184, 147] on input at bounding box center [232, 141] width 173 height 33
type input "411"
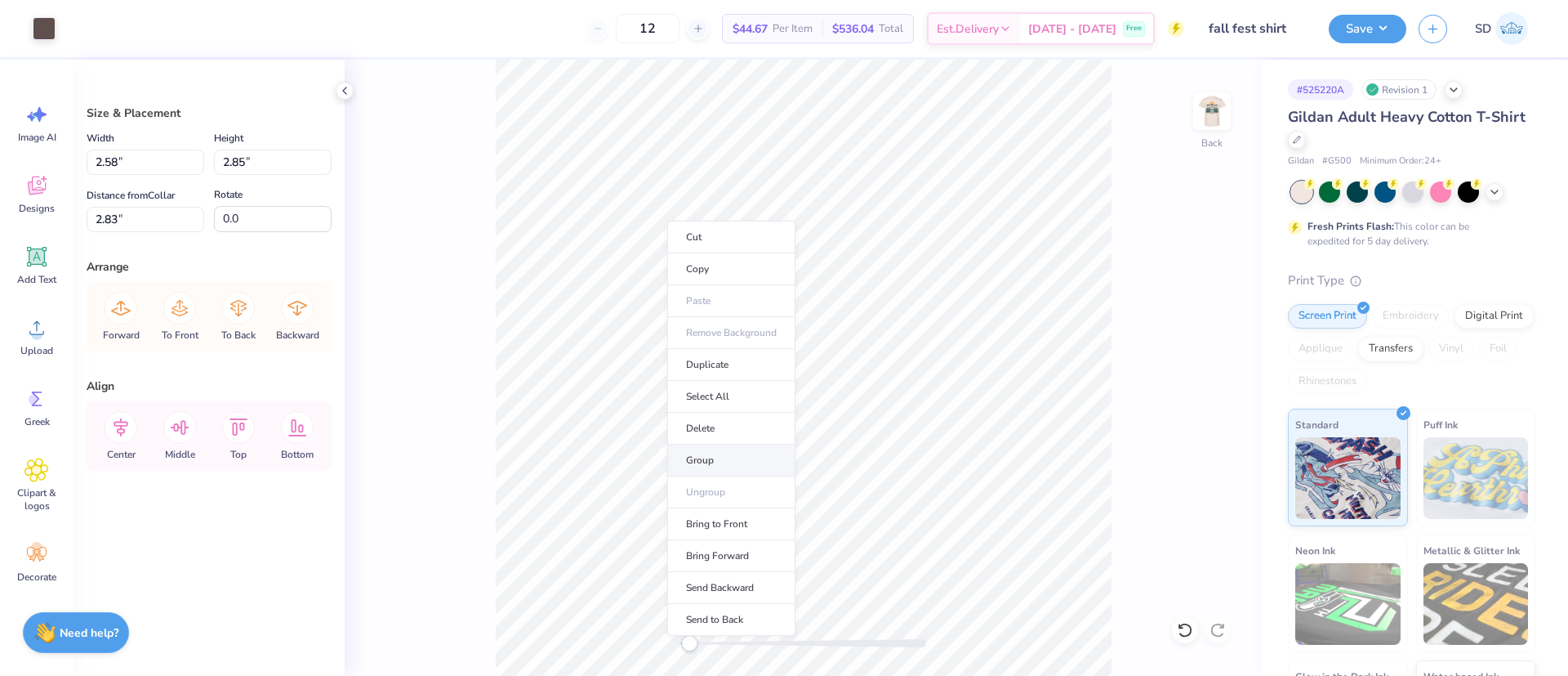
click at [713, 460] on li "Group" at bounding box center [731, 460] width 128 height 32
type input "2.31"
type input "2.34"
type input "2.93"
click at [841, 453] on li "Group" at bounding box center [872, 442] width 128 height 32
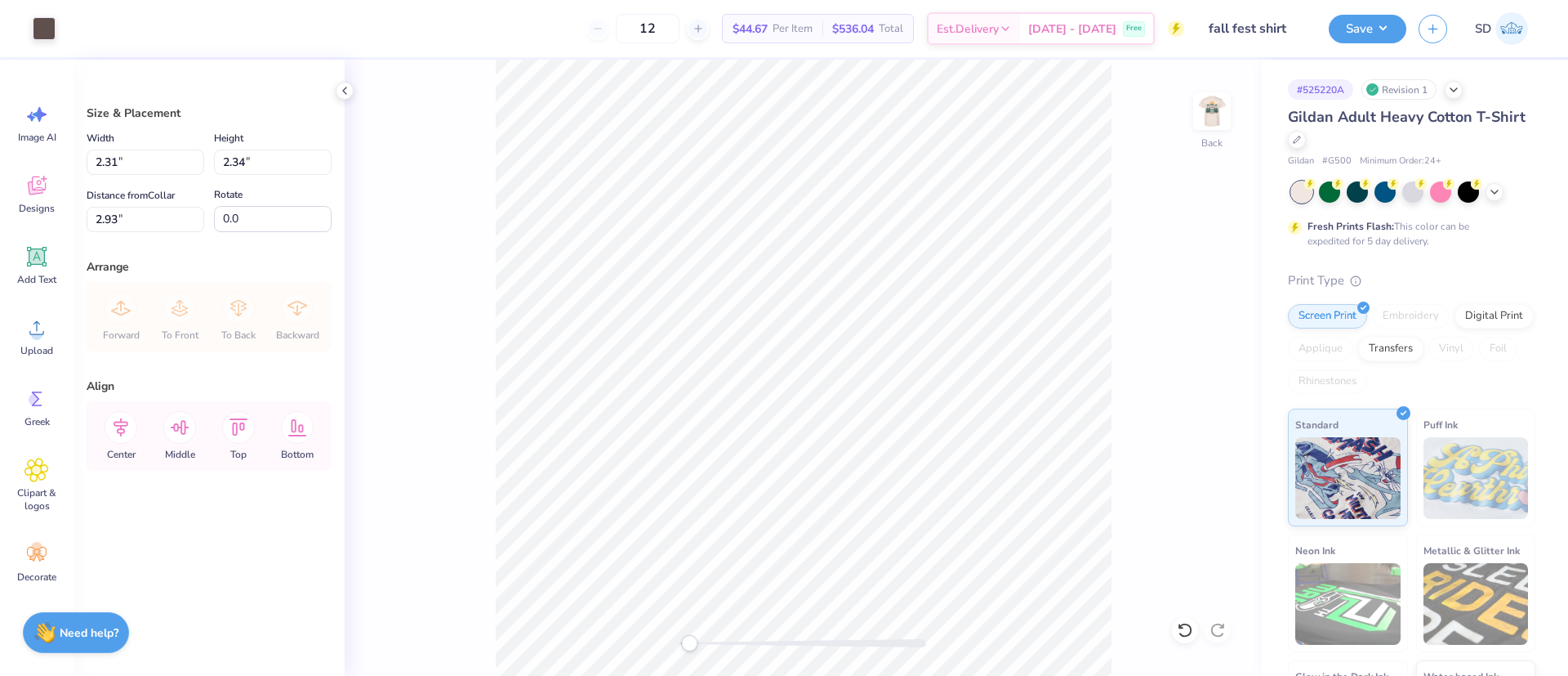
type input "2.18"
type input "2.40"
type input "2.89"
click at [1039, 449] on li "Group" at bounding box center [1042, 449] width 128 height 32
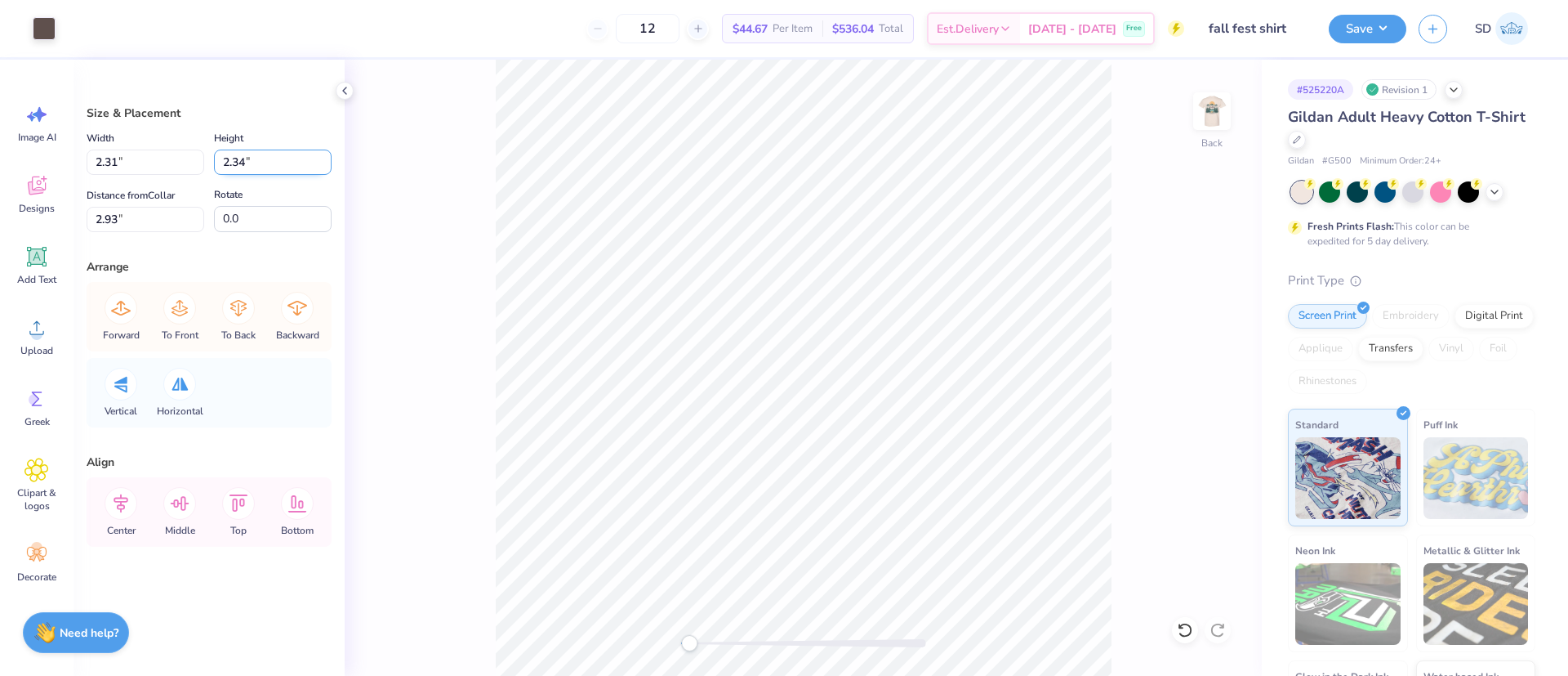
click at [248, 161] on input "2.34" at bounding box center [273, 161] width 118 height 25
type input "2.85"
type input "2.81"
type input "2.67"
click at [765, 653] on div "Back" at bounding box center [802, 368] width 917 height 616
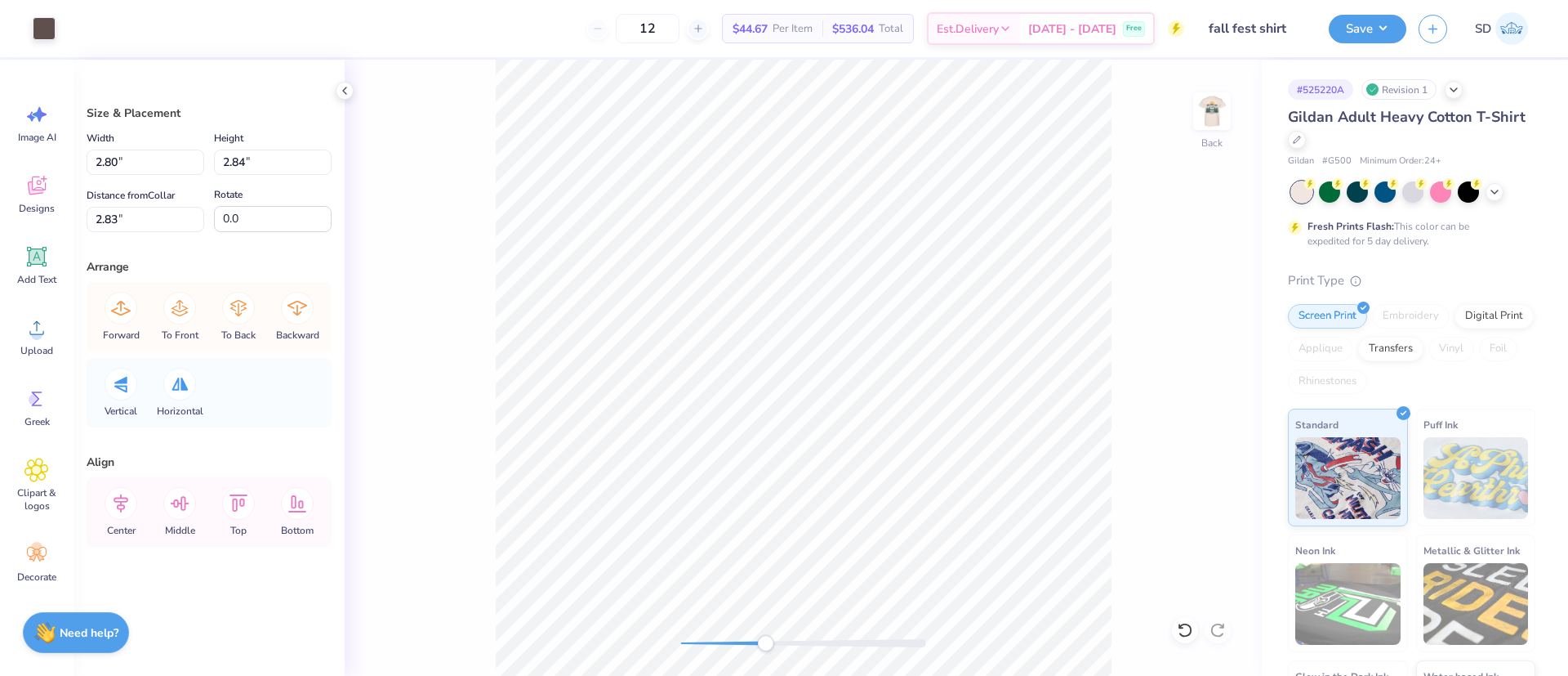
type input "2.80"
type input "2.84"
type input "2.83"
type input "2.58"
type input "2.85"
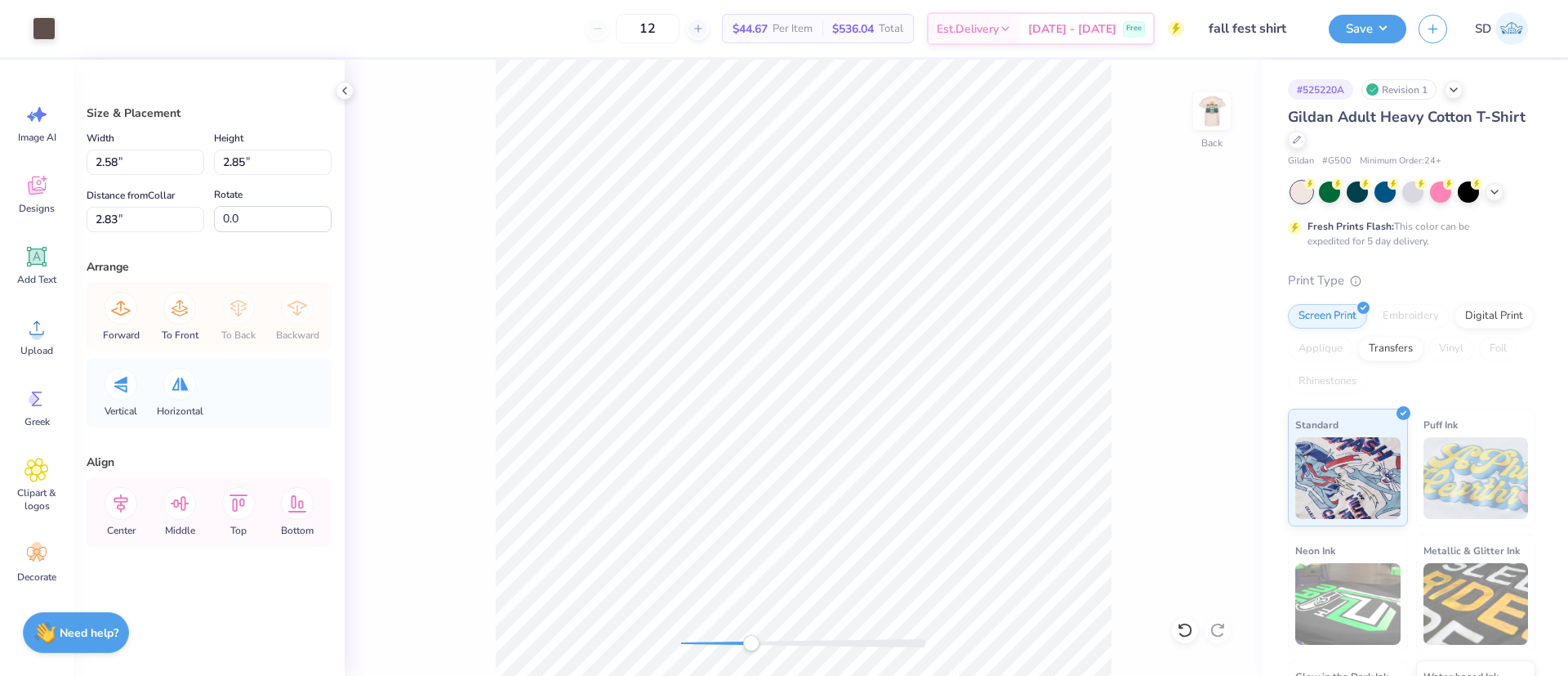
type input "2.80"
type input "2.84"
type input "2.71"
type input "2.74"
type input "3.00"
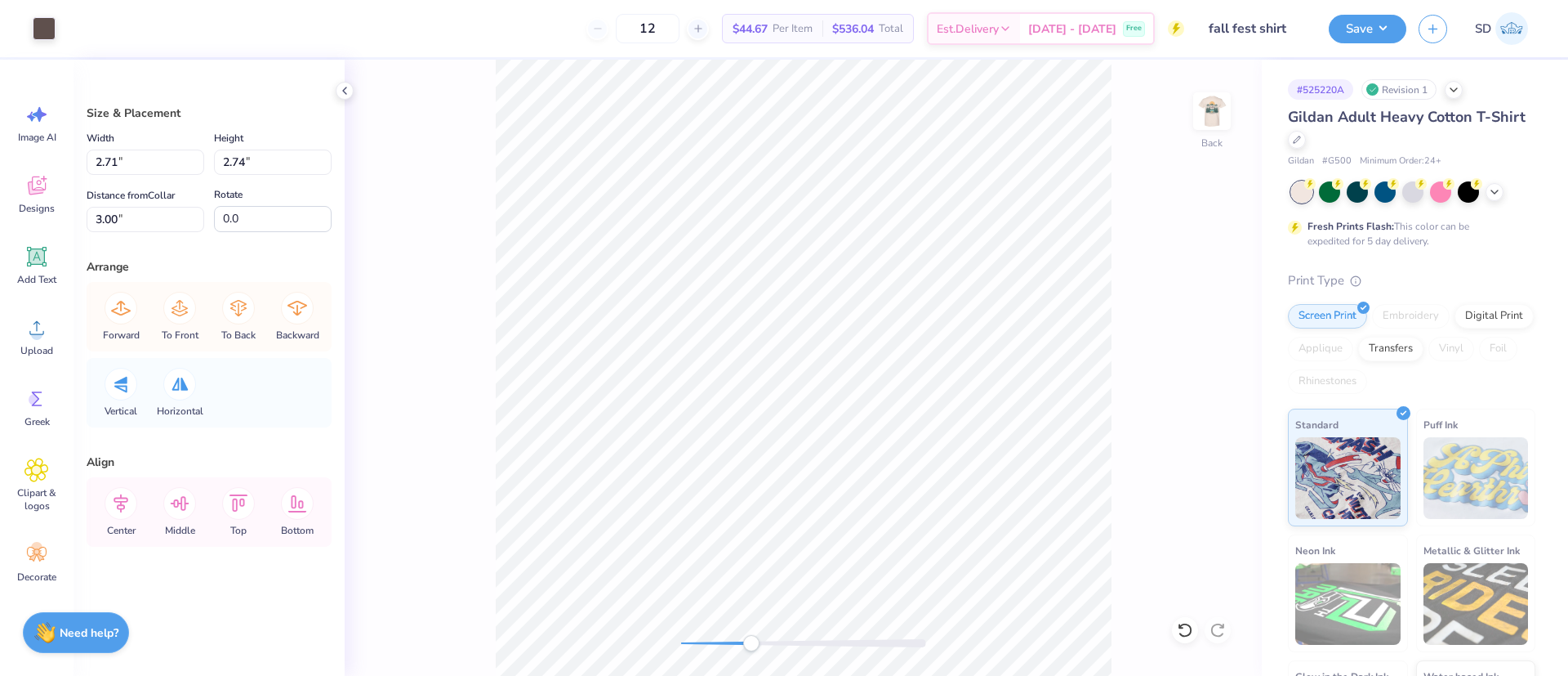
type input "2.58"
type input "2.85"
type input "2.71"
click at [245, 165] on input "2.74" at bounding box center [273, 161] width 118 height 25
type input "2.85"
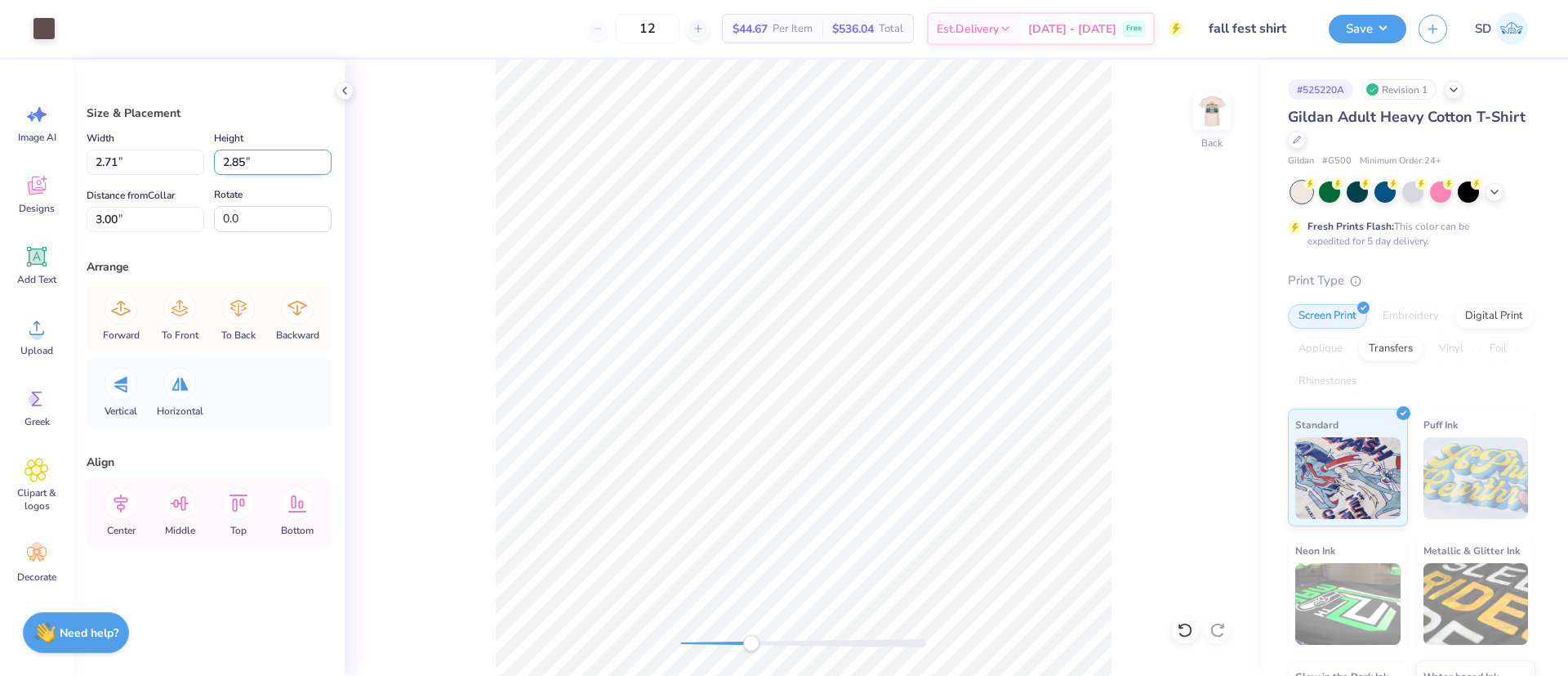
type input "2.81"
type input "2.95"
click at [244, 161] on input "2.40" at bounding box center [273, 161] width 118 height 25
type input "2.85"
type input "2.59"
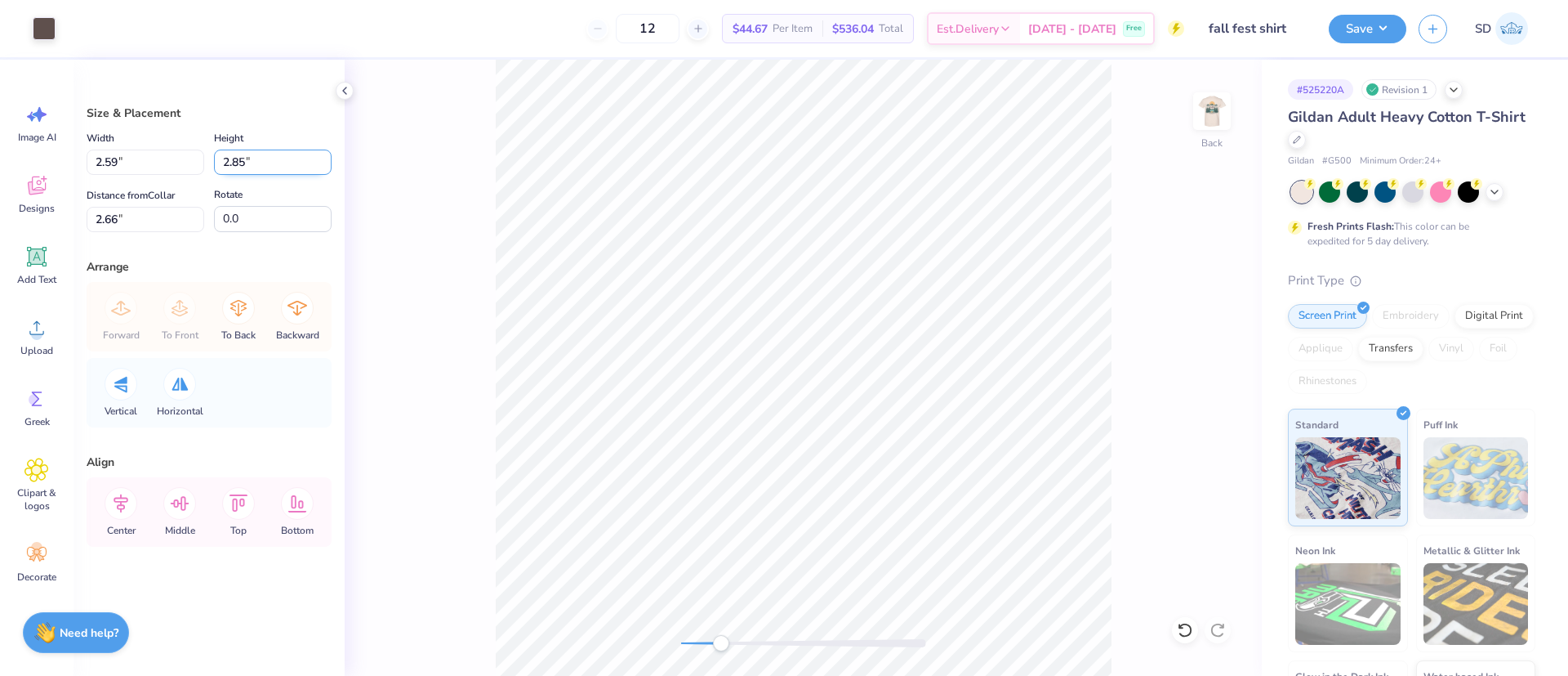
type input "2.66"
type input "2.65"
type input "2.68"
type input "3.11"
type input "2.65"
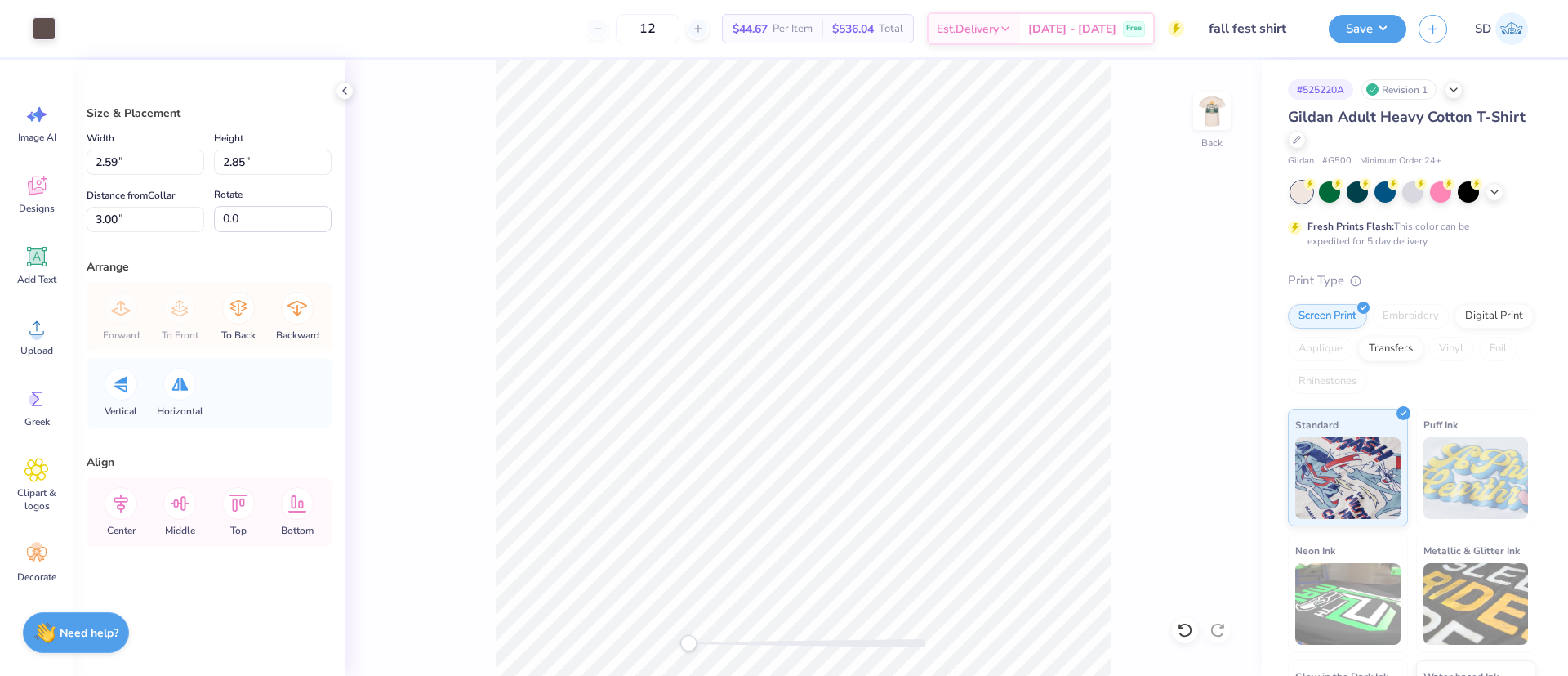
type input "2.68"
type input "3.11"
type input "2.59"
type input "2.85"
type input "3.00"
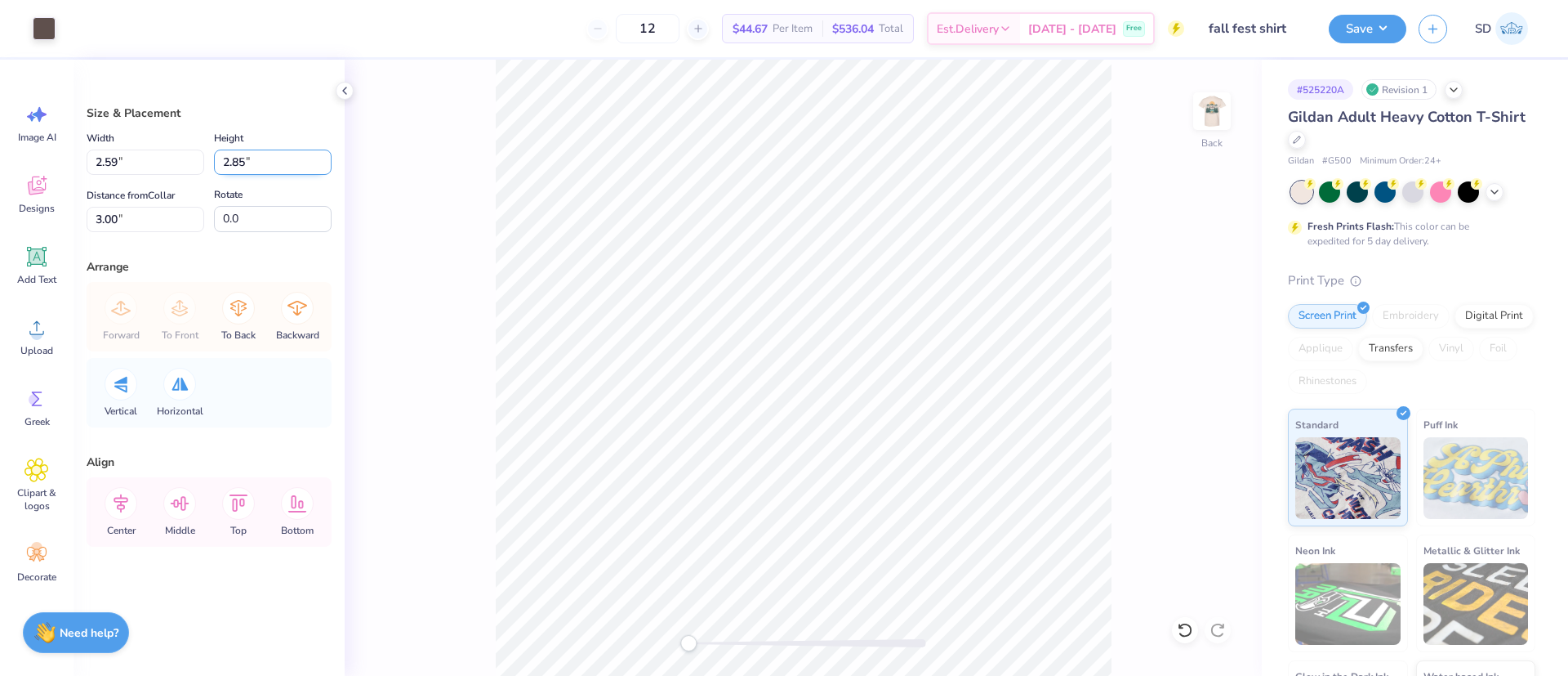
click at [241, 161] on input "2.85" at bounding box center [273, 161] width 118 height 25
type input "2.68"
type input "2.43"
type input "3.08"
click at [482, 168] on div "Back" at bounding box center [802, 368] width 917 height 616
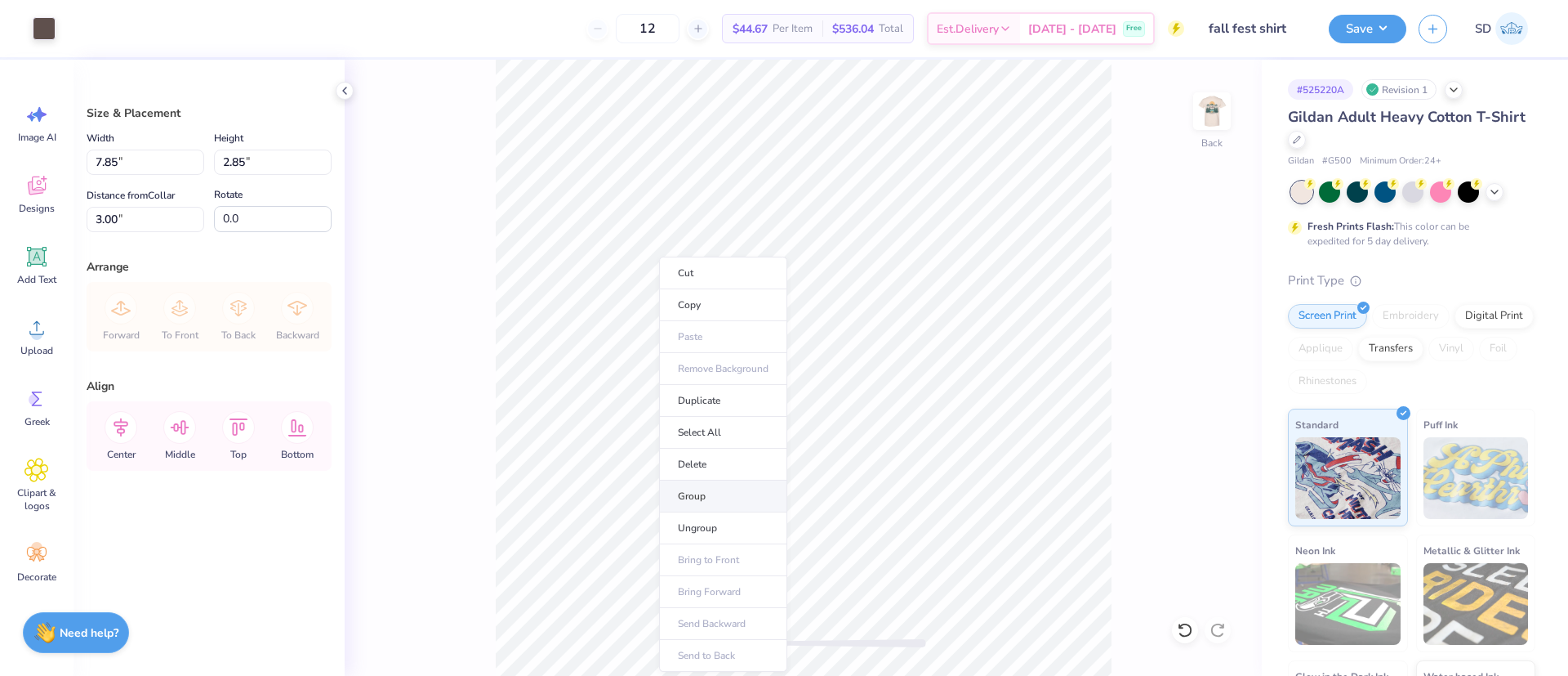
click at [702, 482] on li "Group" at bounding box center [723, 496] width 128 height 32
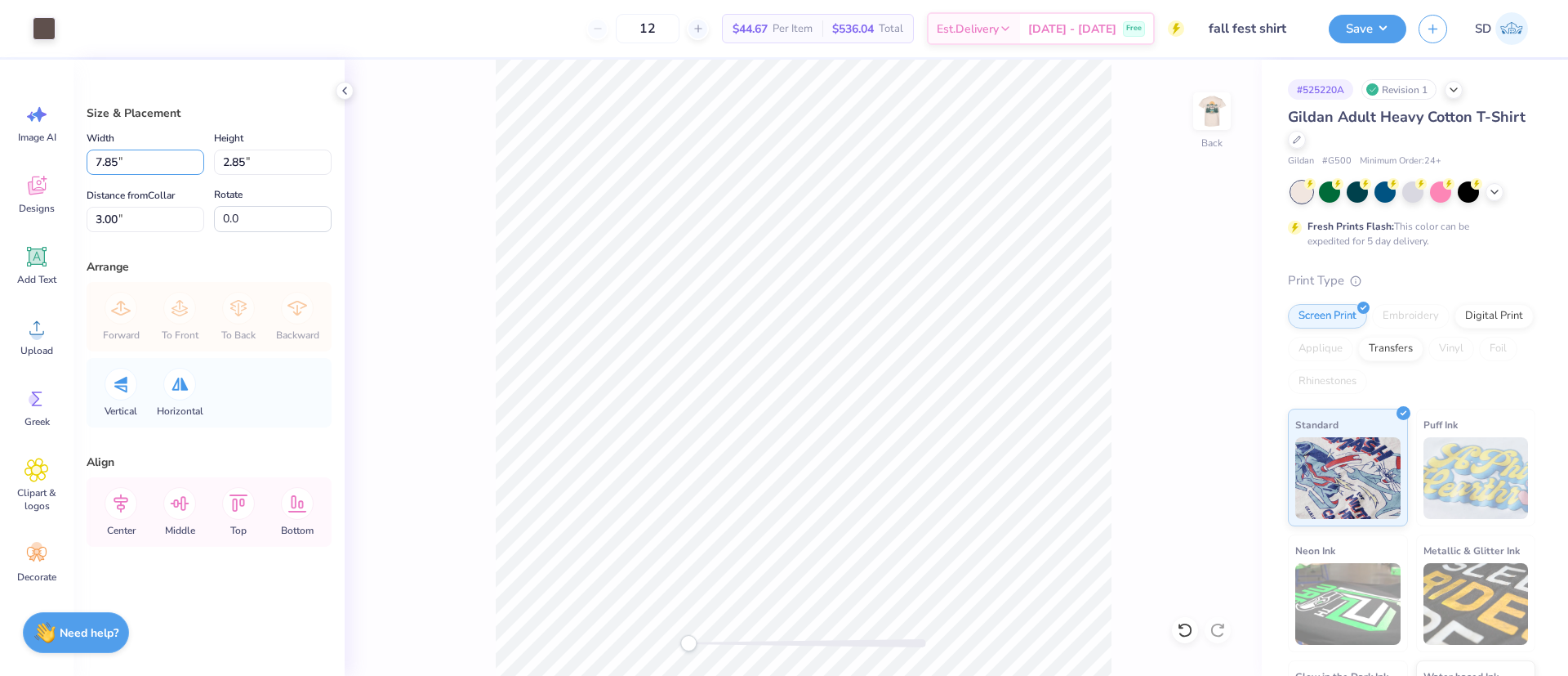
drag, startPoint x: 119, startPoint y: 165, endPoint x: 74, endPoint y: 169, distance: 45.2
click at [74, 169] on div "Size & Placement Width 7.85 7.85 " Height 2.85 2.85 " Distance from Collar 3.00…" at bounding box center [209, 368] width 271 height 616
type input "4.00"
type input "1.45"
type input "3.70"
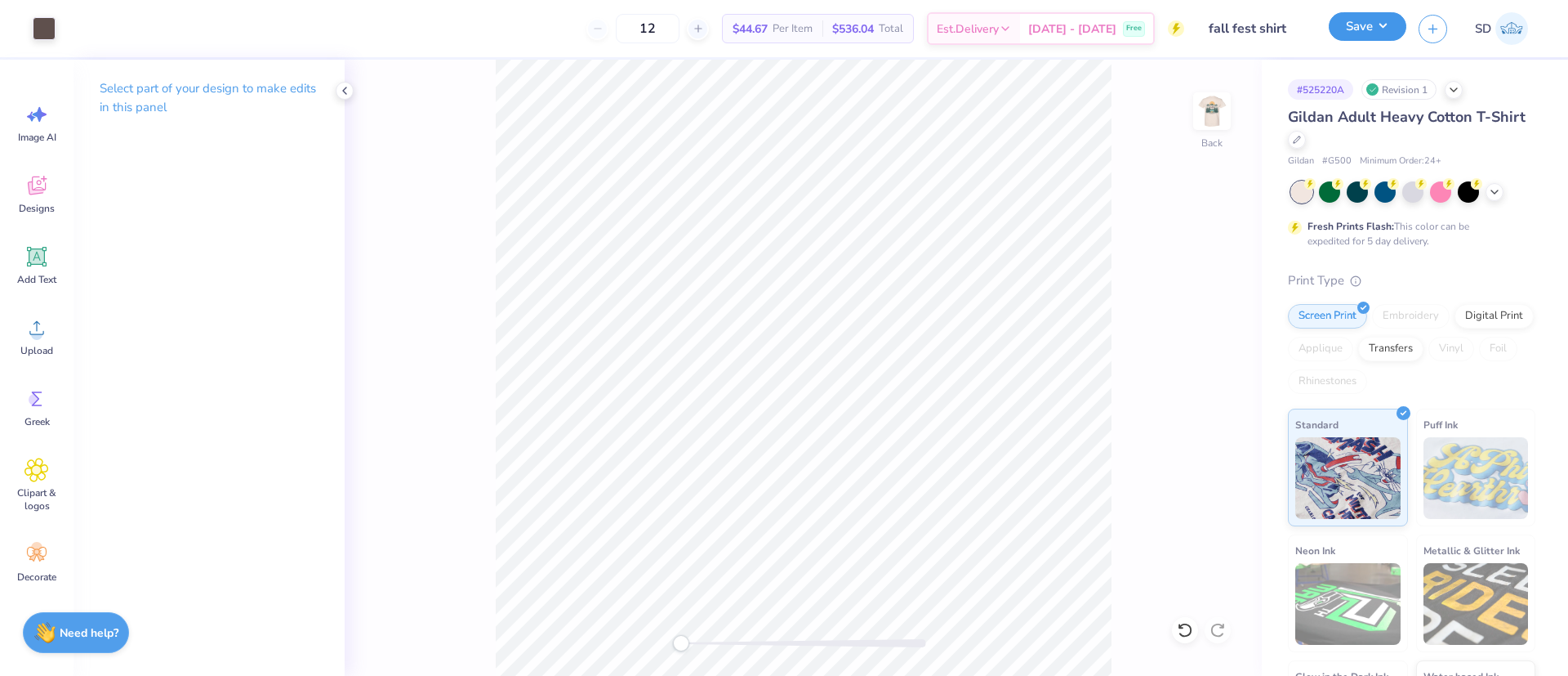
click at [1371, 30] on button "Save" at bounding box center [1367, 26] width 77 height 29
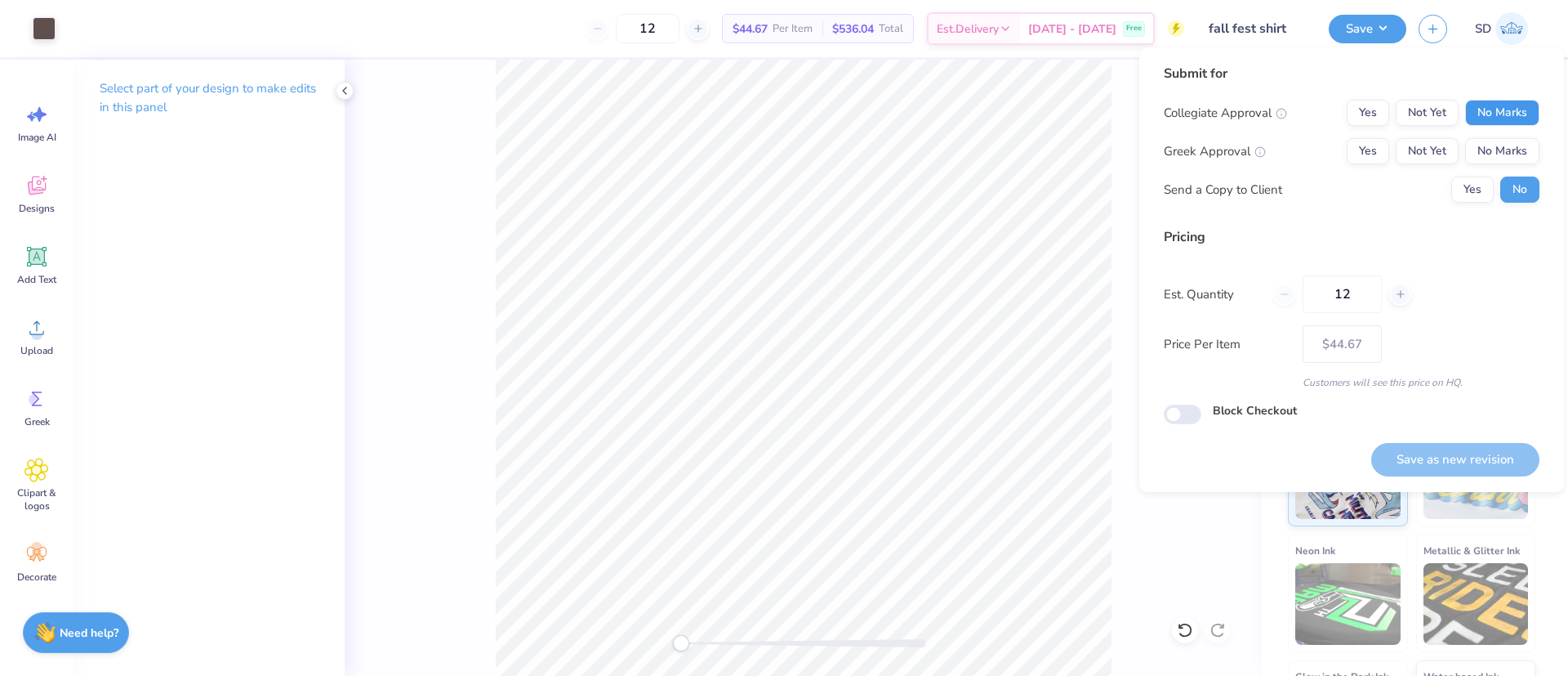
click at [1484, 100] on button "No Marks" at bounding box center [1502, 113] width 75 height 26
click at [1366, 161] on button "Yes" at bounding box center [1368, 151] width 42 height 26
click at [1464, 468] on button "Save as new revision" at bounding box center [1455, 459] width 168 height 34
type input "$44.67"
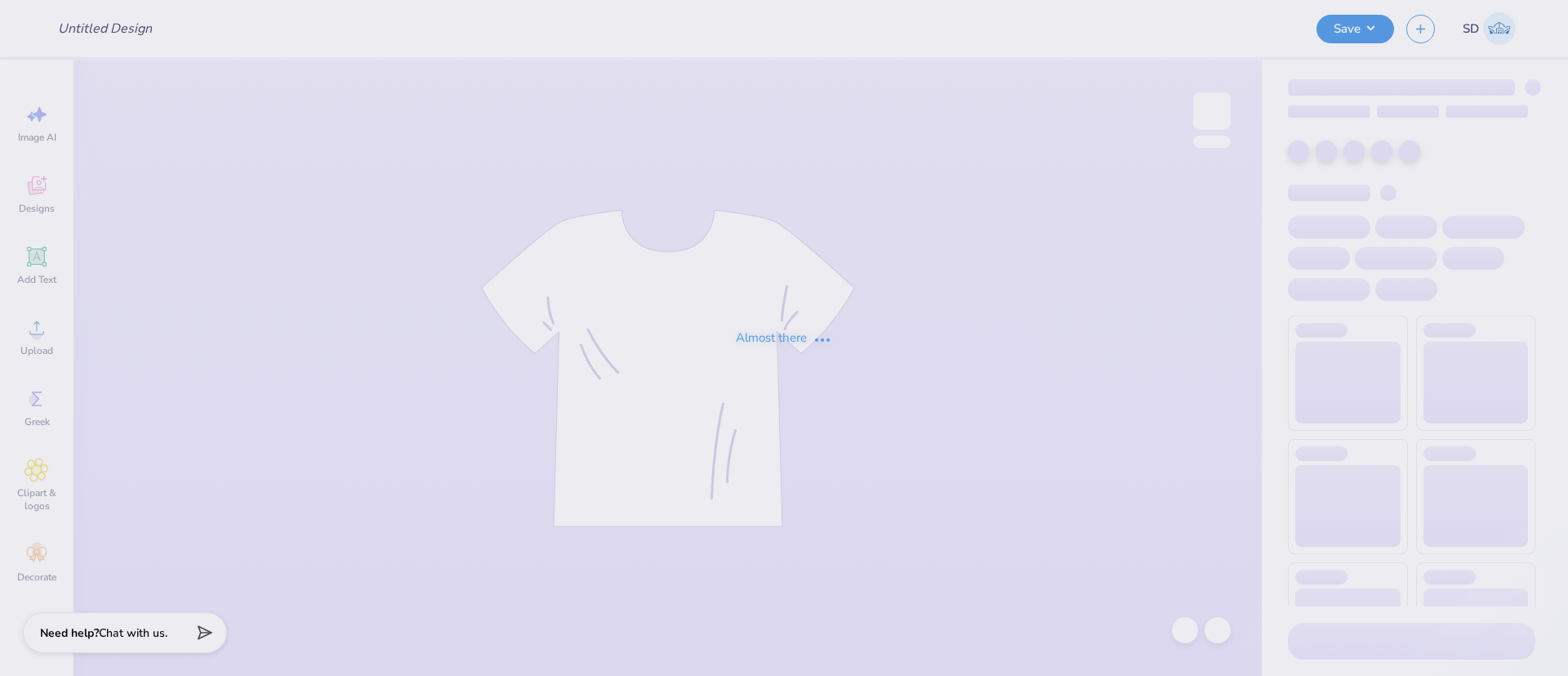
type input "fall fest"
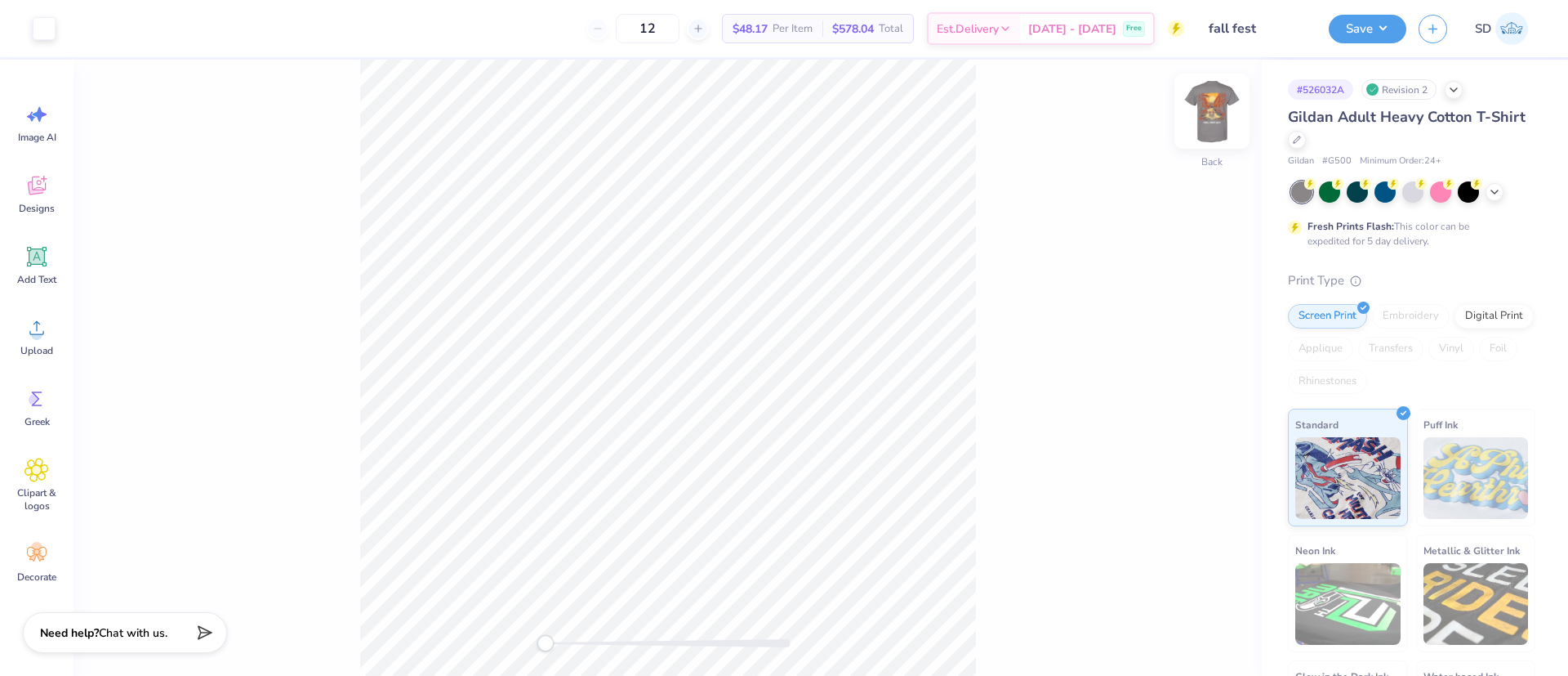
click at [1210, 116] on img at bounding box center [1212, 110] width 65 height 65
click at [133, 28] on div at bounding box center [132, 27] width 23 height 23
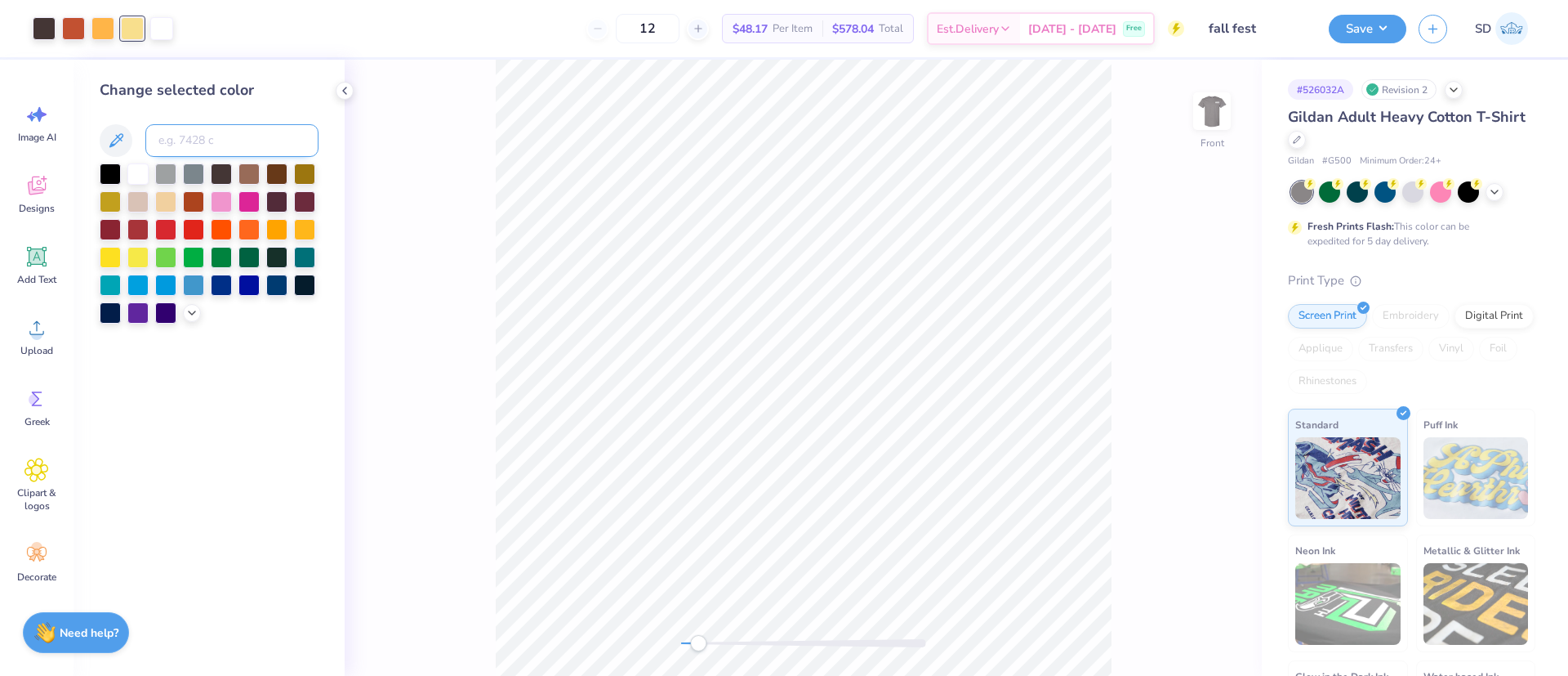
click at [188, 145] on input at bounding box center [232, 141] width 173 height 33
type input "1365"
click at [391, 310] on div "Front" at bounding box center [802, 368] width 917 height 616
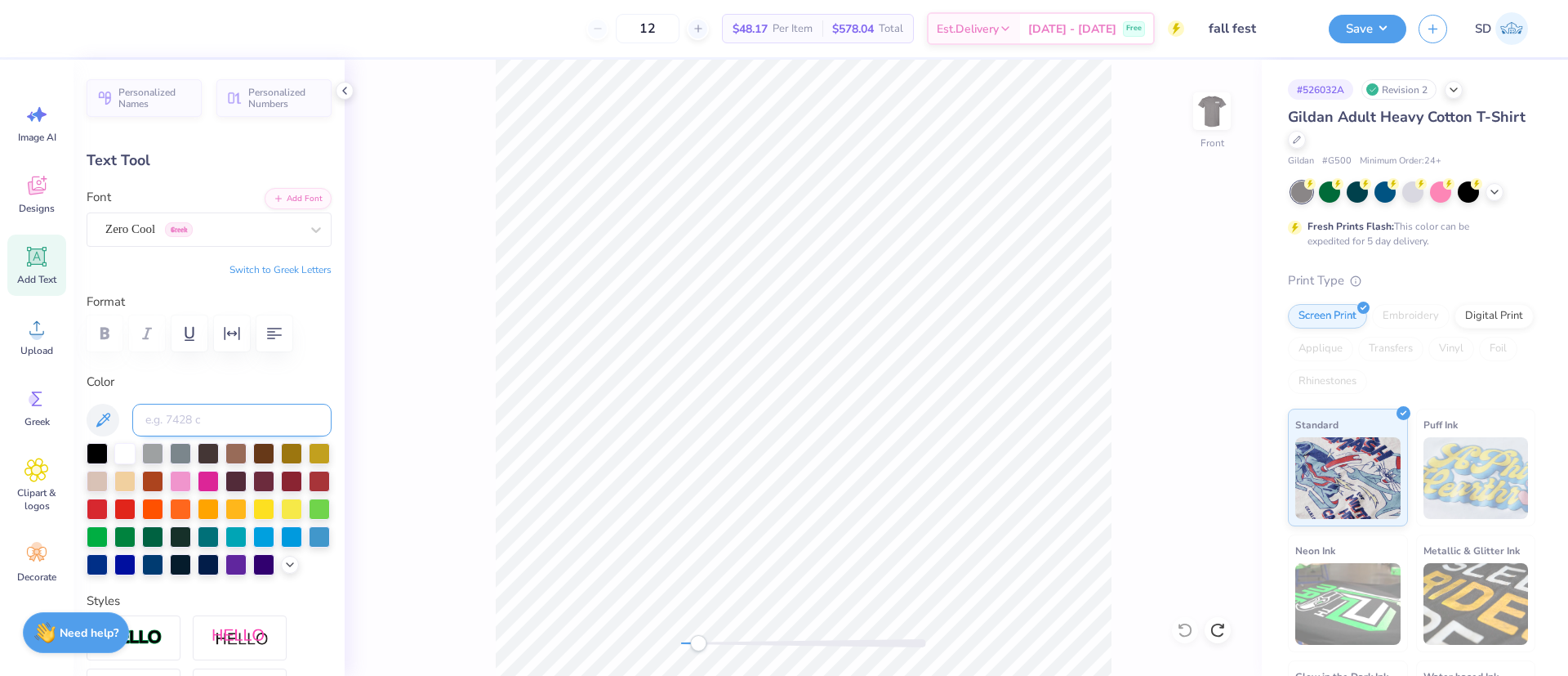
click at [177, 414] on input at bounding box center [232, 420] width 199 height 33
type input "1205"
click at [679, 23] on input "12" at bounding box center [647, 29] width 63 height 30
type input "1"
type input "2"
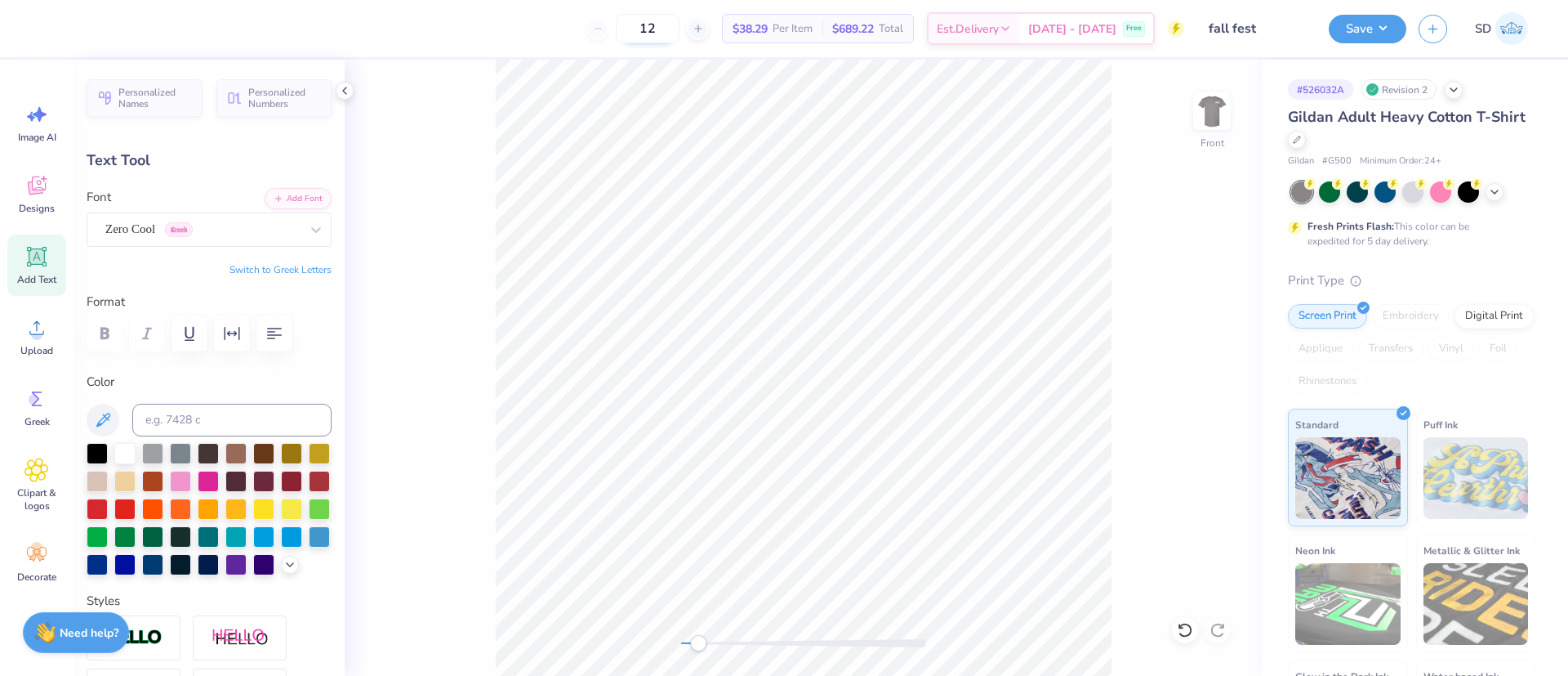
type input "1"
type input "2"
type input "0"
type input "12"
click at [199, 412] on input at bounding box center [232, 420] width 199 height 33
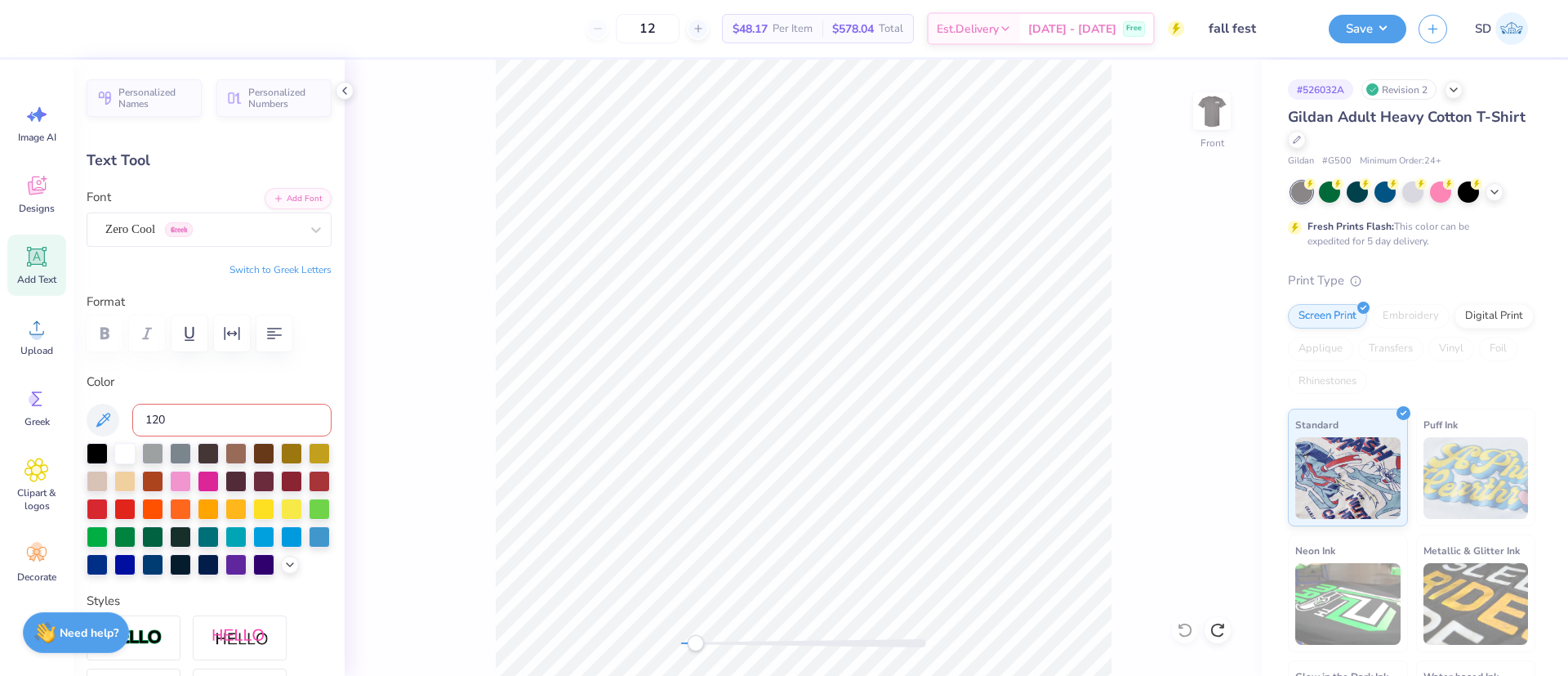
type input "1205"
click at [1359, 24] on button "Save" at bounding box center [1367, 26] width 77 height 29
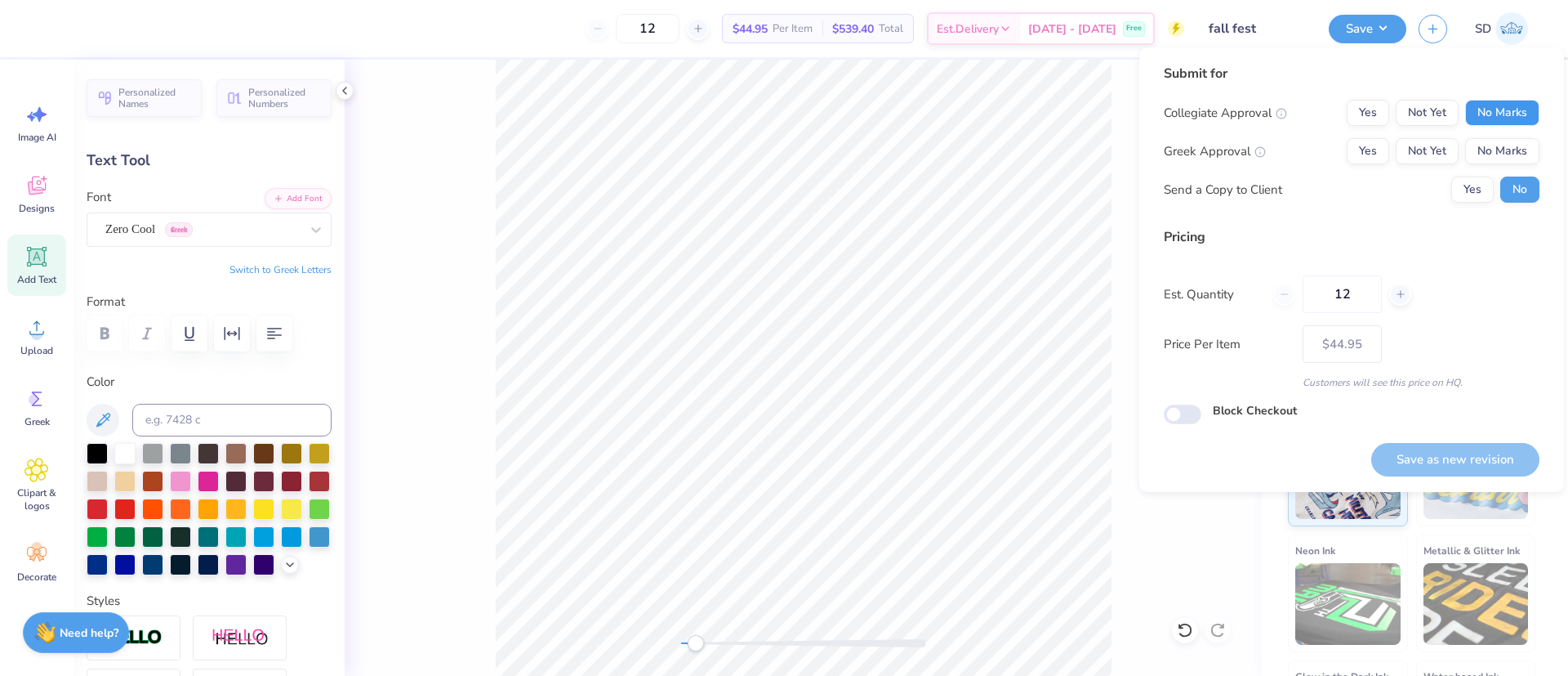
click at [1486, 115] on button "No Marks" at bounding box center [1502, 113] width 75 height 26
click at [1359, 152] on button "Yes" at bounding box center [1368, 151] width 42 height 26
click at [1431, 455] on button "Save as new revision" at bounding box center [1455, 459] width 168 height 34
type input "$44.95"
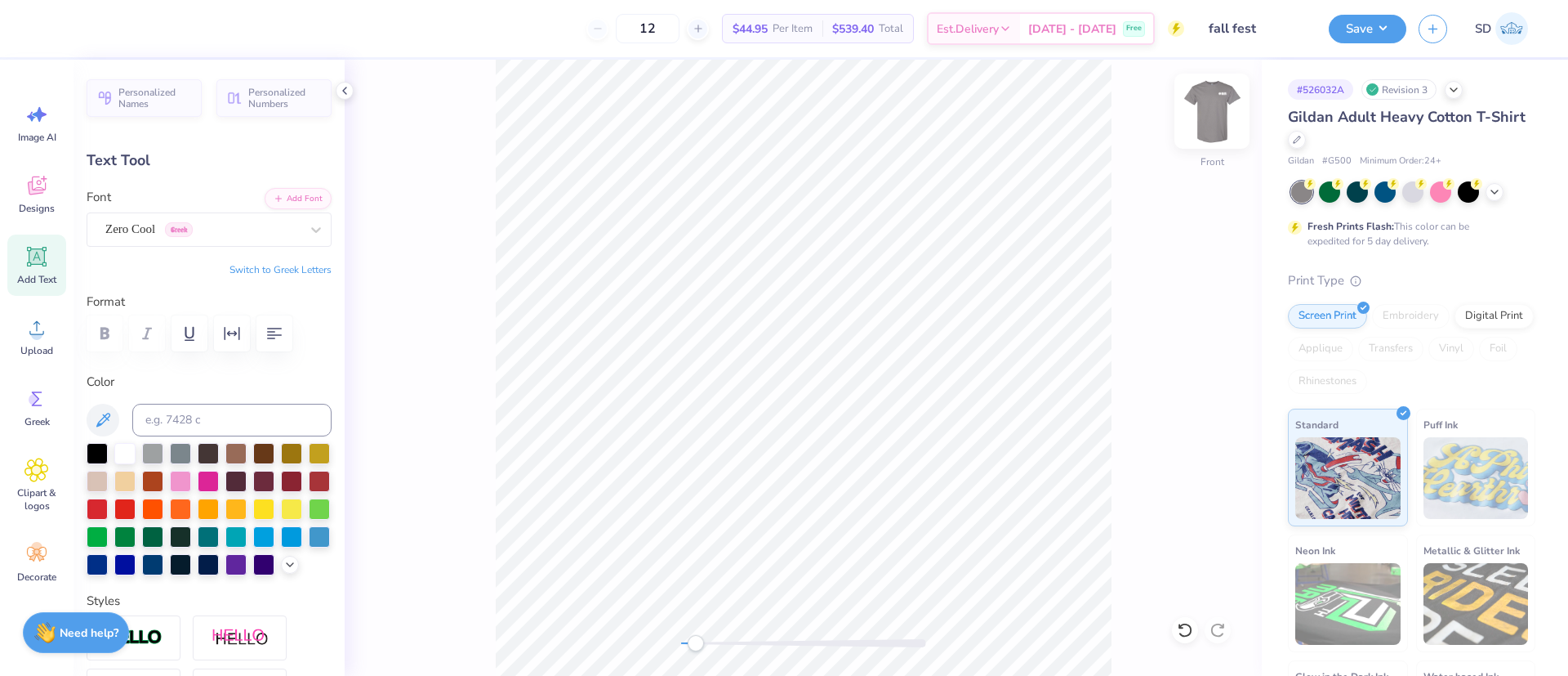
click at [1218, 110] on img at bounding box center [1212, 110] width 65 height 65
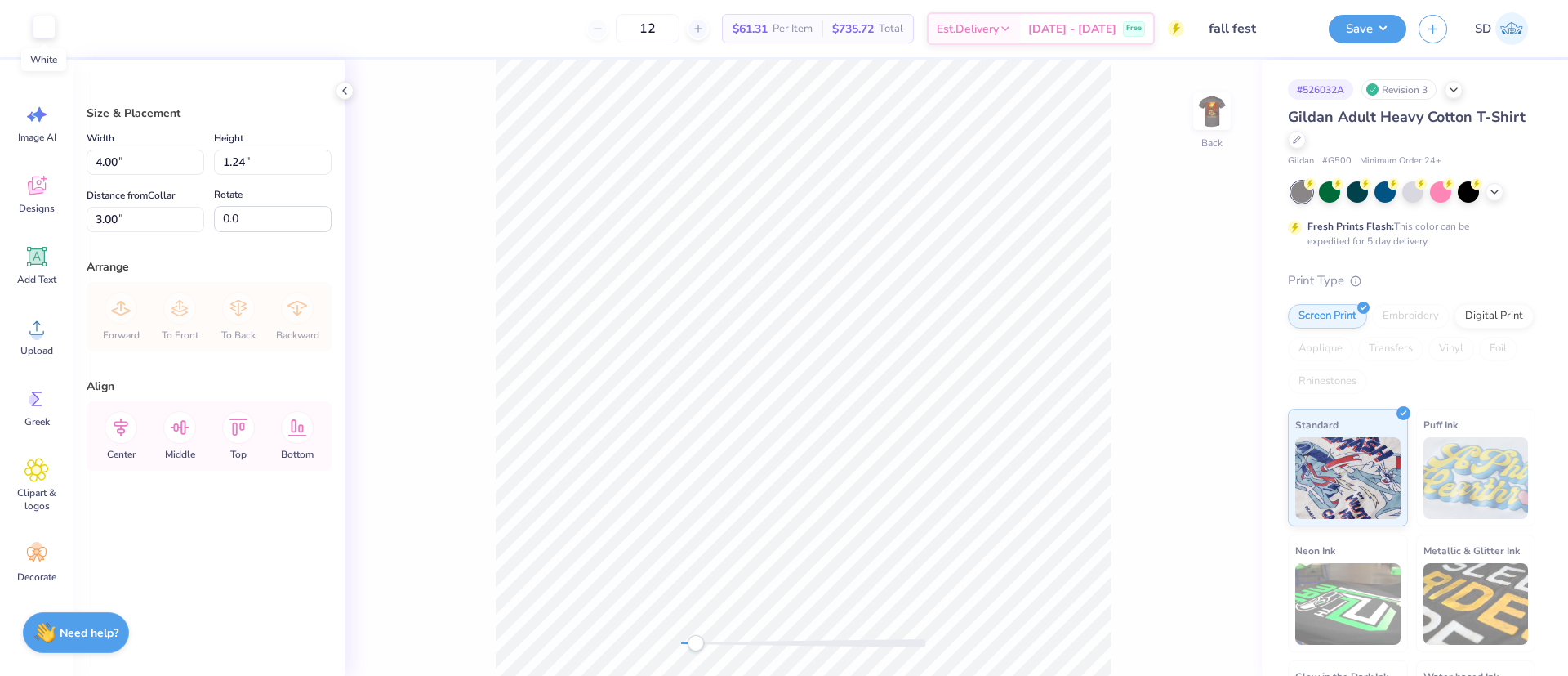
click at [48, 19] on div at bounding box center [44, 27] width 23 height 23
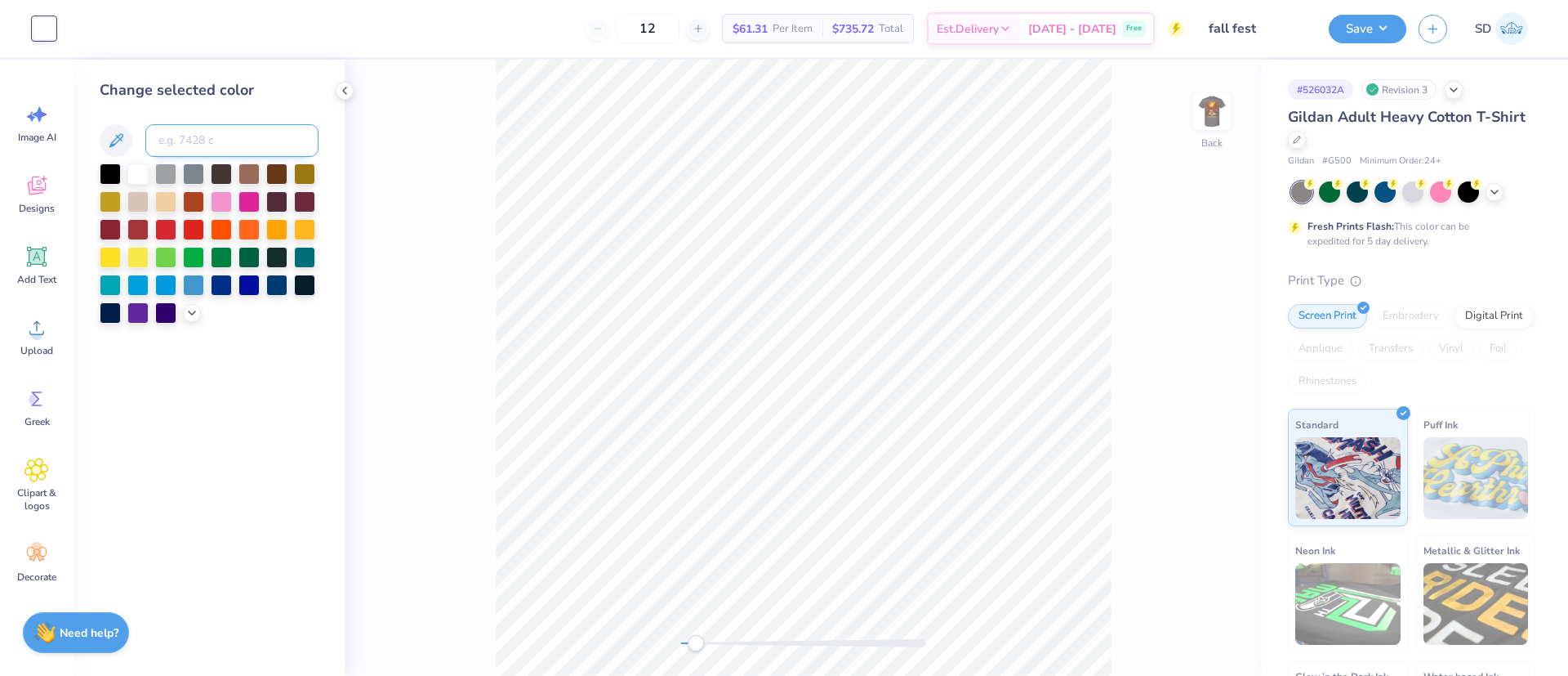
click at [238, 140] on input at bounding box center [232, 141] width 173 height 33
type input "1205"
click at [1377, 31] on button "Save" at bounding box center [1367, 26] width 77 height 29
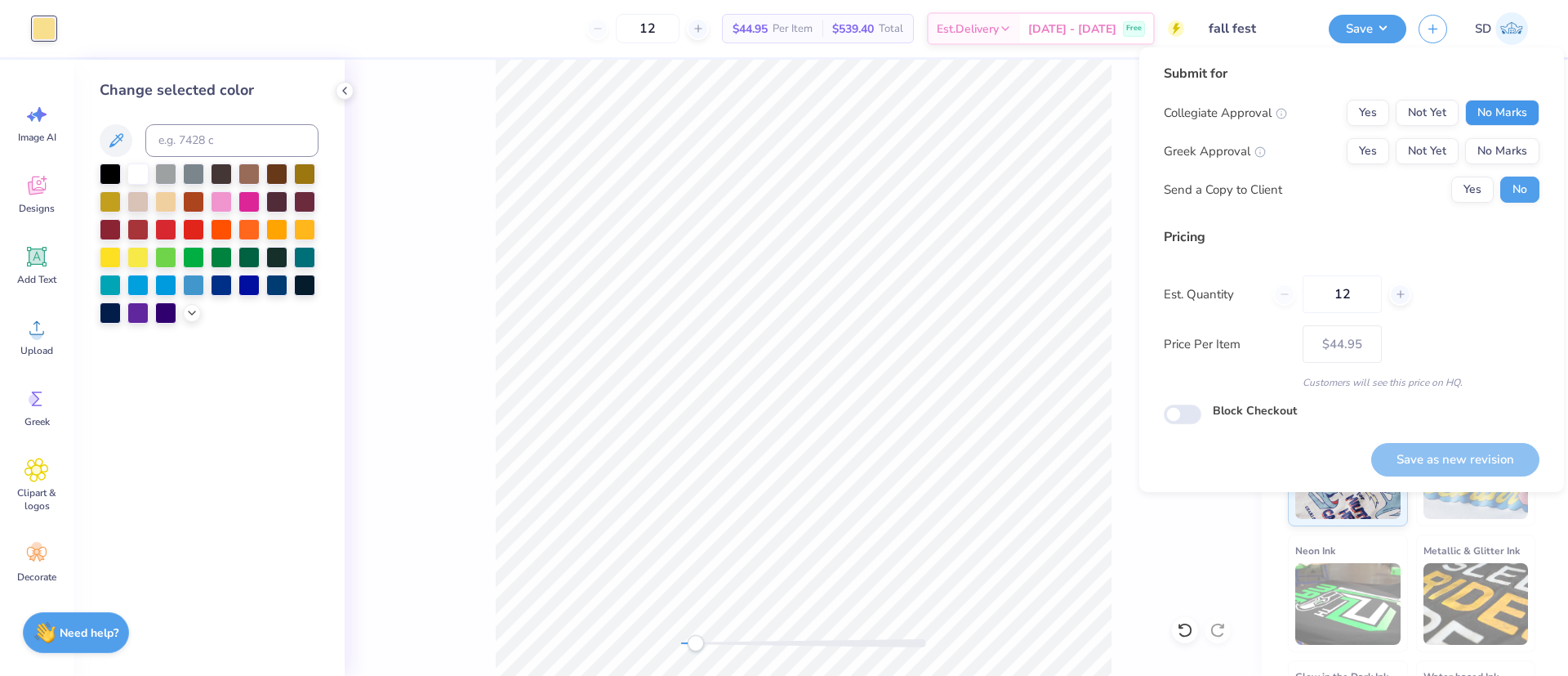
click at [1518, 116] on button "No Marks" at bounding box center [1502, 113] width 75 height 26
click at [1362, 154] on button "Yes" at bounding box center [1368, 151] width 42 height 26
click at [1435, 452] on button "Save as new revision" at bounding box center [1455, 459] width 168 height 34
type input "$44.95"
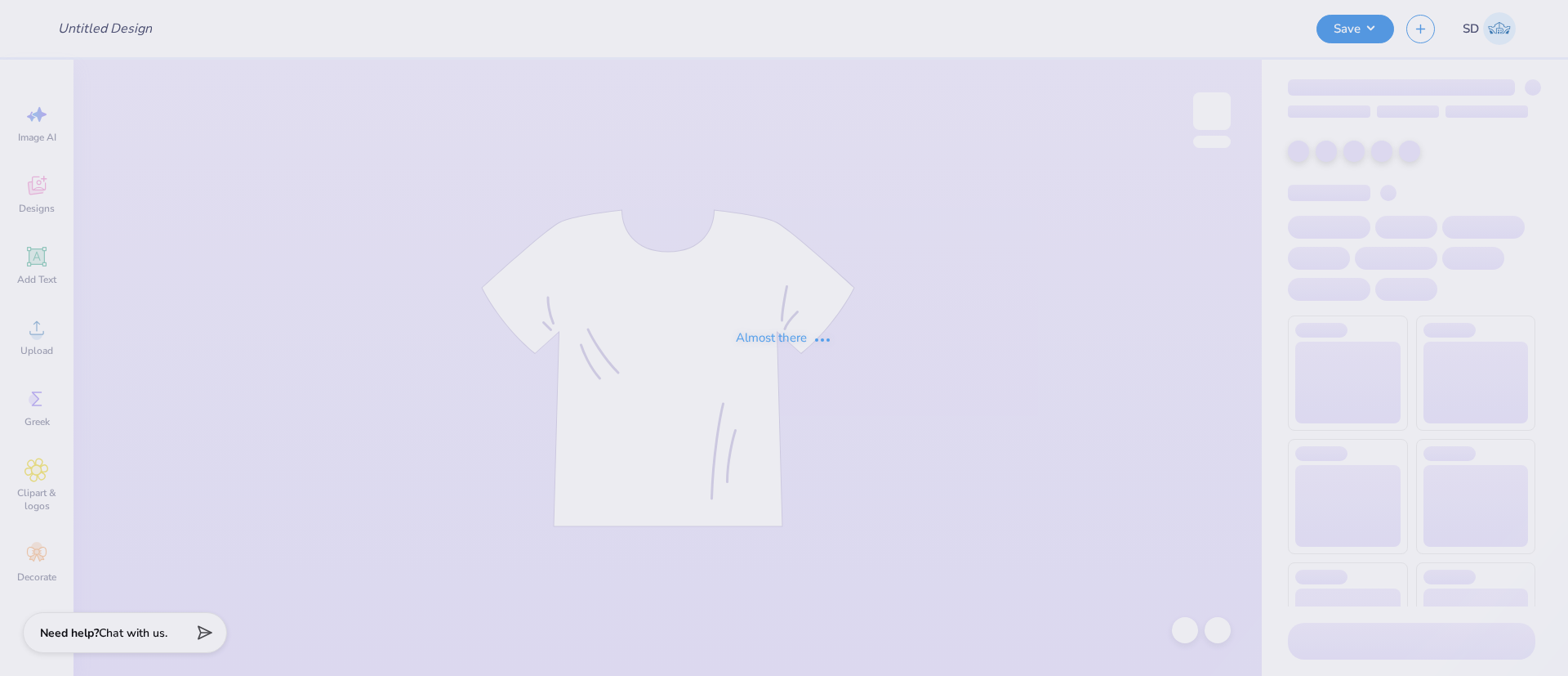
type input "PBL Fall Fest 1"
type input "24"
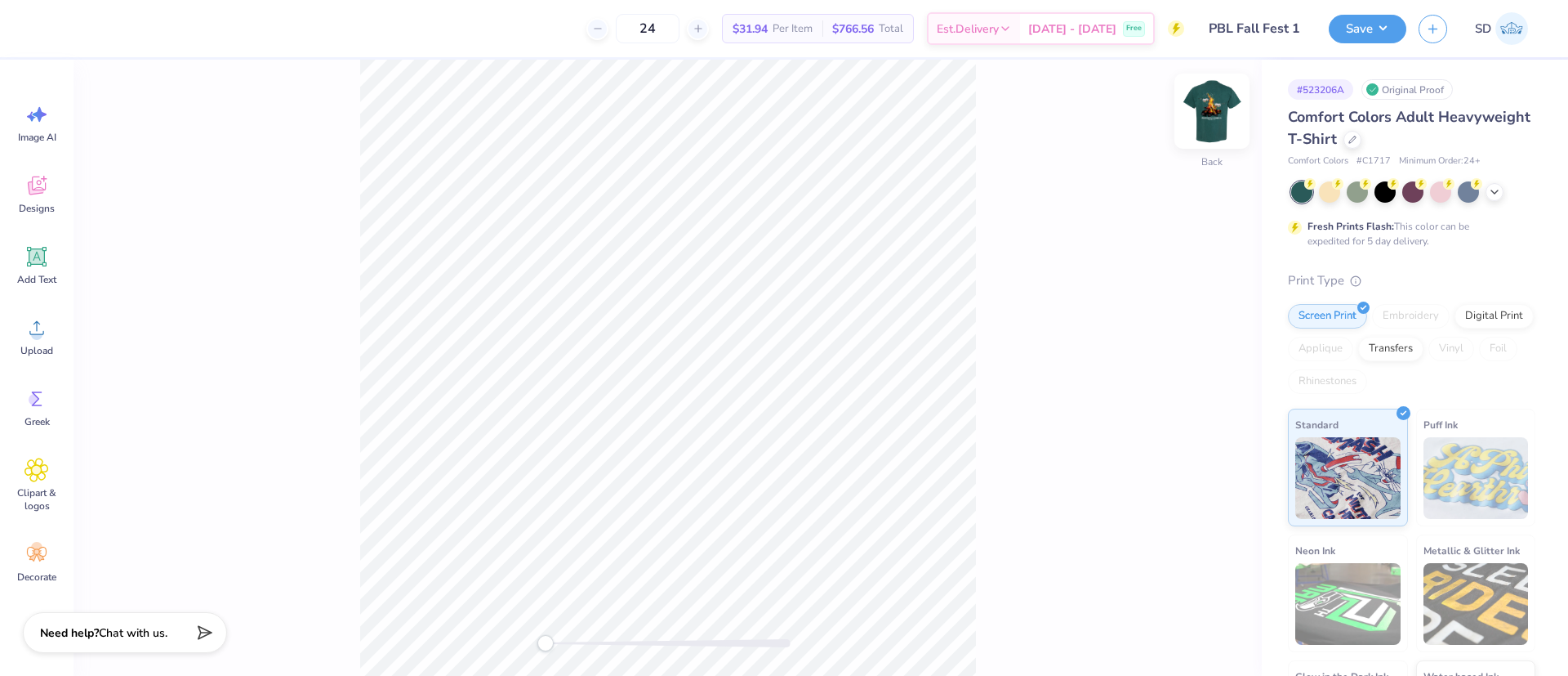
click at [1205, 113] on img at bounding box center [1212, 110] width 65 height 65
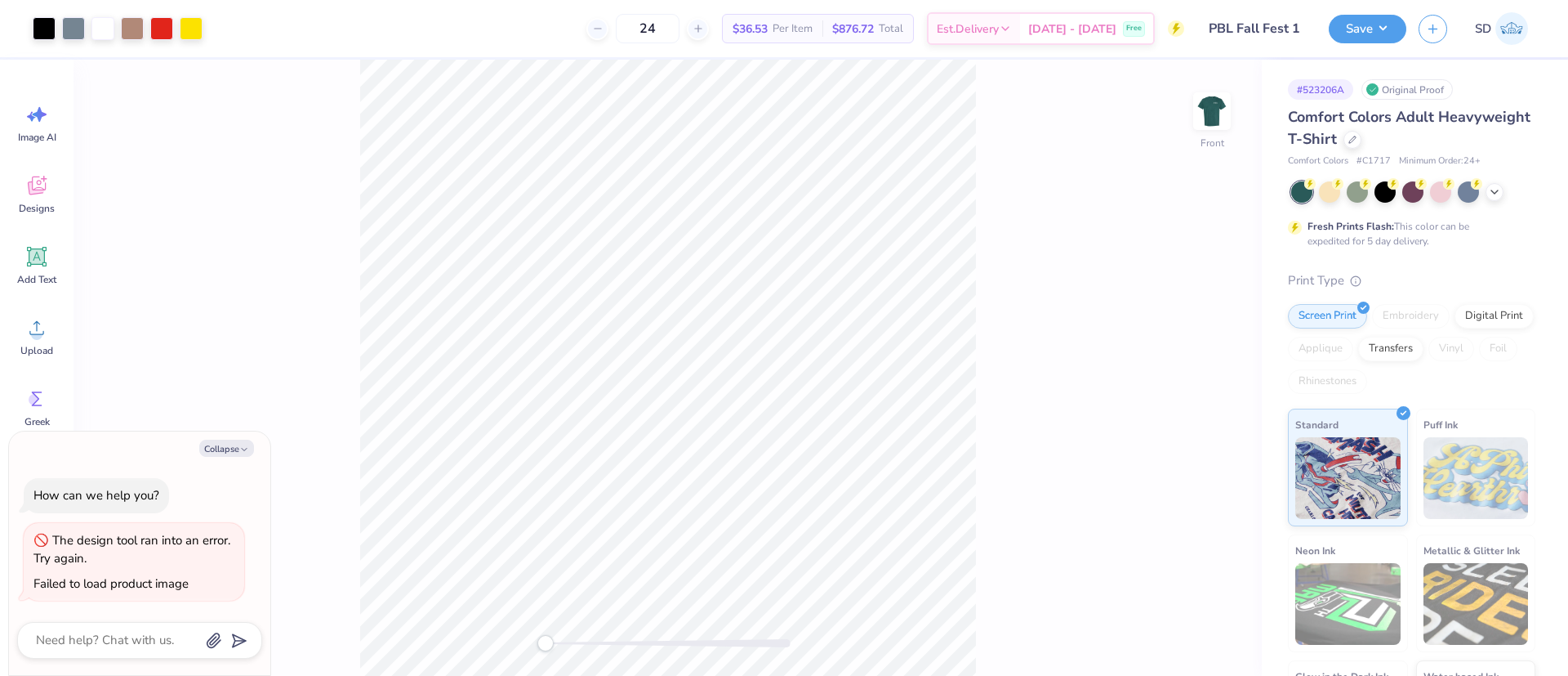
type textarea "x"
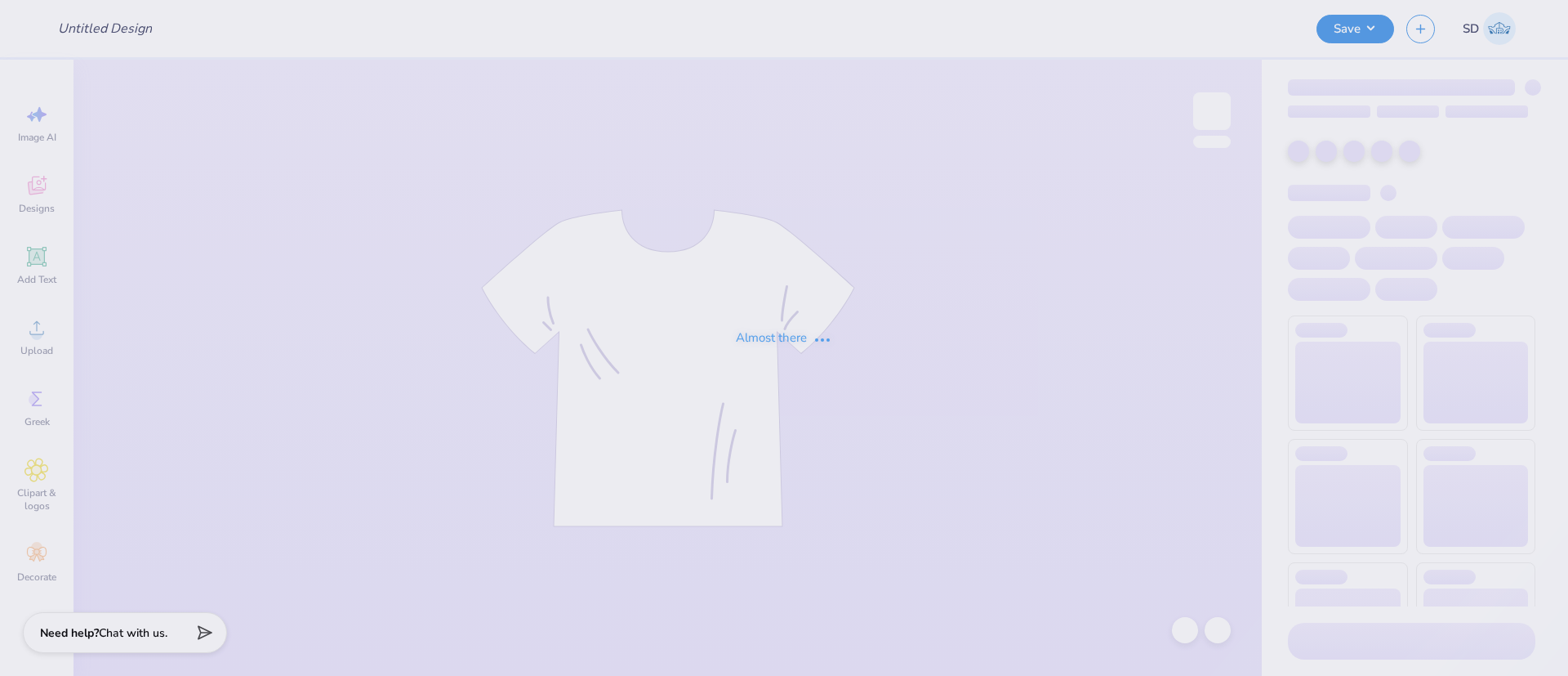
type input "PBL Fall Fest 1"
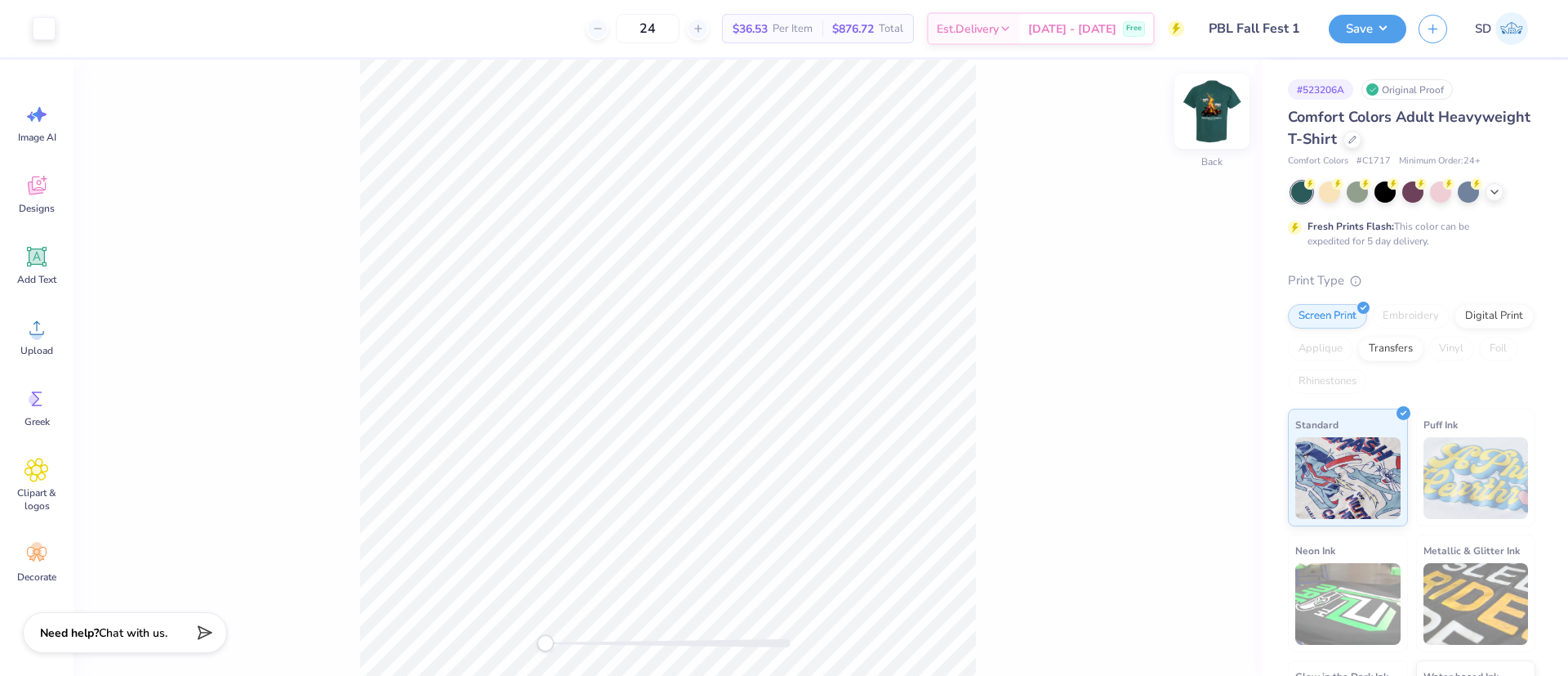
click at [1211, 126] on img at bounding box center [1212, 110] width 65 height 65
click at [64, 26] on div at bounding box center [74, 27] width 23 height 23
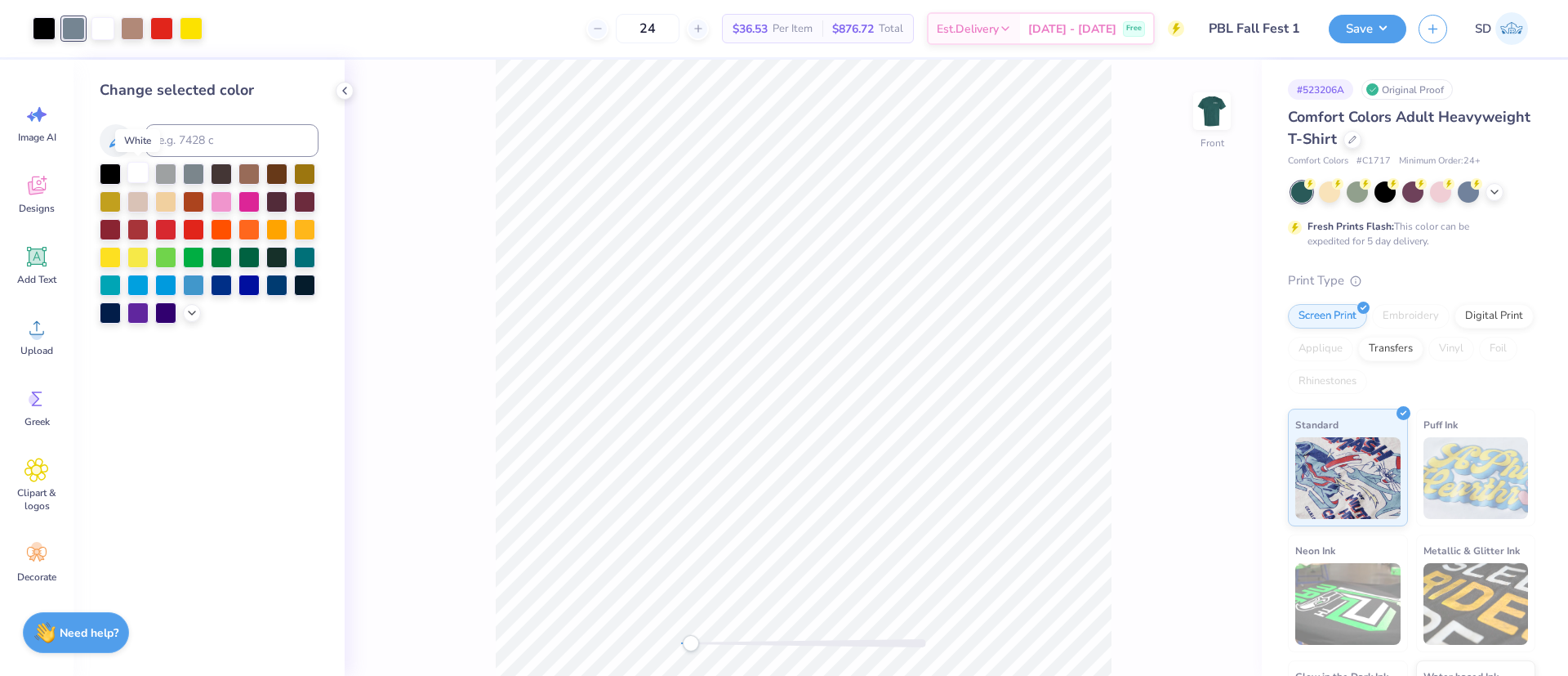
click at [145, 174] on div at bounding box center [138, 172] width 21 height 21
click at [98, 29] on div at bounding box center [102, 27] width 23 height 23
click at [220, 149] on input at bounding box center [232, 141] width 173 height 33
type input "102"
drag, startPoint x: 696, startPoint y: 644, endPoint x: 706, endPoint y: 635, distance: 13.5
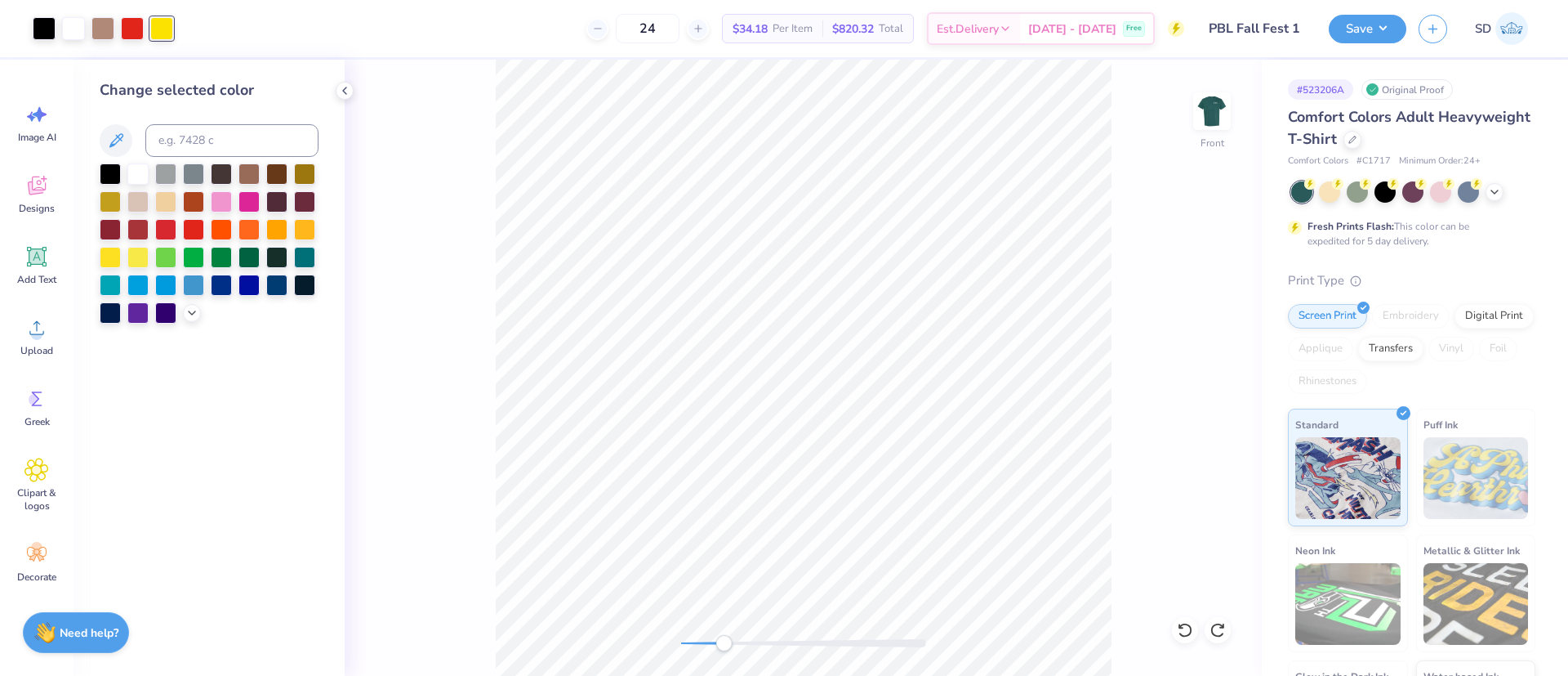
click at [706, 635] on div at bounding box center [803, 643] width 245 height 16
click at [104, 30] on div at bounding box center [102, 27] width 23 height 23
click at [109, 164] on div at bounding box center [110, 172] width 21 height 21
click at [1356, 15] on button "Save" at bounding box center [1367, 26] width 77 height 29
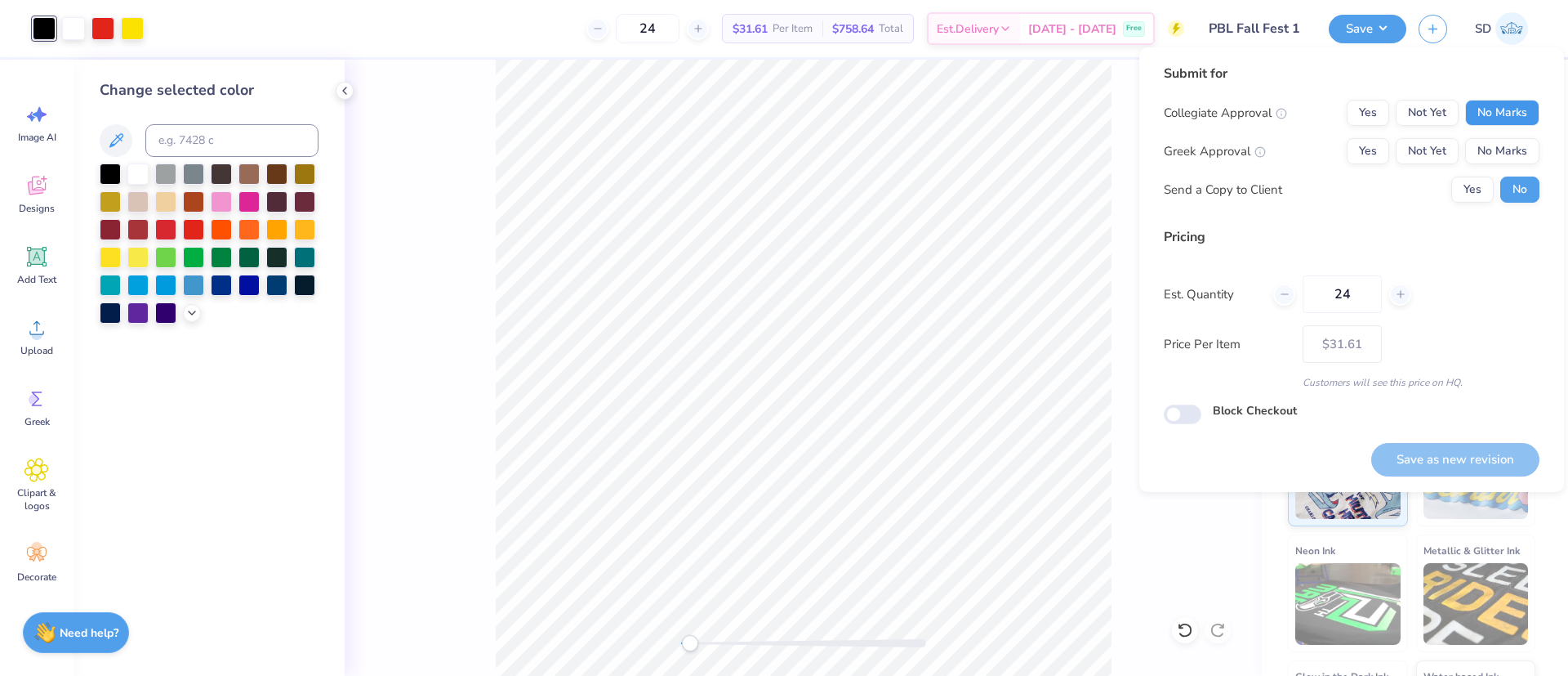
click at [1508, 108] on button "No Marks" at bounding box center [1502, 113] width 75 height 26
click at [1356, 141] on button "Yes" at bounding box center [1368, 151] width 42 height 26
click at [1491, 451] on button "Save as new revision" at bounding box center [1455, 459] width 168 height 34
type input "$31.61"
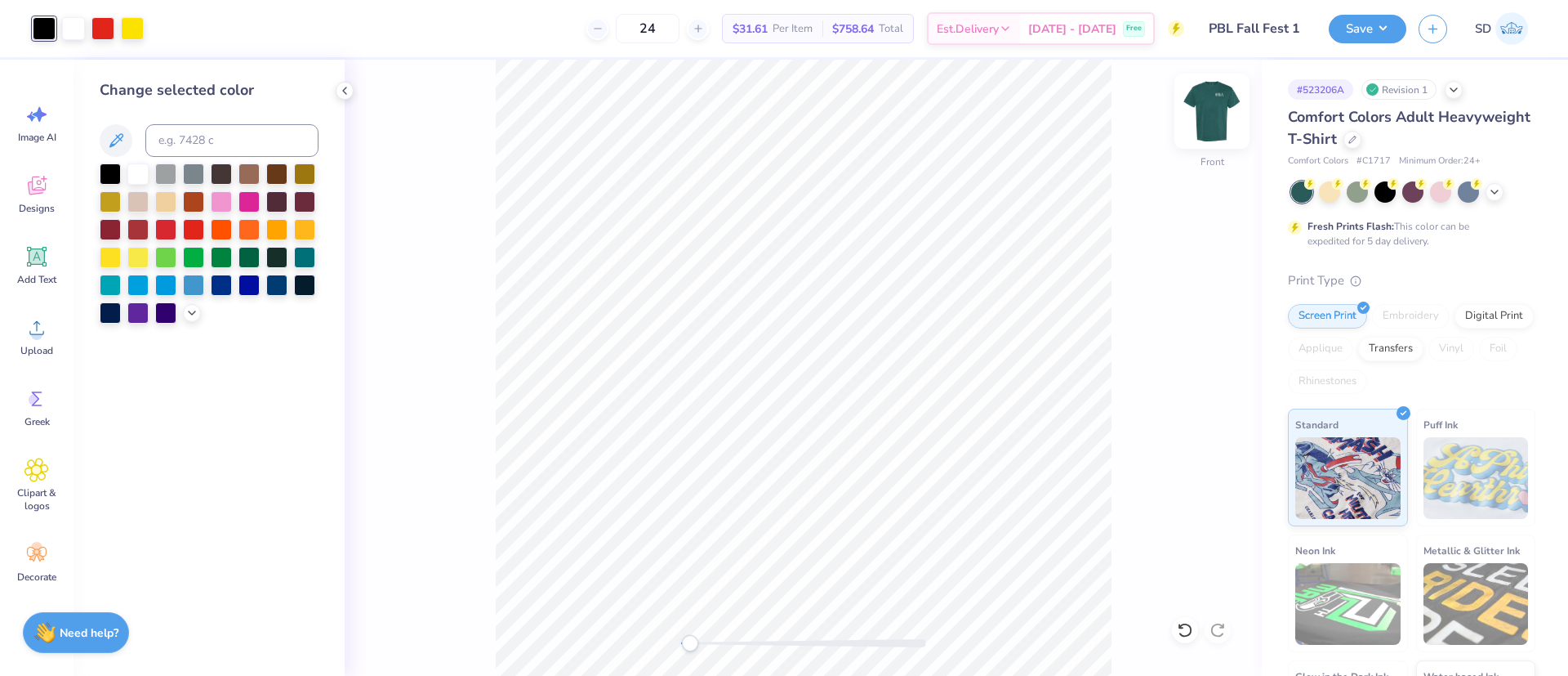
click at [1211, 131] on img at bounding box center [1212, 110] width 65 height 65
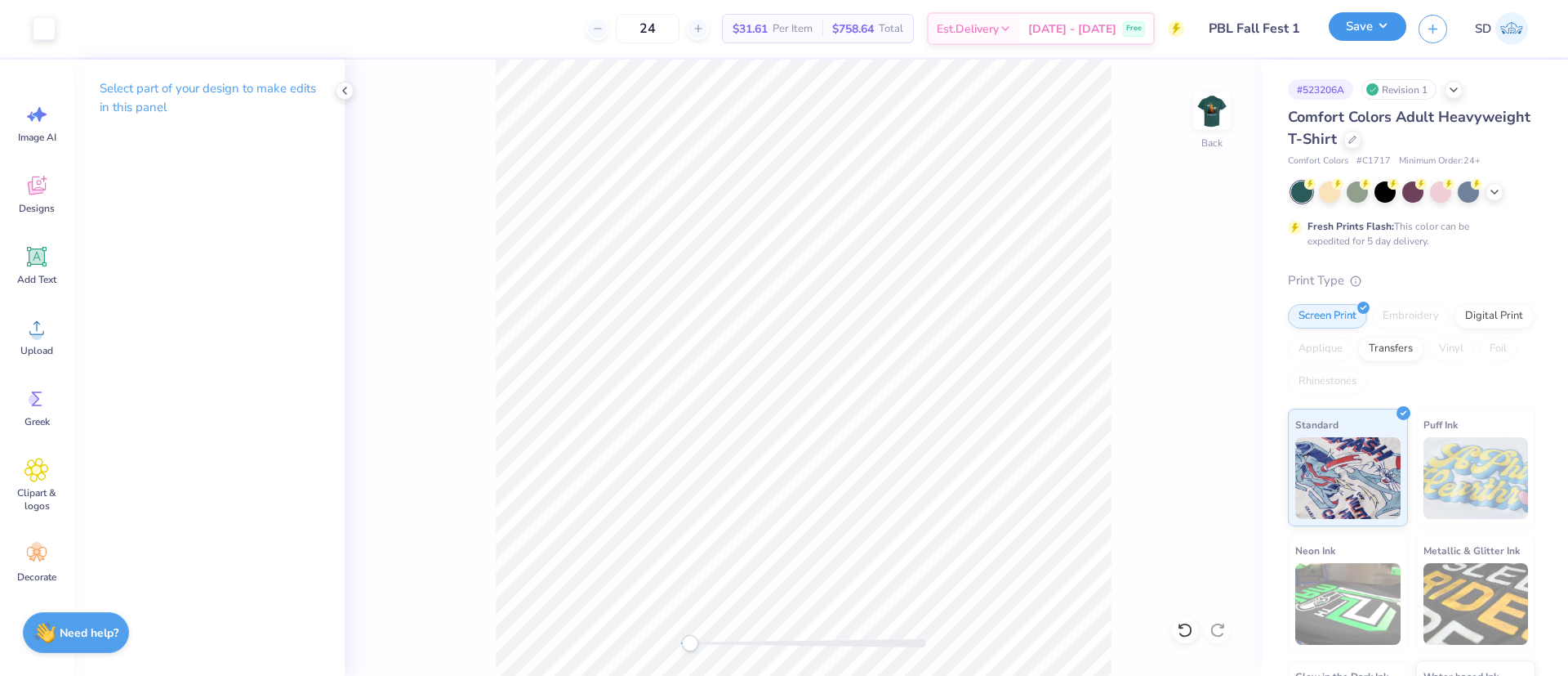
click at [1375, 28] on button "Save" at bounding box center [1367, 26] width 77 height 29
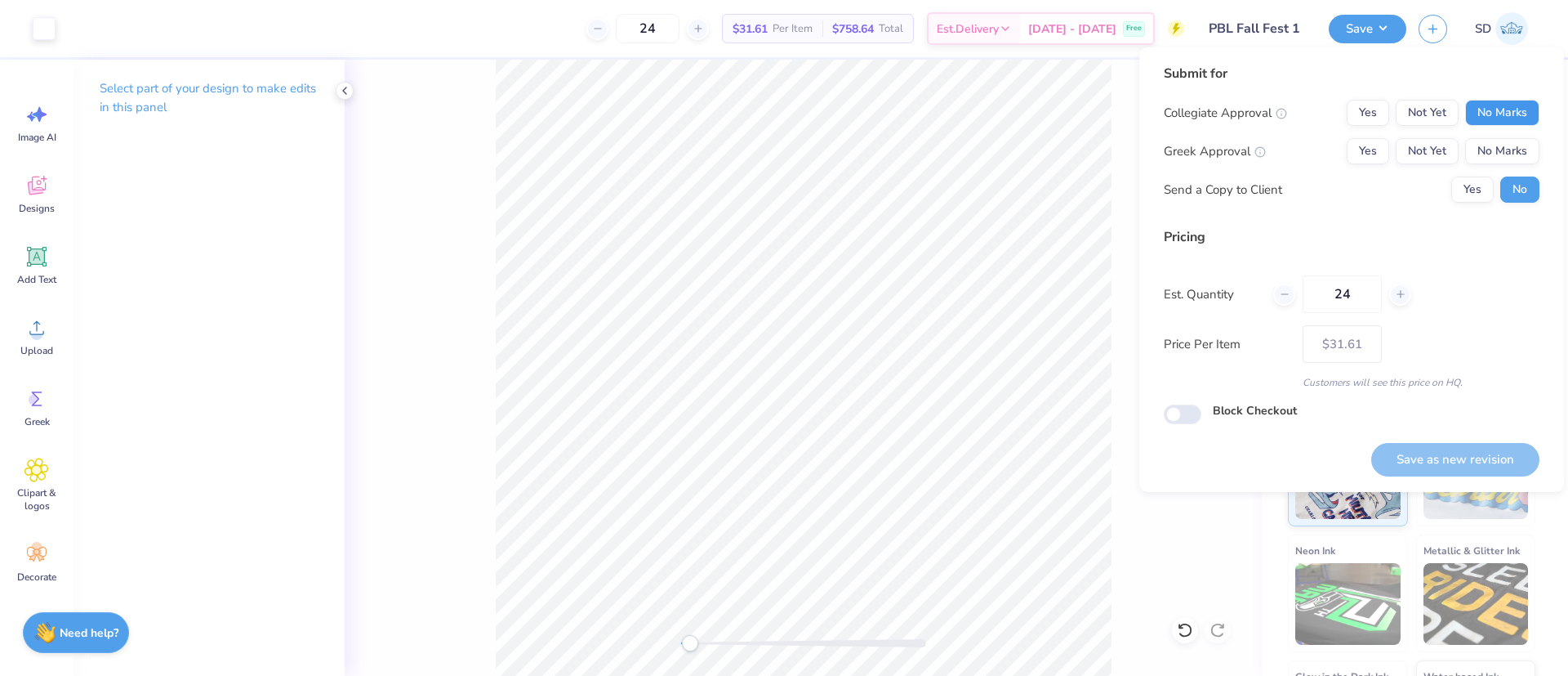
click at [1506, 107] on button "No Marks" at bounding box center [1502, 113] width 75 height 26
click at [1368, 148] on button "Yes" at bounding box center [1368, 151] width 42 height 26
click at [1471, 464] on button "Save as new revision" at bounding box center [1455, 459] width 168 height 34
type input "$31.61"
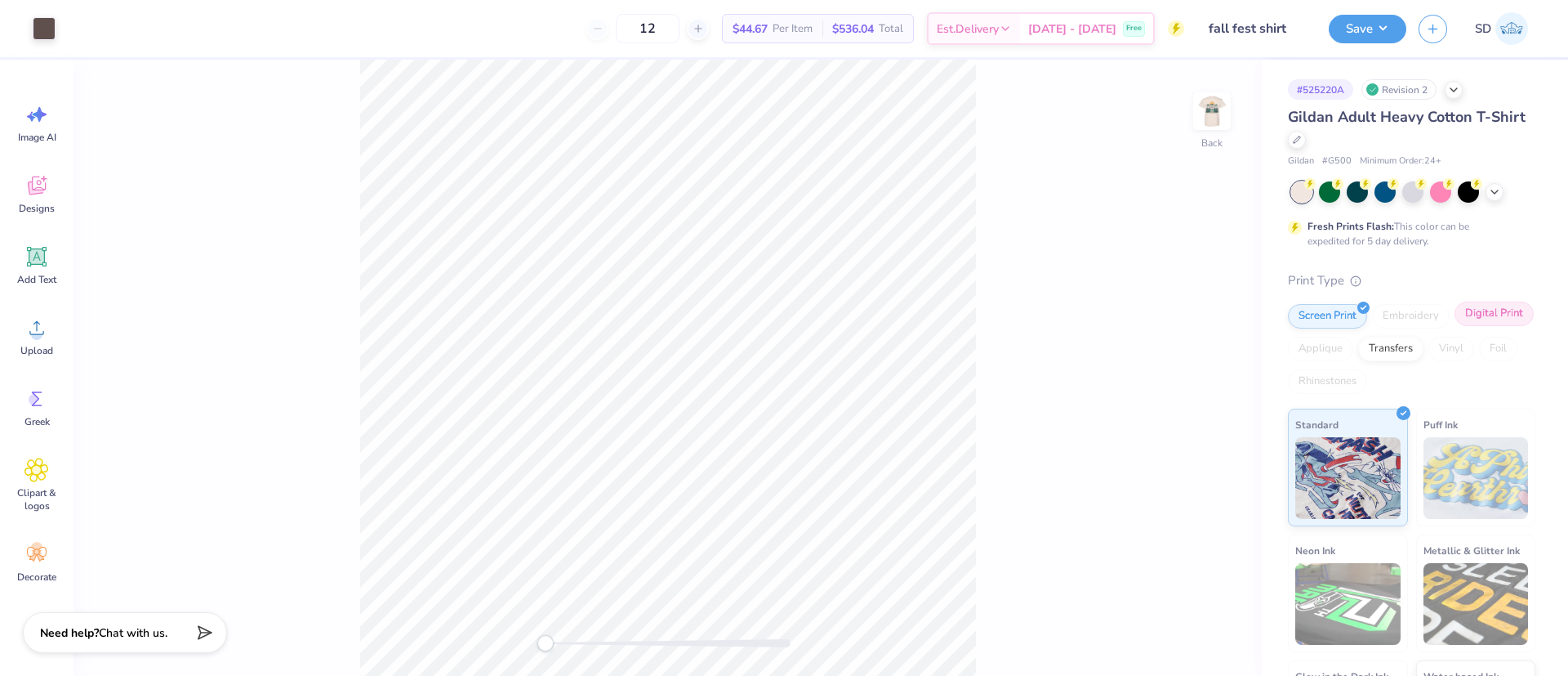
click at [1454, 326] on div "Digital Print" at bounding box center [1493, 313] width 79 height 24
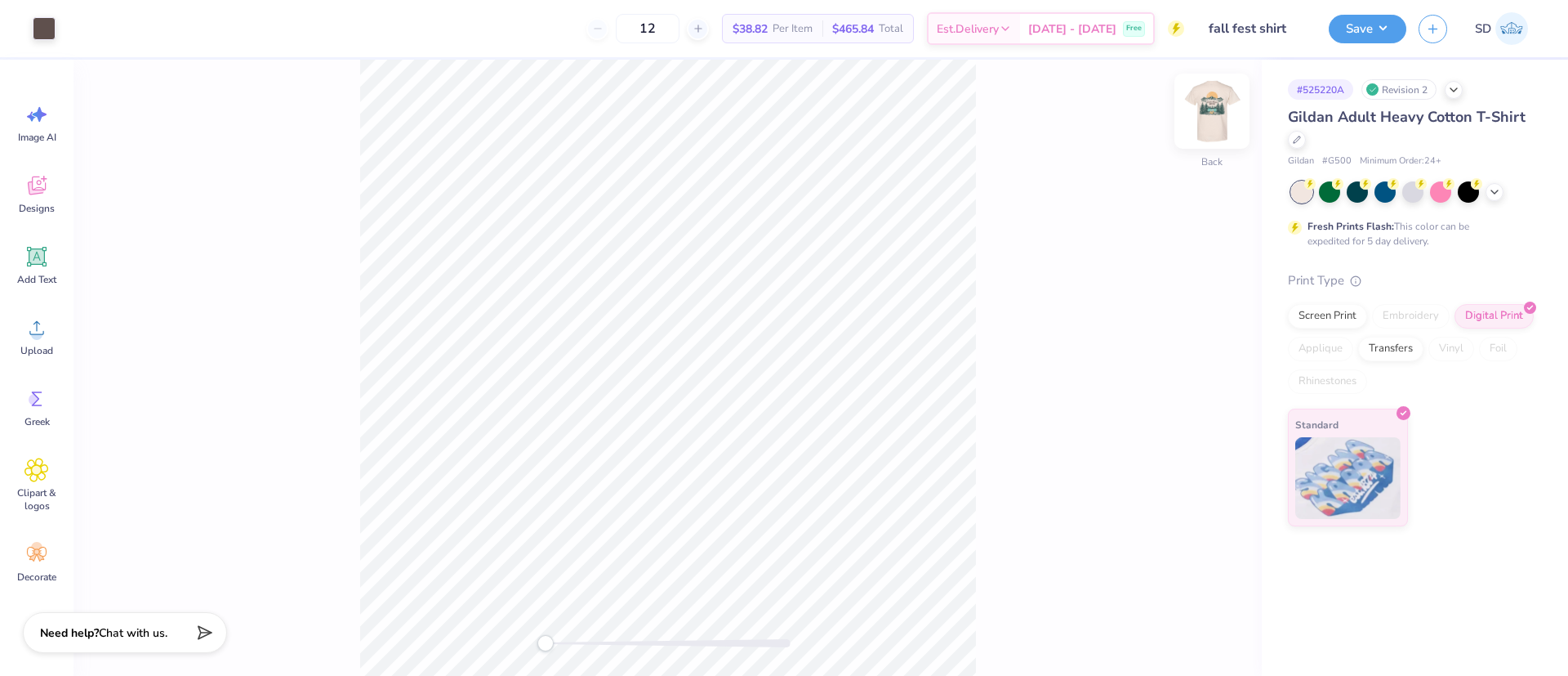
click at [1200, 118] on img at bounding box center [1212, 110] width 65 height 65
click at [1385, 436] on img at bounding box center [1347, 476] width 105 height 82
click at [1224, 126] on img at bounding box center [1212, 110] width 65 height 65
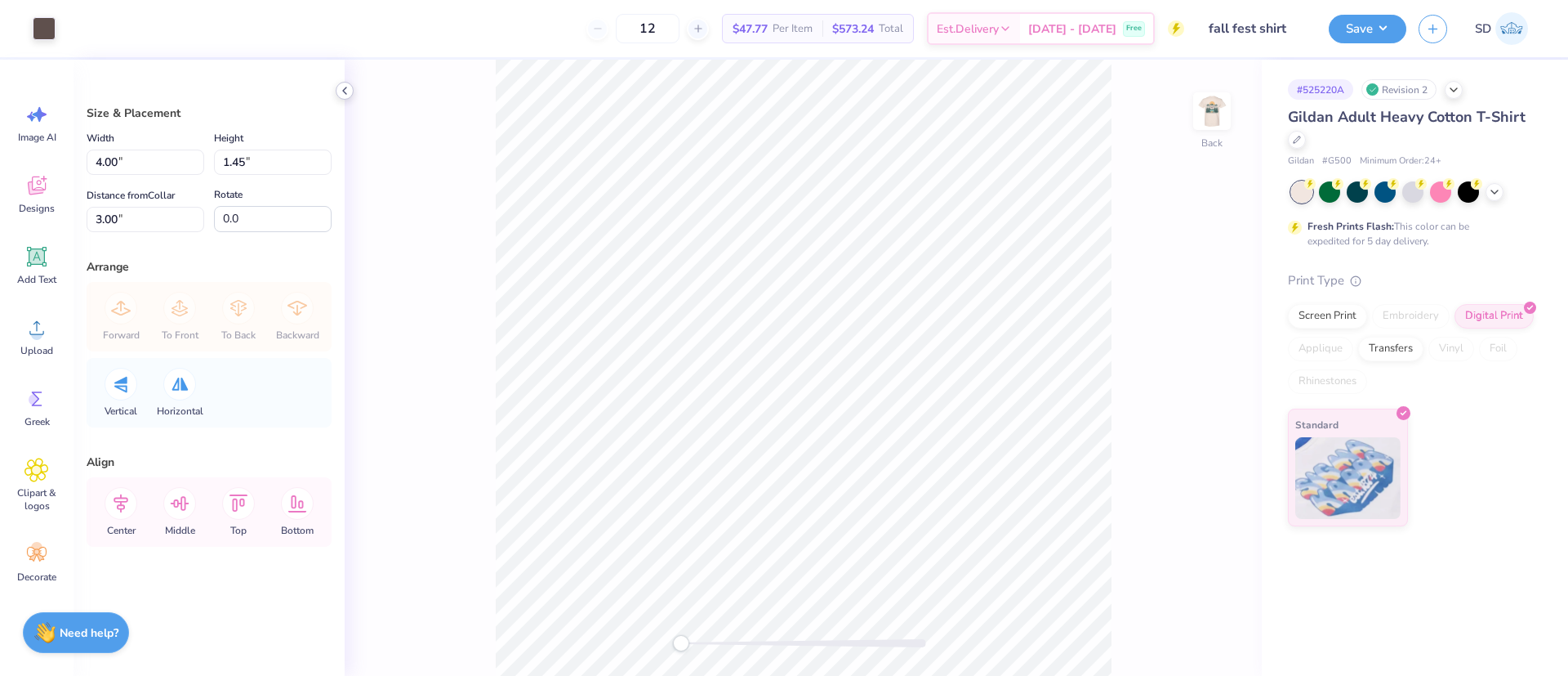
click at [351, 88] on div at bounding box center [344, 90] width 18 height 18
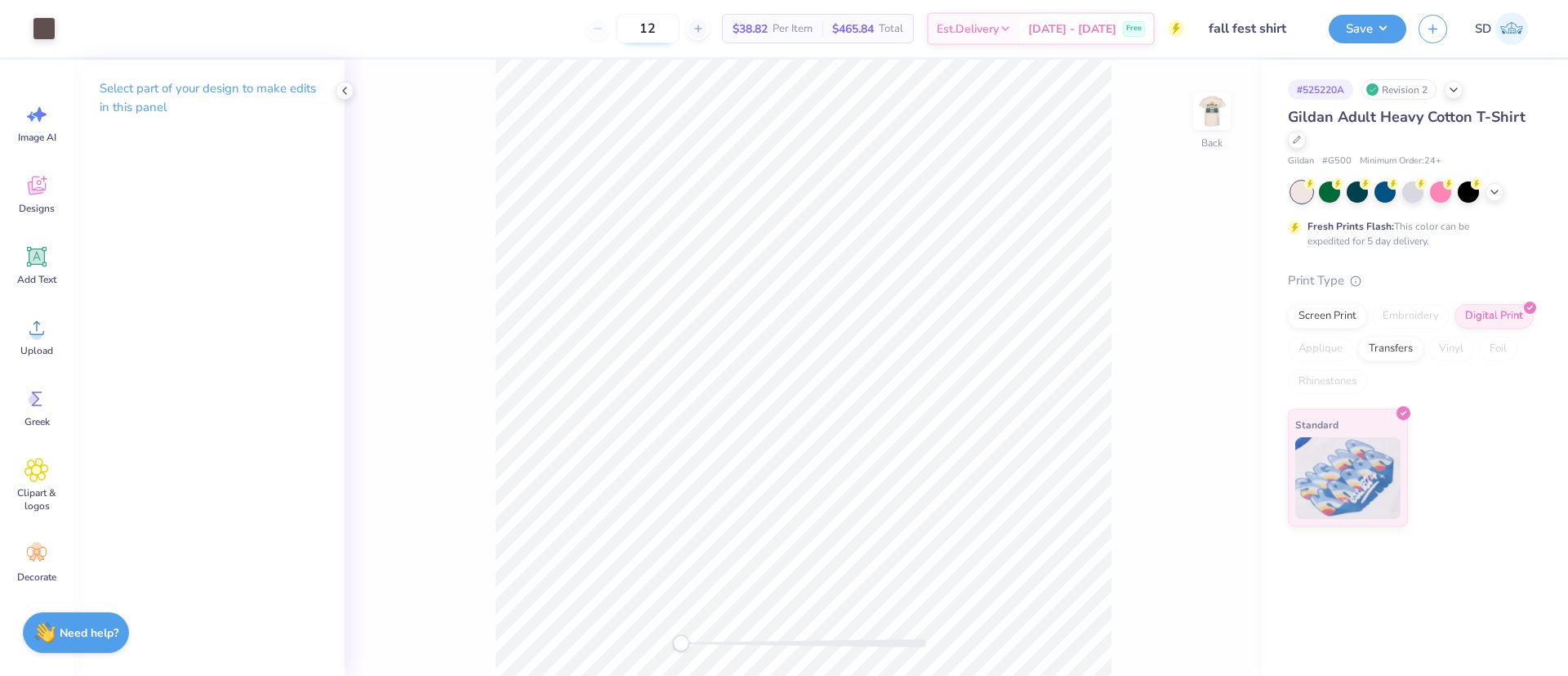
click at [679, 33] on input "12" at bounding box center [647, 29] width 63 height 30
type input "1"
type input "012"
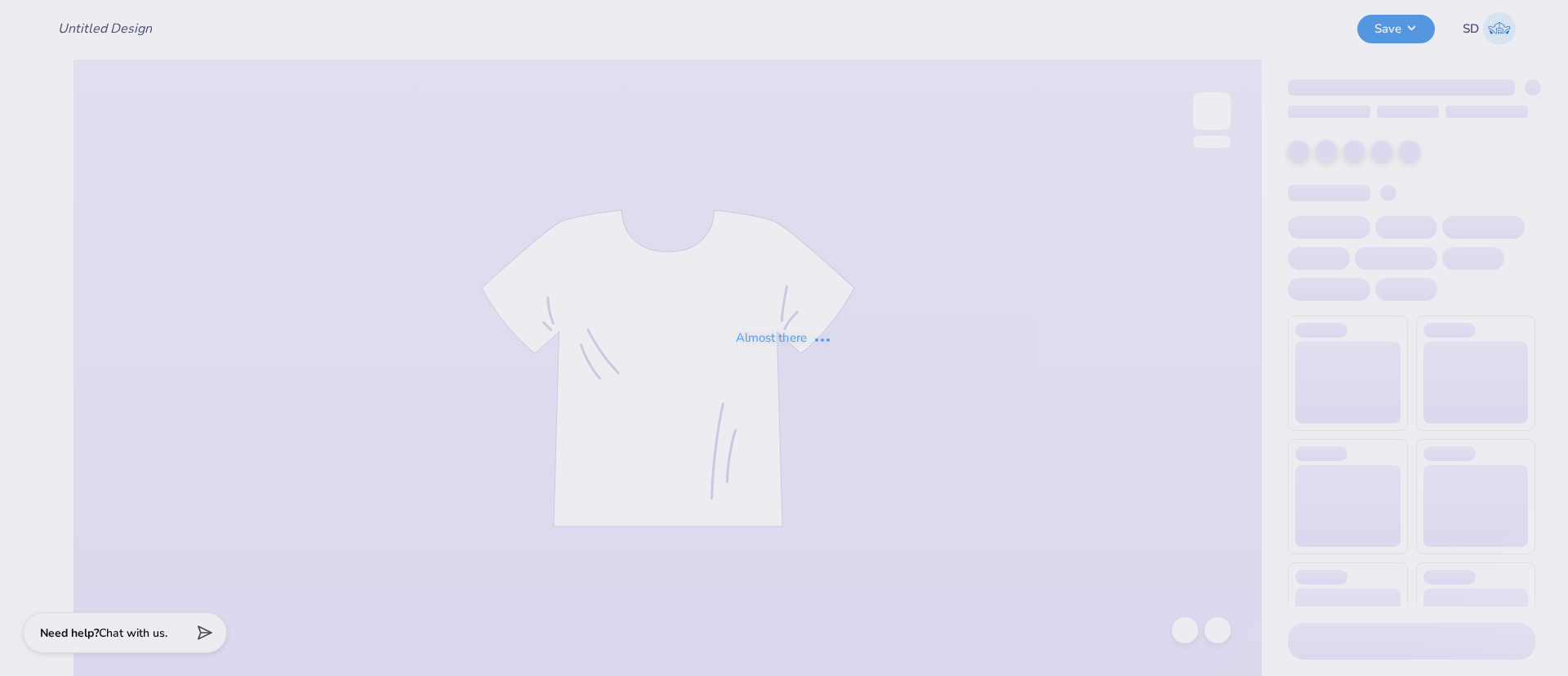
type input "PBL Fall Fest 1"
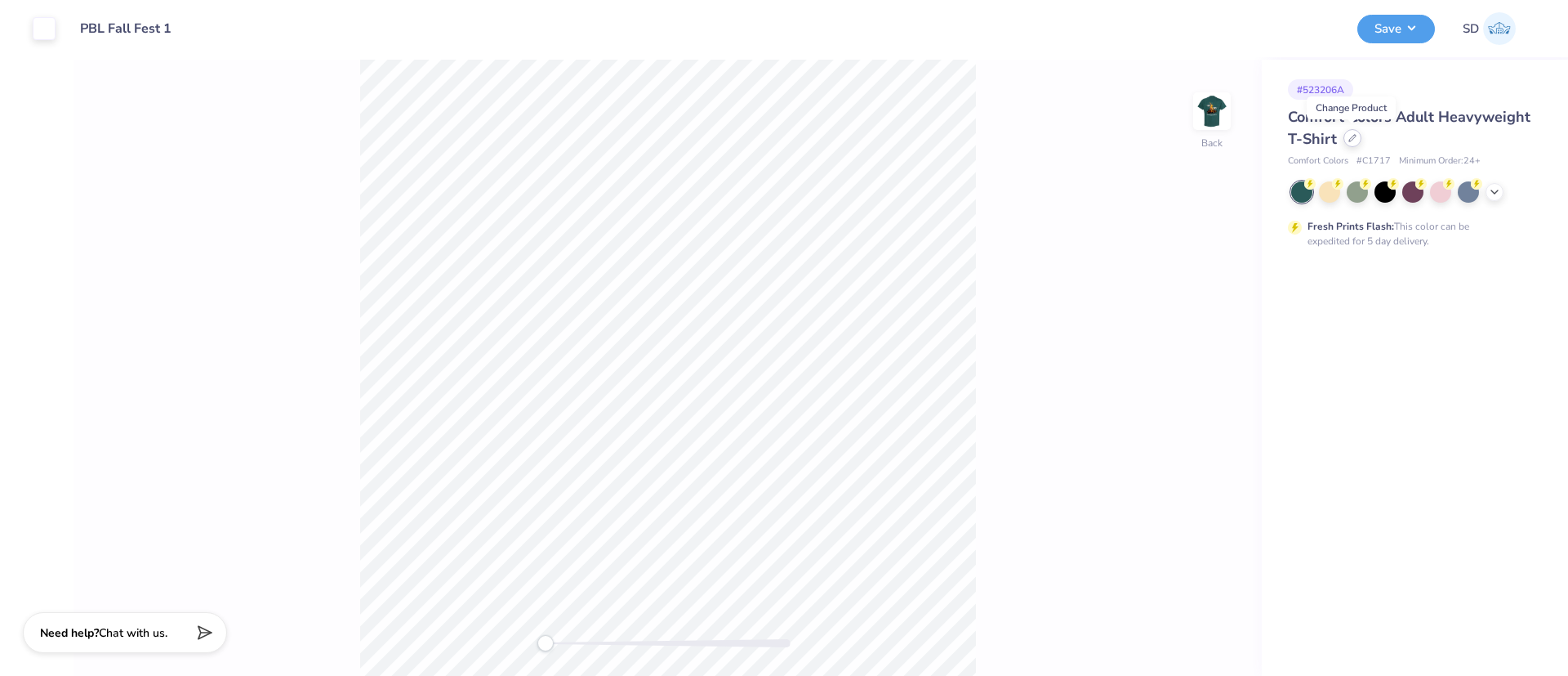
click at [1349, 136] on icon at bounding box center [1351, 137] width 8 height 8
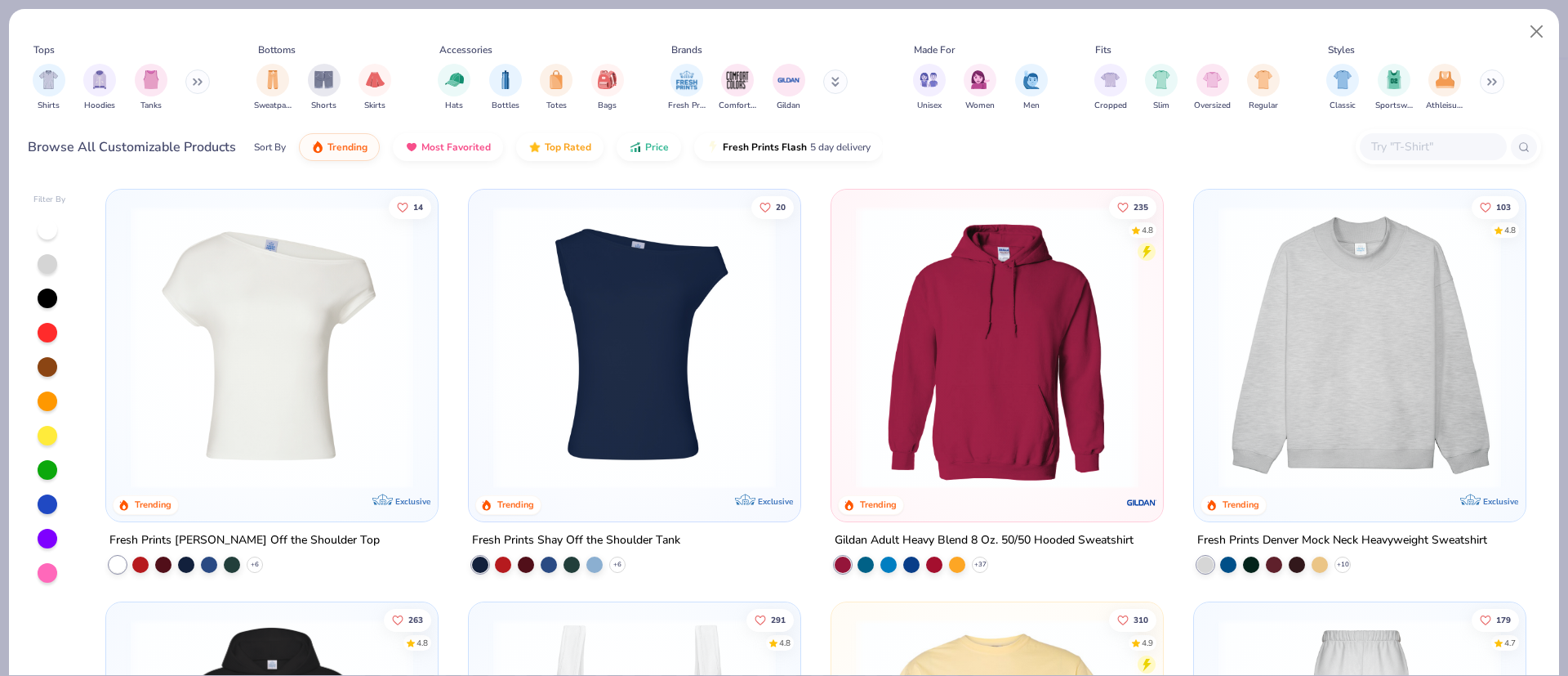
scroll to position [39, 0]
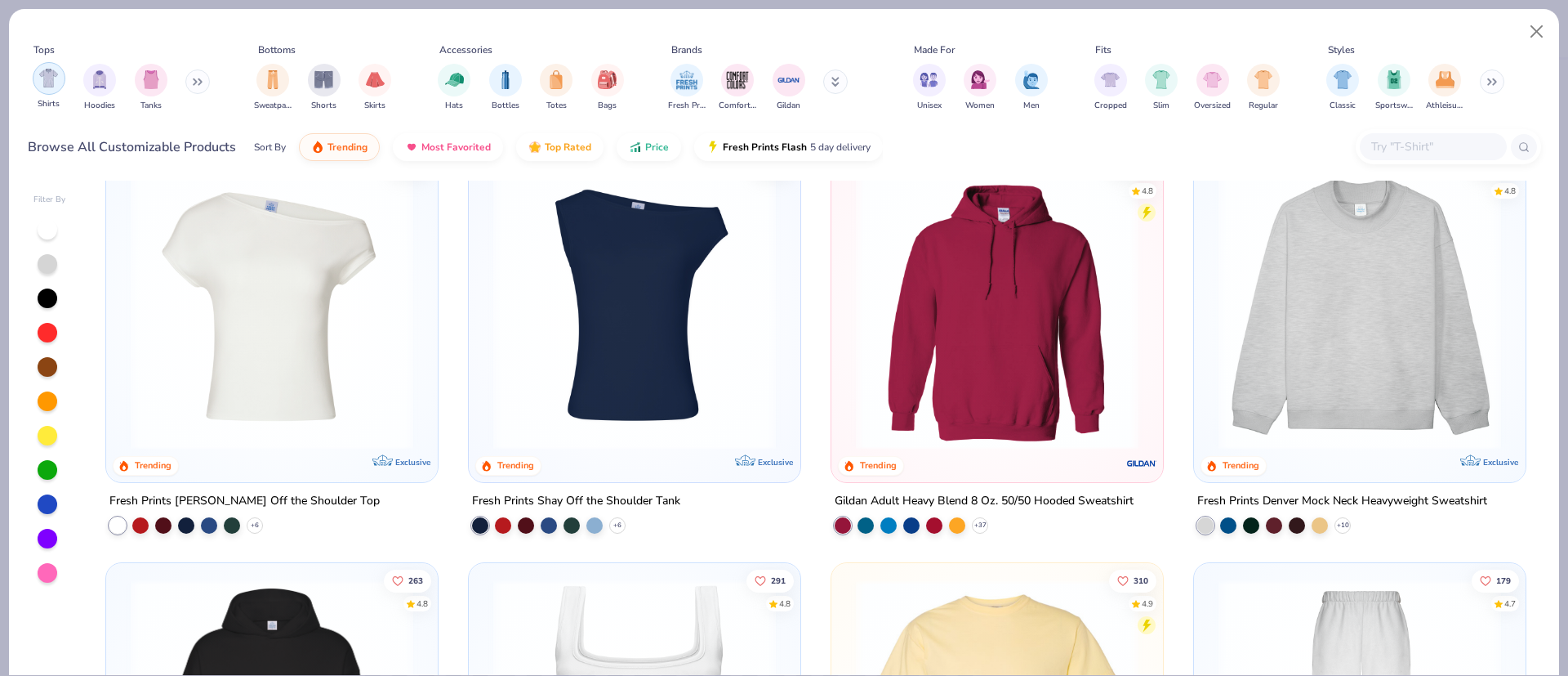
click at [49, 88] on div "filter for Shirts" at bounding box center [49, 79] width 33 height 33
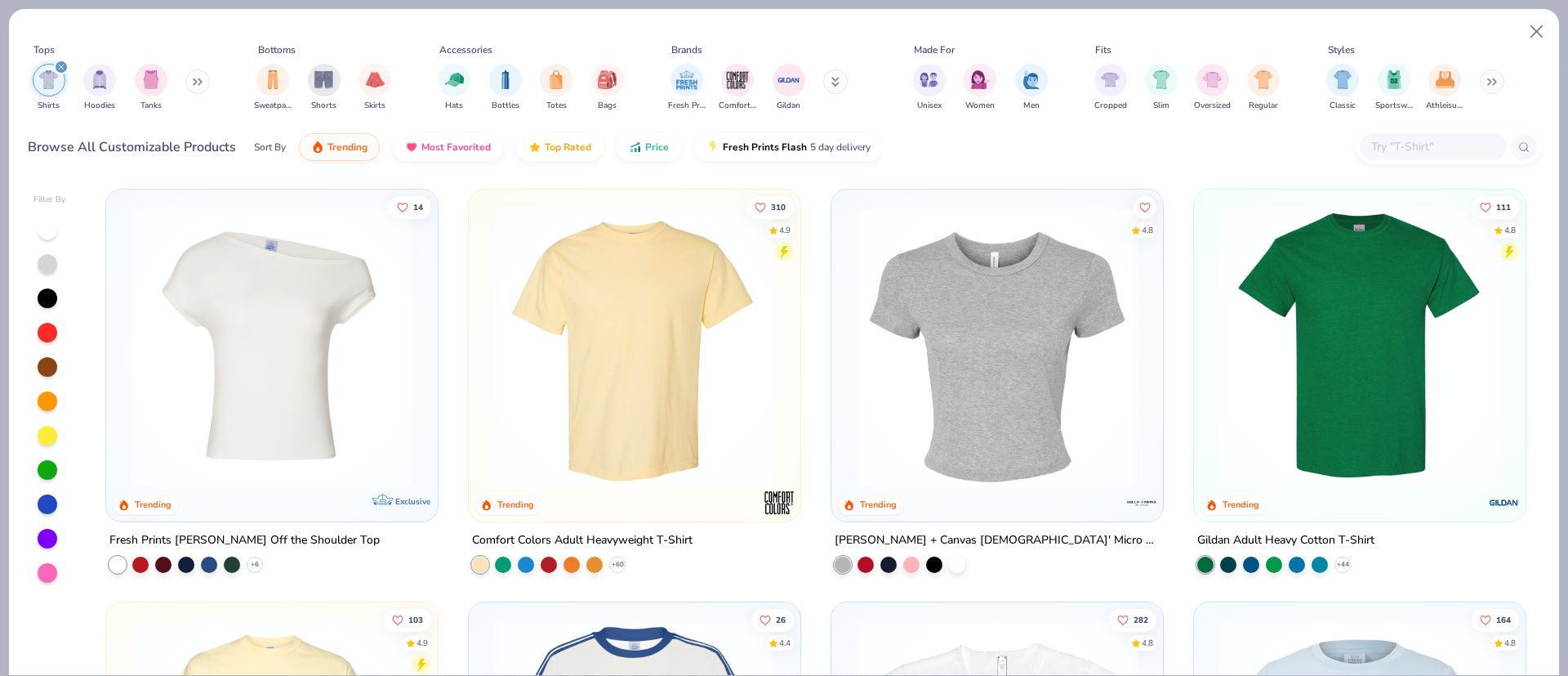
click at [1331, 411] on img at bounding box center [1359, 347] width 299 height 283
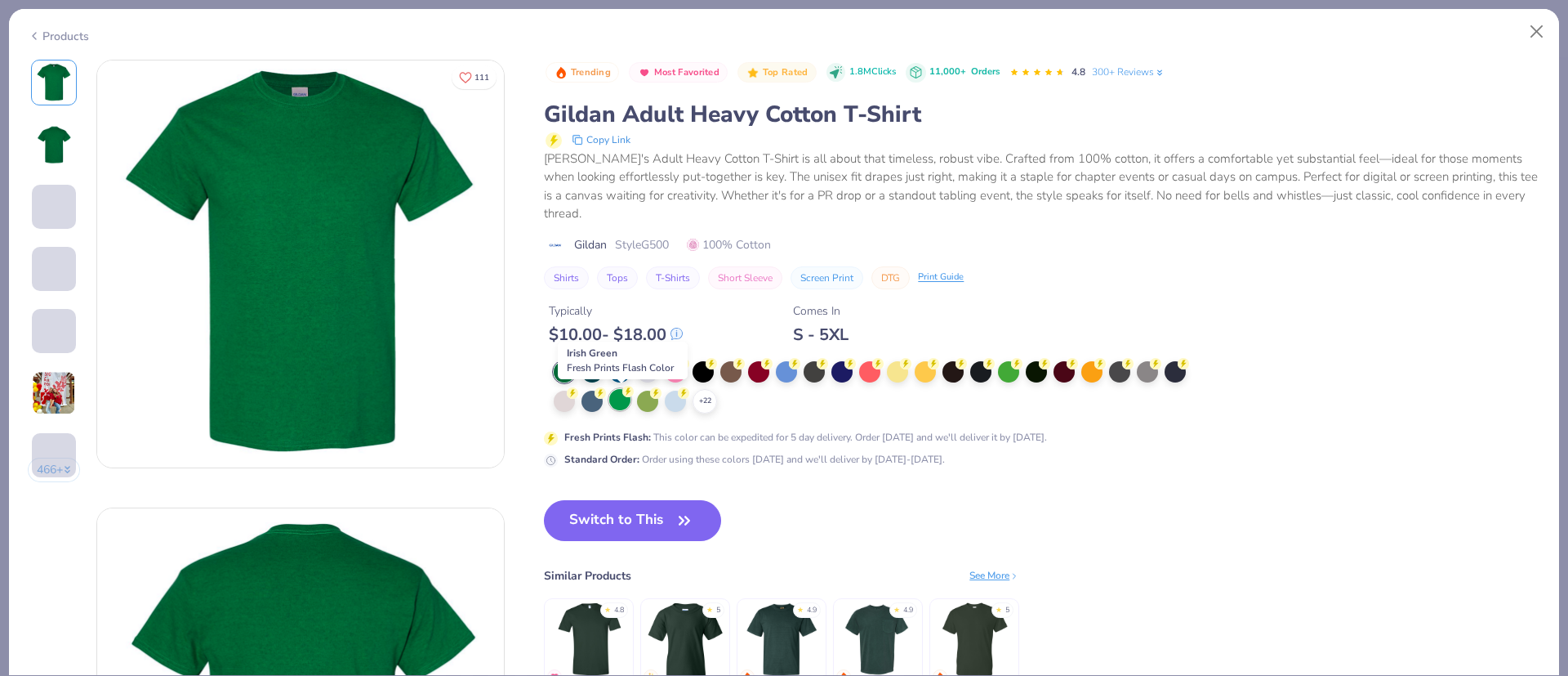
click at [625, 402] on div at bounding box center [619, 399] width 21 height 21
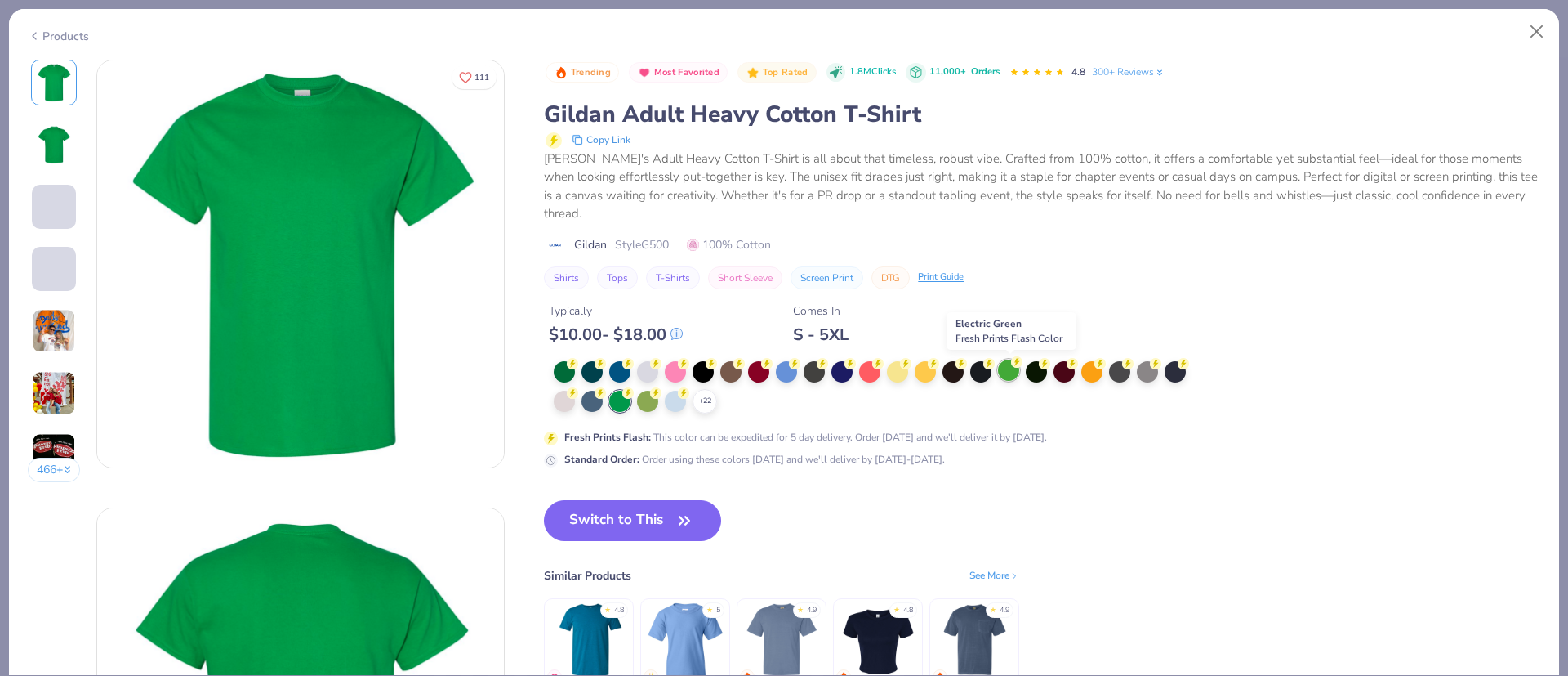
click at [1008, 372] on div at bounding box center [1008, 370] width 21 height 21
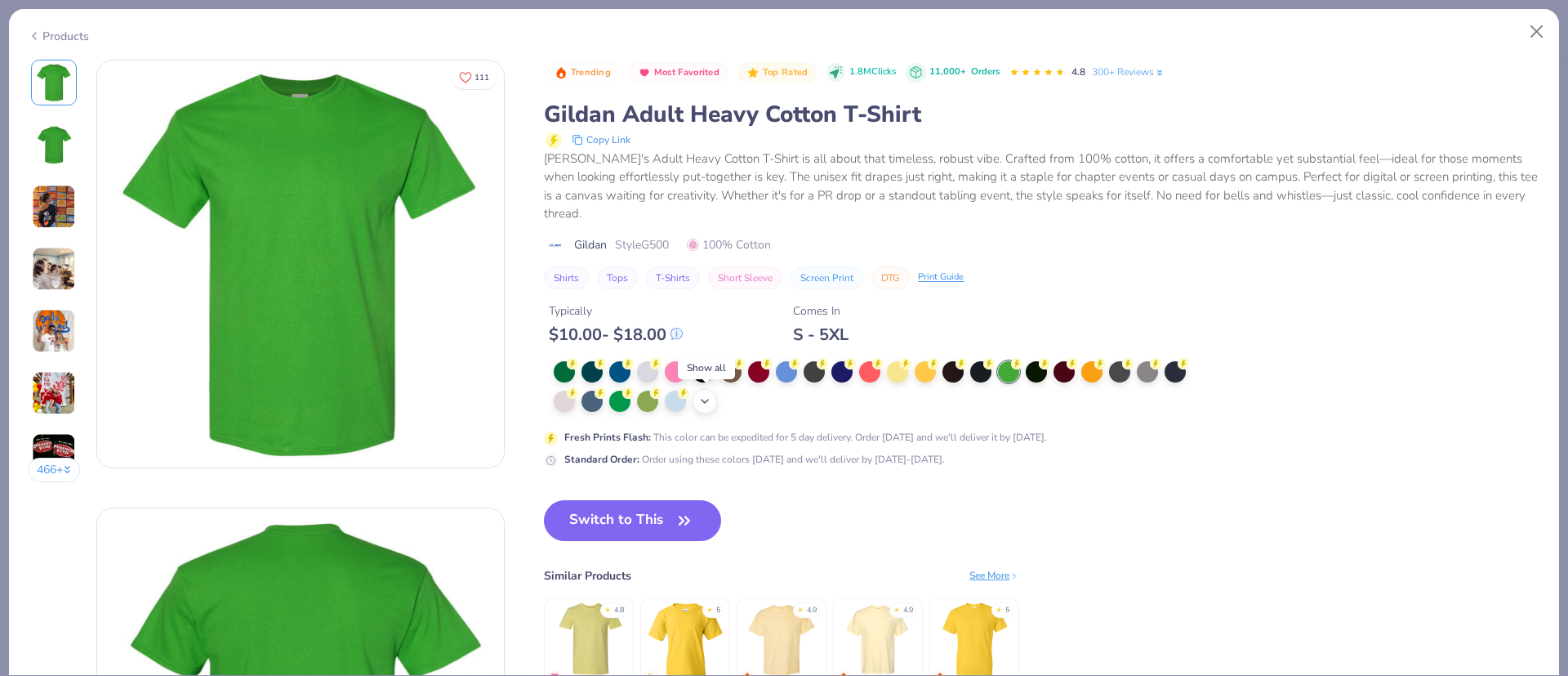
click at [711, 397] on icon at bounding box center [704, 401] width 13 height 13
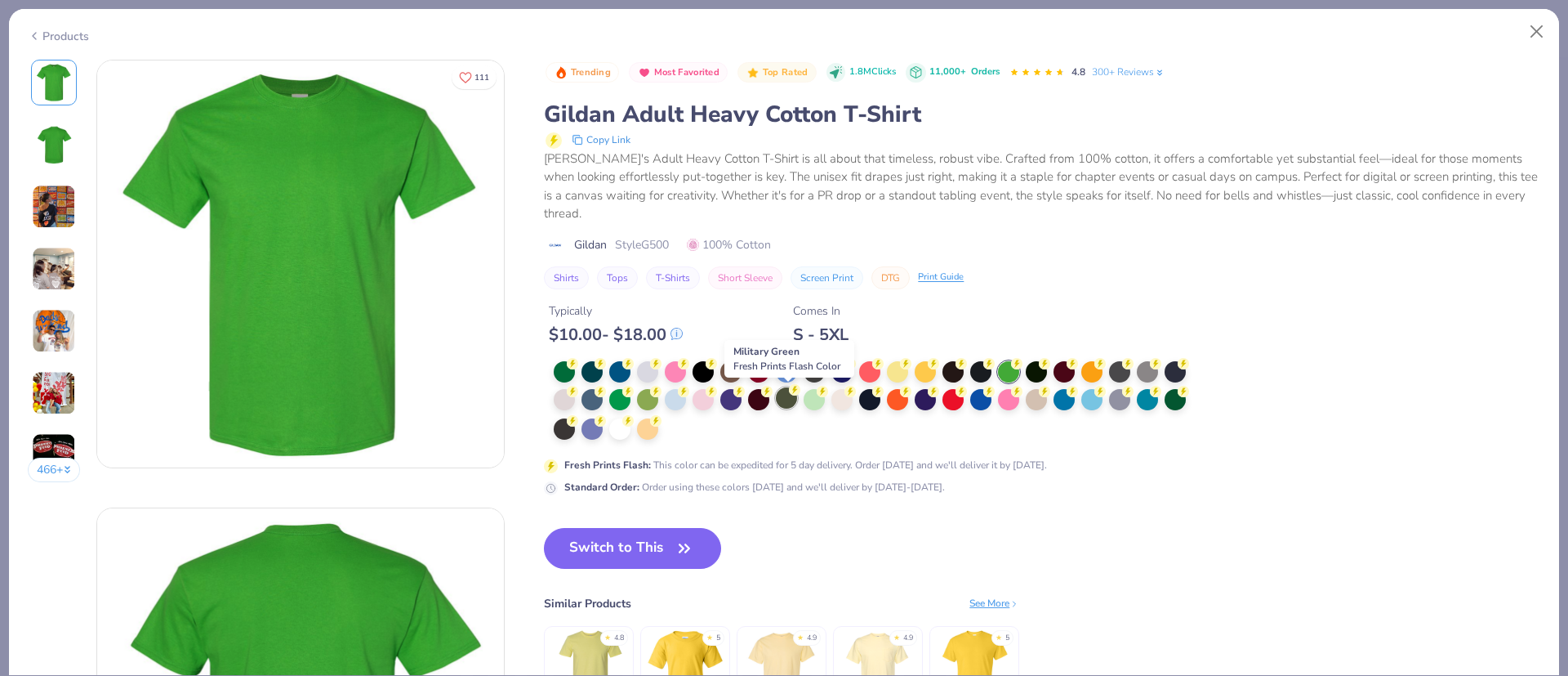
click at [791, 399] on div at bounding box center [786, 397] width 21 height 21
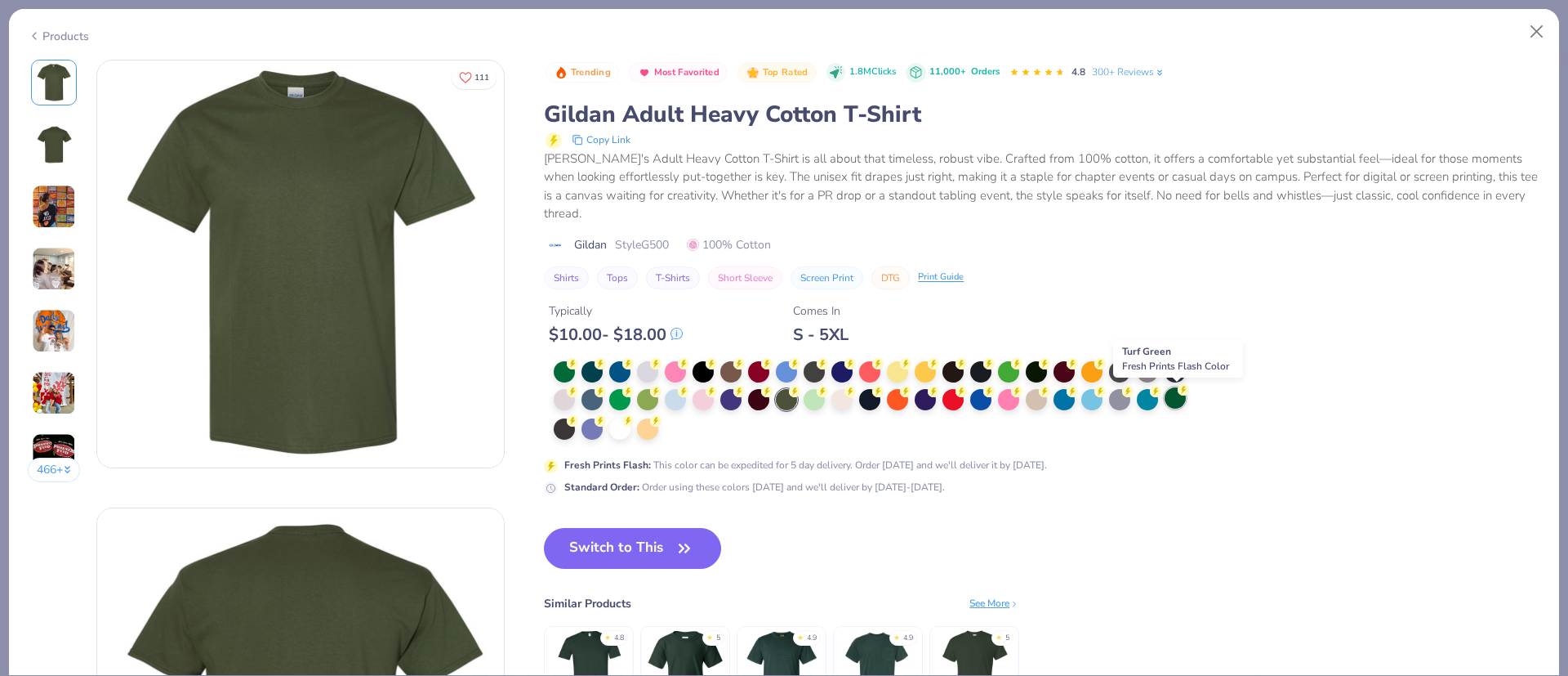
click at [1179, 399] on div at bounding box center [1175, 397] width 21 height 21
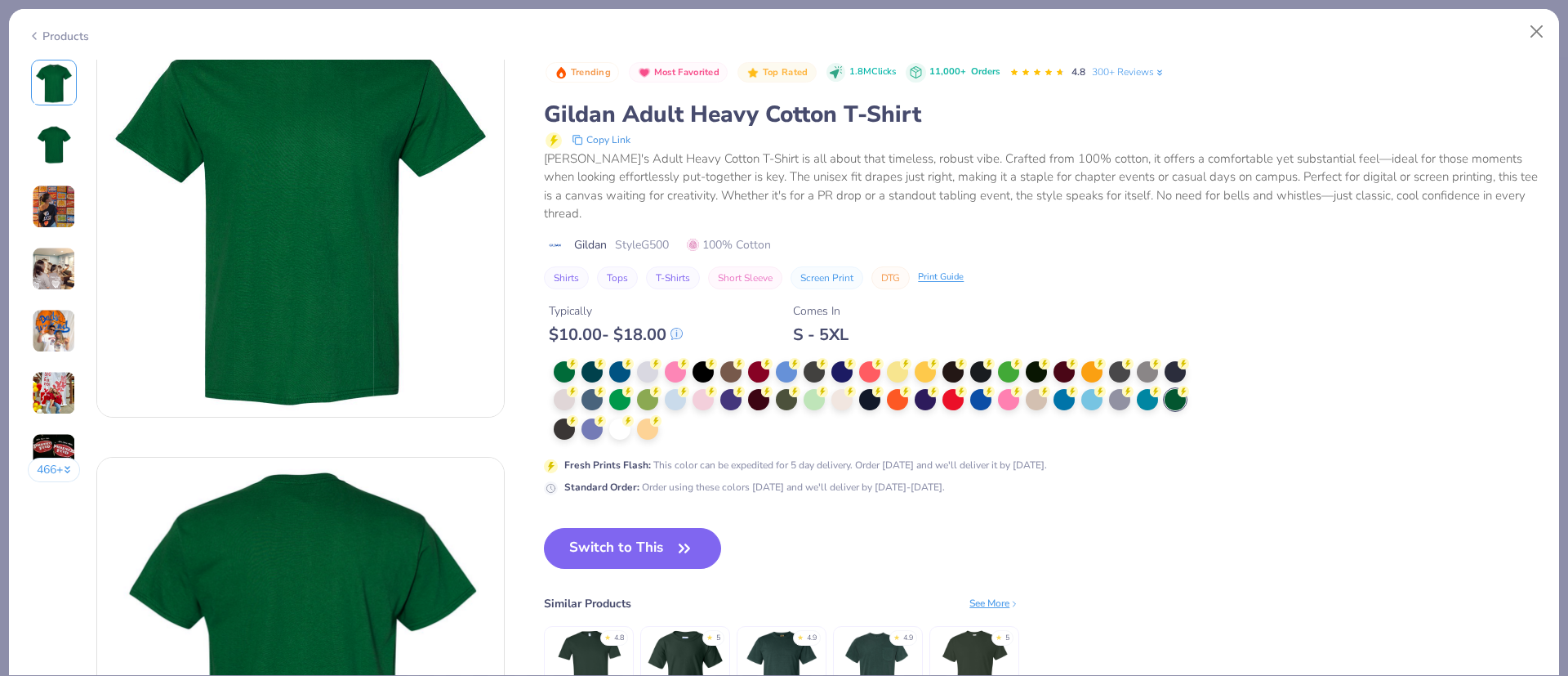
scroll to position [54, 0]
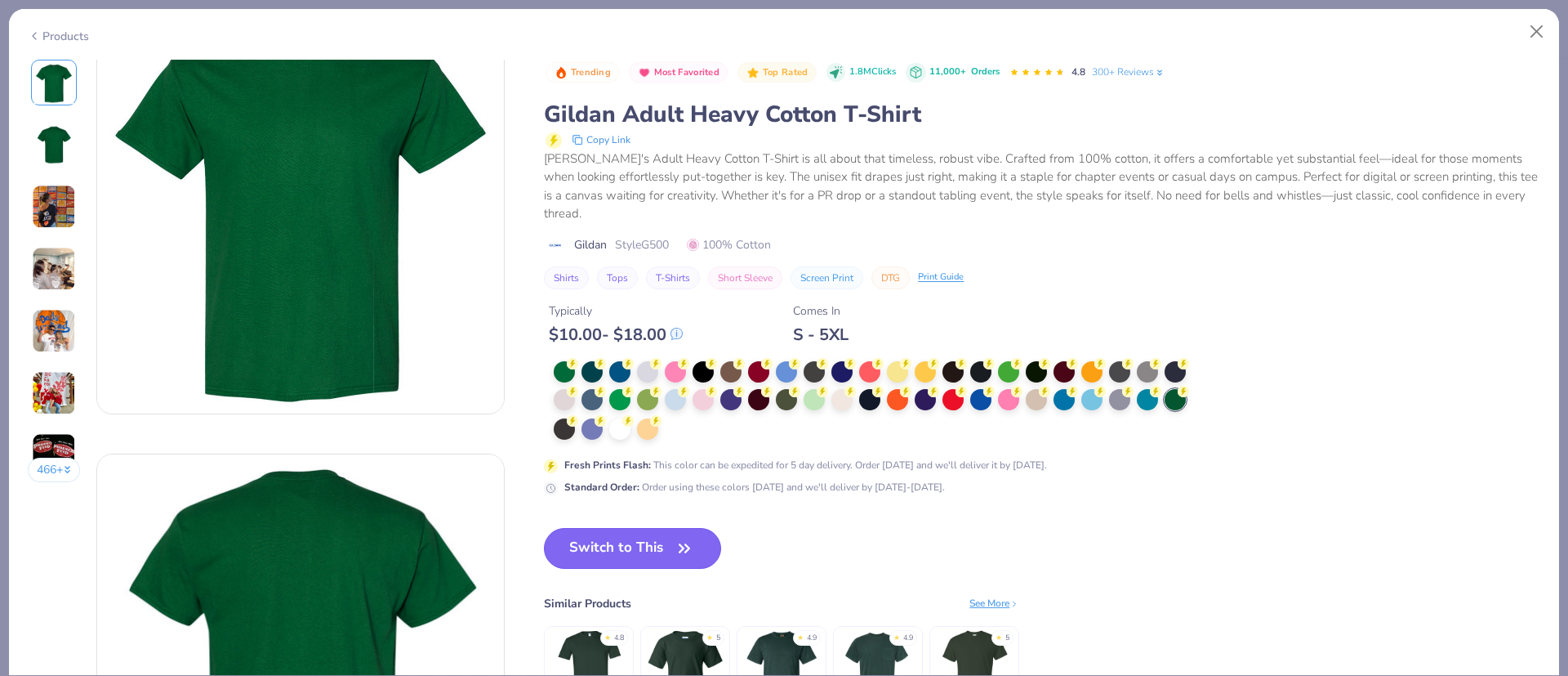
click at [637, 542] on button "Switch to This" at bounding box center [632, 548] width 177 height 41
click at [668, 548] on button "Switch to This" at bounding box center [632, 548] width 177 height 41
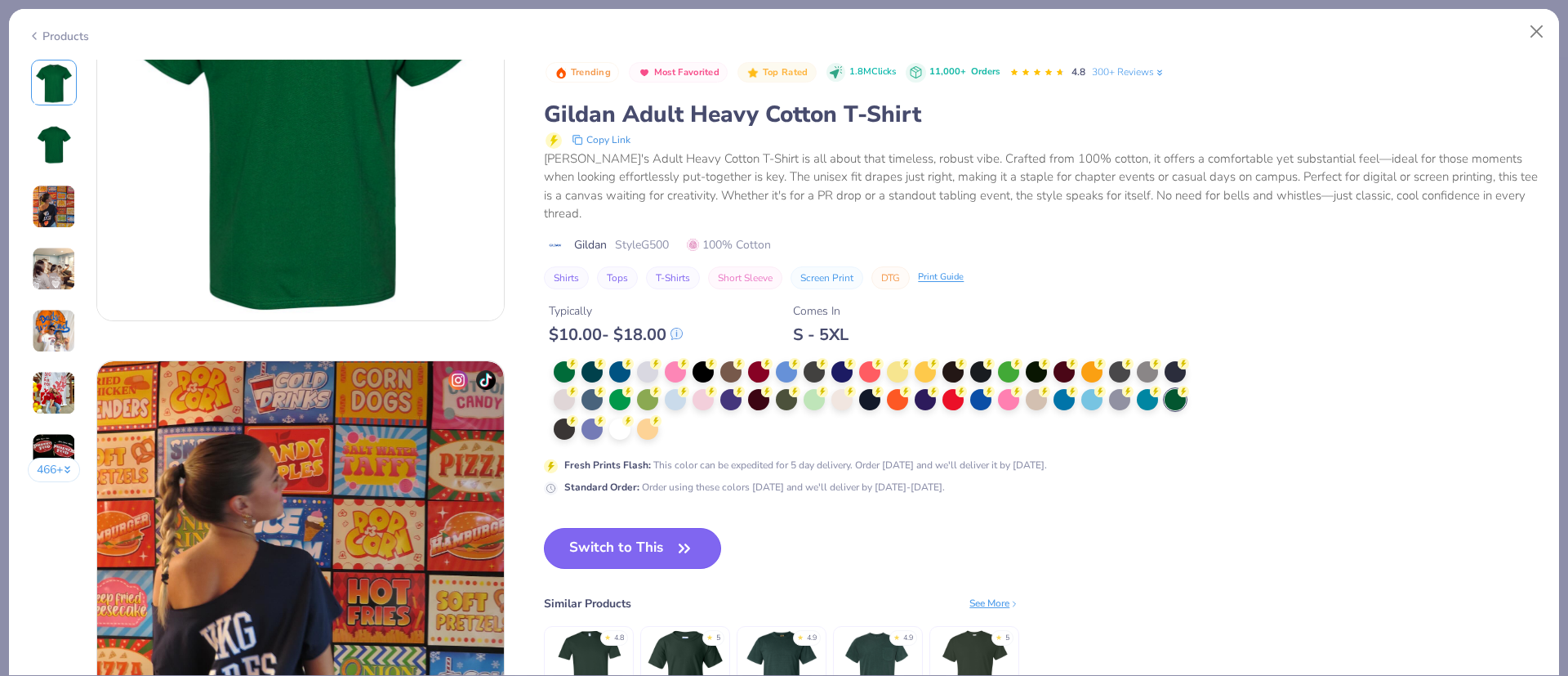
click at [683, 537] on icon "button" at bounding box center [684, 548] width 23 height 23
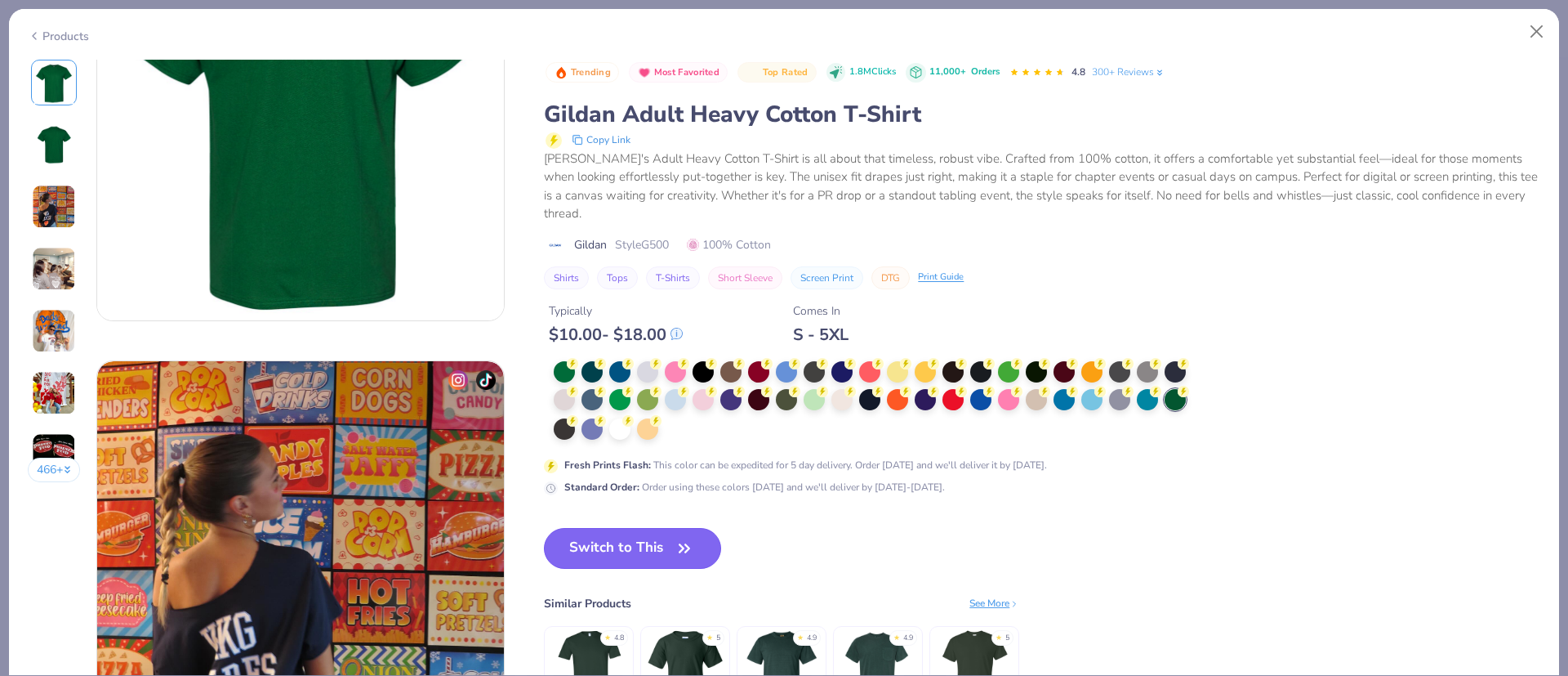
click at [683, 537] on icon "button" at bounding box center [684, 548] width 23 height 23
drag, startPoint x: 683, startPoint y: 537, endPoint x: 1514, endPoint y: 226, distance: 887.3
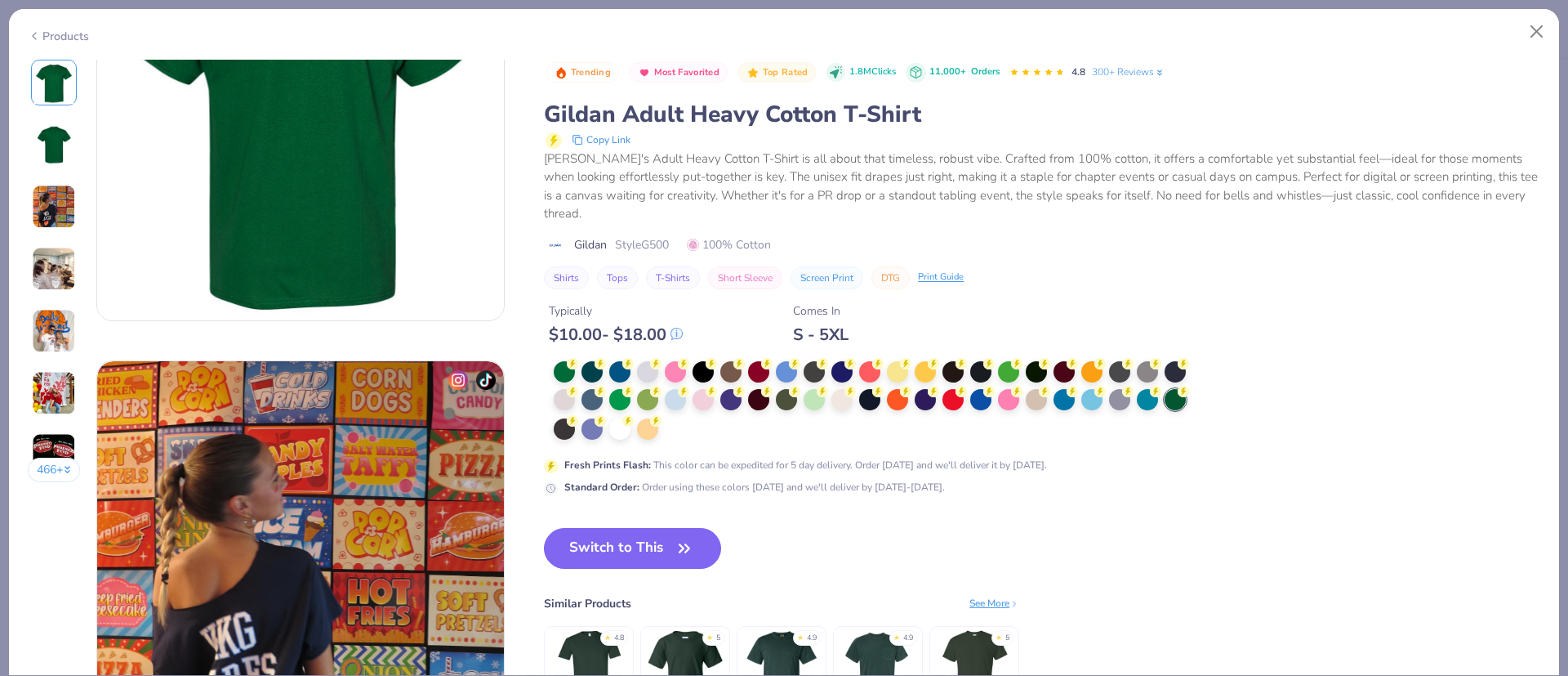
click at [1133, 517] on div "Trending Most Favorited Top Rated 1.8M Clicks 11,000+ Orders 4.8 300+ Reviews G…" at bounding box center [1042, 404] width 996 height 689
click at [1176, 394] on div "Trending Most Favorited Top Rated 1.8M Clicks 11,000+ Orders 4.8 300+ Reviews G…" at bounding box center [1042, 404] width 996 height 689
click at [599, 558] on button "Switch to This" at bounding box center [632, 548] width 177 height 41
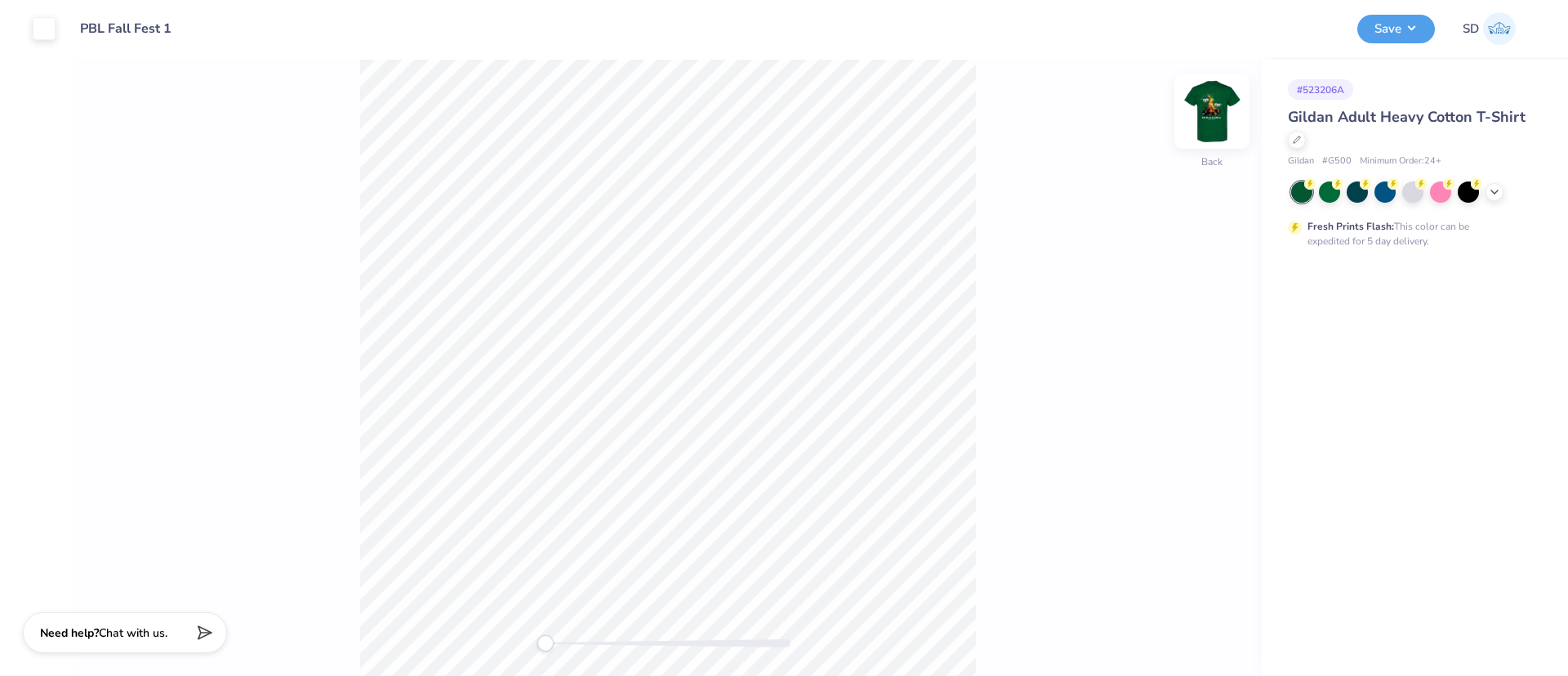
click at [1210, 120] on img at bounding box center [1212, 110] width 65 height 65
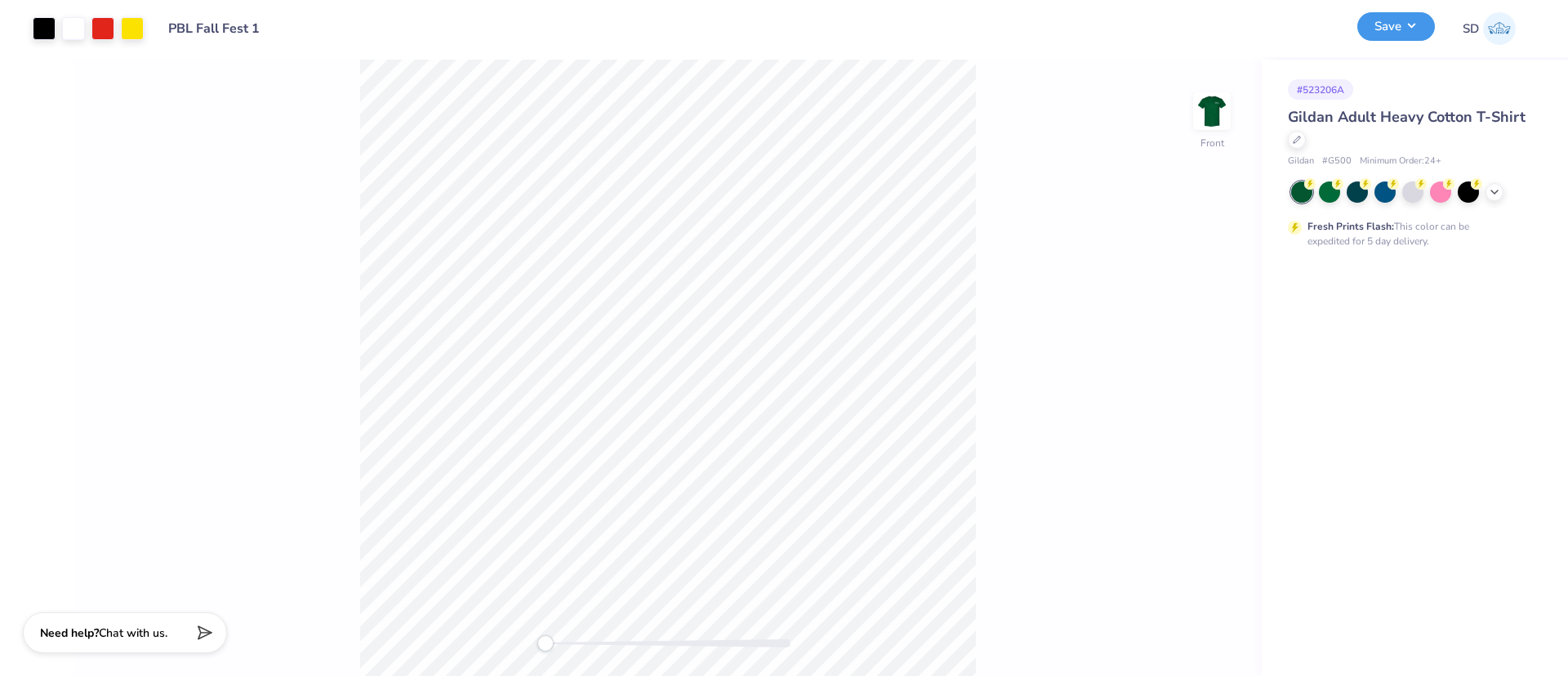
click at [1406, 20] on button "Save" at bounding box center [1395, 26] width 77 height 29
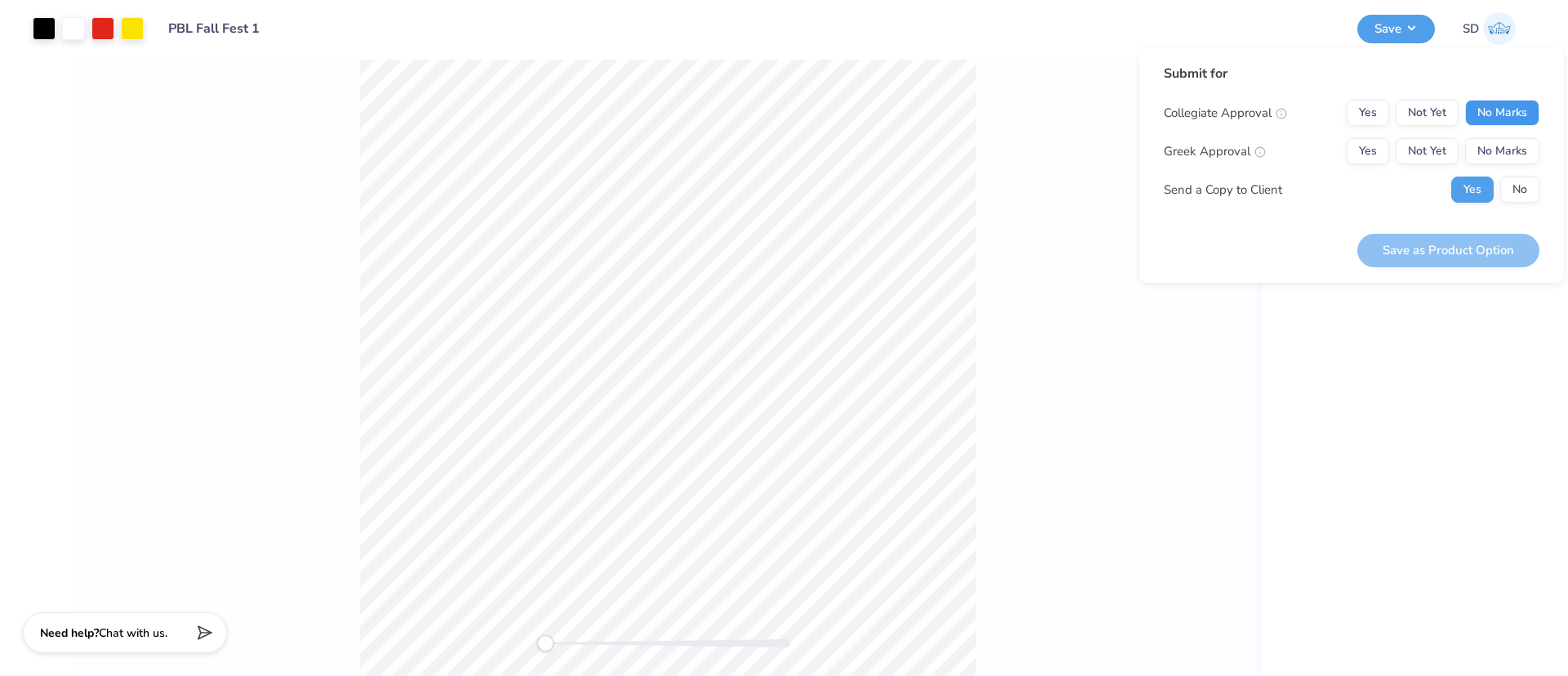
click at [1519, 106] on button "No Marks" at bounding box center [1502, 113] width 75 height 26
click at [1365, 146] on button "Yes" at bounding box center [1368, 151] width 42 height 26
click at [1505, 193] on button "No" at bounding box center [1519, 189] width 39 height 26
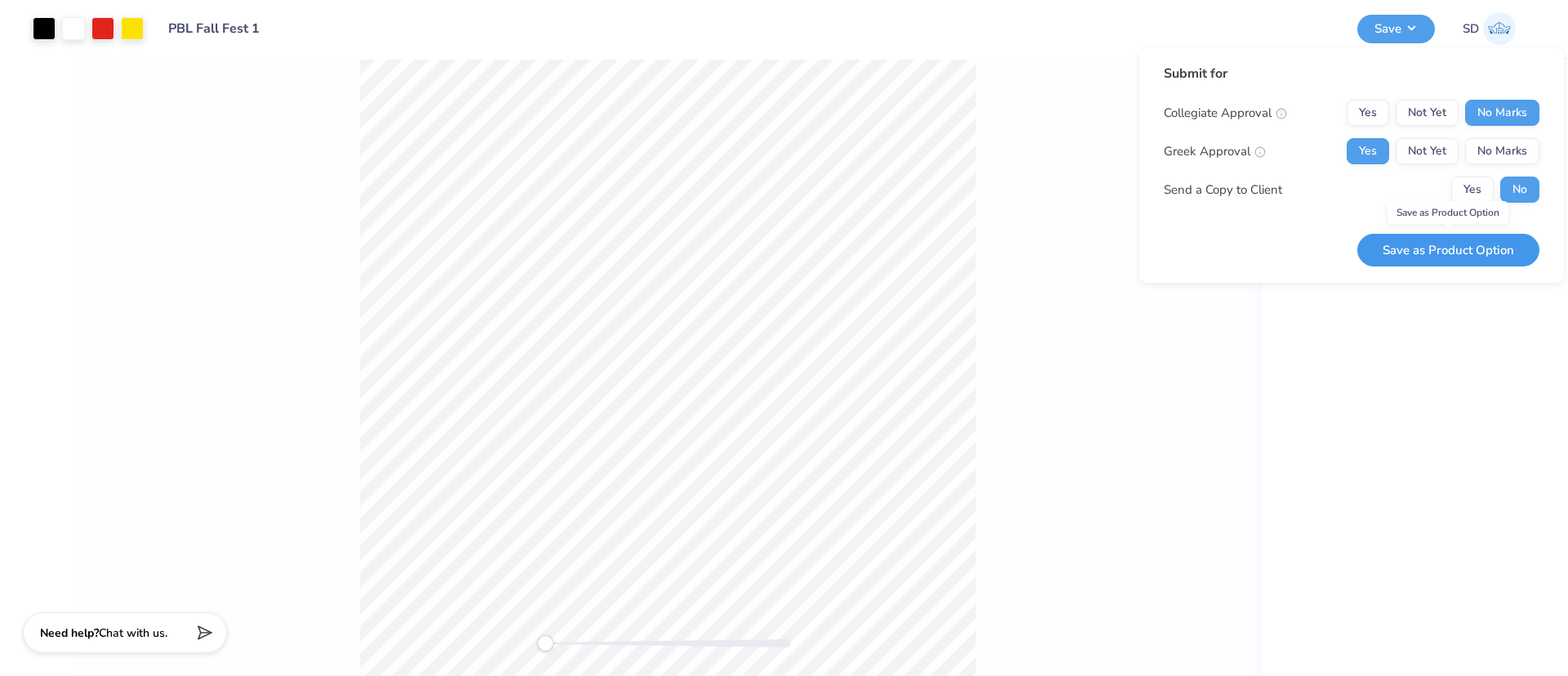
click at [1458, 246] on button "Save as Product Option" at bounding box center [1448, 250] width 182 height 34
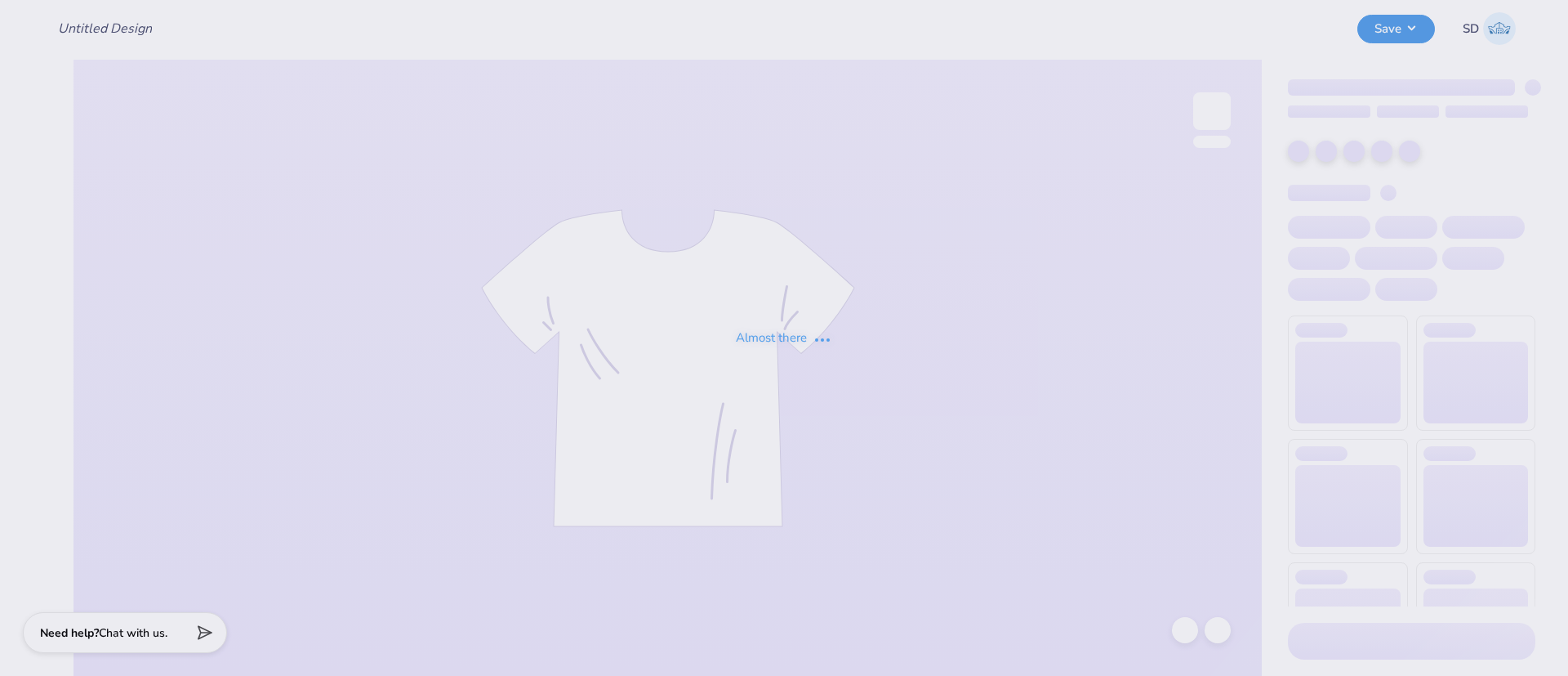
type input "PBL Fall Fest 1"
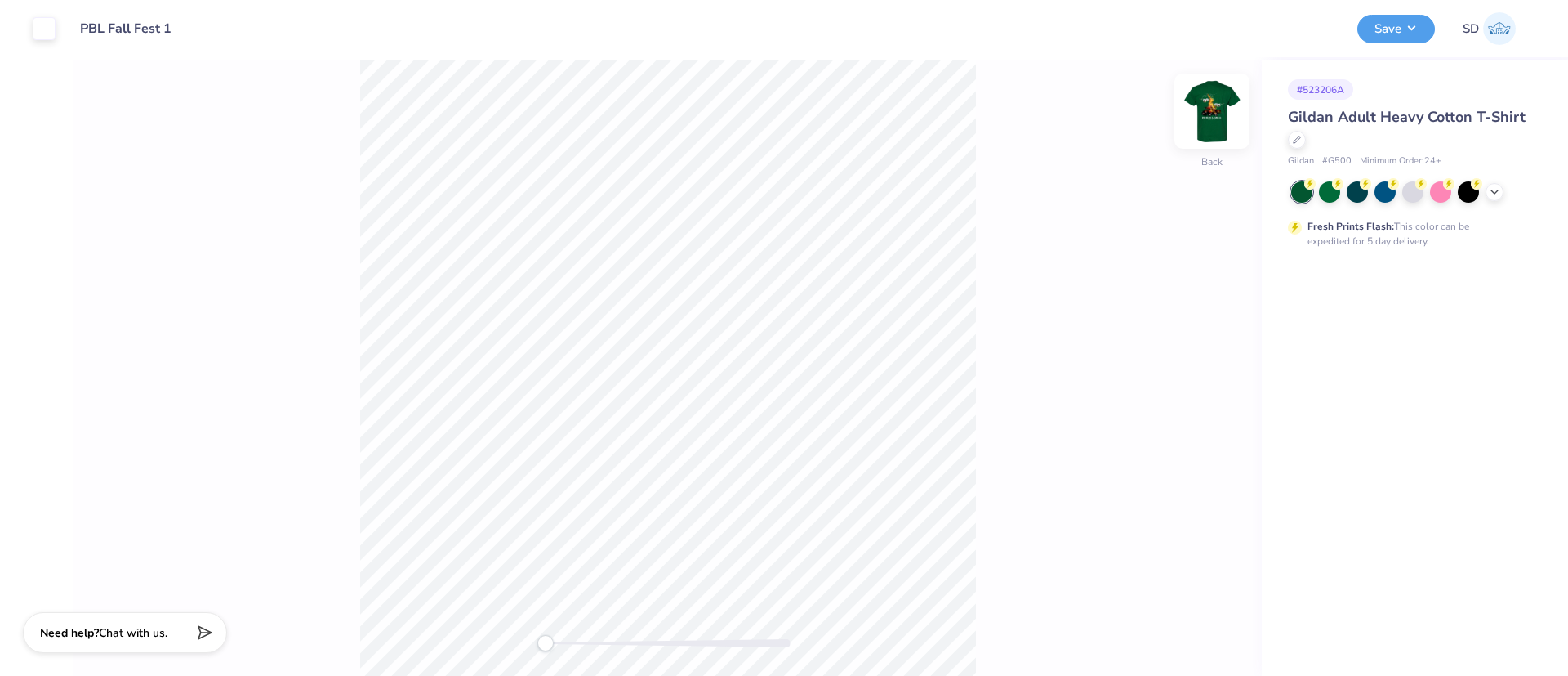
click at [1205, 123] on img at bounding box center [1212, 110] width 65 height 65
click at [1496, 192] on icon at bounding box center [1493, 190] width 13 height 13
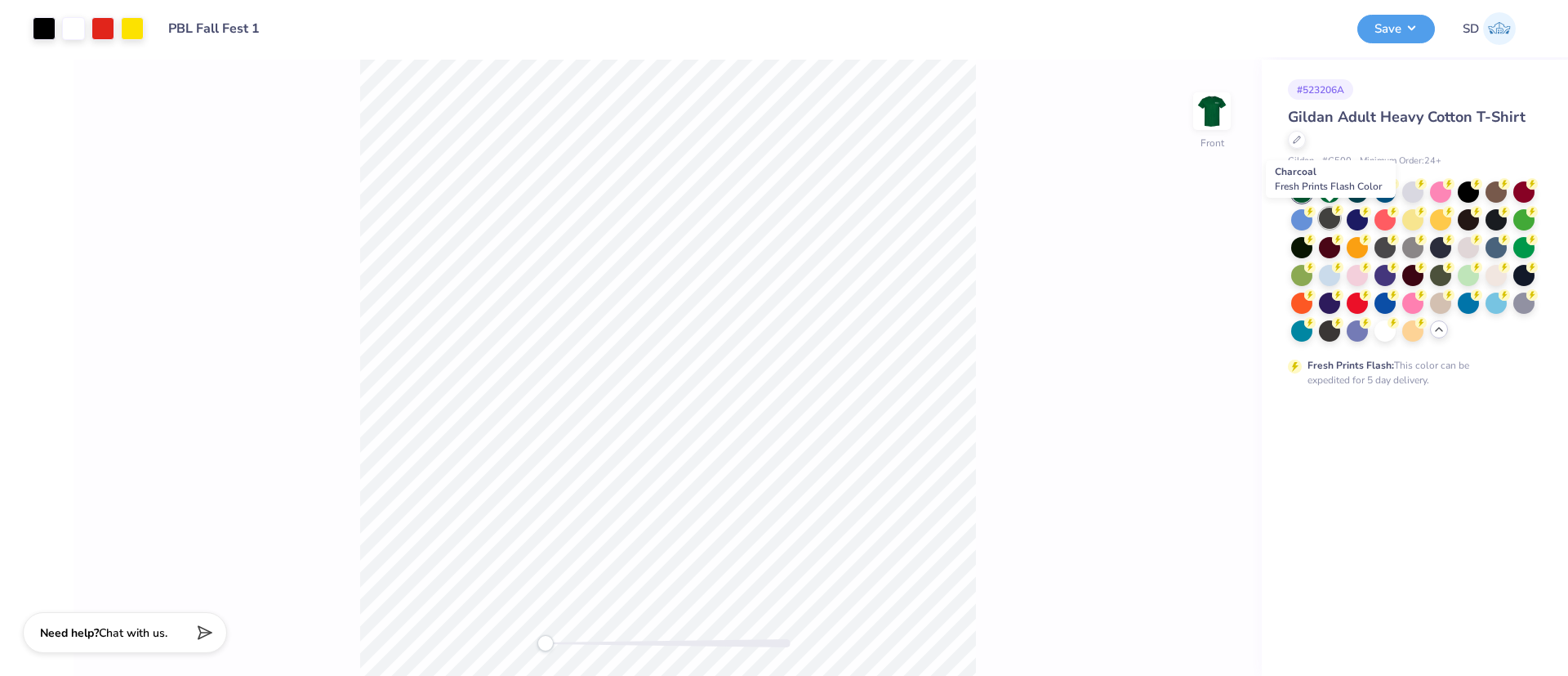
click at [1323, 220] on div at bounding box center [1329, 218] width 21 height 21
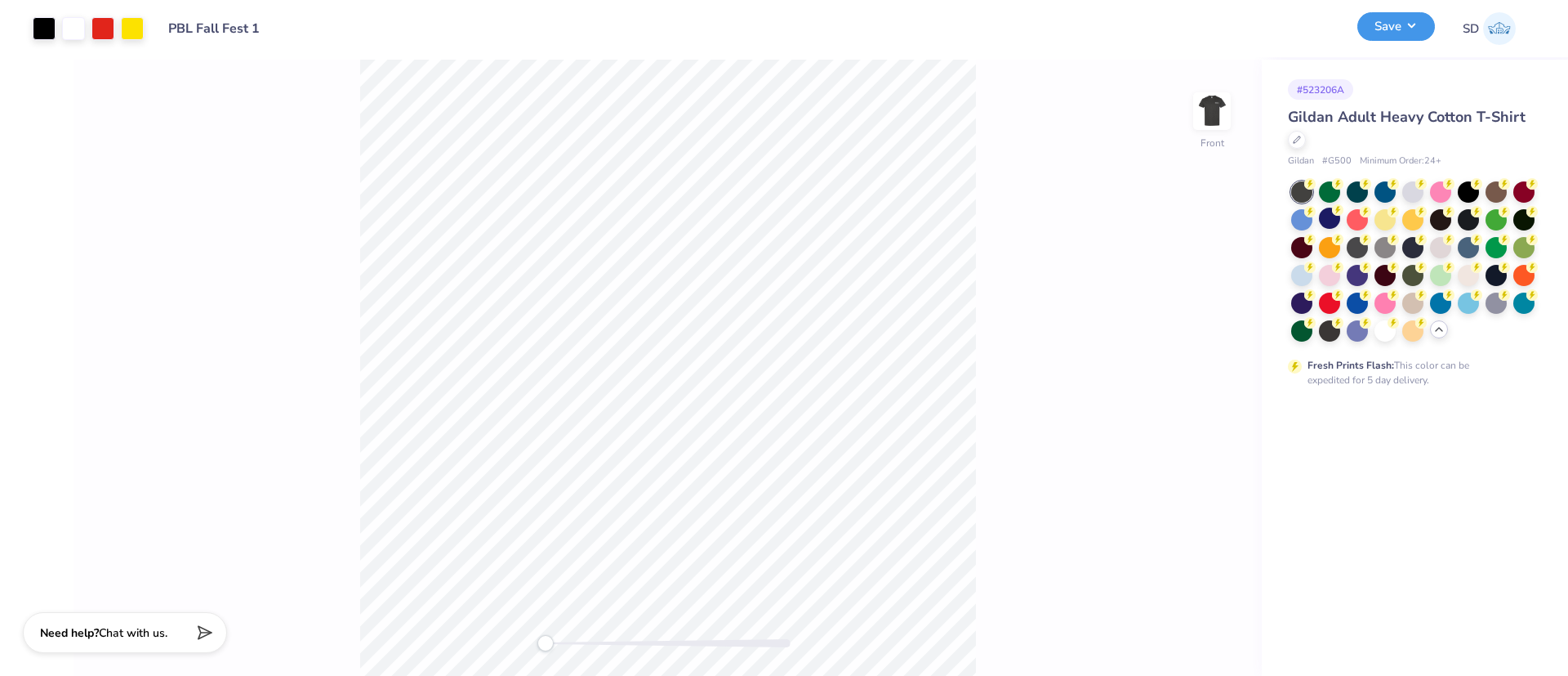
click at [1396, 30] on button "Save" at bounding box center [1395, 26] width 77 height 29
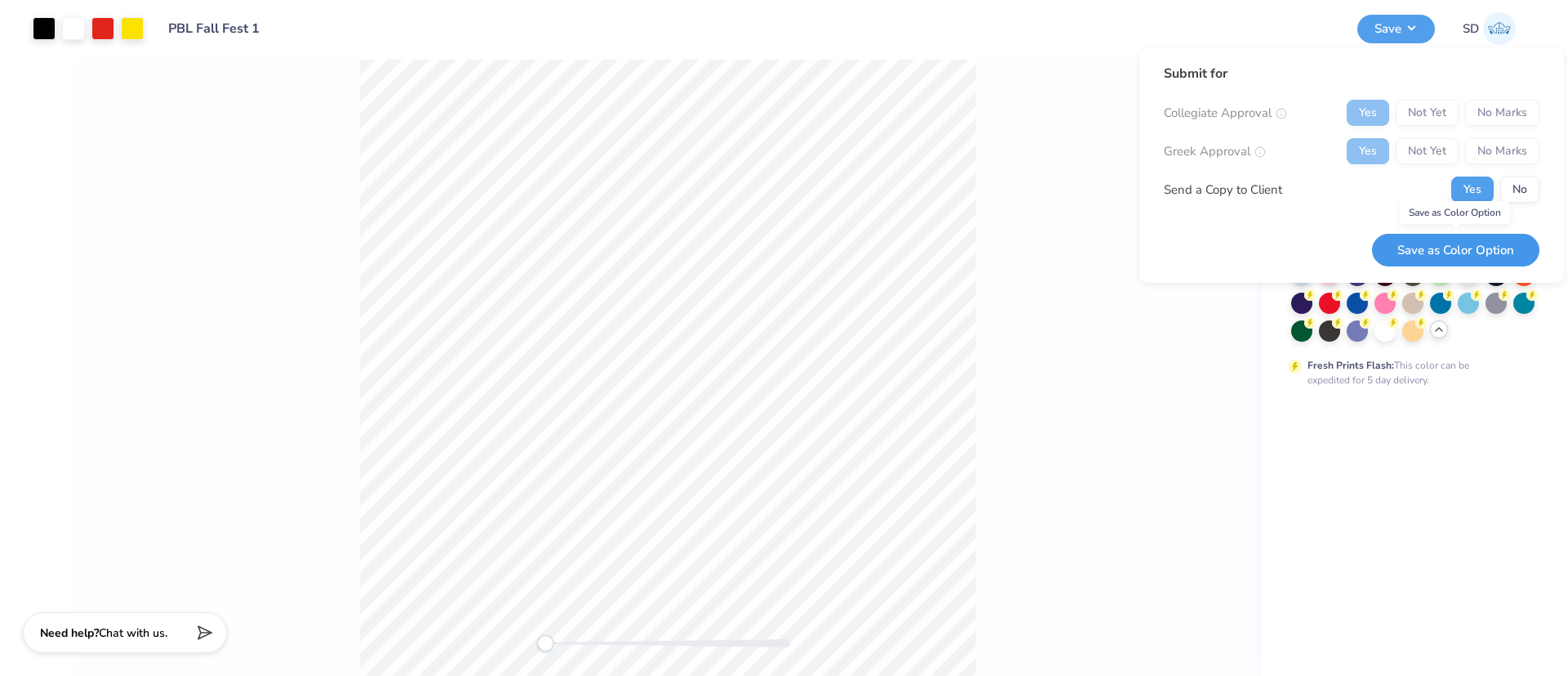
click at [1458, 242] on button "Save as Color Option" at bounding box center [1455, 250] width 167 height 34
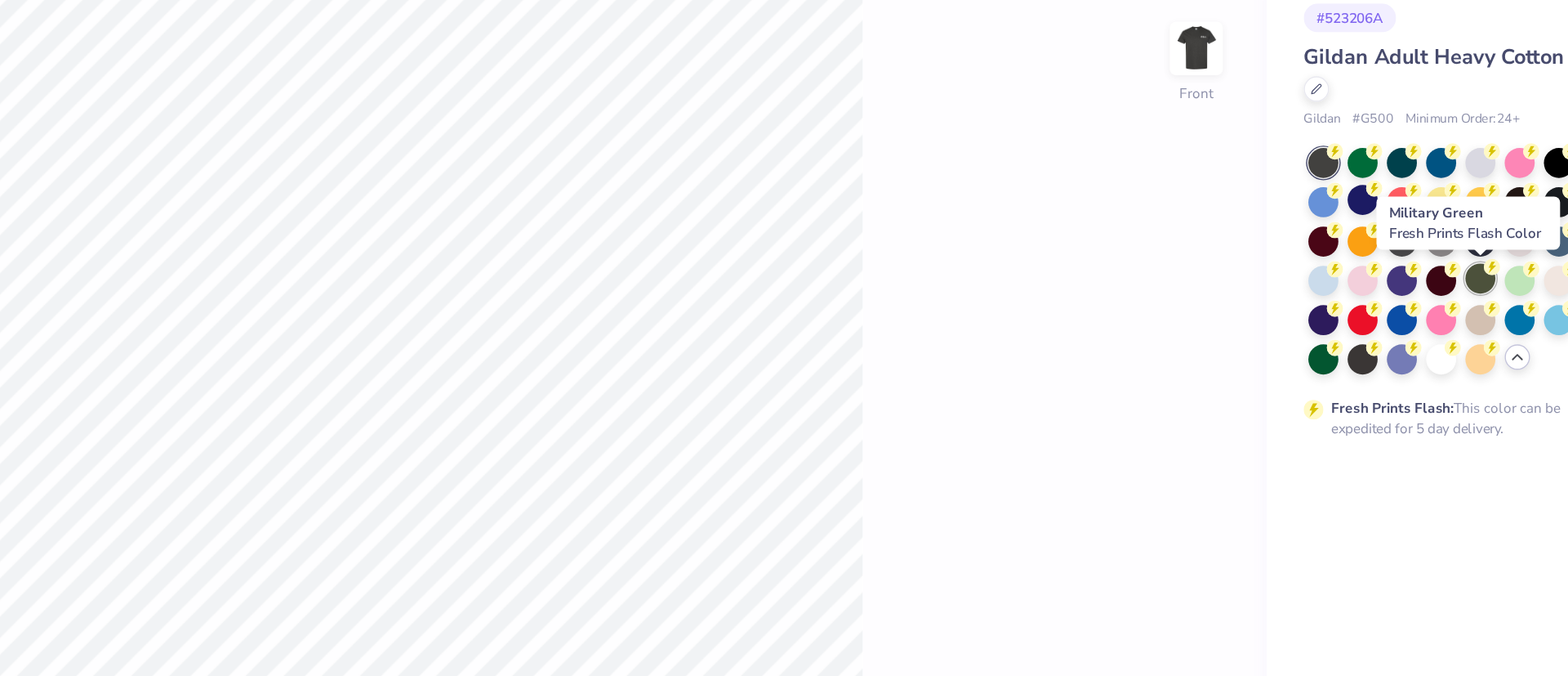
click at [1418, 274] on div at bounding box center [1413, 273] width 21 height 21
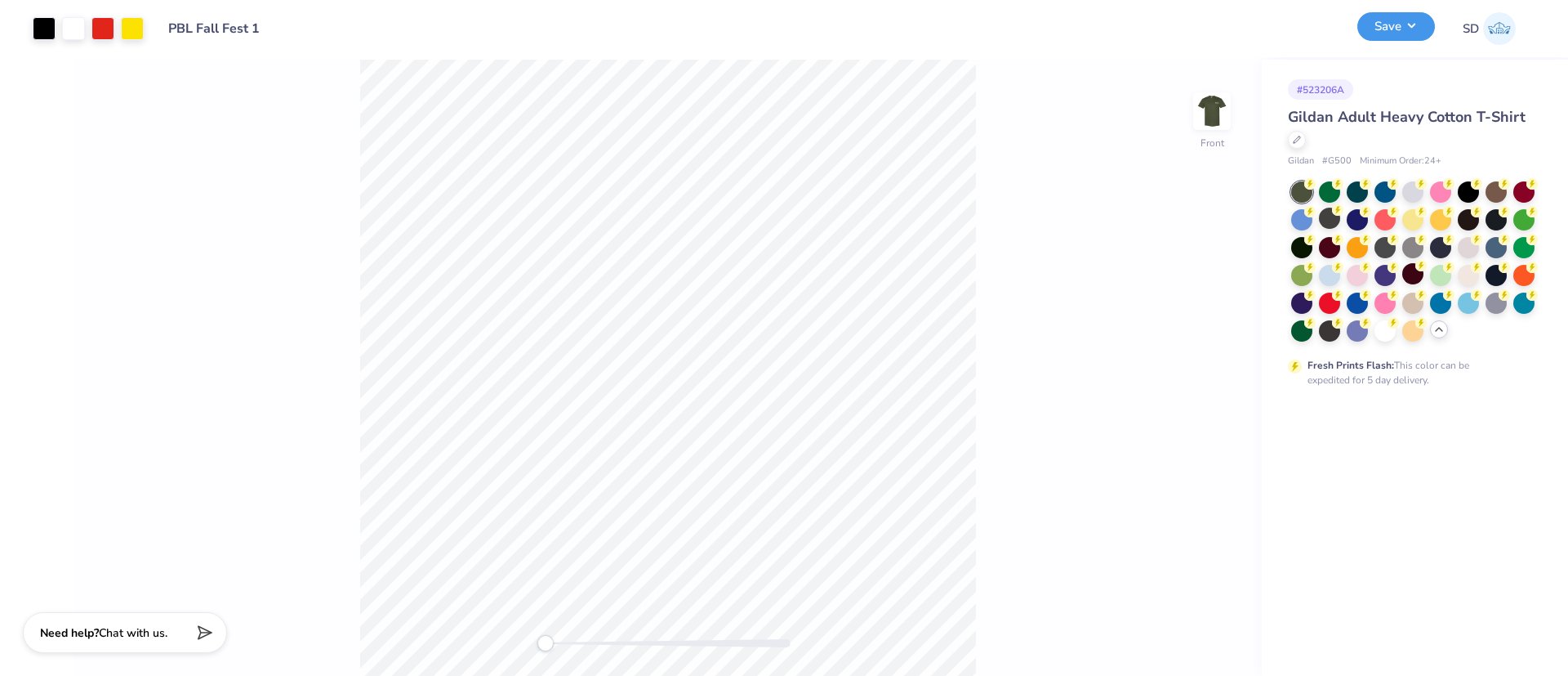
click at [1397, 23] on button "Save" at bounding box center [1395, 26] width 77 height 29
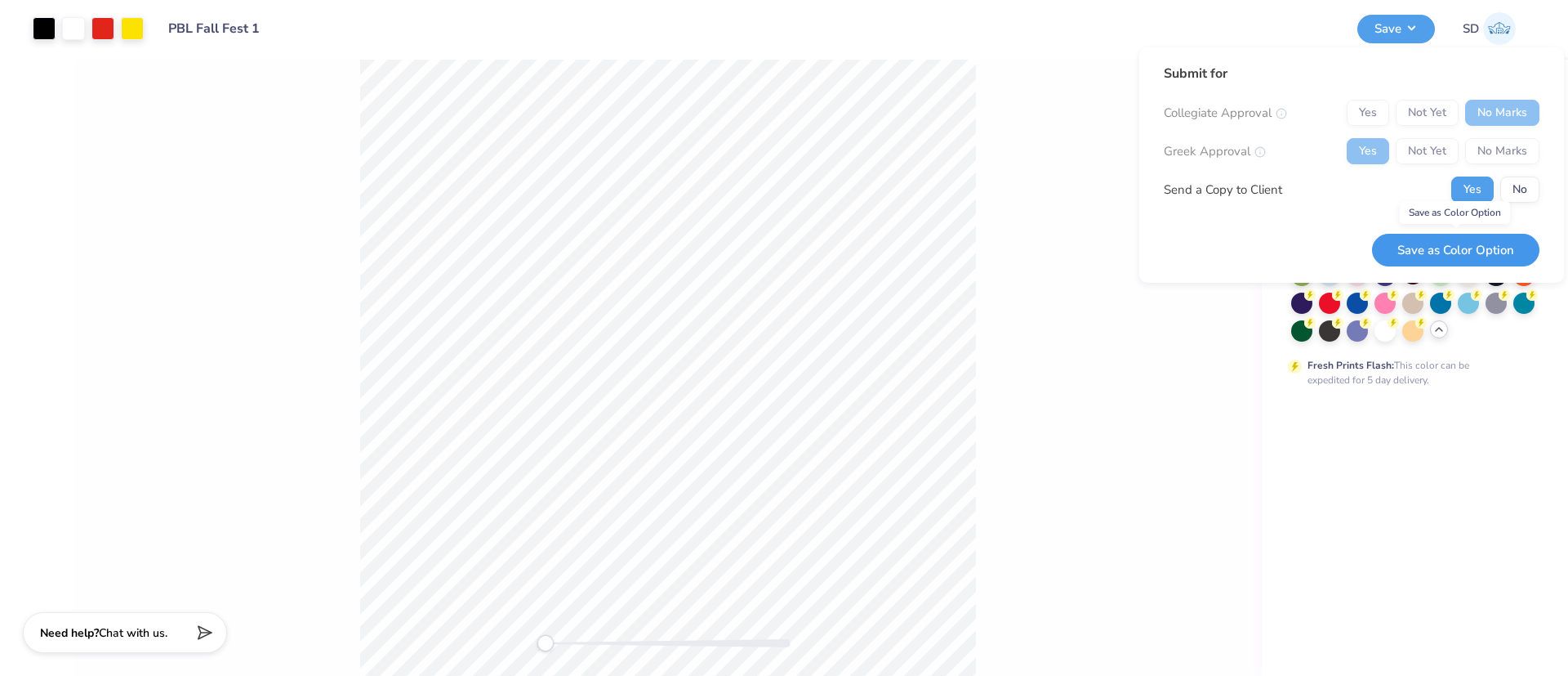
click at [1474, 245] on button "Save as Color Option" at bounding box center [1455, 250] width 167 height 34
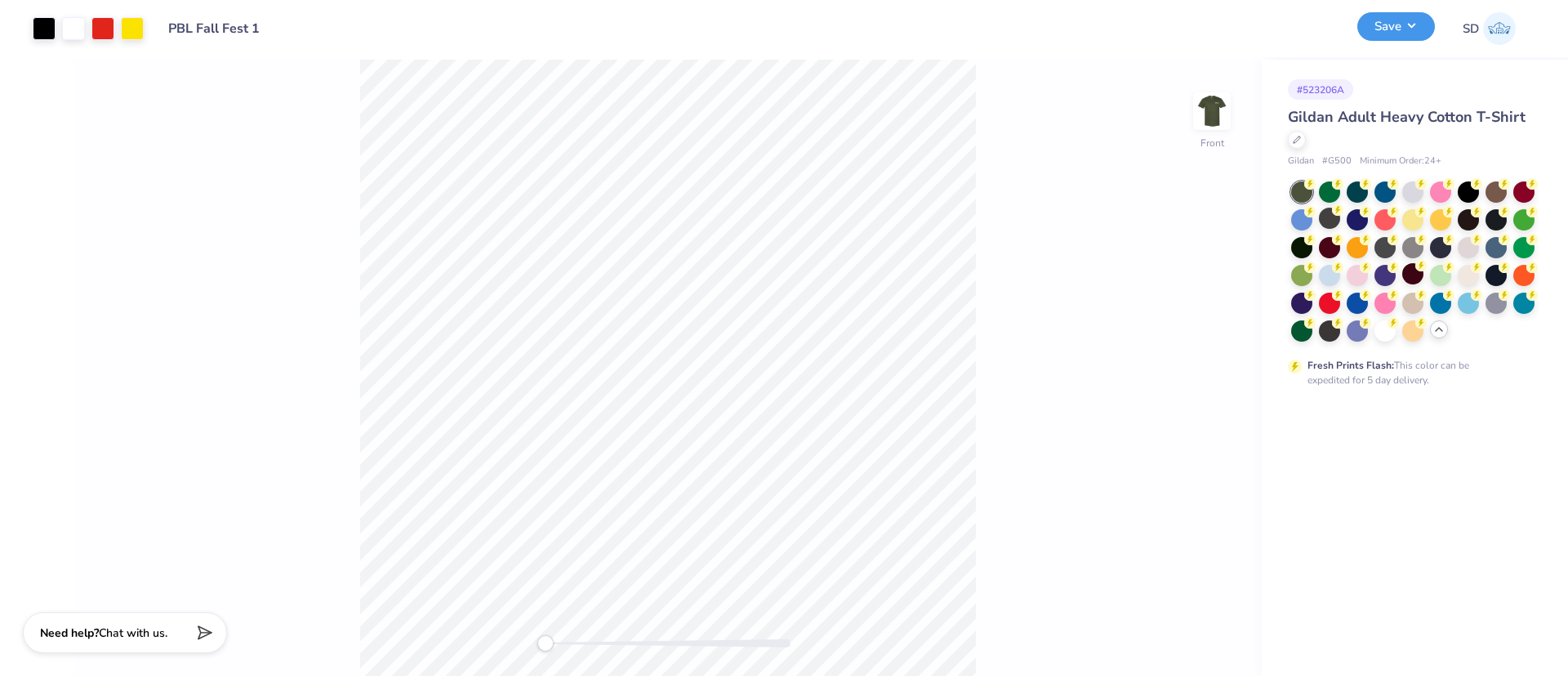
click at [1403, 38] on button "Save" at bounding box center [1395, 26] width 77 height 29
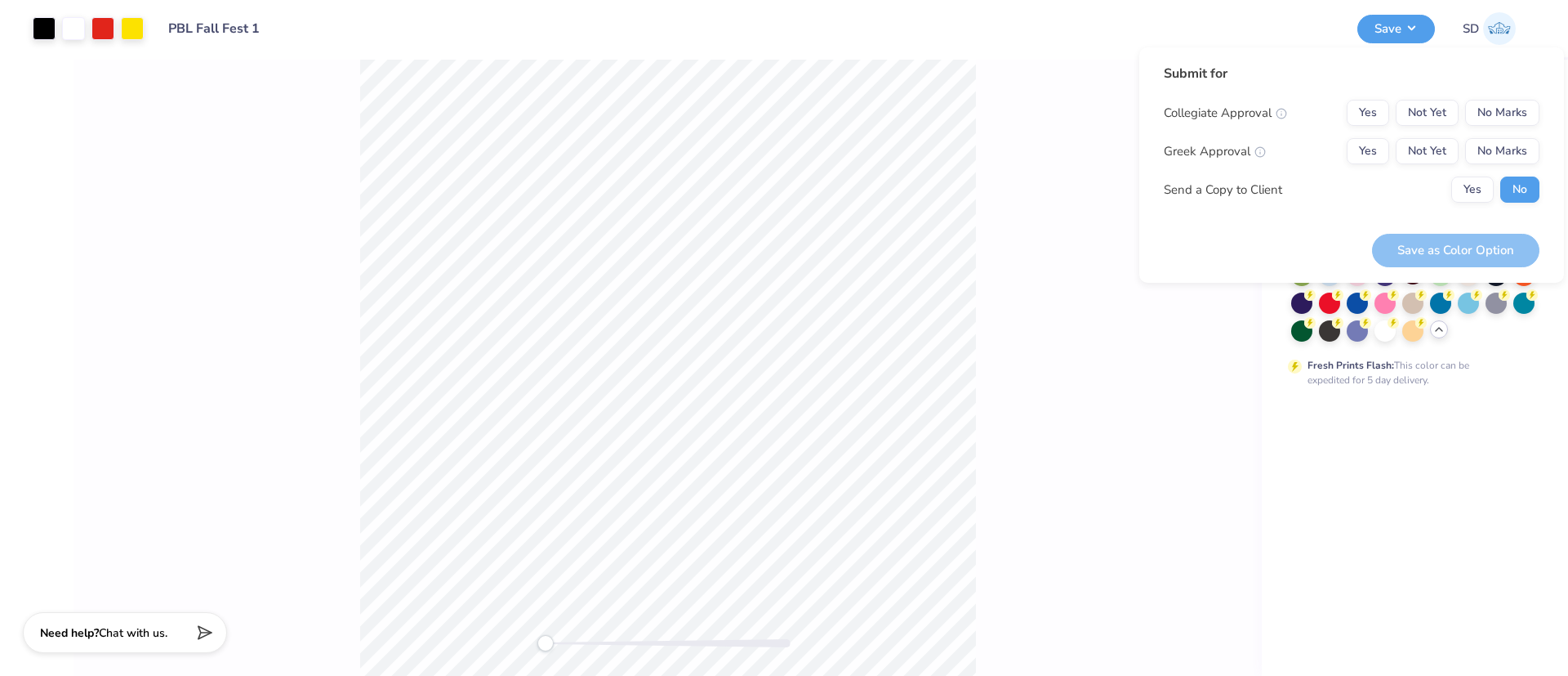
click at [1233, 483] on div "Front" at bounding box center [668, 368] width 1188 height 616
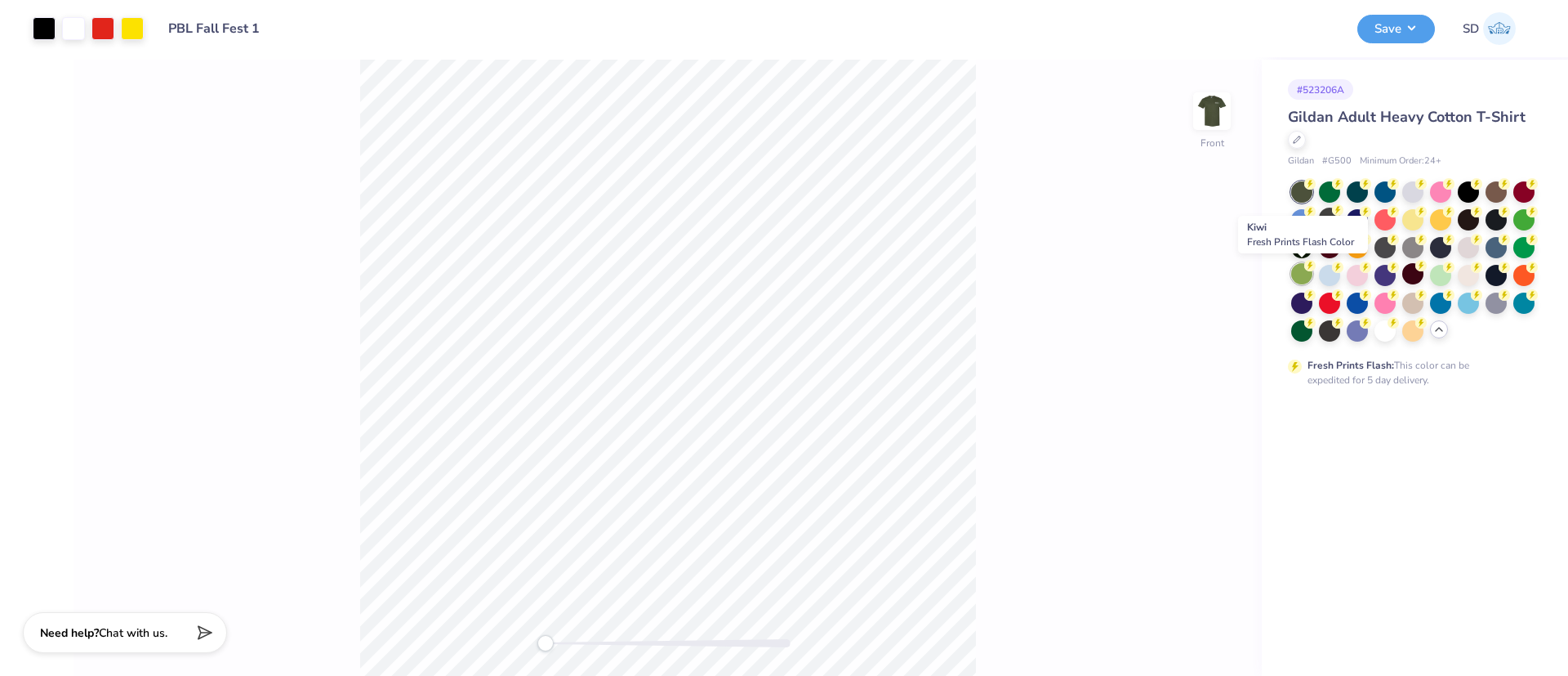
click at [1298, 272] on div at bounding box center [1301, 273] width 21 height 21
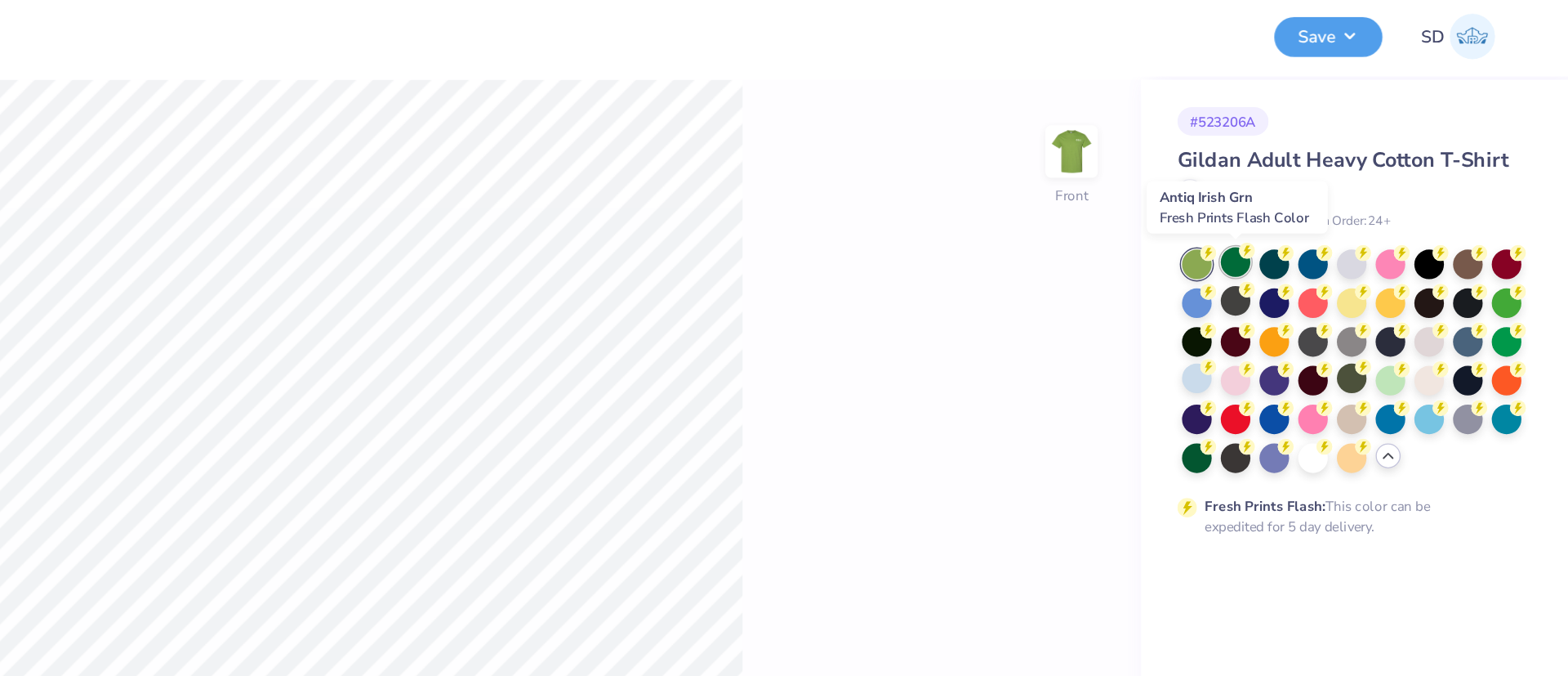
click at [1329, 189] on div at bounding box center [1329, 190] width 21 height 21
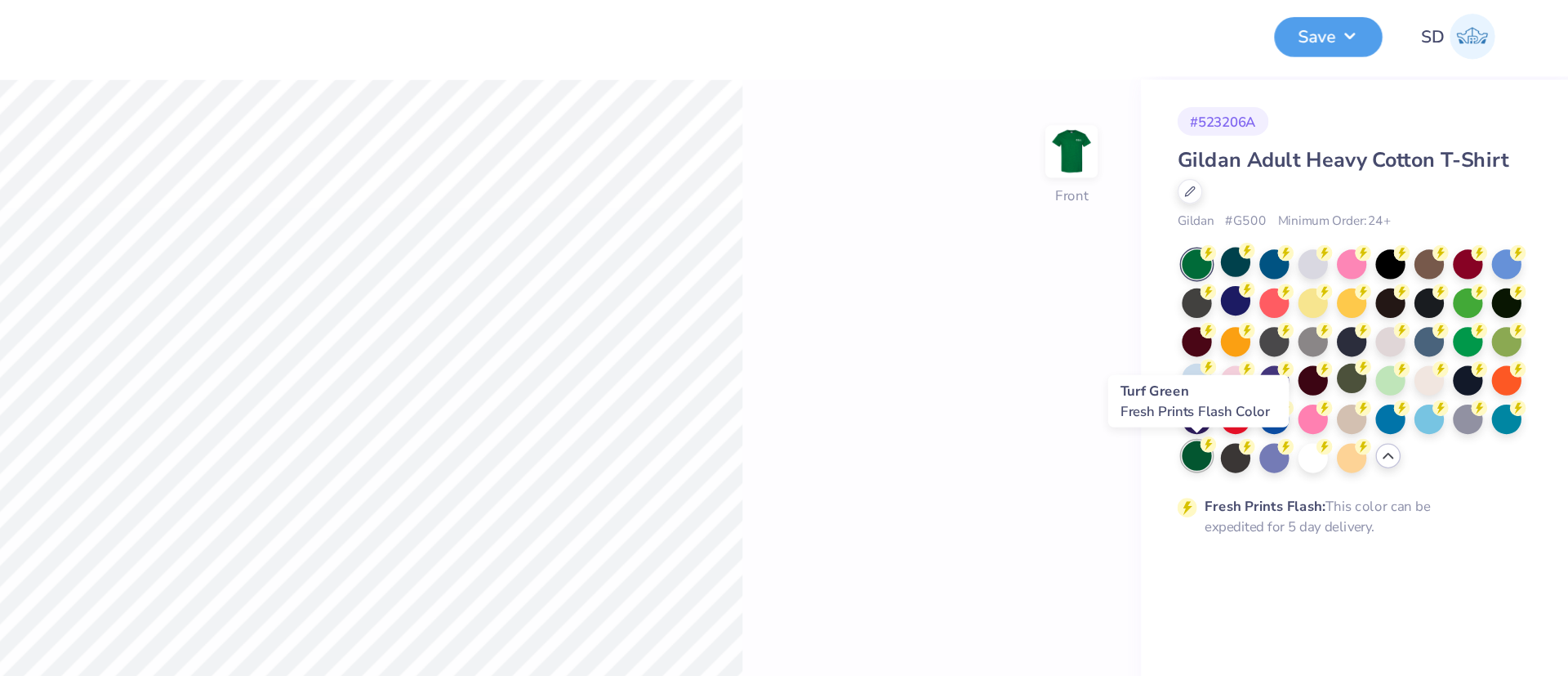
click at [1304, 329] on div at bounding box center [1301, 329] width 21 height 21
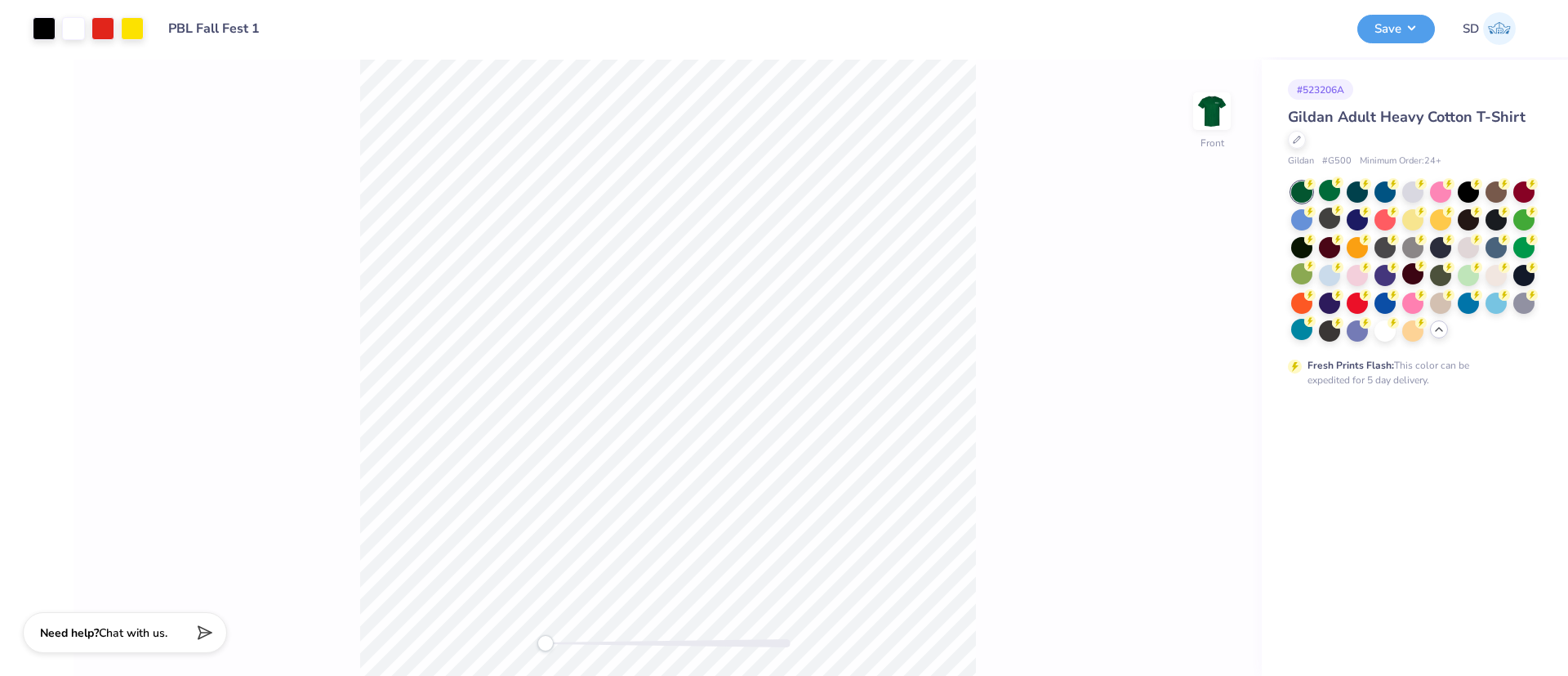
click at [1032, 244] on div "Front" at bounding box center [668, 368] width 1188 height 616
click at [1333, 194] on div at bounding box center [1329, 190] width 21 height 21
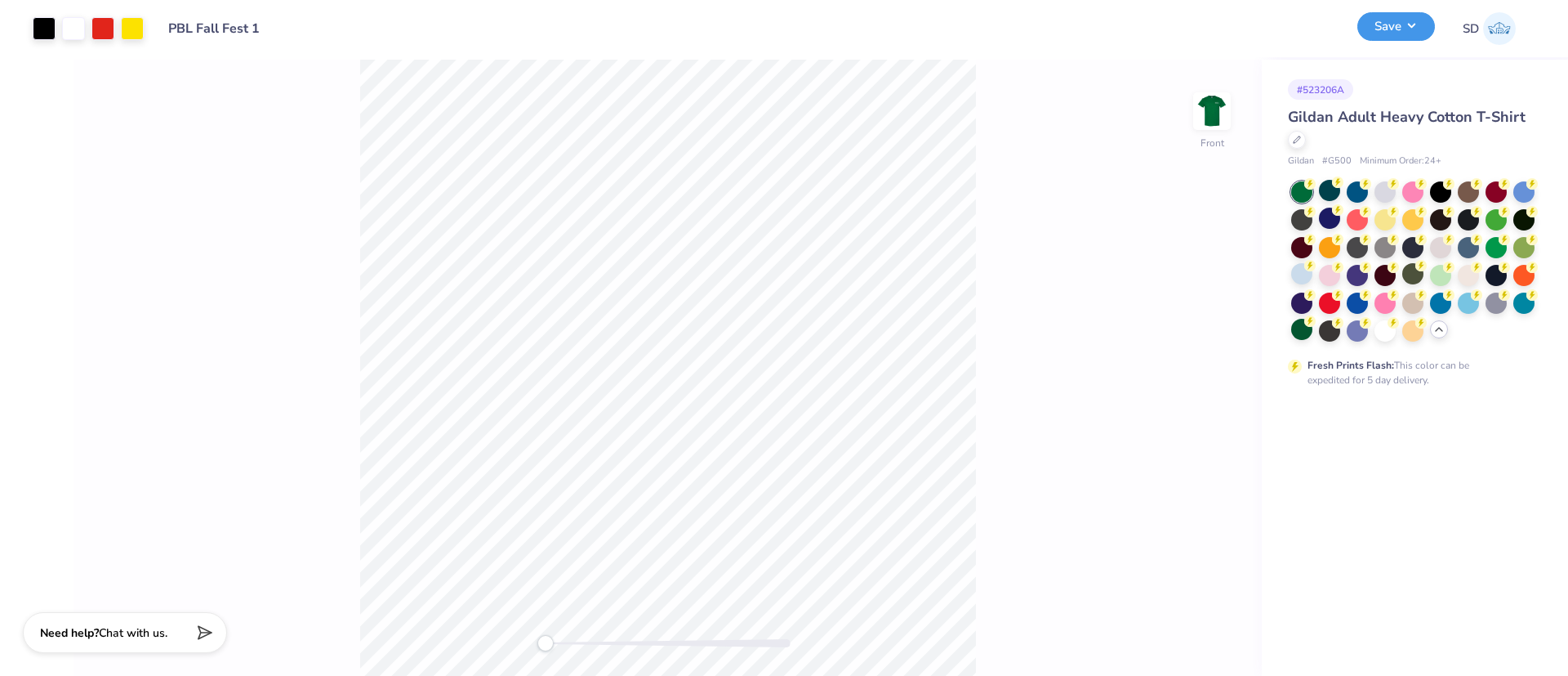
click at [1382, 21] on button "Save" at bounding box center [1395, 26] width 77 height 29
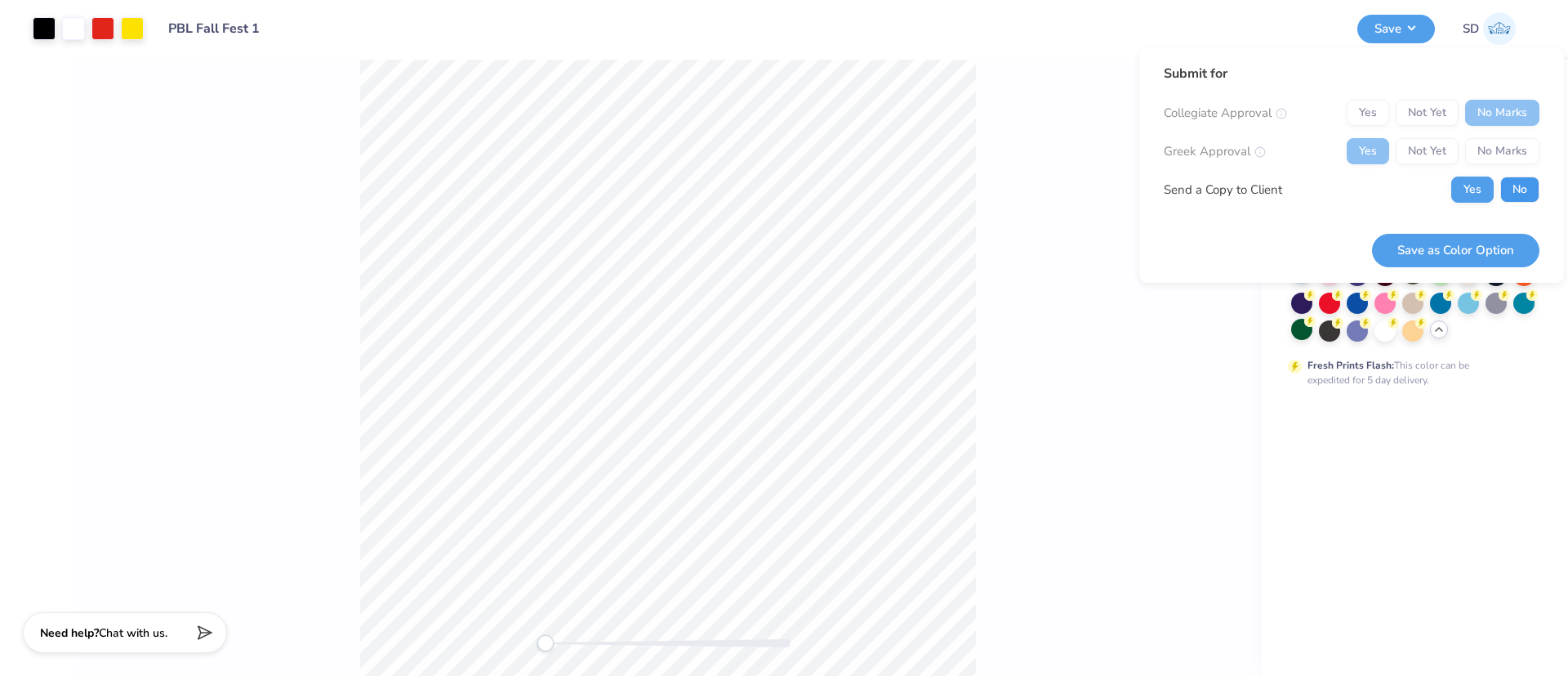
click at [1519, 181] on button "No" at bounding box center [1519, 189] width 39 height 26
click at [1472, 241] on button "Save as Color Option" at bounding box center [1455, 250] width 167 height 34
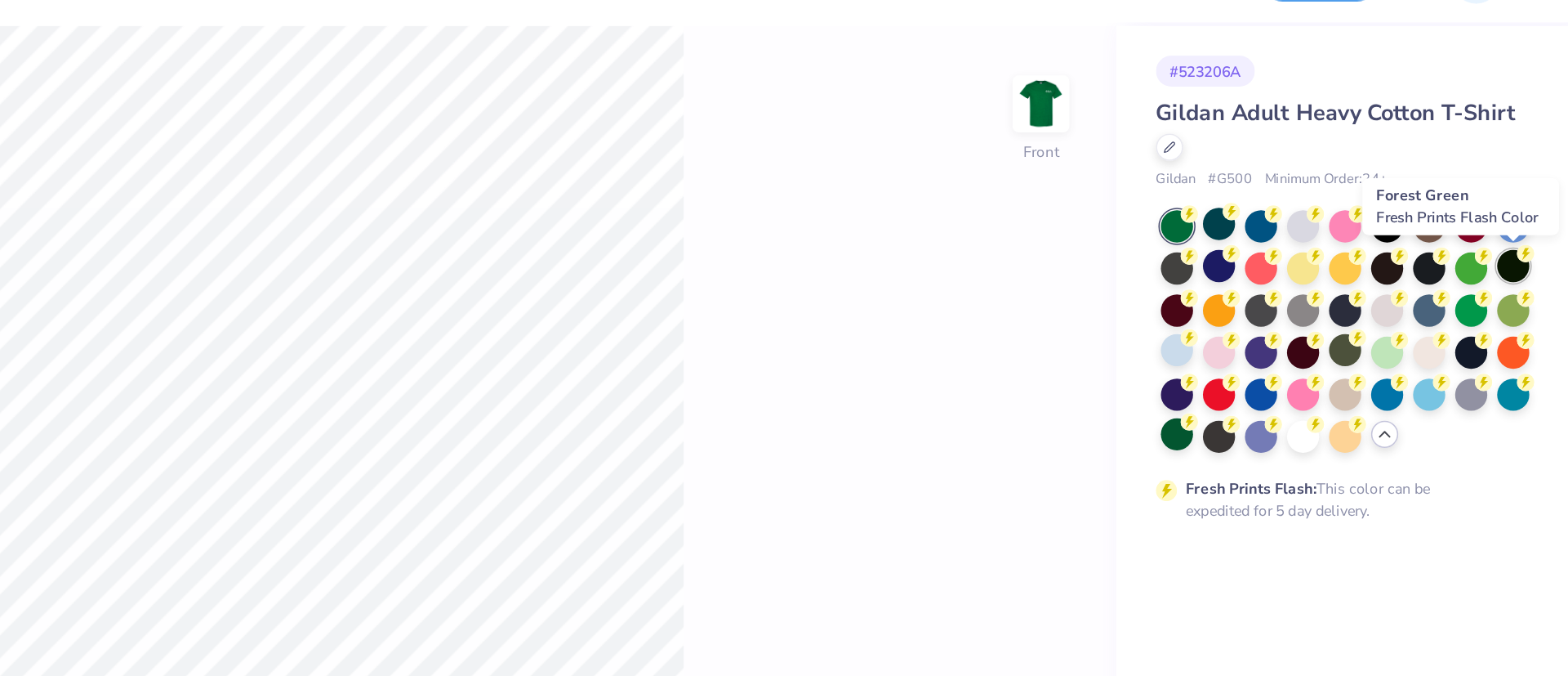
click at [1526, 219] on div at bounding box center [1524, 218] width 21 height 21
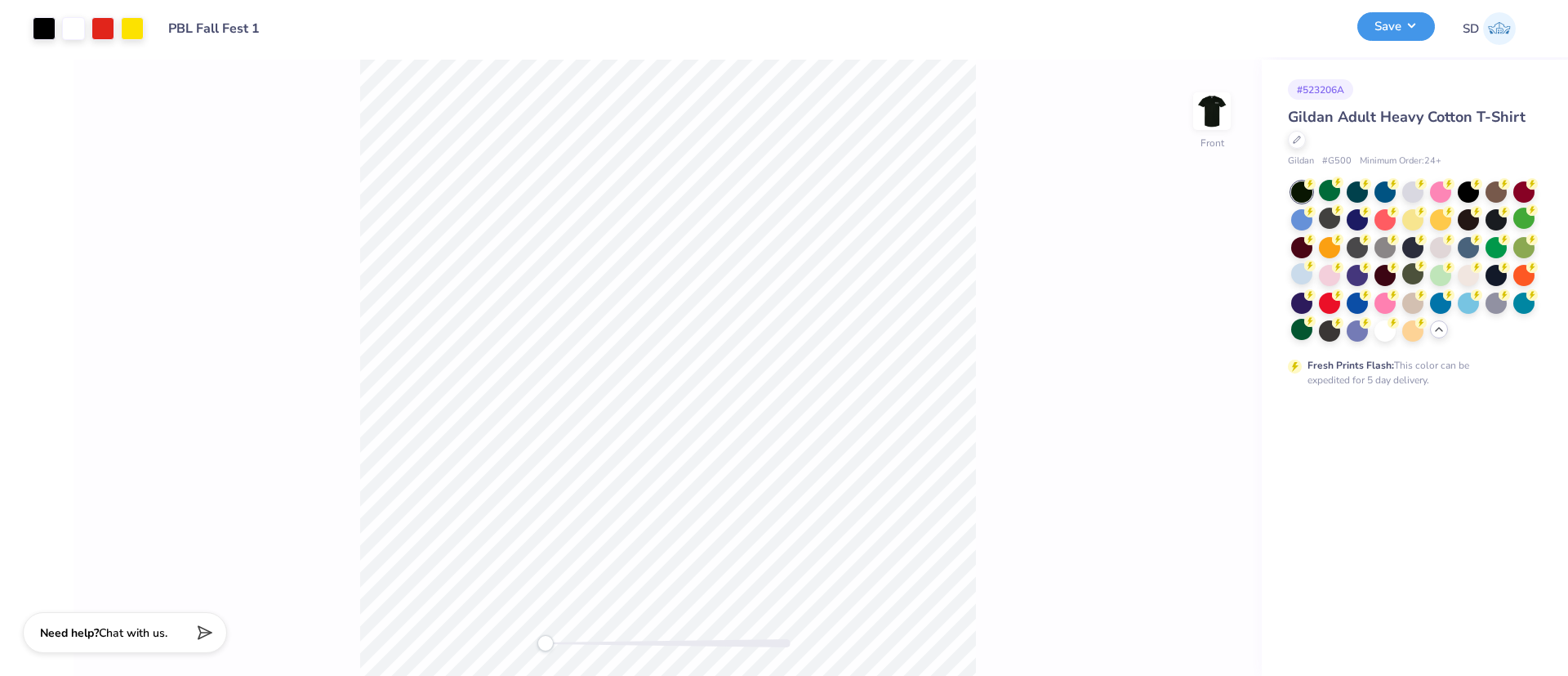
click at [1388, 32] on button "Save" at bounding box center [1395, 26] width 77 height 29
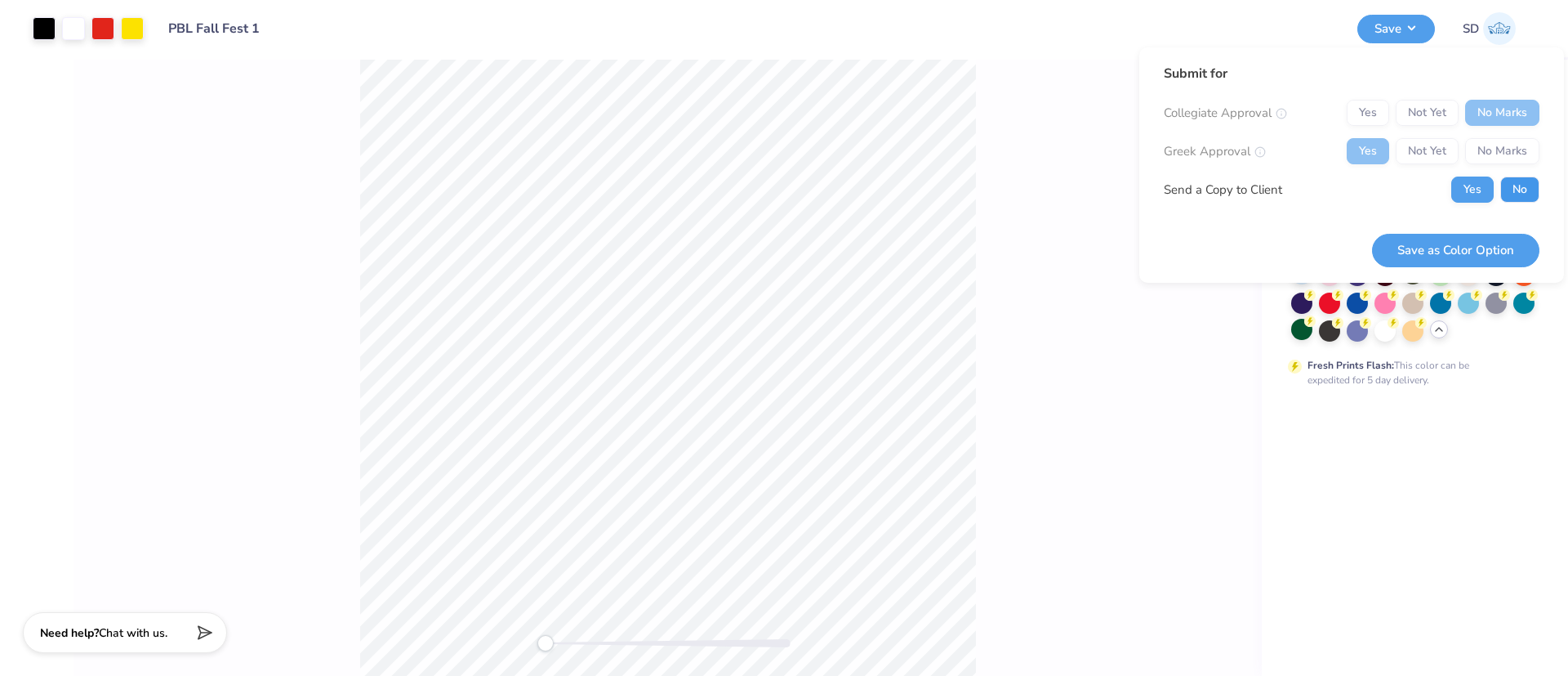
click at [1514, 193] on button "No" at bounding box center [1519, 189] width 39 height 26
click at [1503, 240] on button "Save as Color Option" at bounding box center [1455, 250] width 167 height 34
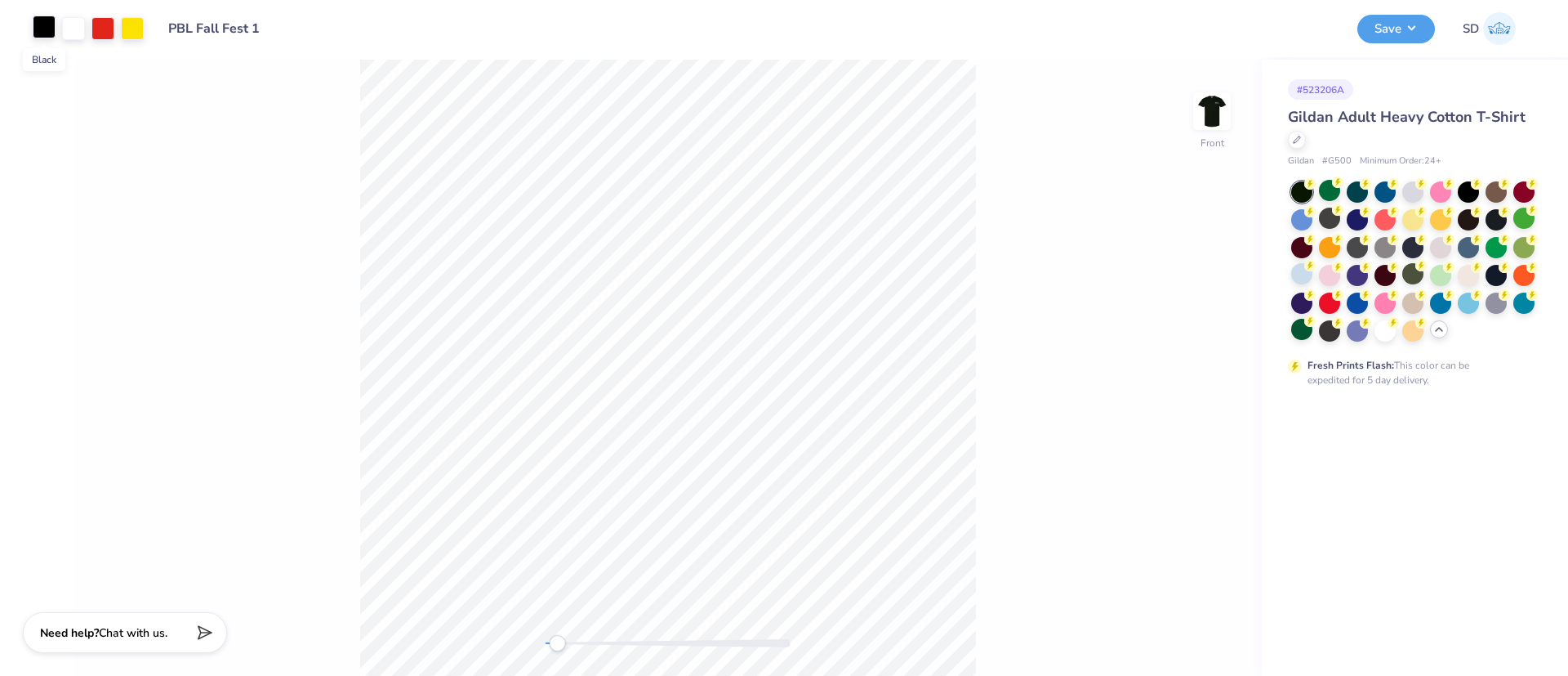
click at [49, 23] on div at bounding box center [44, 27] width 23 height 23
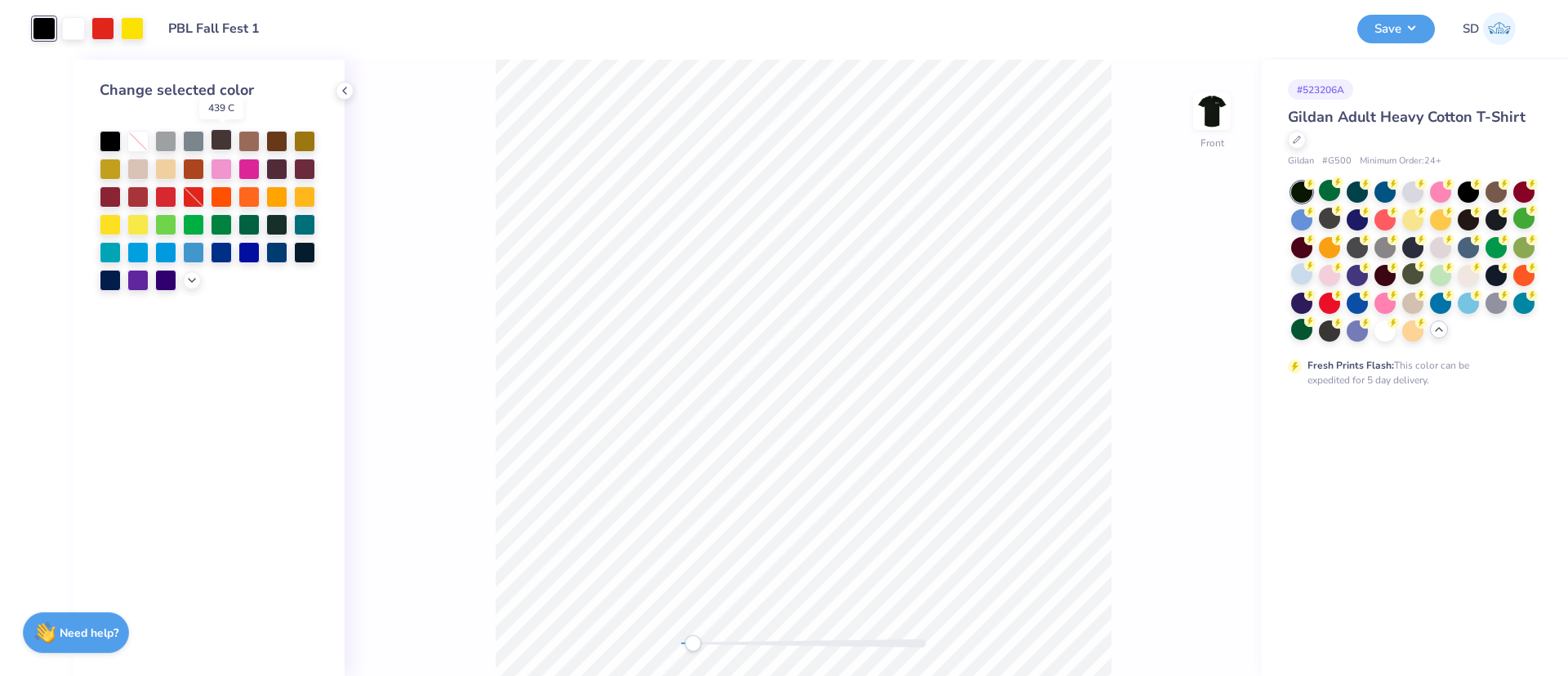
click at [217, 136] on div at bounding box center [221, 140] width 21 height 21
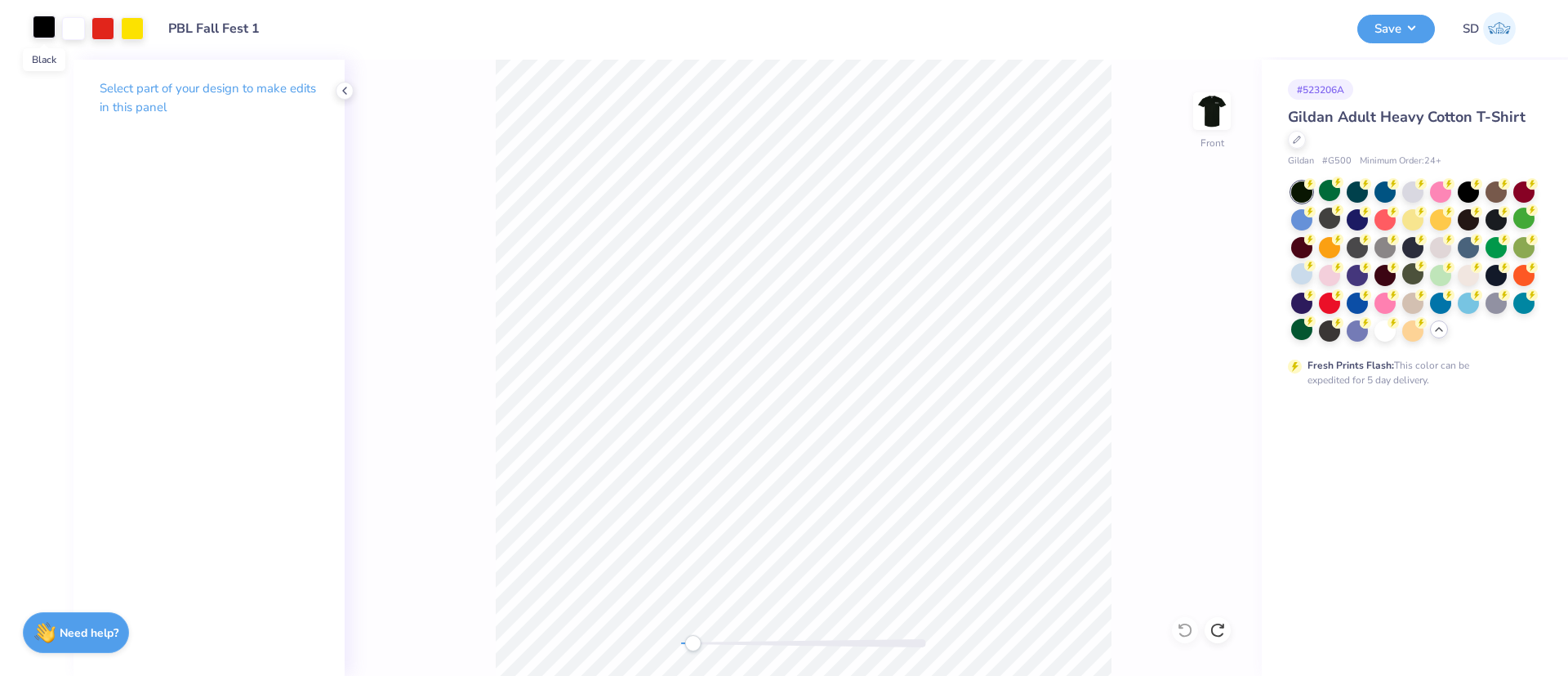
click at [44, 25] on div at bounding box center [44, 27] width 23 height 23
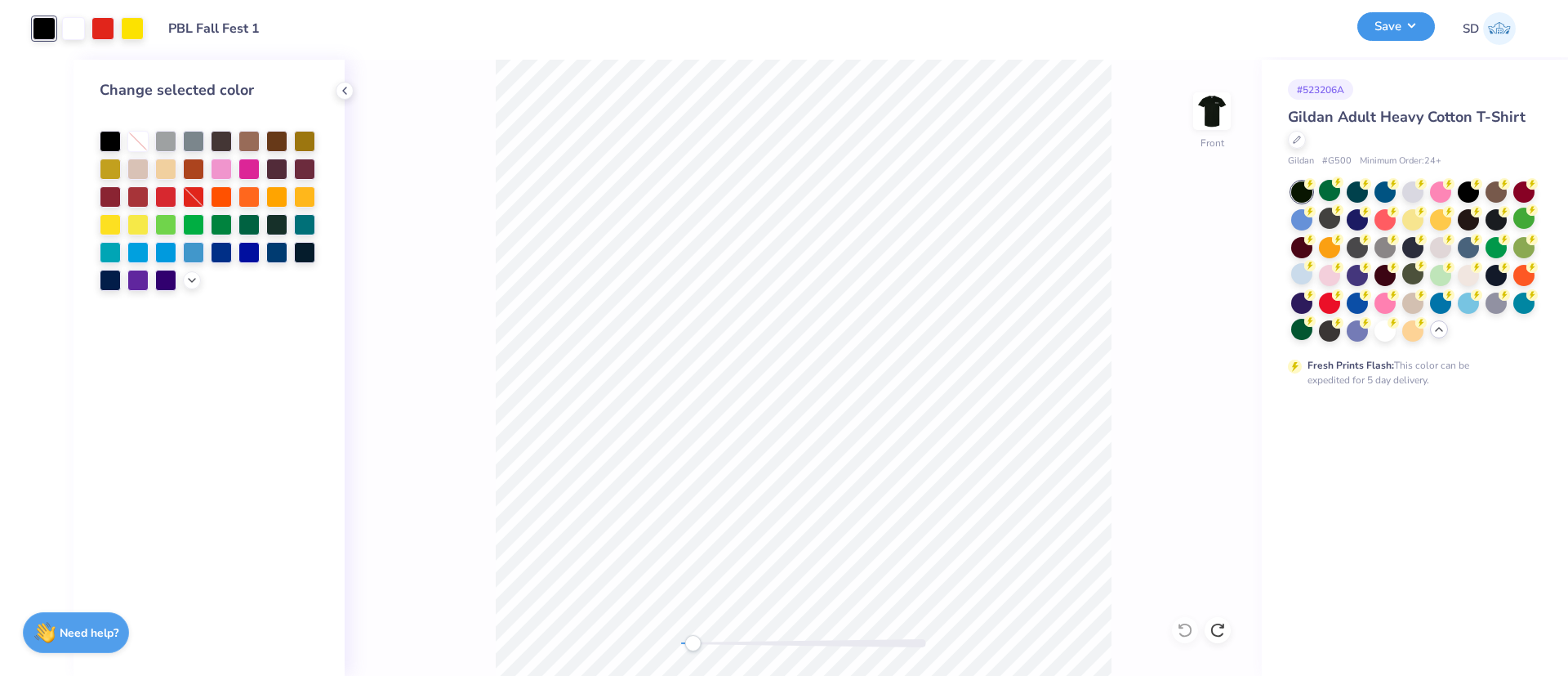
click at [1383, 35] on button "Save" at bounding box center [1395, 26] width 77 height 29
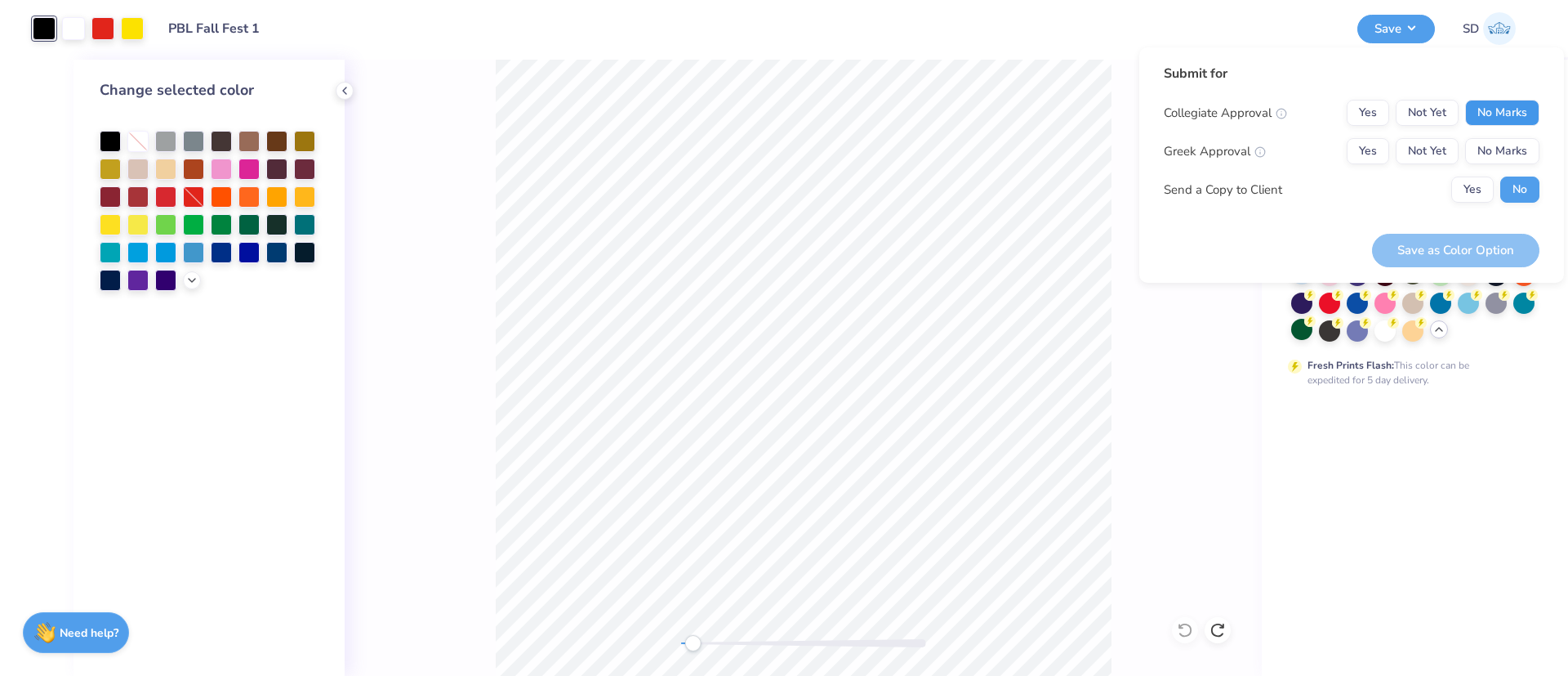
click at [1484, 103] on button "No Marks" at bounding box center [1502, 113] width 75 height 26
click at [1368, 145] on button "Yes" at bounding box center [1368, 151] width 42 height 26
click at [1460, 259] on button "Save as Color Option" at bounding box center [1455, 250] width 167 height 34
